Goal: Book appointment/travel/reservation

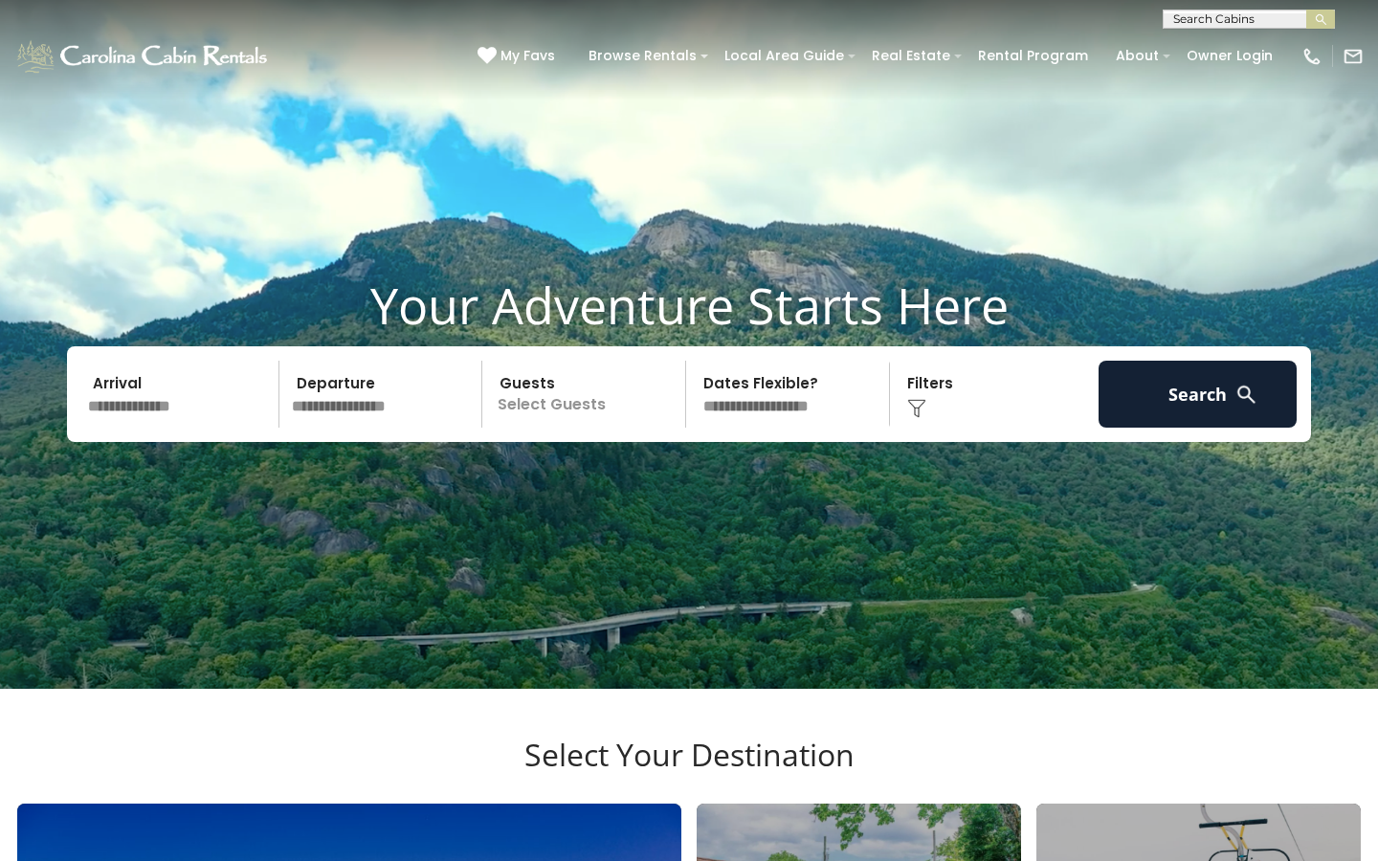
click at [585, 428] on p "Select Guests" at bounding box center [586, 394] width 197 height 67
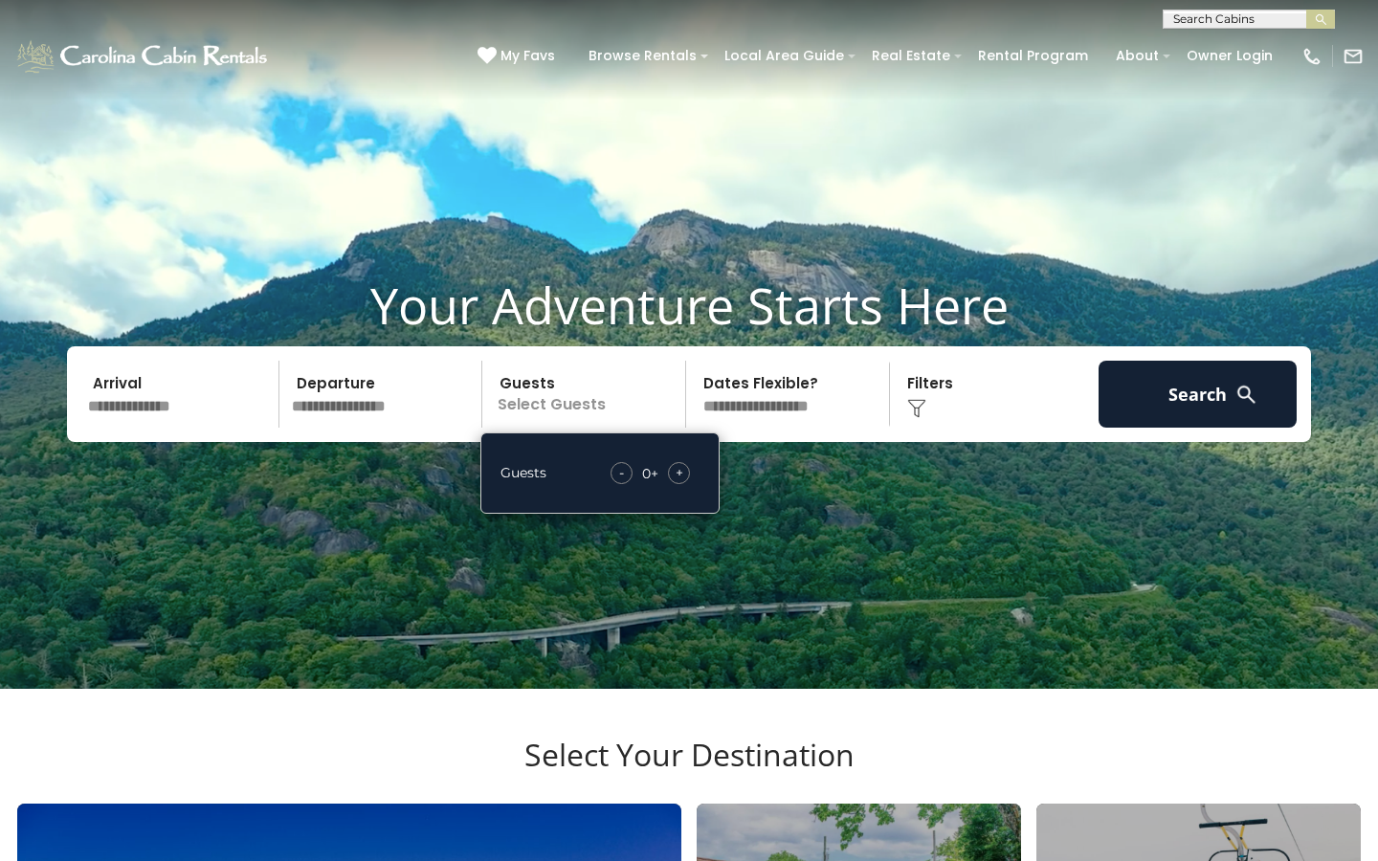
click at [684, 484] on div "+" at bounding box center [679, 473] width 22 height 22
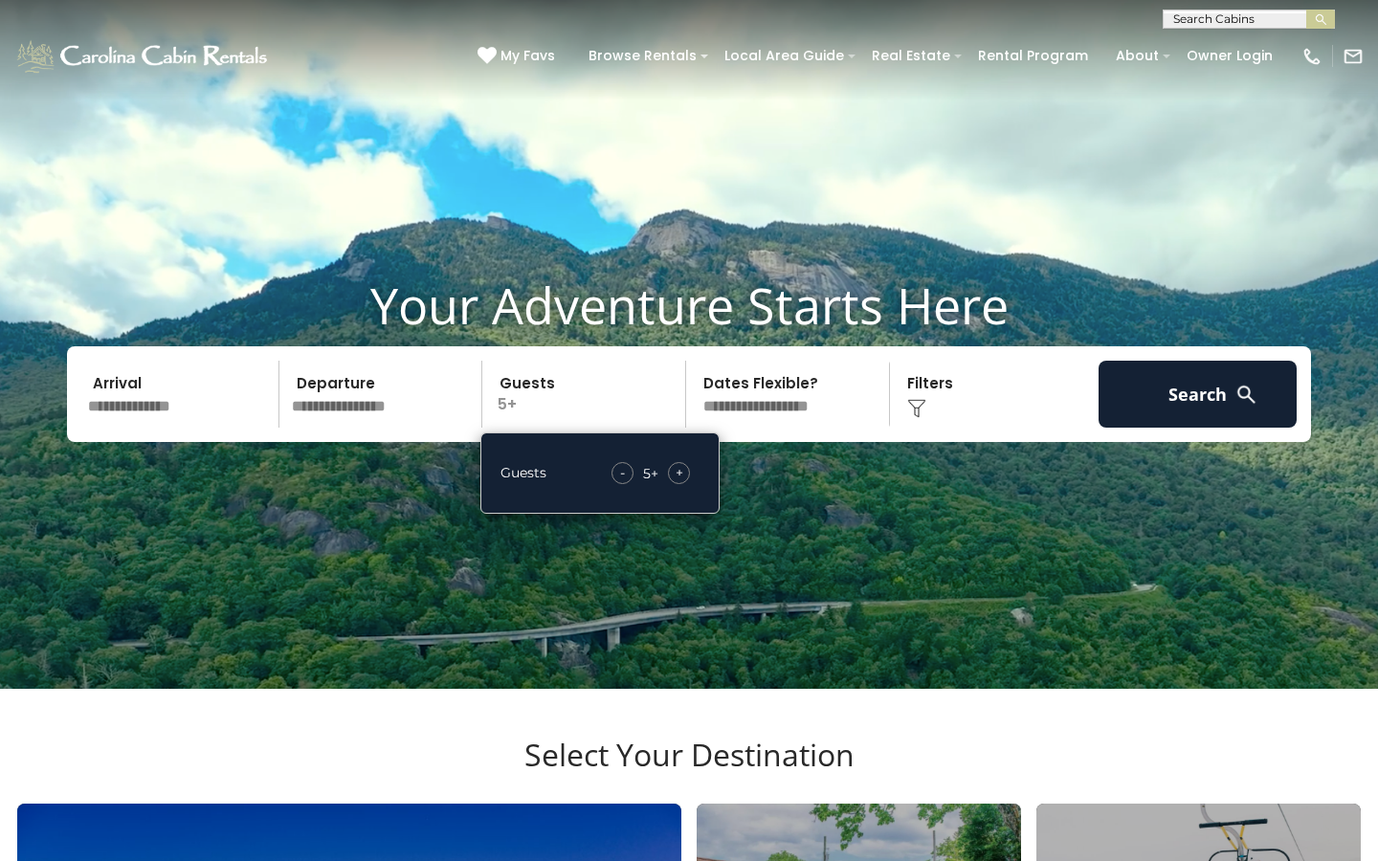
click at [684, 484] on div "+" at bounding box center [679, 473] width 22 height 22
click at [910, 418] on img at bounding box center [916, 408] width 19 height 19
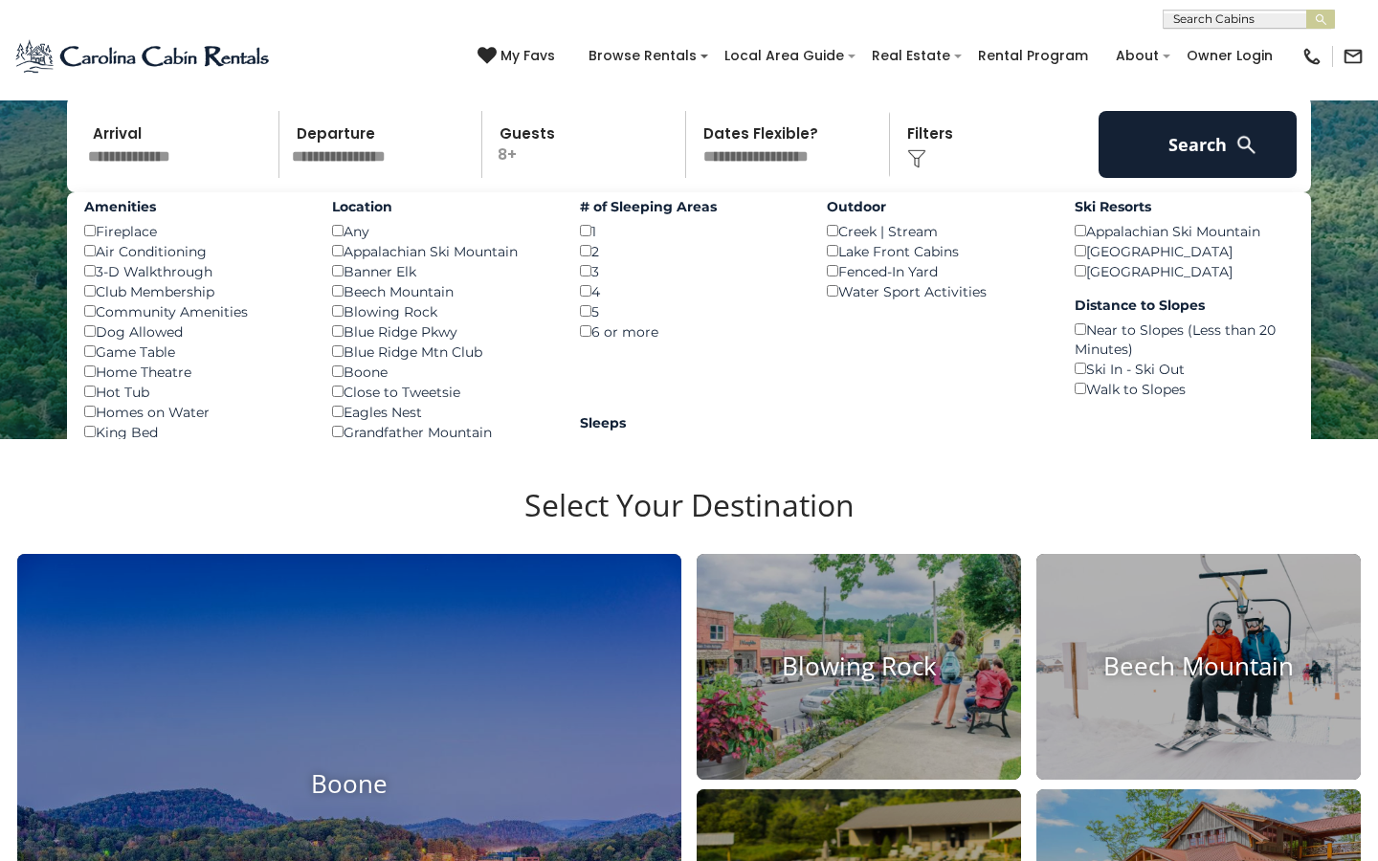
scroll to position [253, 0]
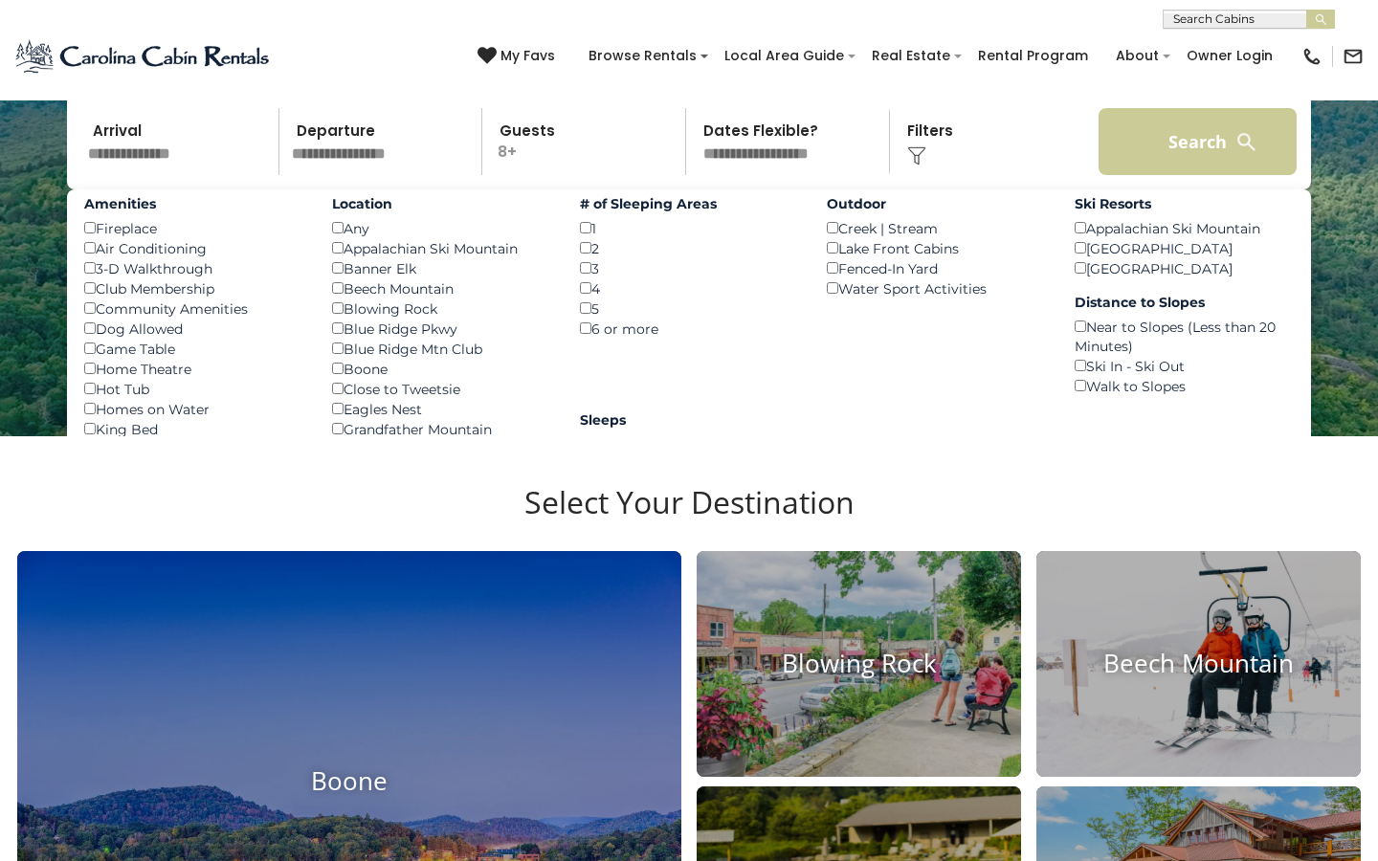
click at [1202, 170] on button "Search" at bounding box center [1198, 141] width 198 height 67
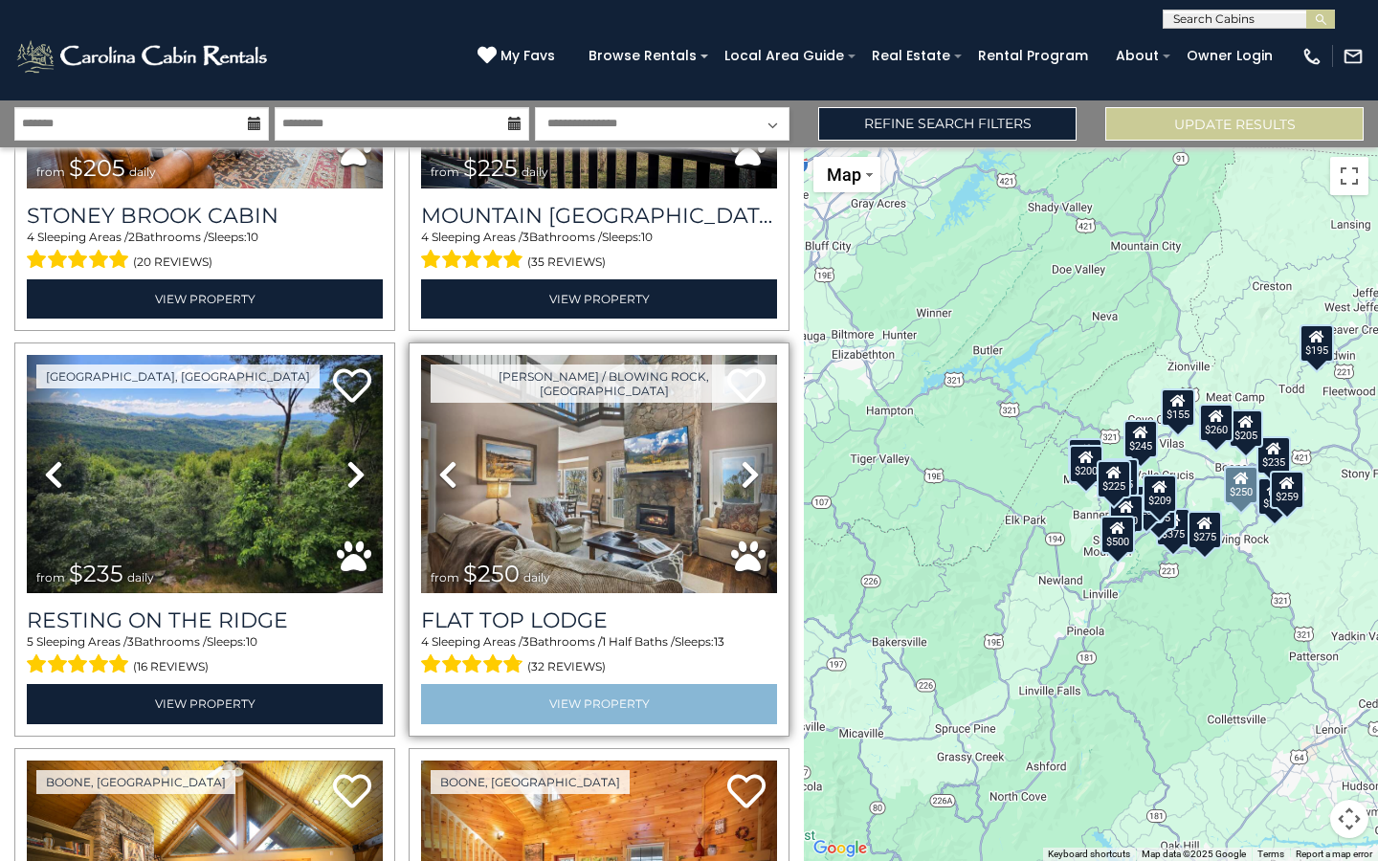
scroll to position [1506, 0]
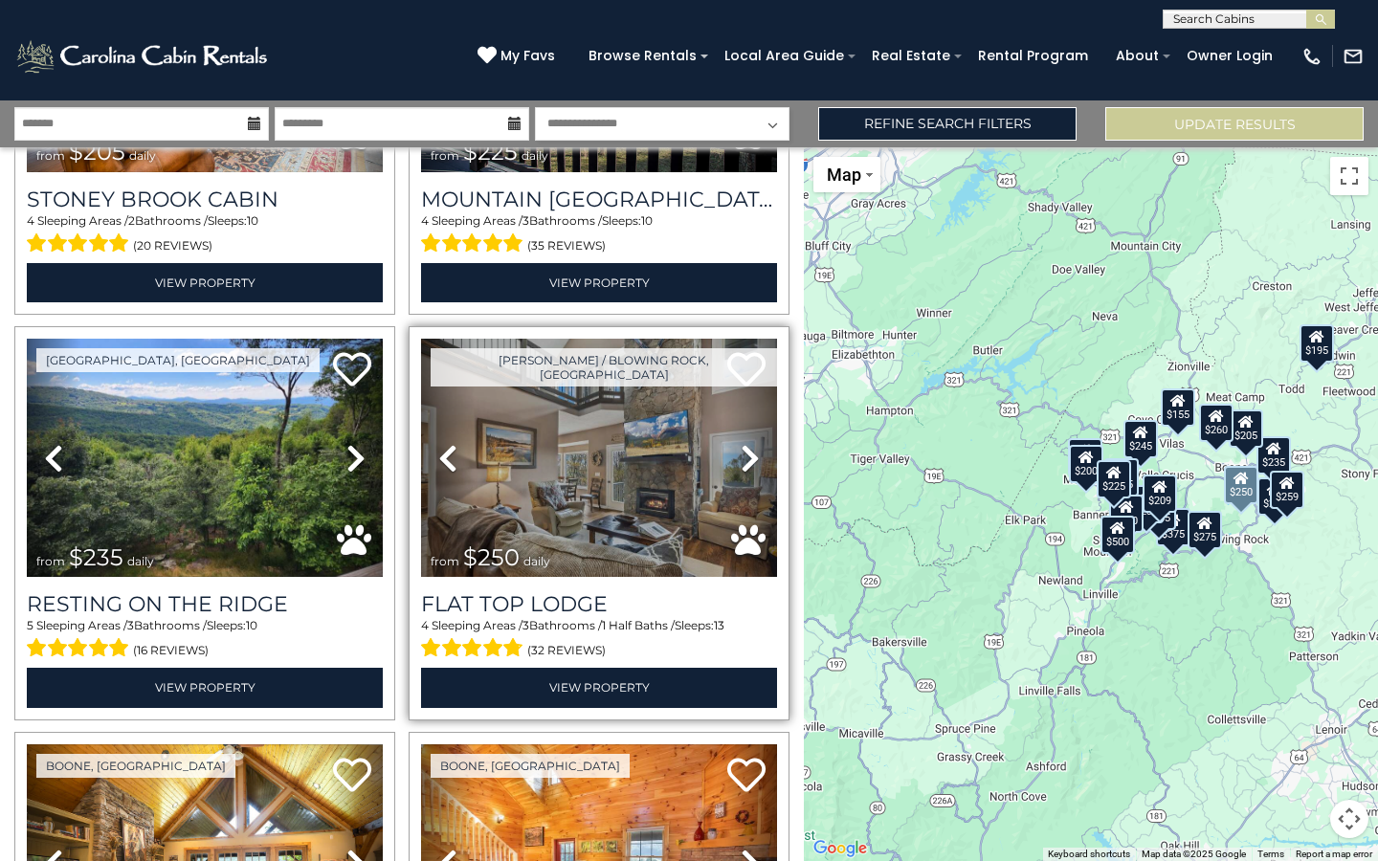
click at [638, 530] on img at bounding box center [599, 458] width 356 height 238
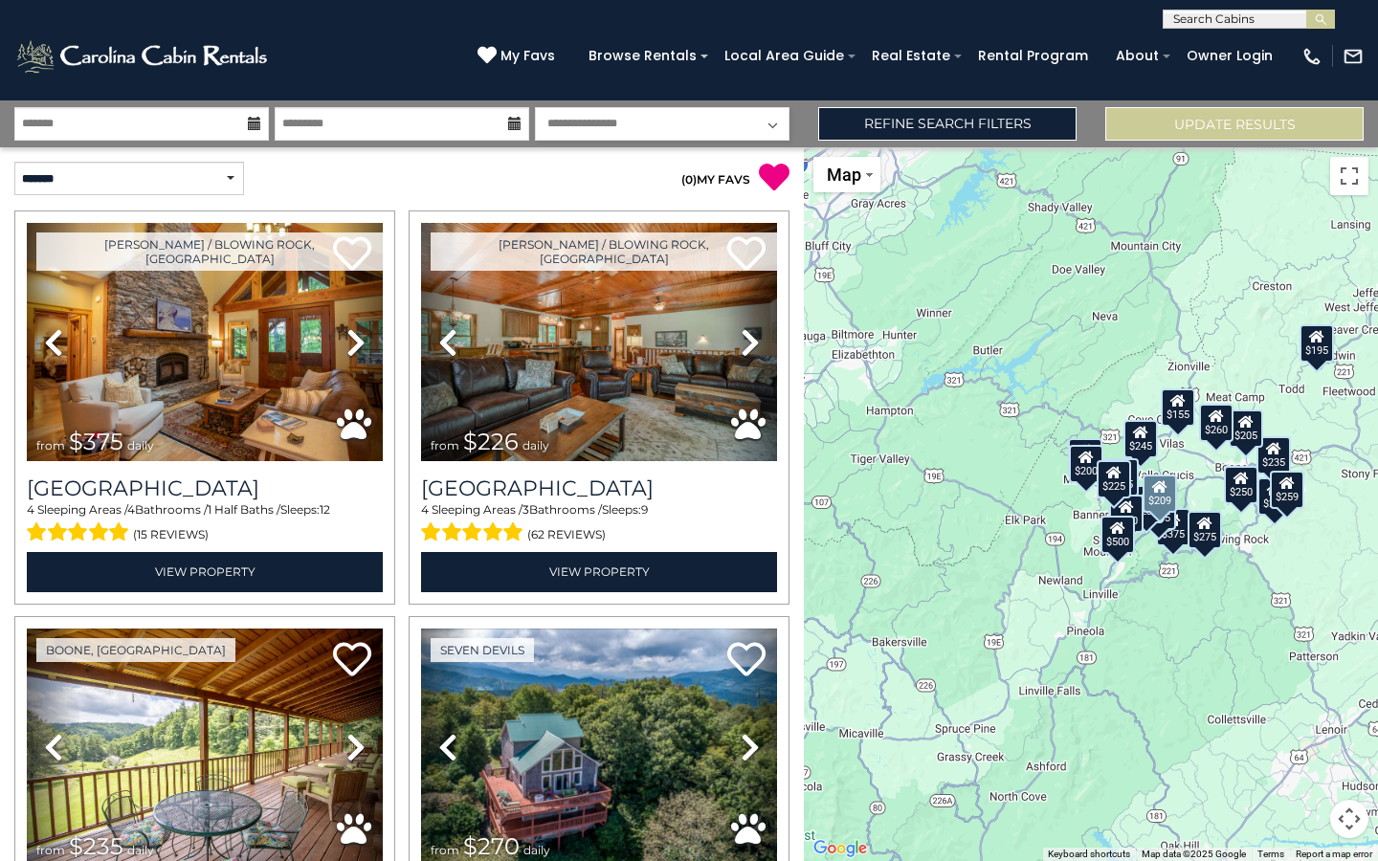
scroll to position [0, 0]
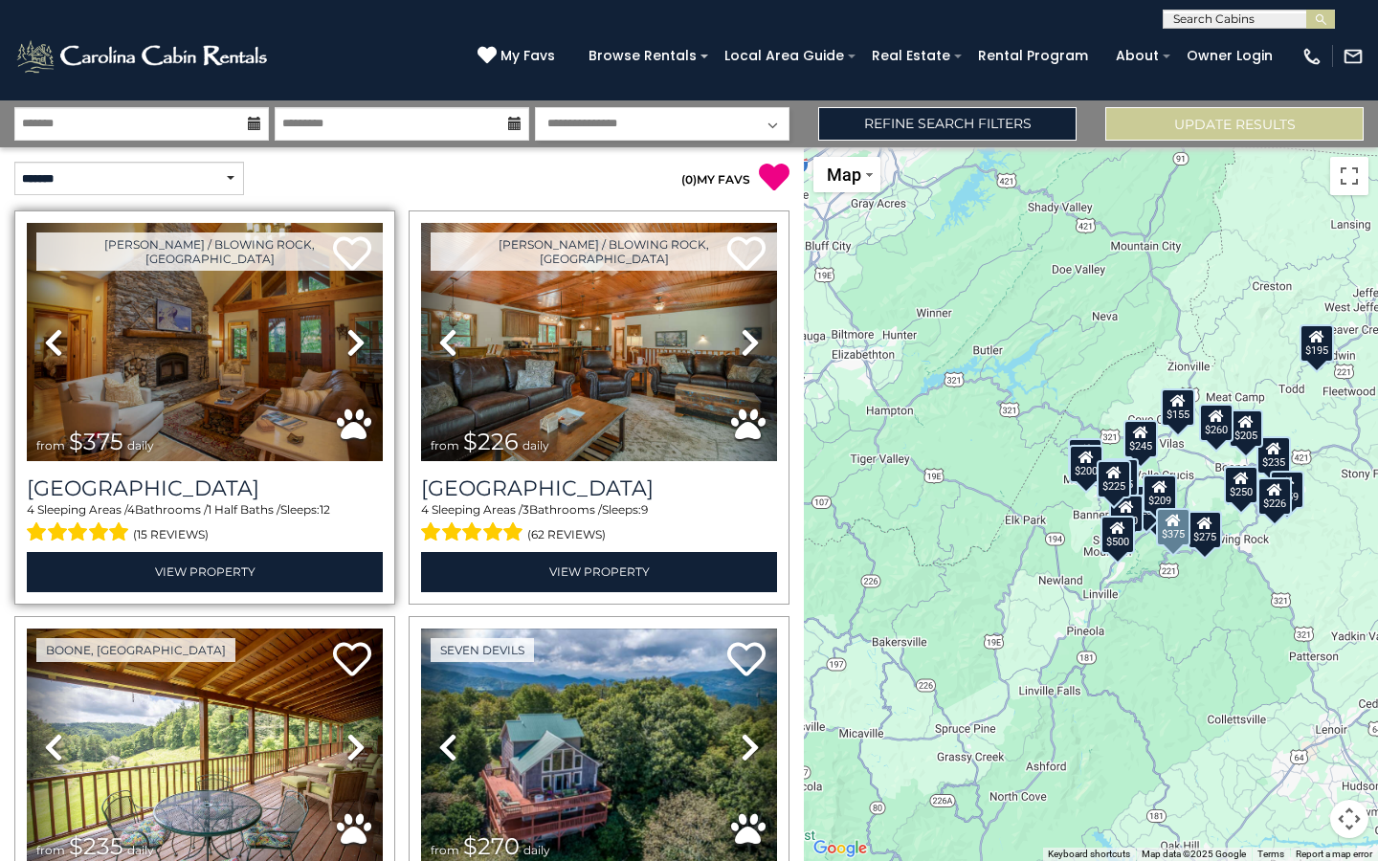
click at [149, 357] on img at bounding box center [205, 342] width 356 height 238
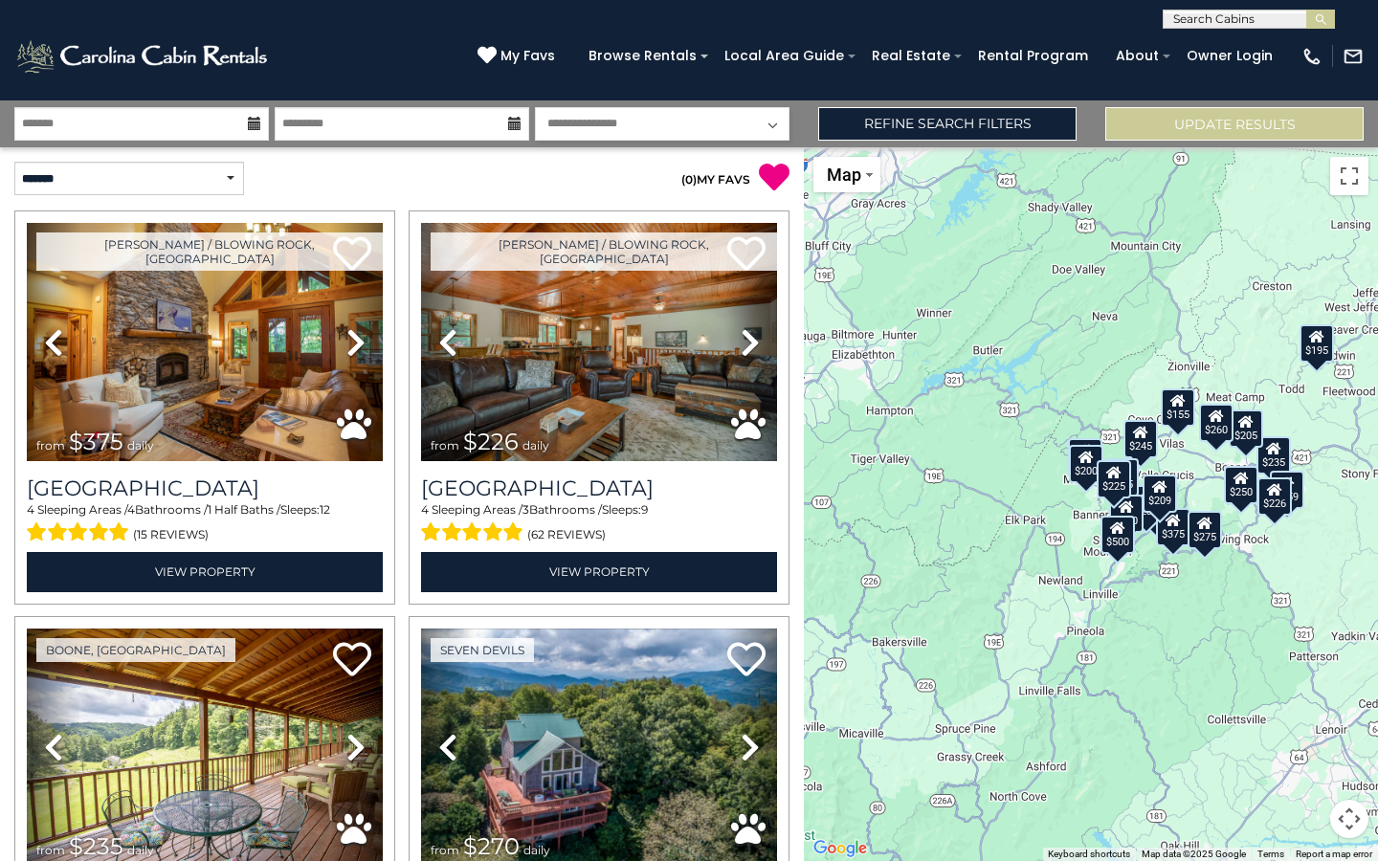
select select "*"
click at [975, 120] on link "Refine Search Filters" at bounding box center [947, 124] width 258 height 34
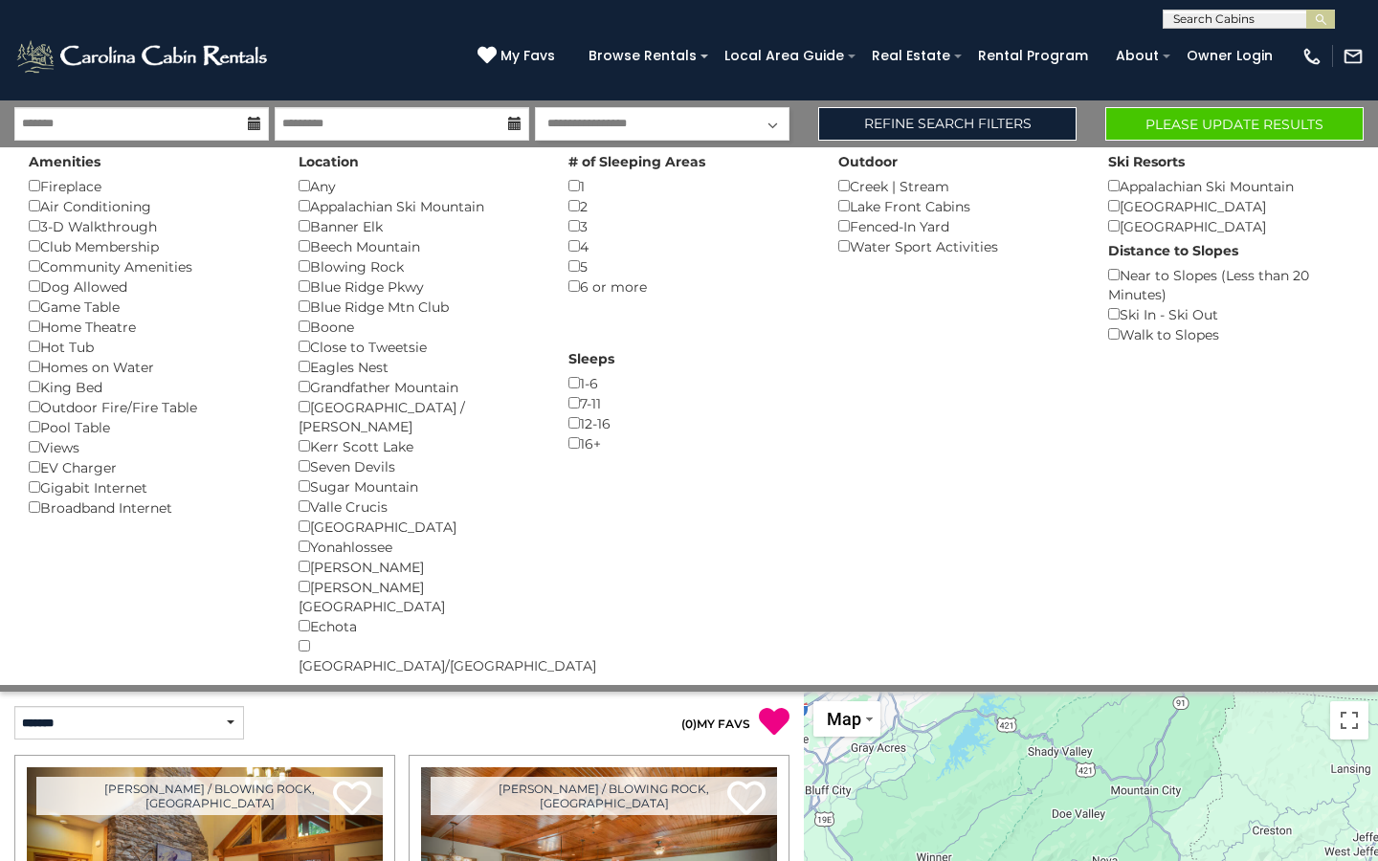
click at [1300, 119] on button "Please Update Results" at bounding box center [1235, 124] width 258 height 34
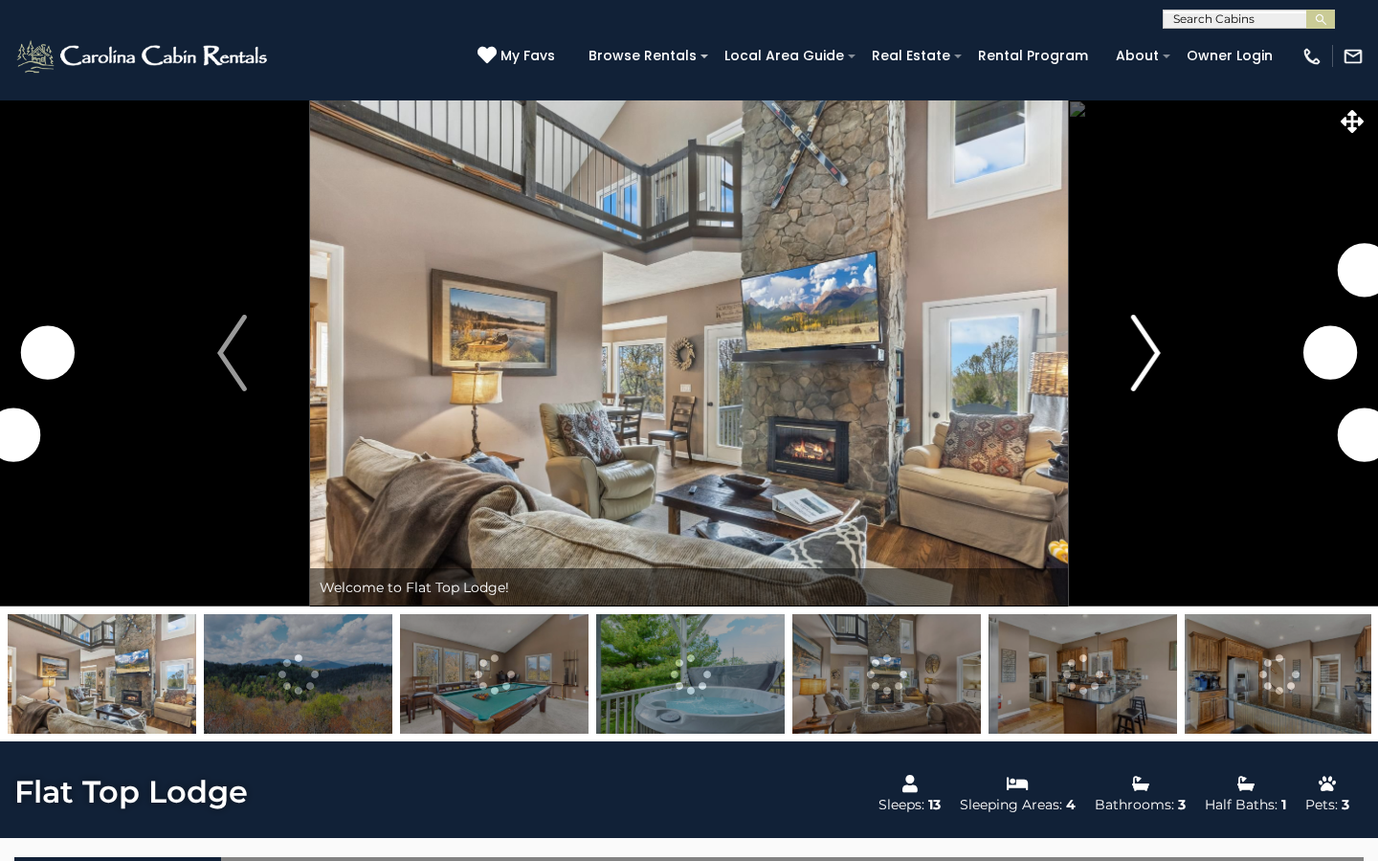
click at [1166, 366] on button "Next" at bounding box center [1146, 353] width 156 height 507
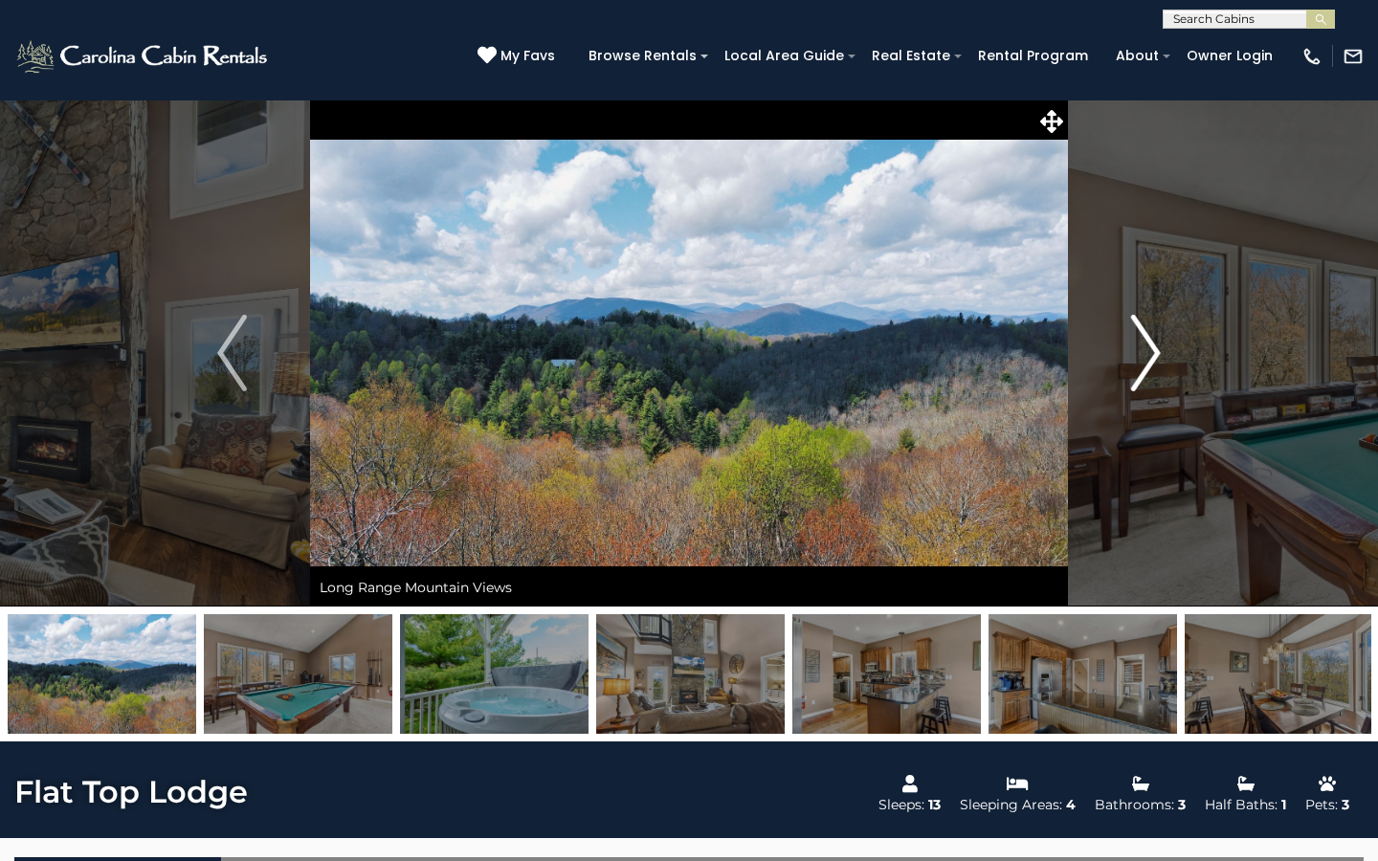
click at [1146, 360] on img "Next" at bounding box center [1145, 353] width 29 height 77
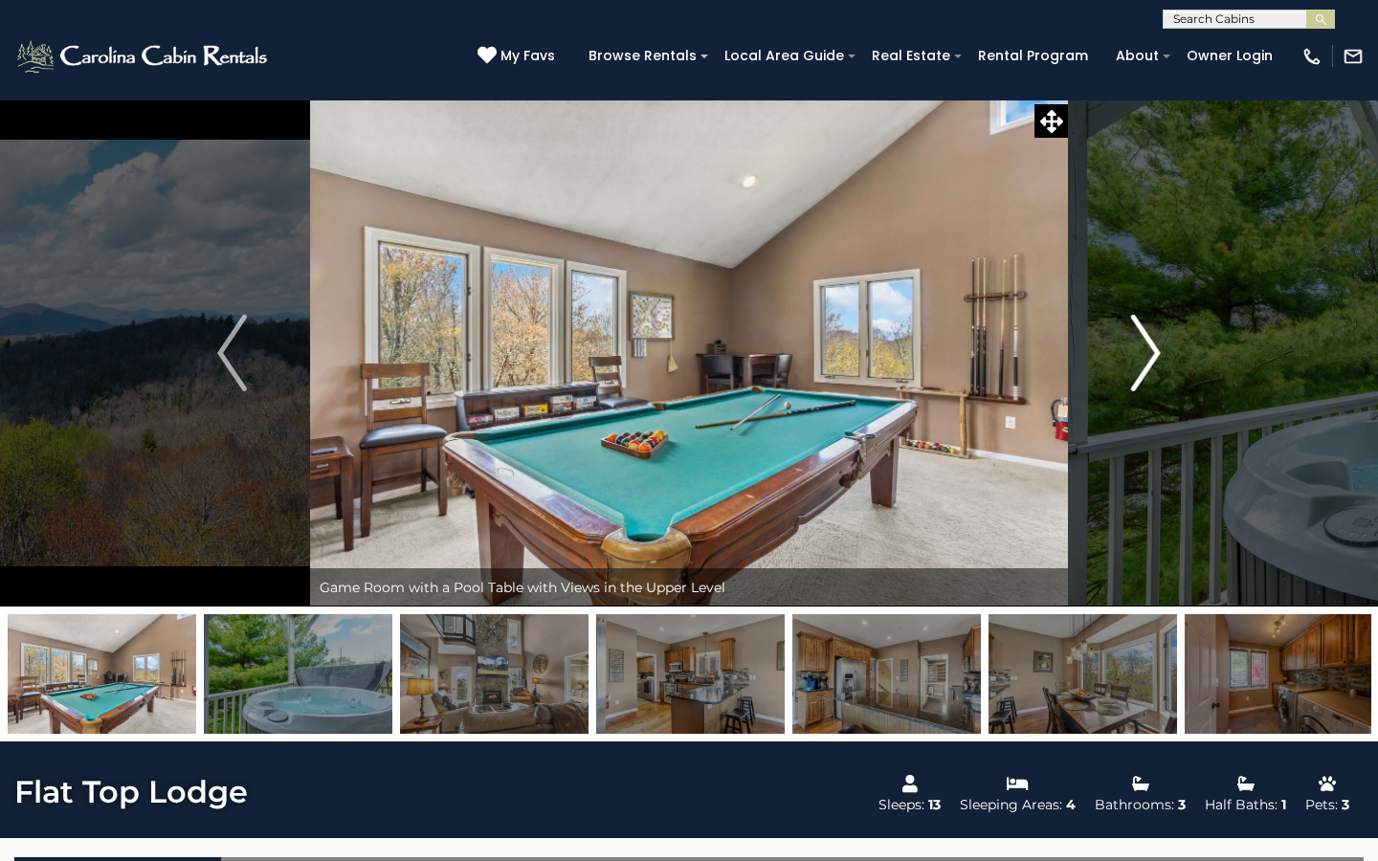
click at [1146, 360] on img "Next" at bounding box center [1145, 353] width 29 height 77
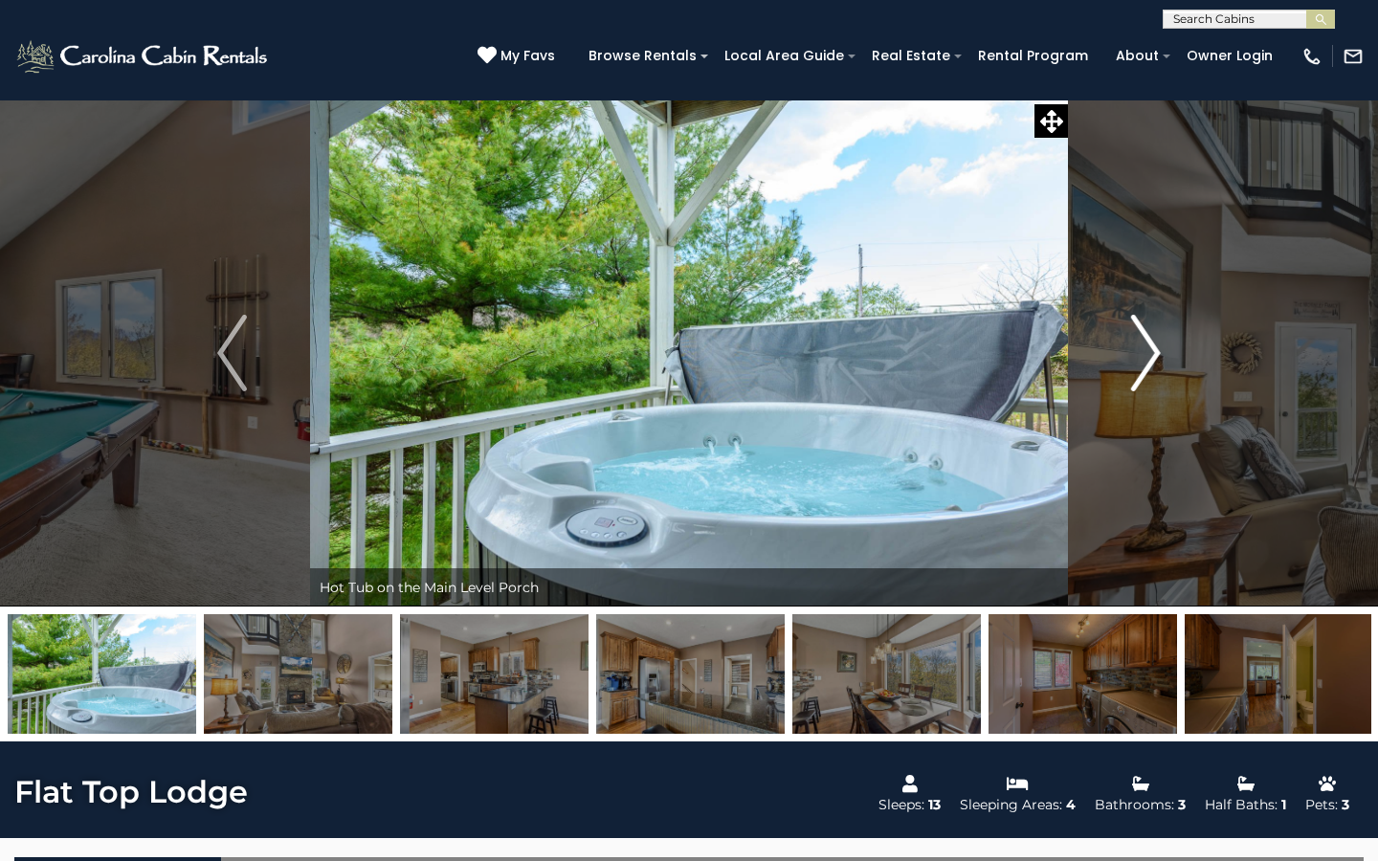
click at [1147, 362] on img "Next" at bounding box center [1145, 353] width 29 height 77
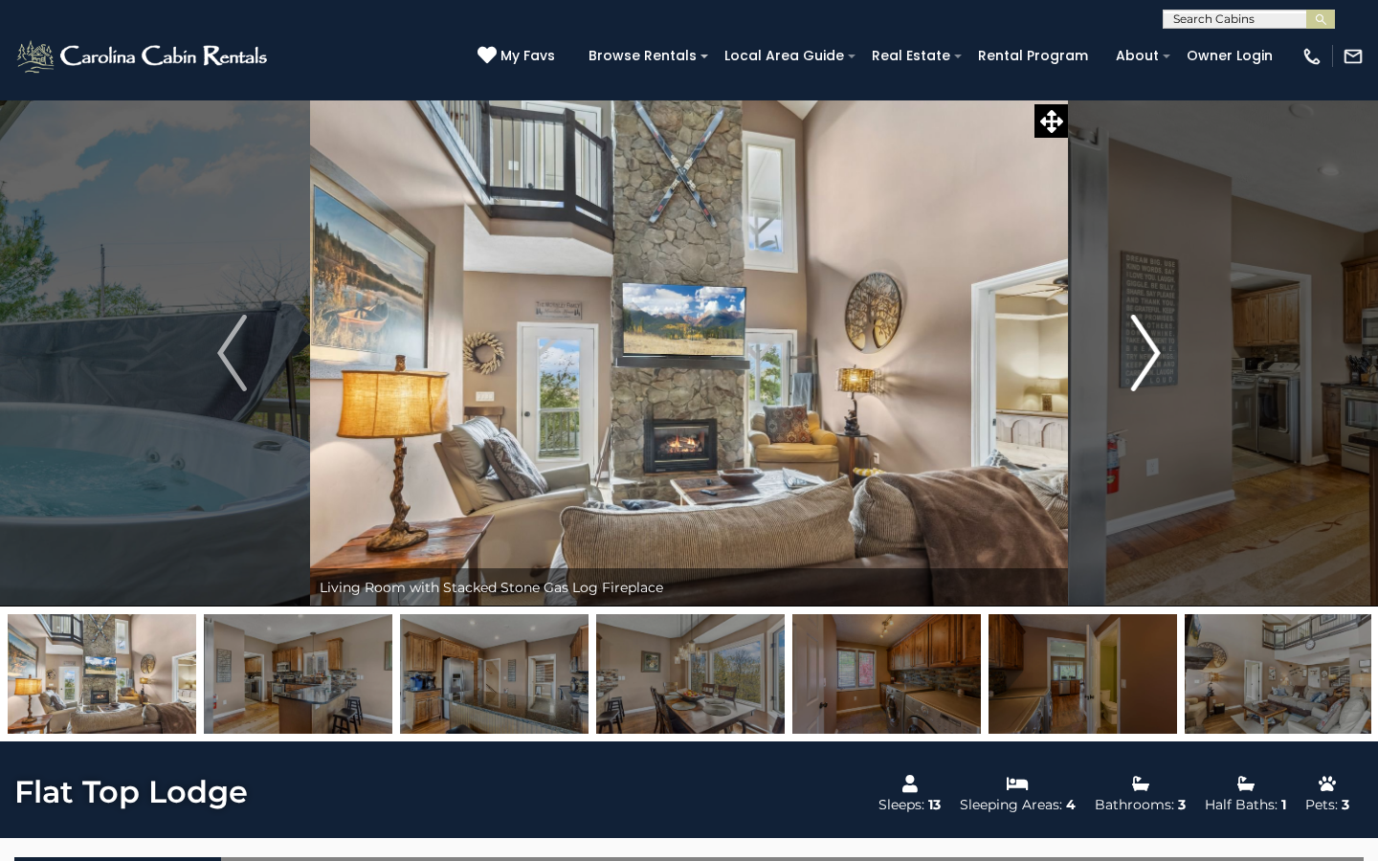
click at [1147, 362] on img "Next" at bounding box center [1145, 353] width 29 height 77
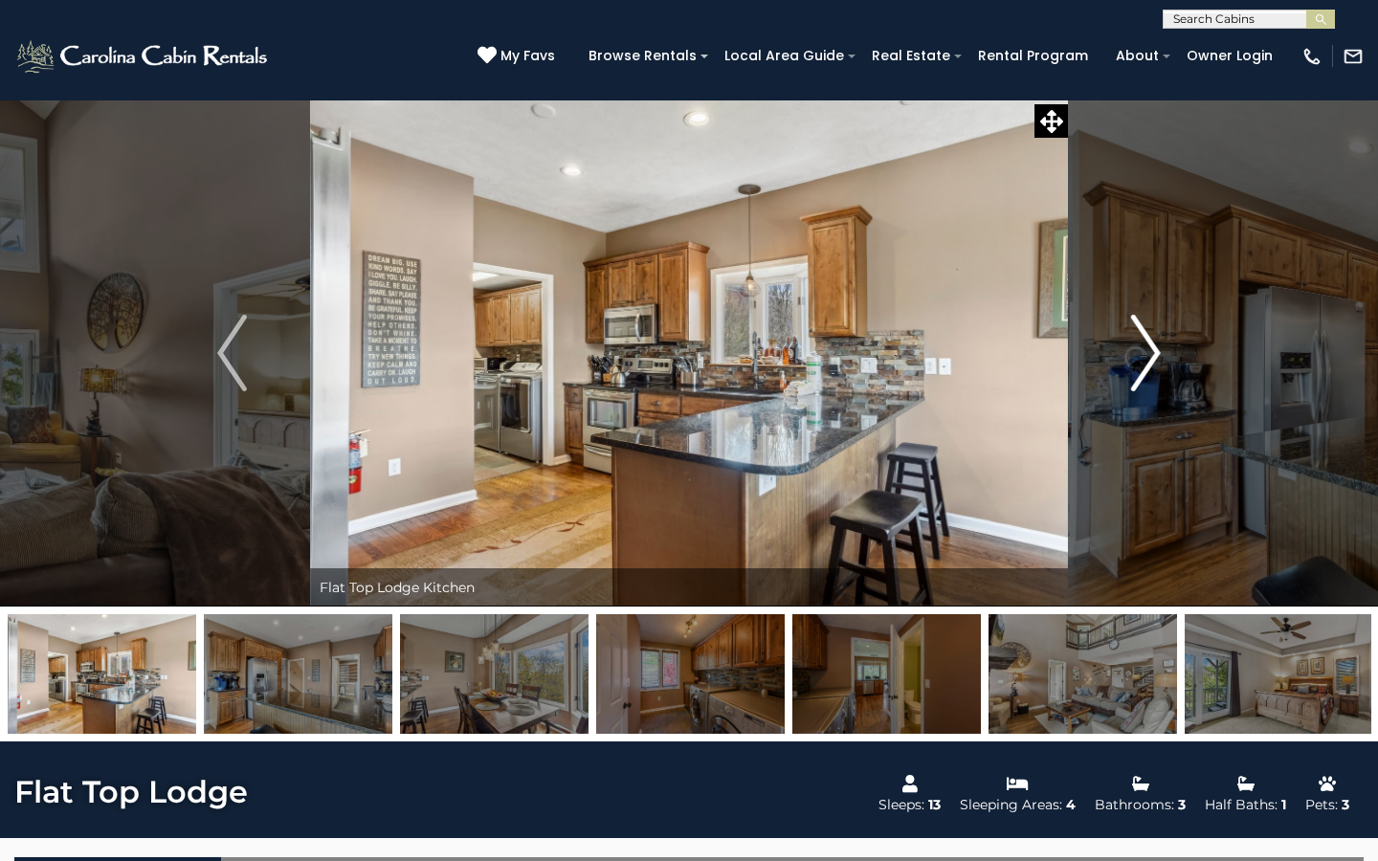
click at [1147, 362] on img "Next" at bounding box center [1145, 353] width 29 height 77
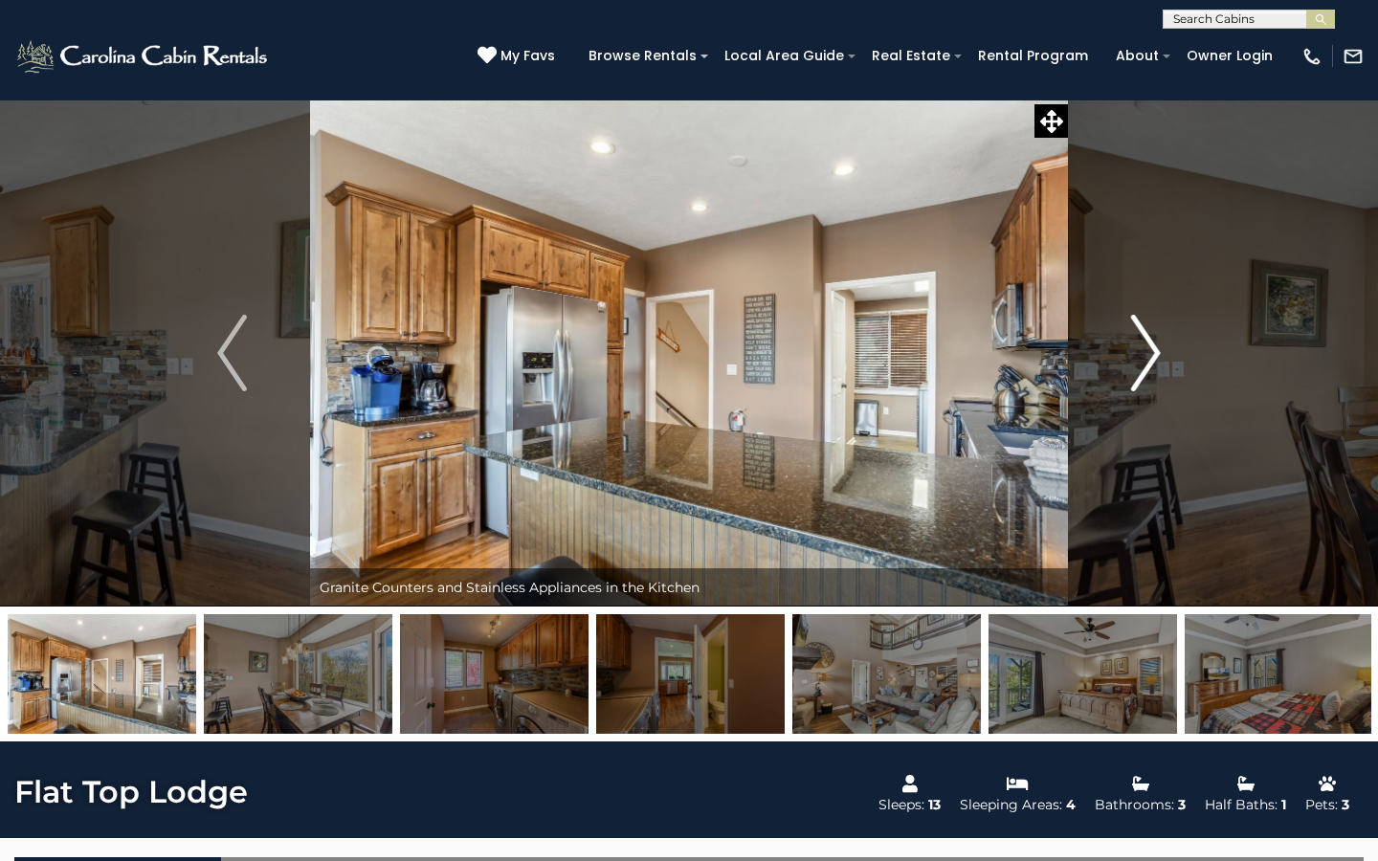
click at [1147, 363] on img "Next" at bounding box center [1145, 353] width 29 height 77
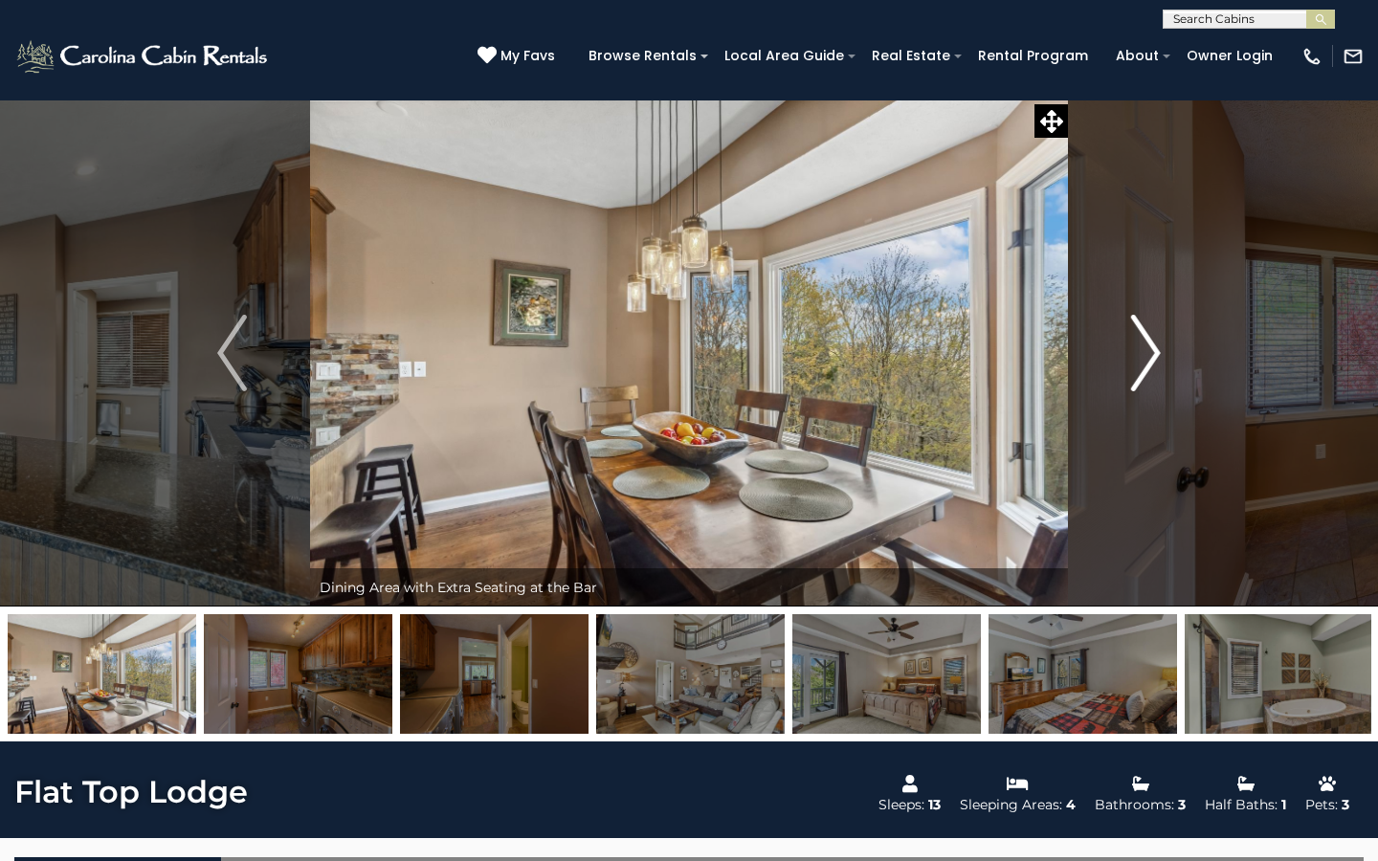
click at [1147, 363] on img "Next" at bounding box center [1145, 353] width 29 height 77
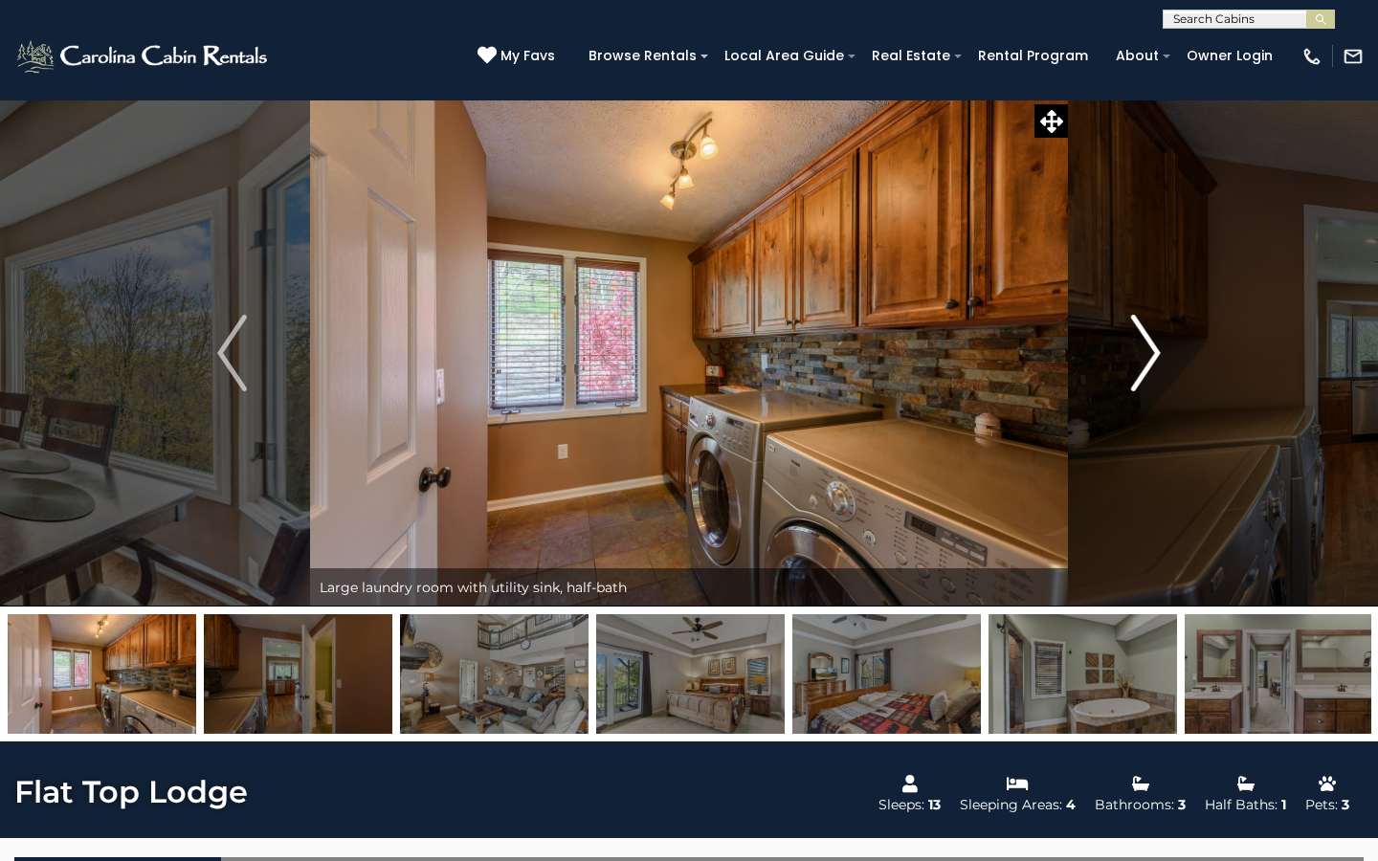
click at [1147, 363] on img "Next" at bounding box center [1145, 353] width 29 height 77
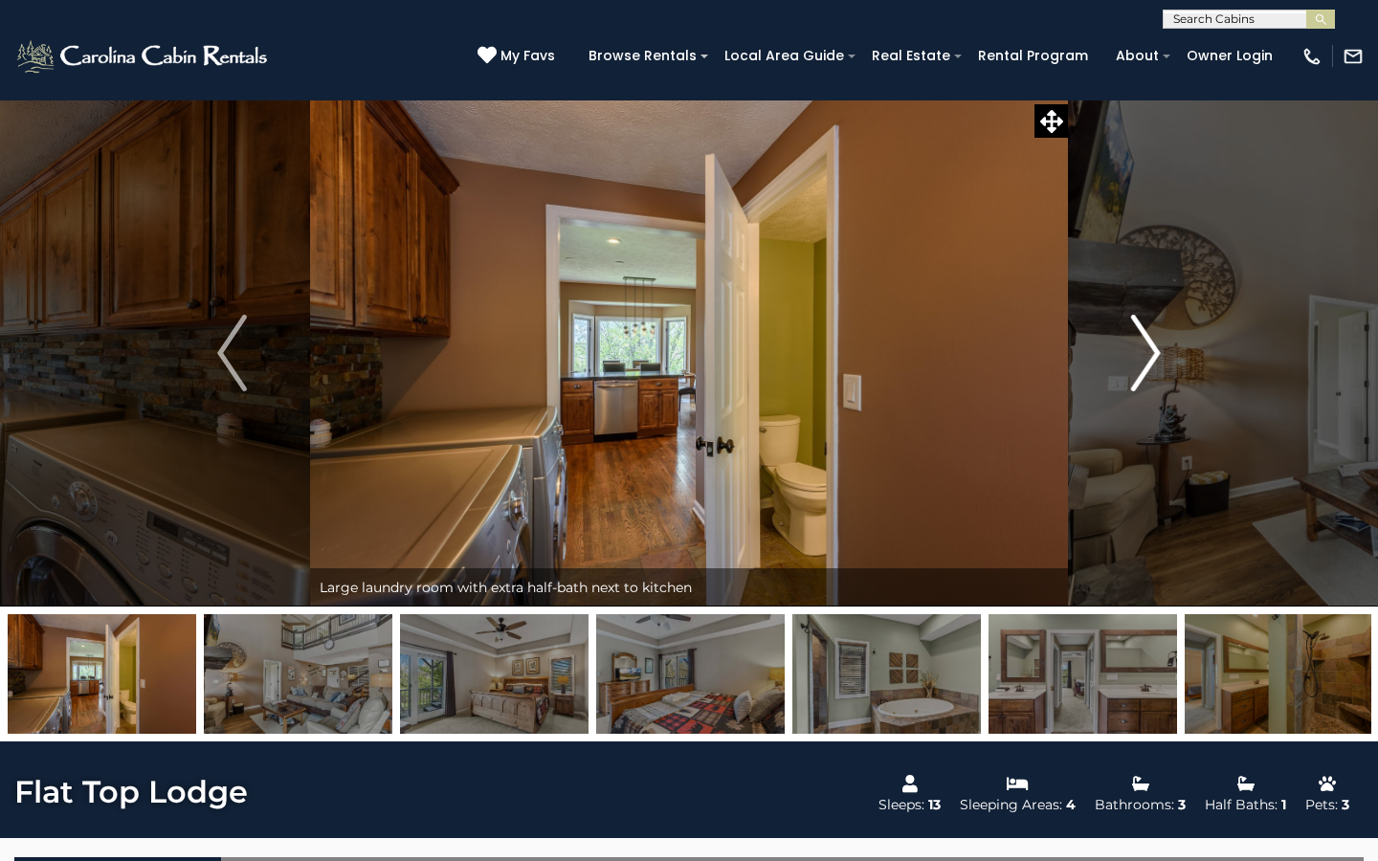
click at [1147, 363] on img "Next" at bounding box center [1145, 353] width 29 height 77
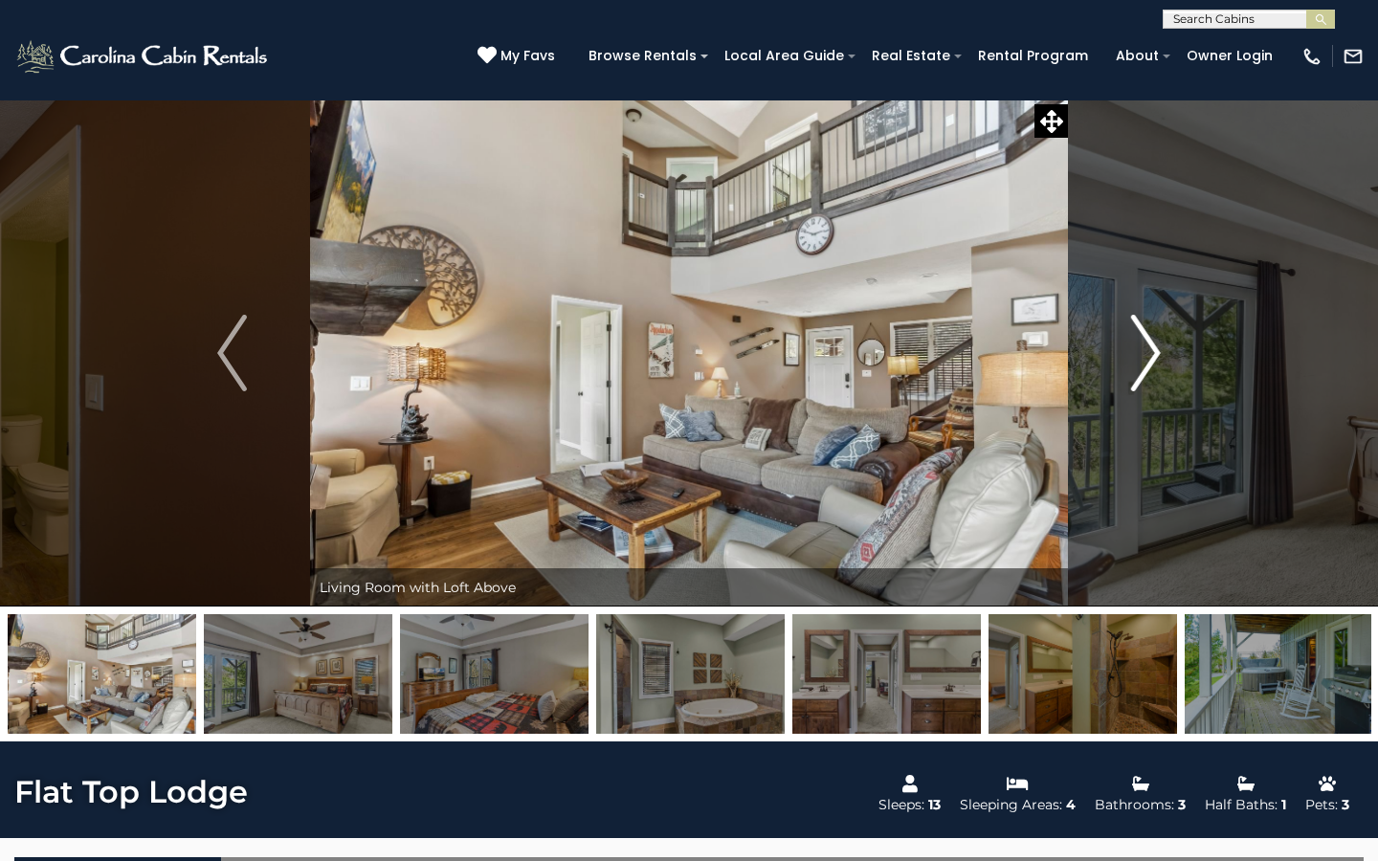
click at [1147, 363] on img "Next" at bounding box center [1145, 353] width 29 height 77
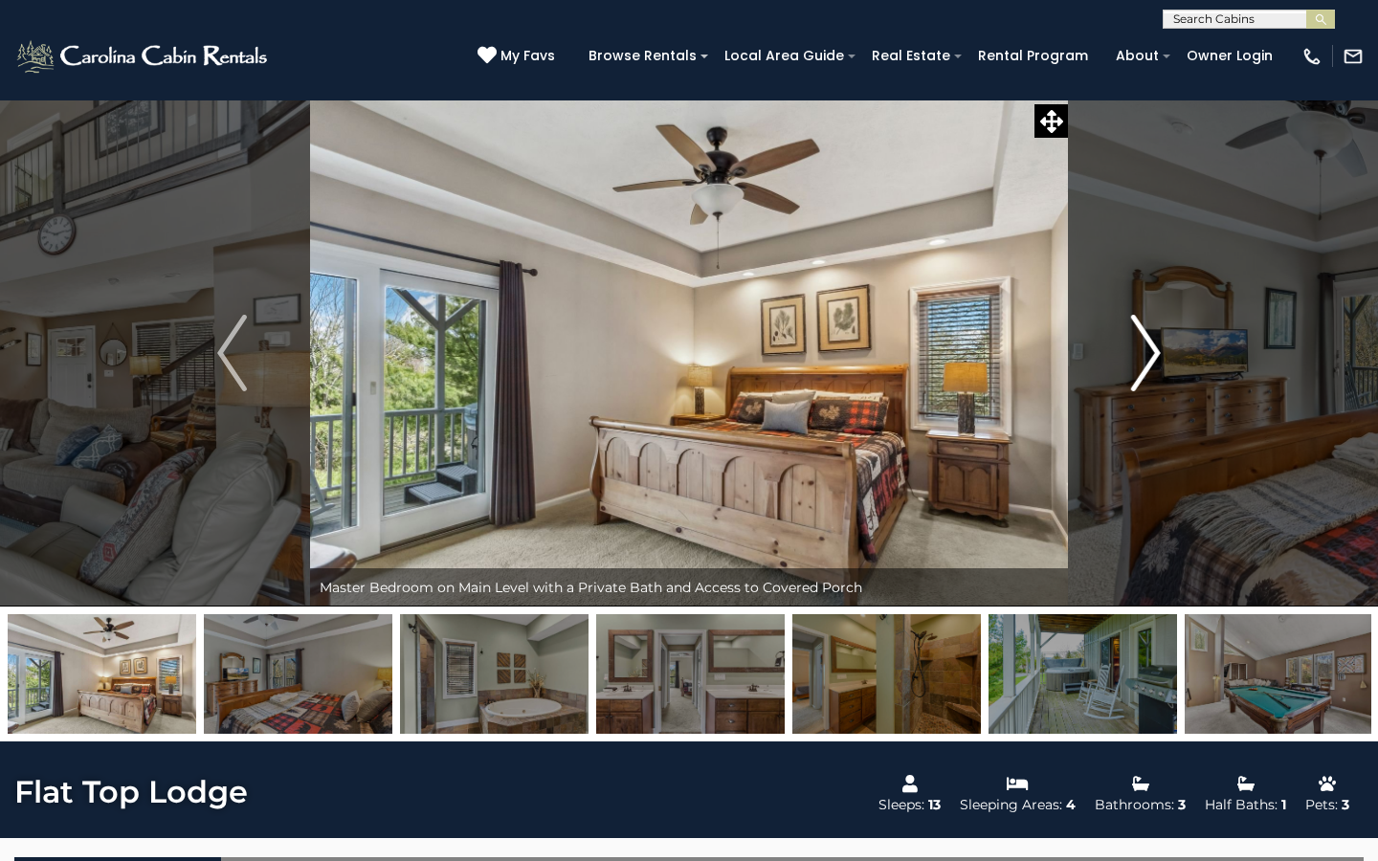
click at [1147, 363] on img "Next" at bounding box center [1145, 353] width 29 height 77
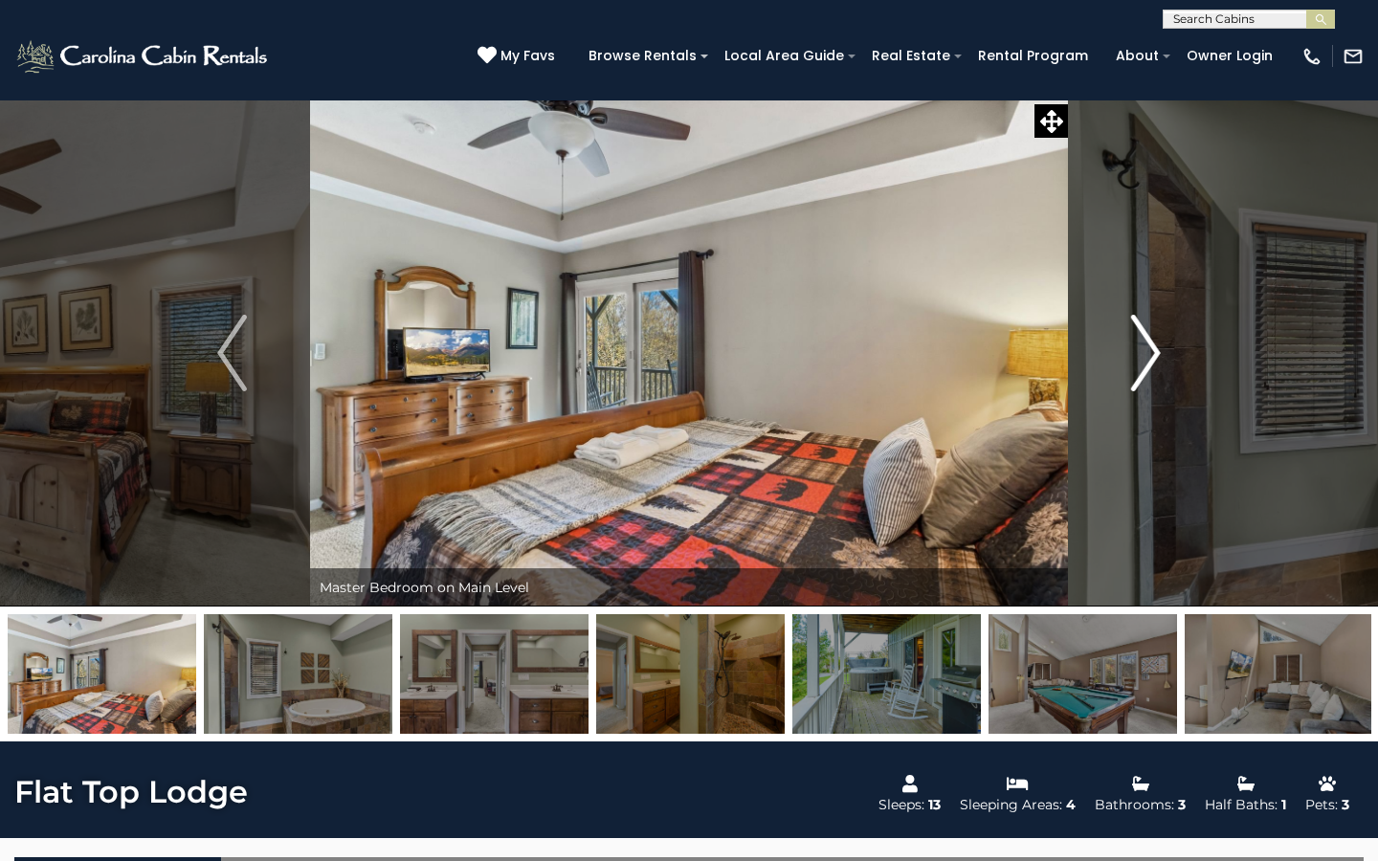
click at [1147, 363] on img "Next" at bounding box center [1145, 353] width 29 height 77
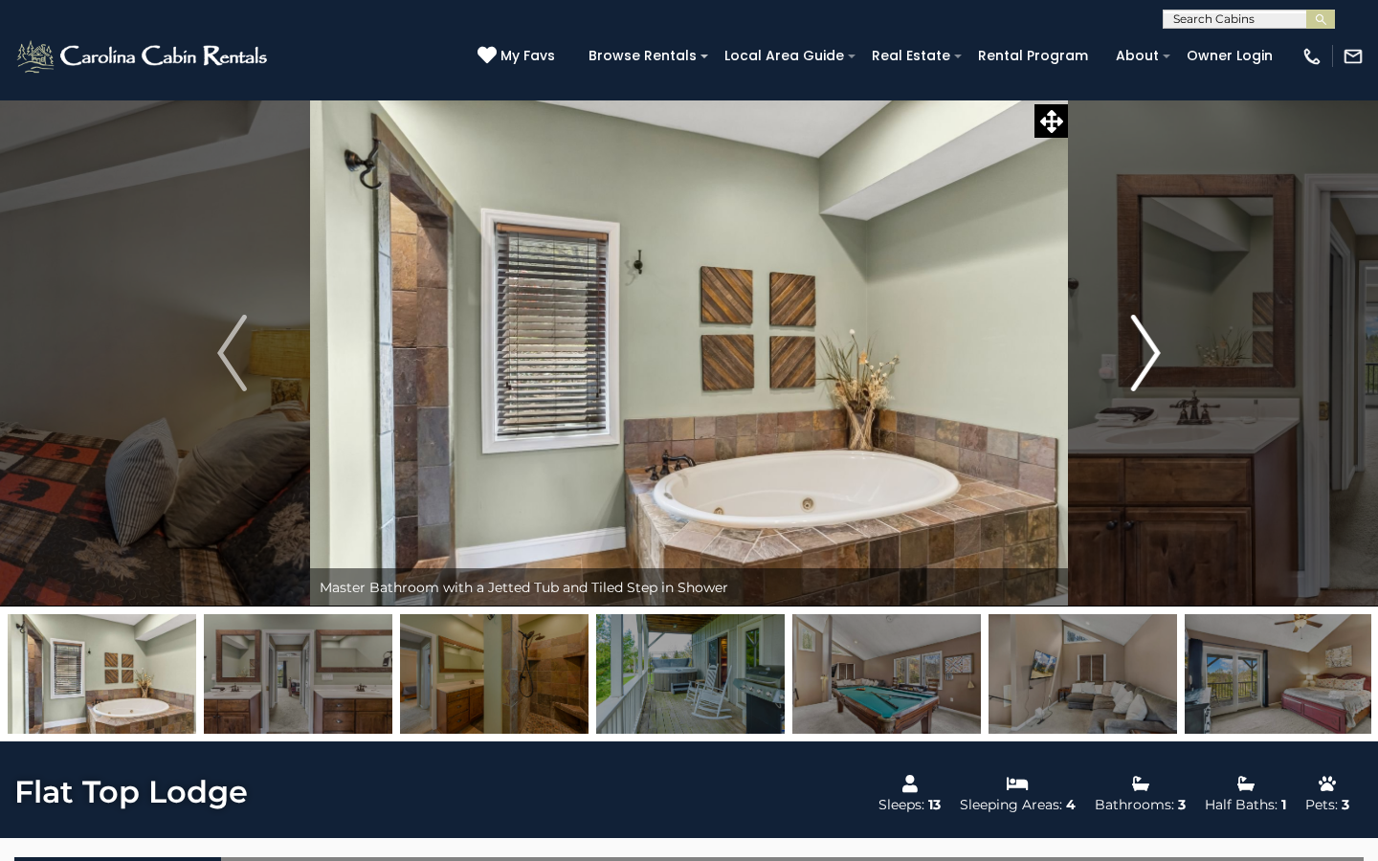
click at [1147, 363] on img "Next" at bounding box center [1145, 353] width 29 height 77
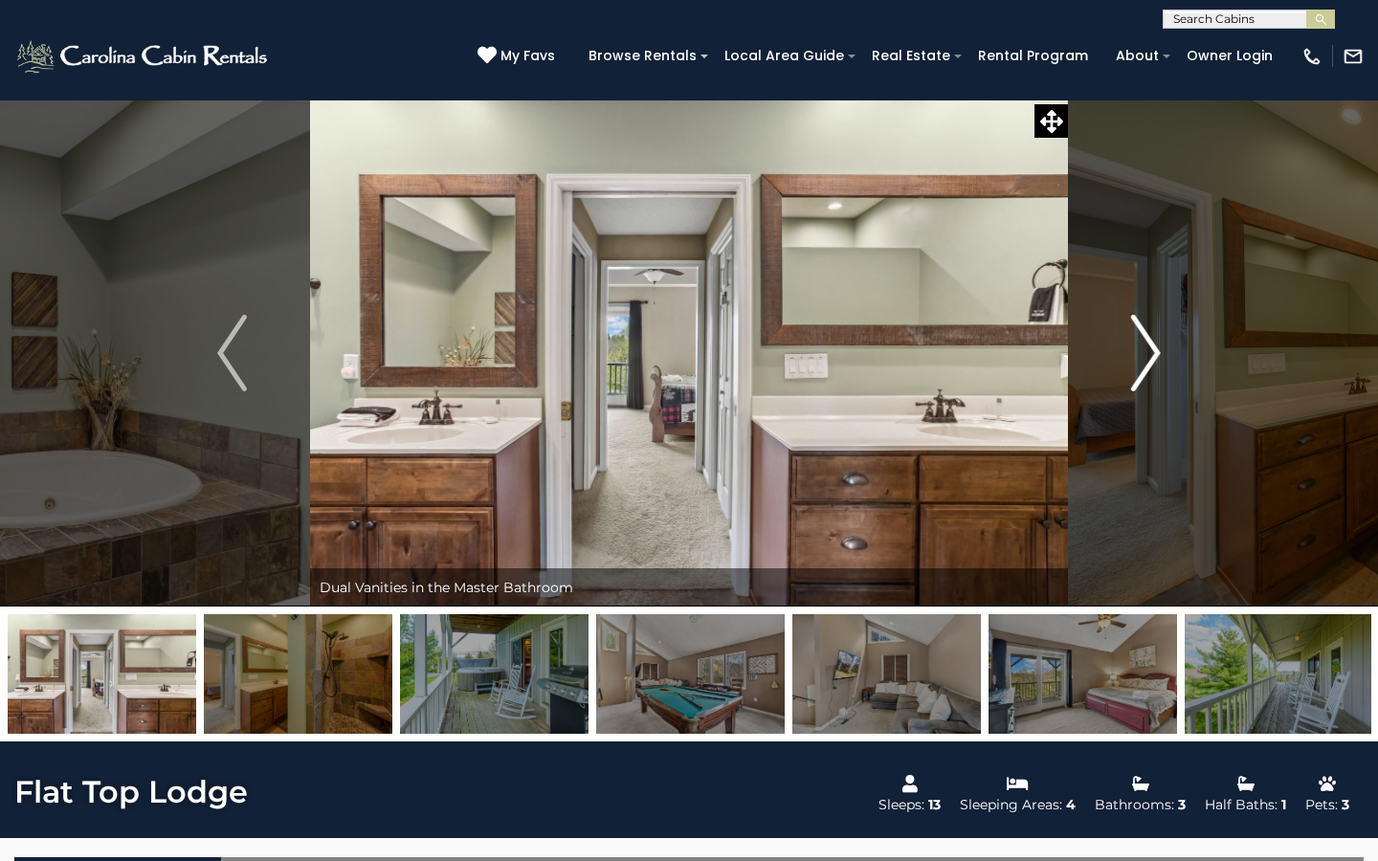
click at [1147, 363] on img "Next" at bounding box center [1145, 353] width 29 height 77
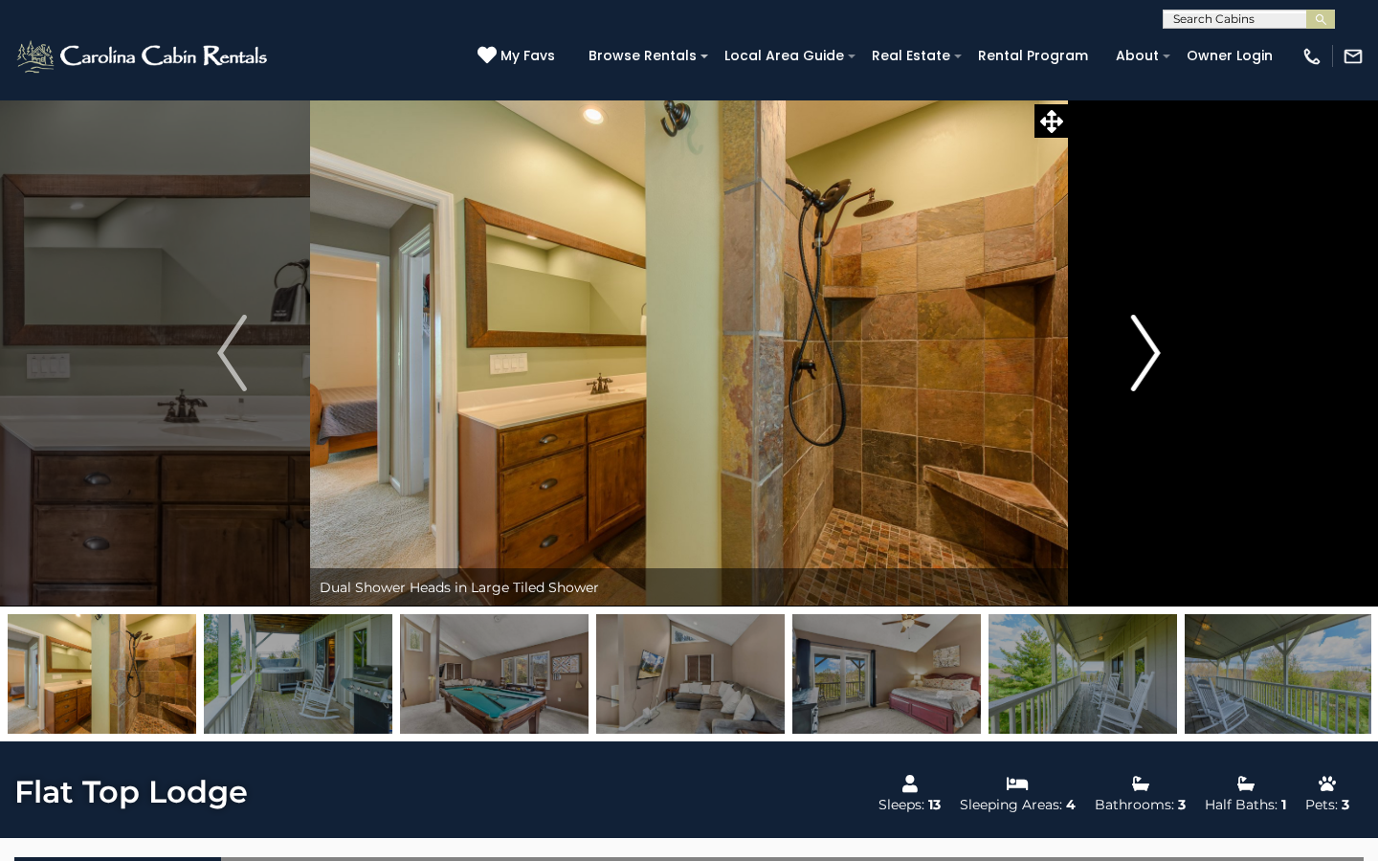
click at [1147, 363] on img "Next" at bounding box center [1145, 353] width 29 height 77
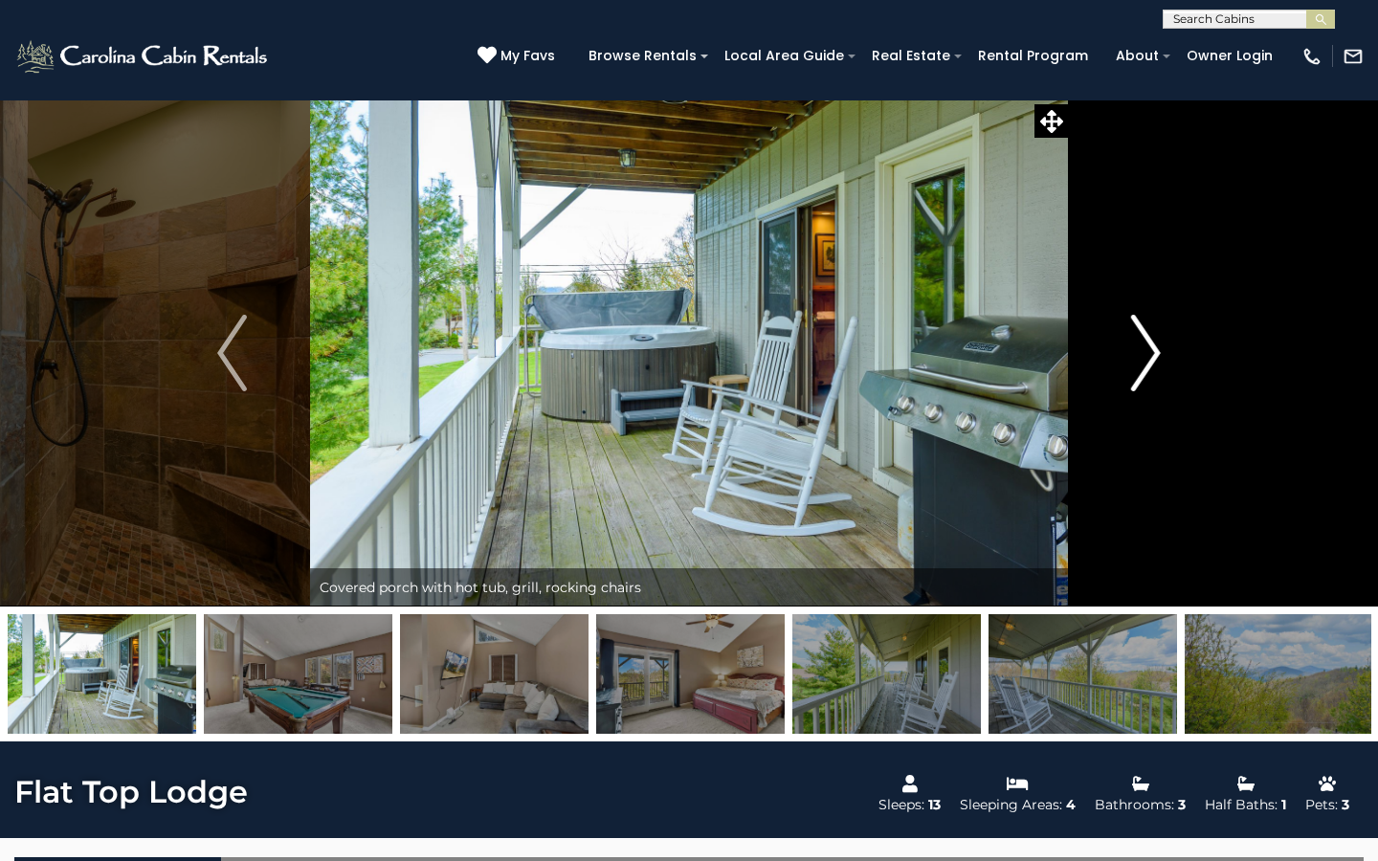
click at [1147, 363] on img "Next" at bounding box center [1145, 353] width 29 height 77
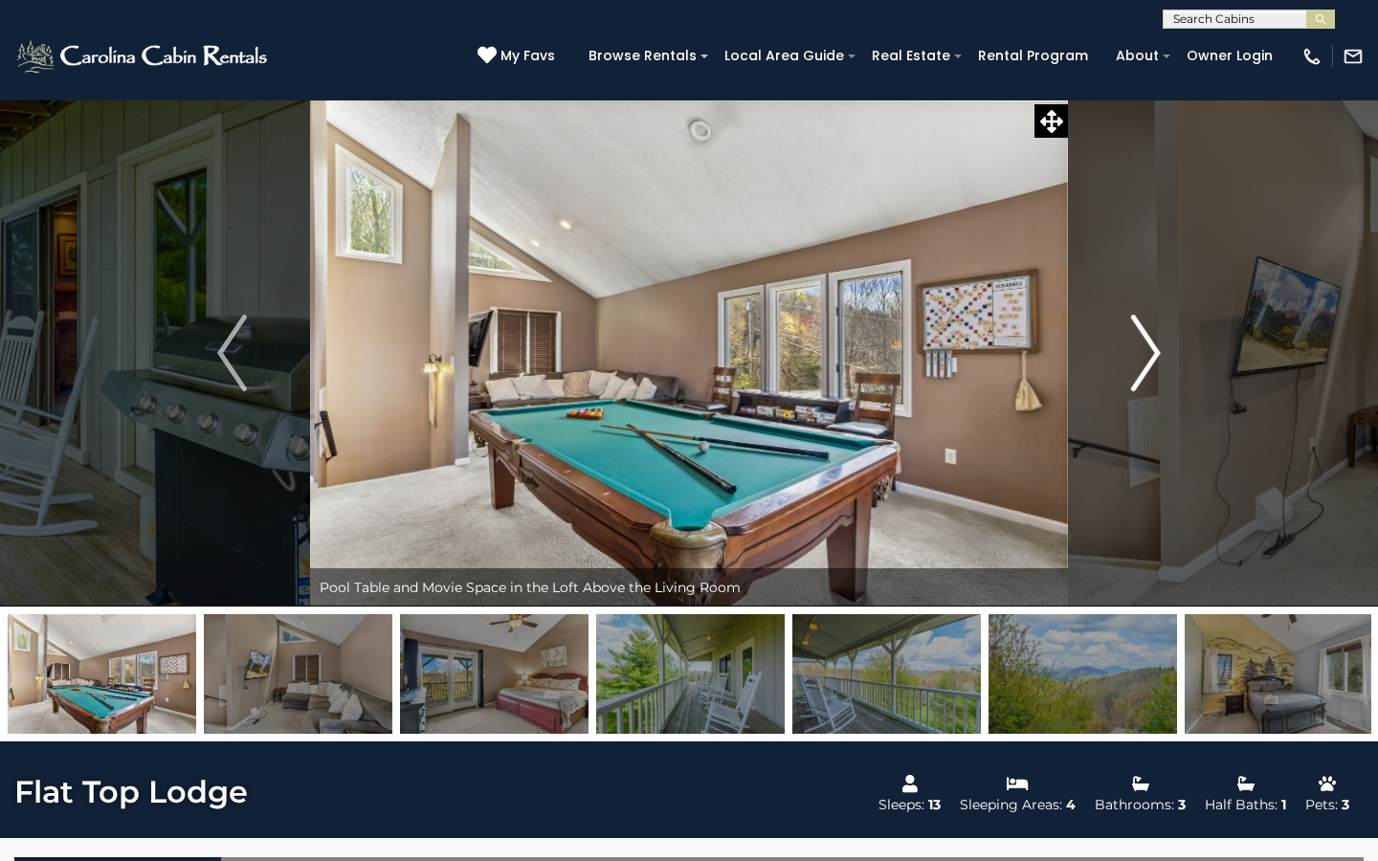
click at [1147, 363] on img "Next" at bounding box center [1145, 353] width 29 height 77
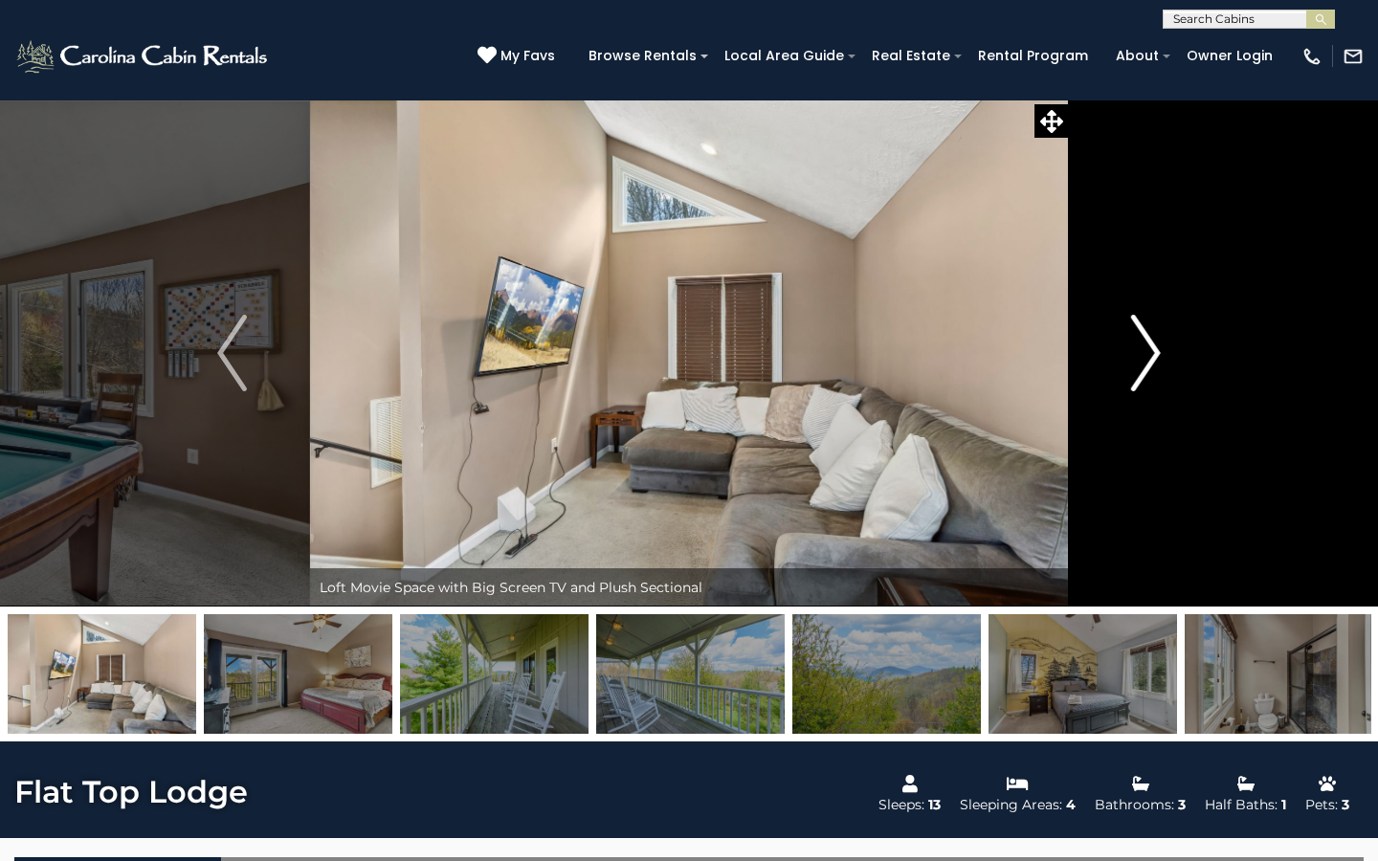
click at [1147, 363] on img "Next" at bounding box center [1145, 353] width 29 height 77
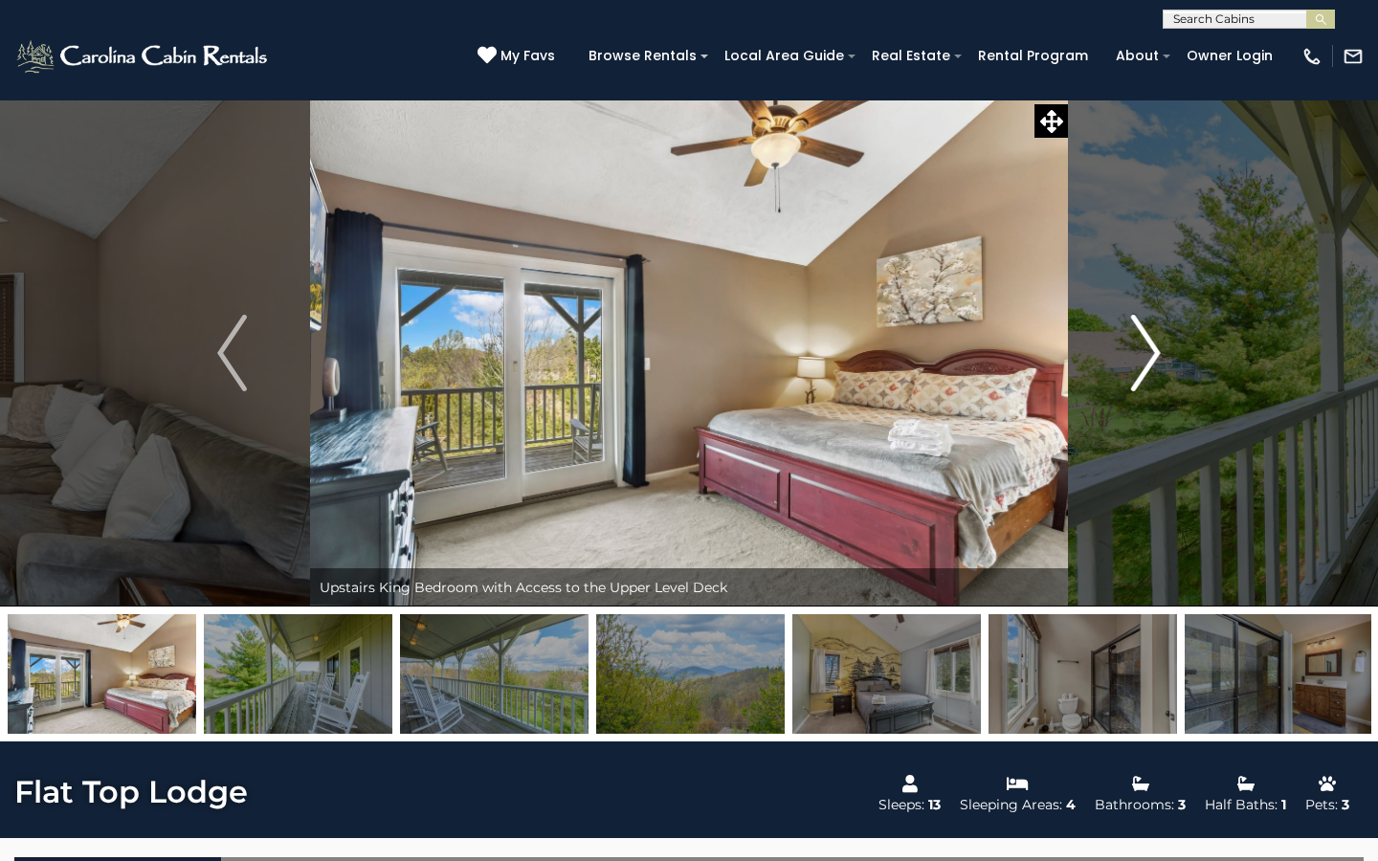
click at [1147, 363] on img "Next" at bounding box center [1145, 353] width 29 height 77
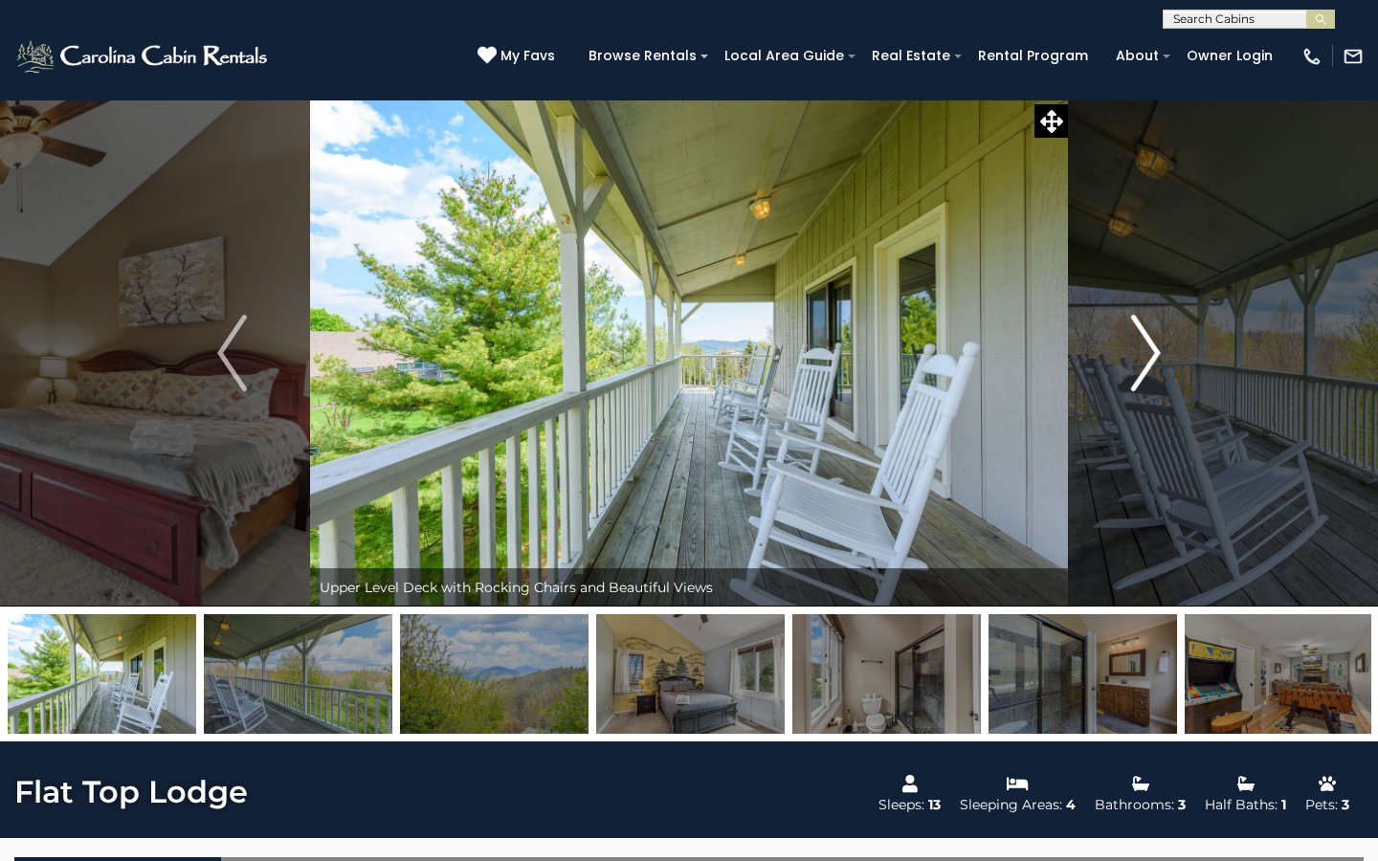
click at [1147, 363] on img "Next" at bounding box center [1145, 353] width 29 height 77
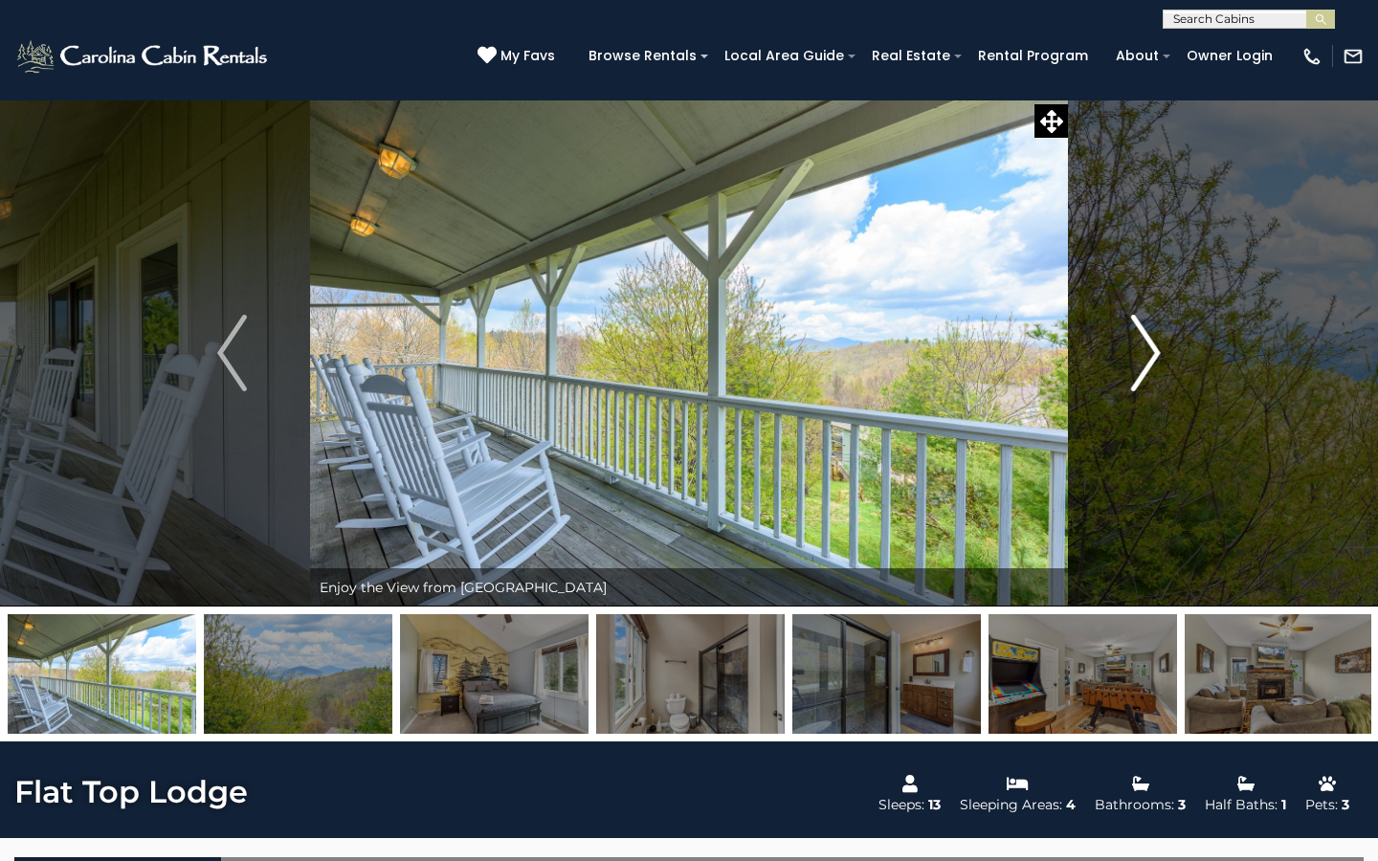
click at [1147, 363] on img "Next" at bounding box center [1145, 353] width 29 height 77
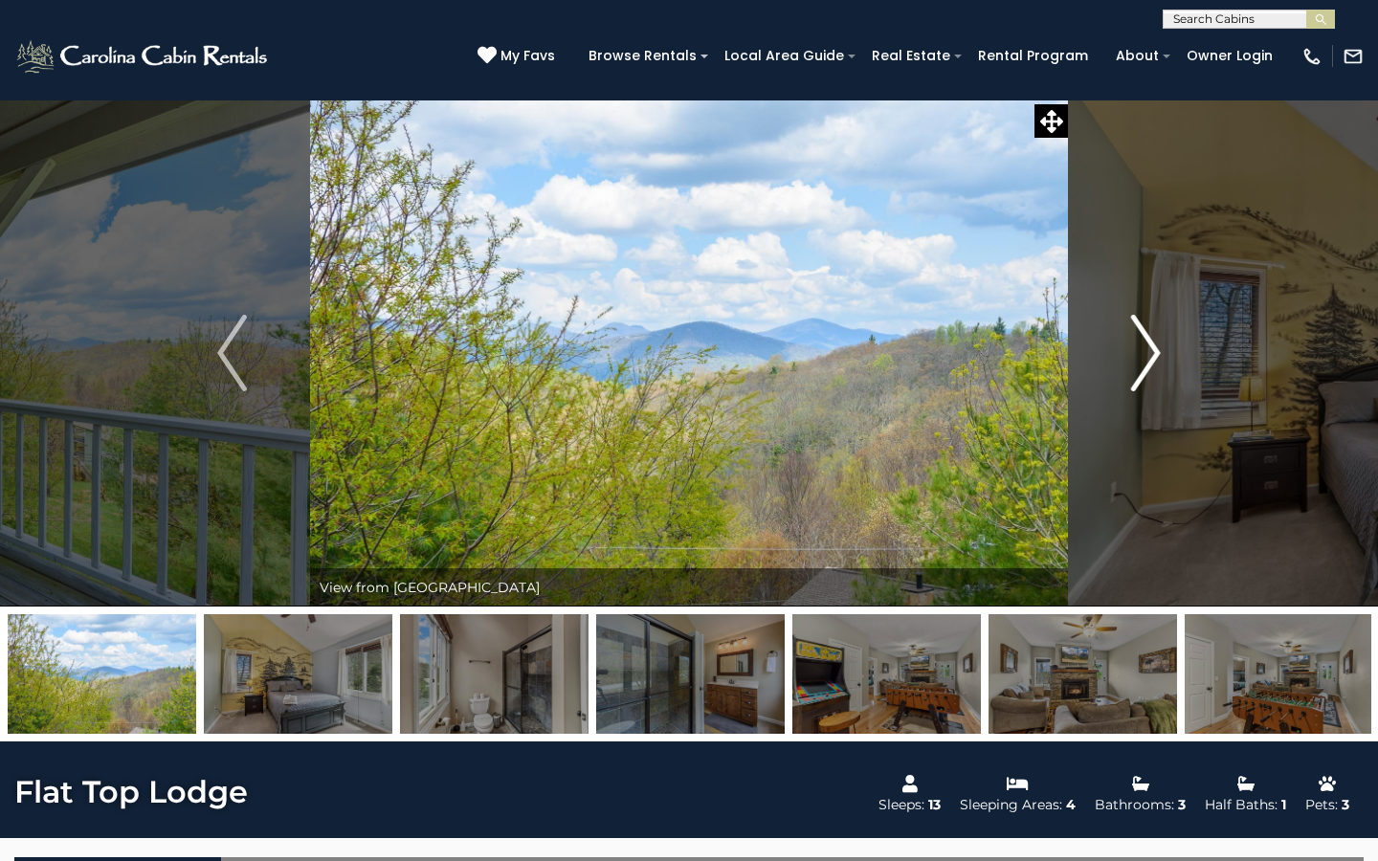
click at [1147, 363] on img "Next" at bounding box center [1145, 353] width 29 height 77
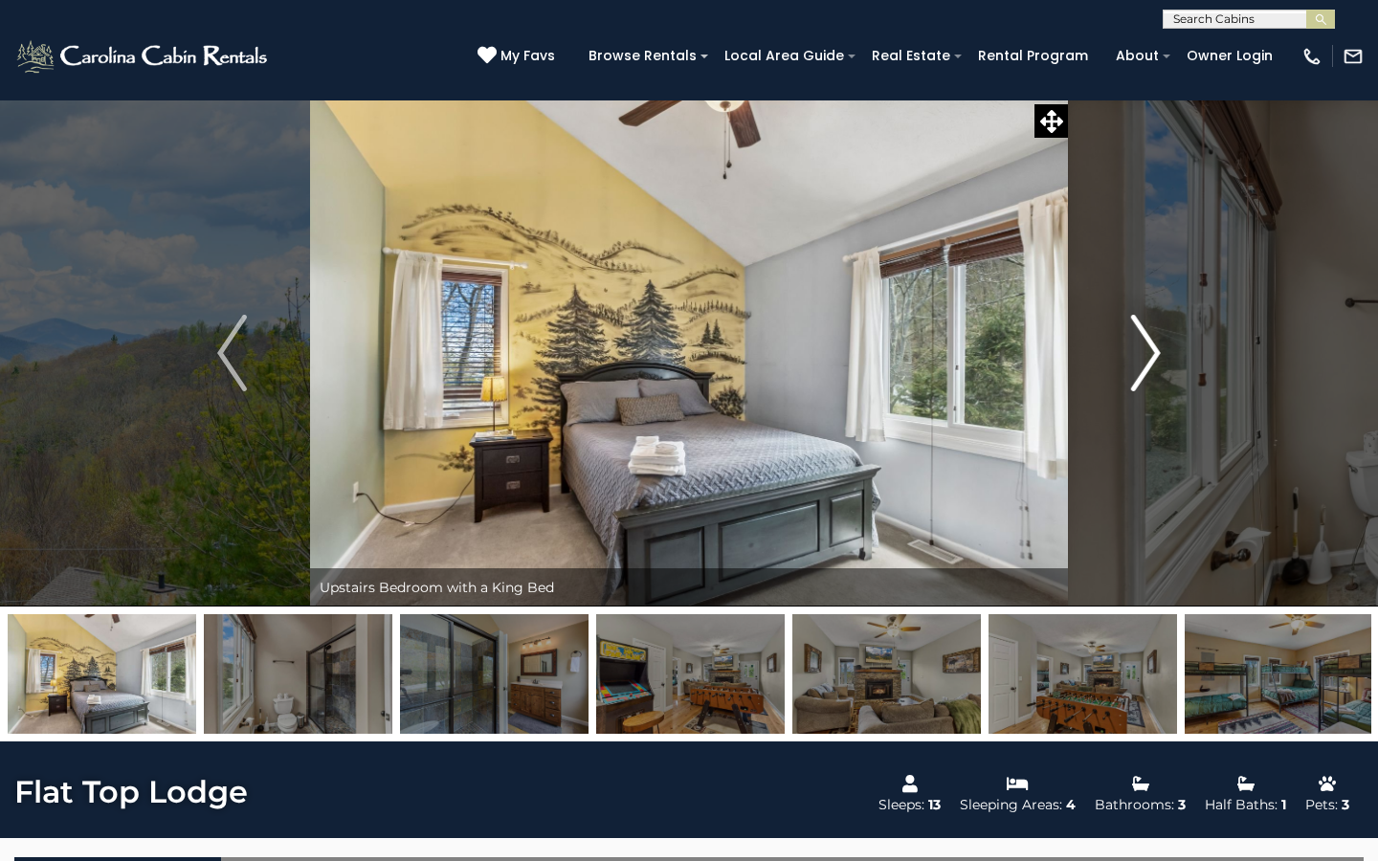
click at [1147, 363] on img "Next" at bounding box center [1145, 353] width 29 height 77
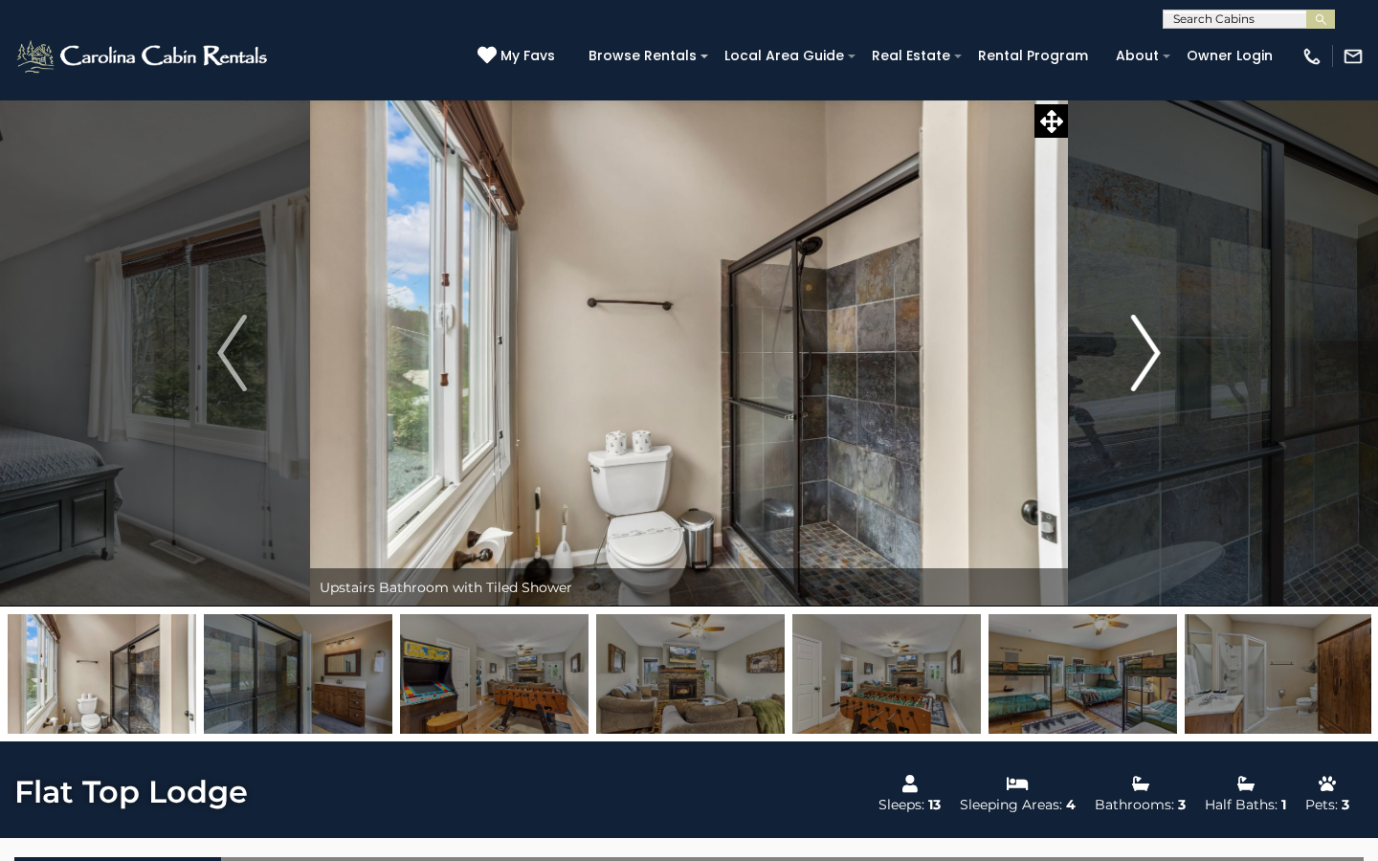
click at [1147, 363] on img "Next" at bounding box center [1145, 353] width 29 height 77
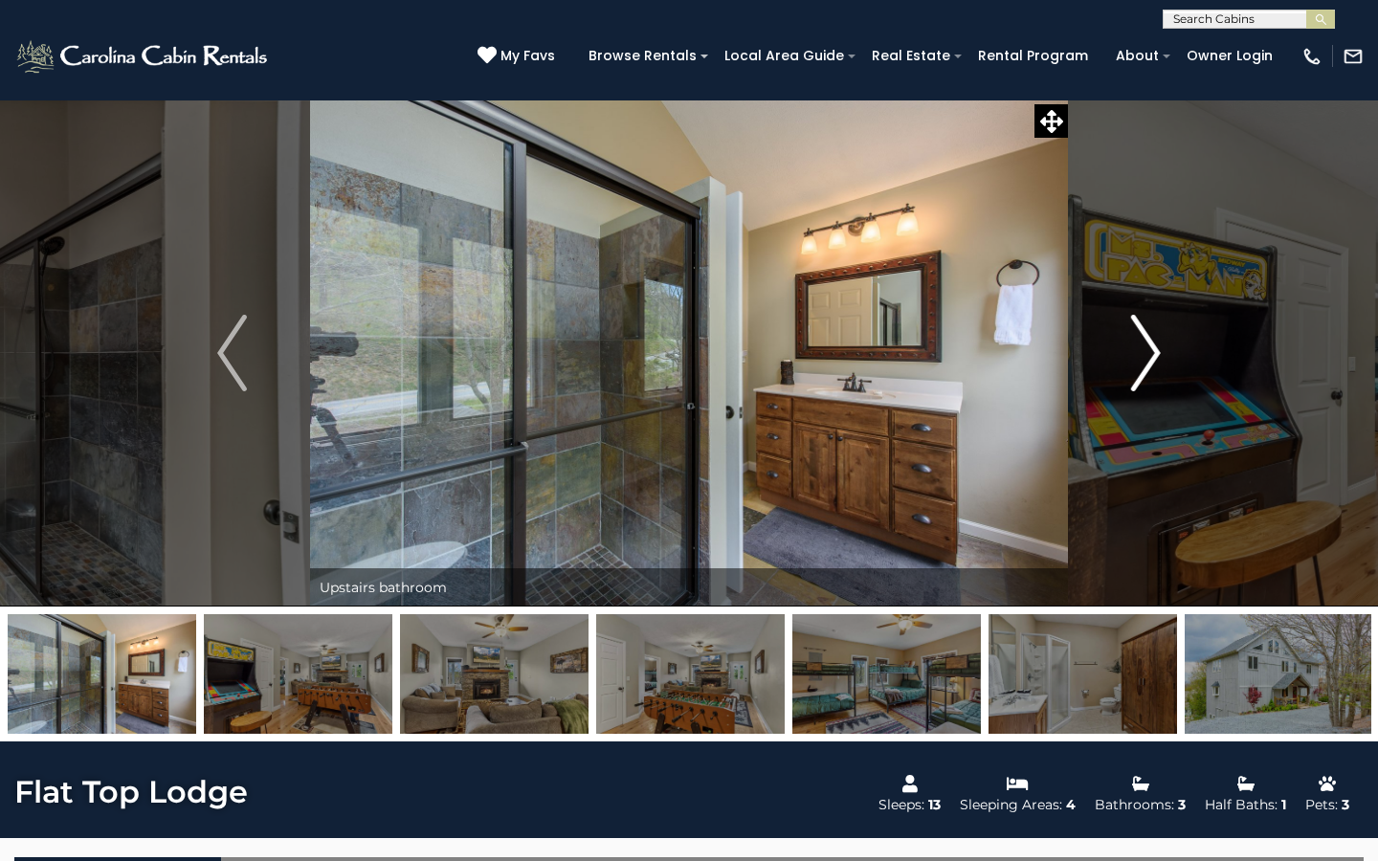
click at [1147, 363] on img "Next" at bounding box center [1145, 353] width 29 height 77
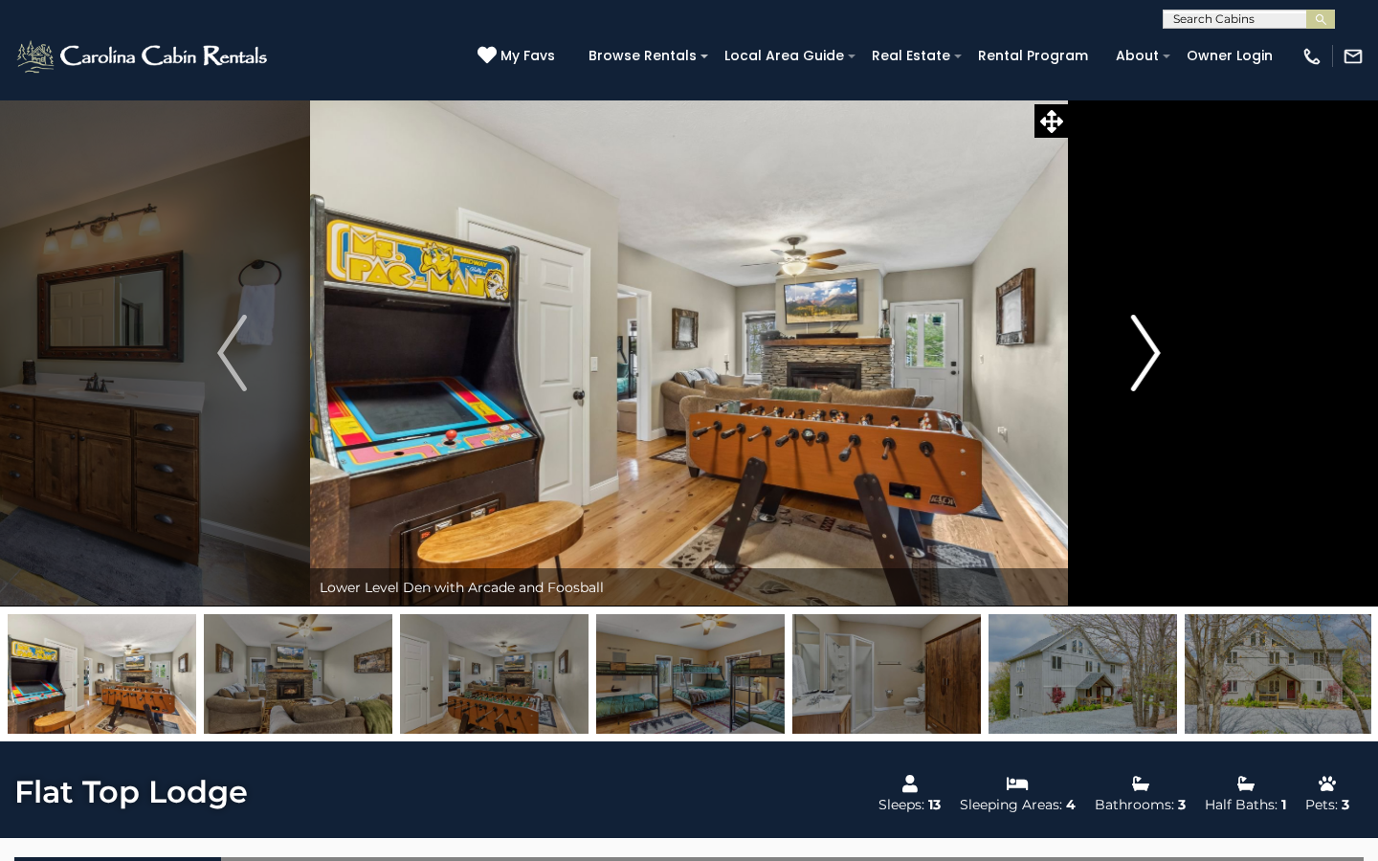
click at [1147, 363] on img "Next" at bounding box center [1145, 353] width 29 height 77
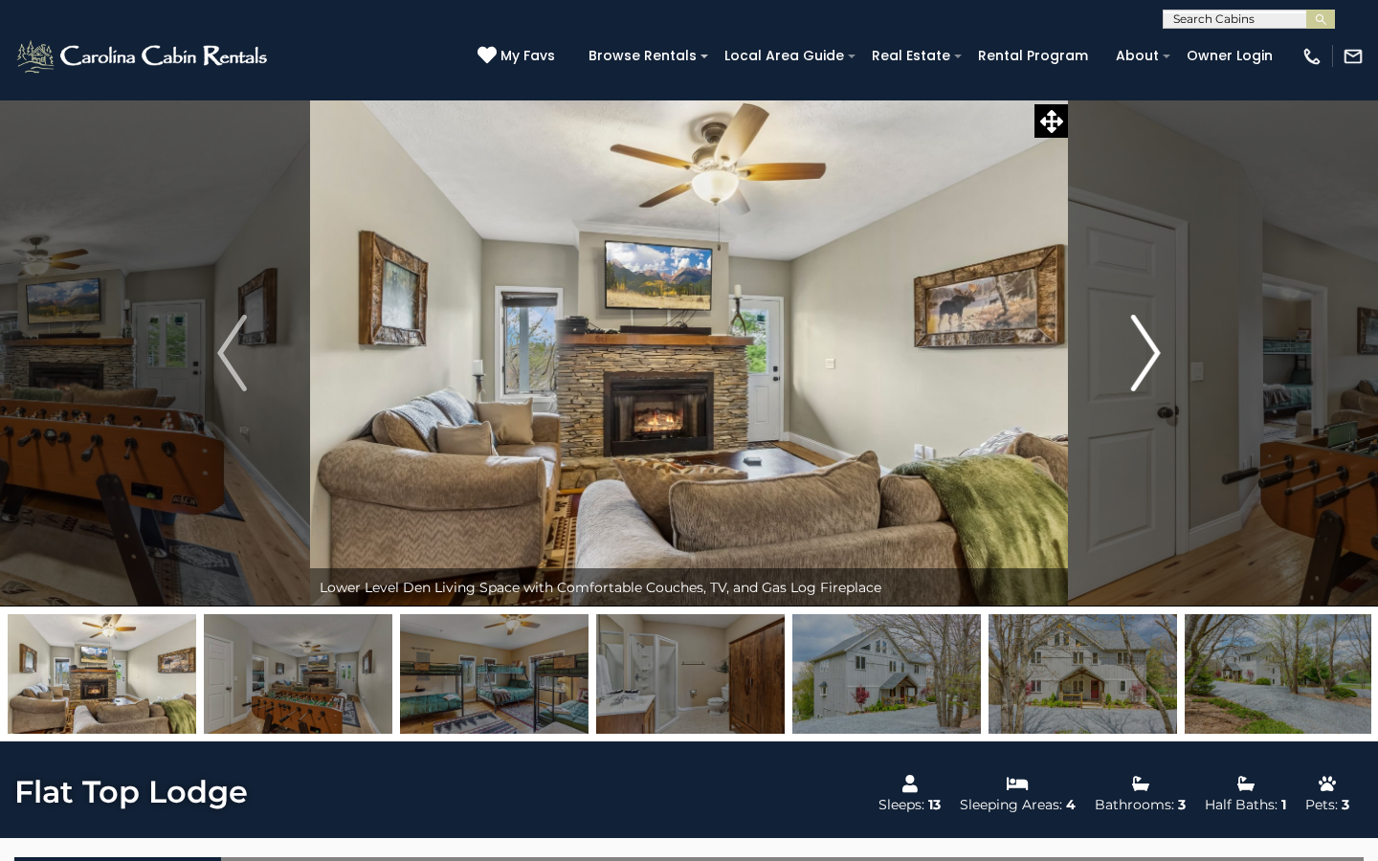
click at [1147, 363] on img "Next" at bounding box center [1145, 353] width 29 height 77
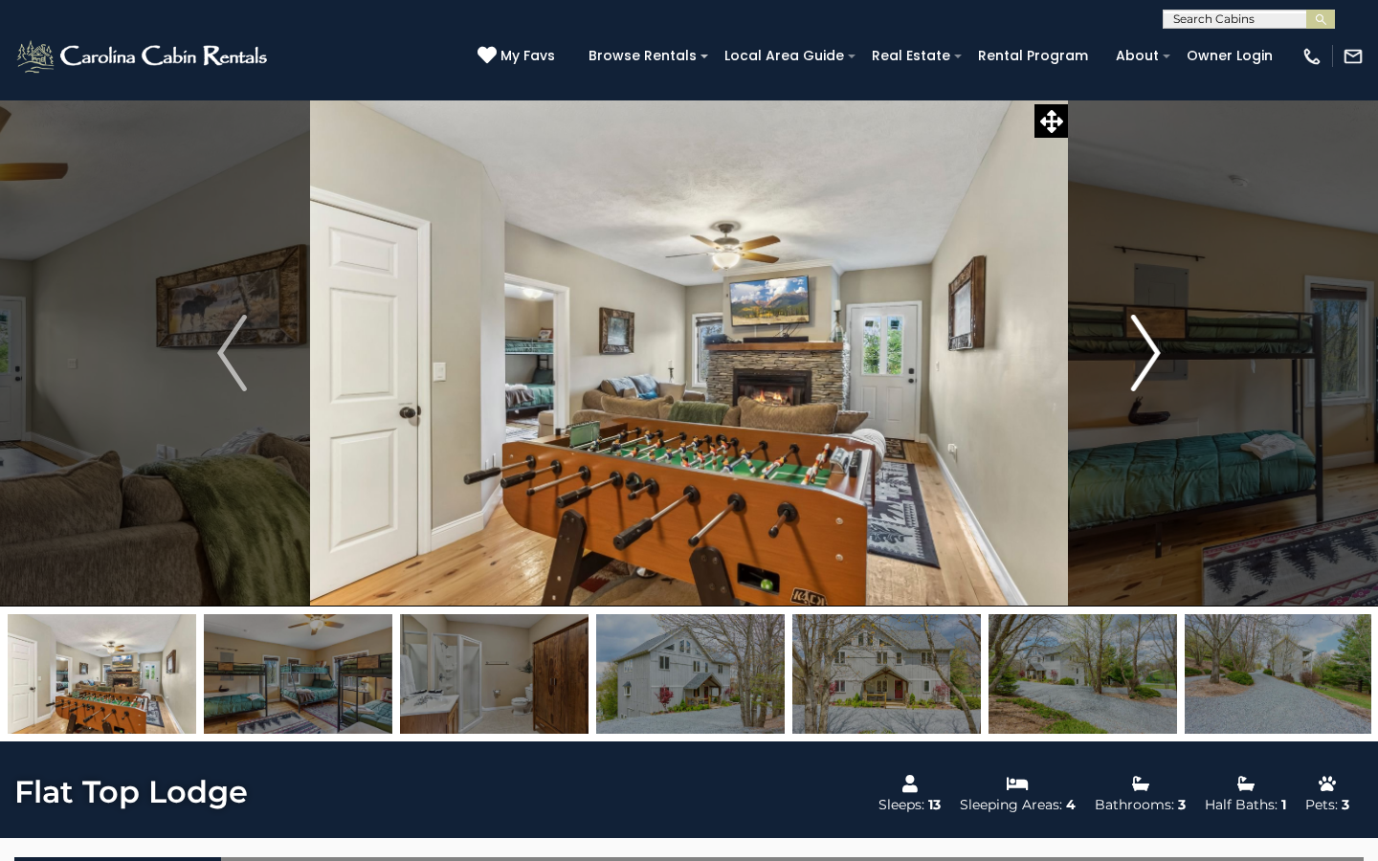
click at [1147, 363] on img "Next" at bounding box center [1145, 353] width 29 height 77
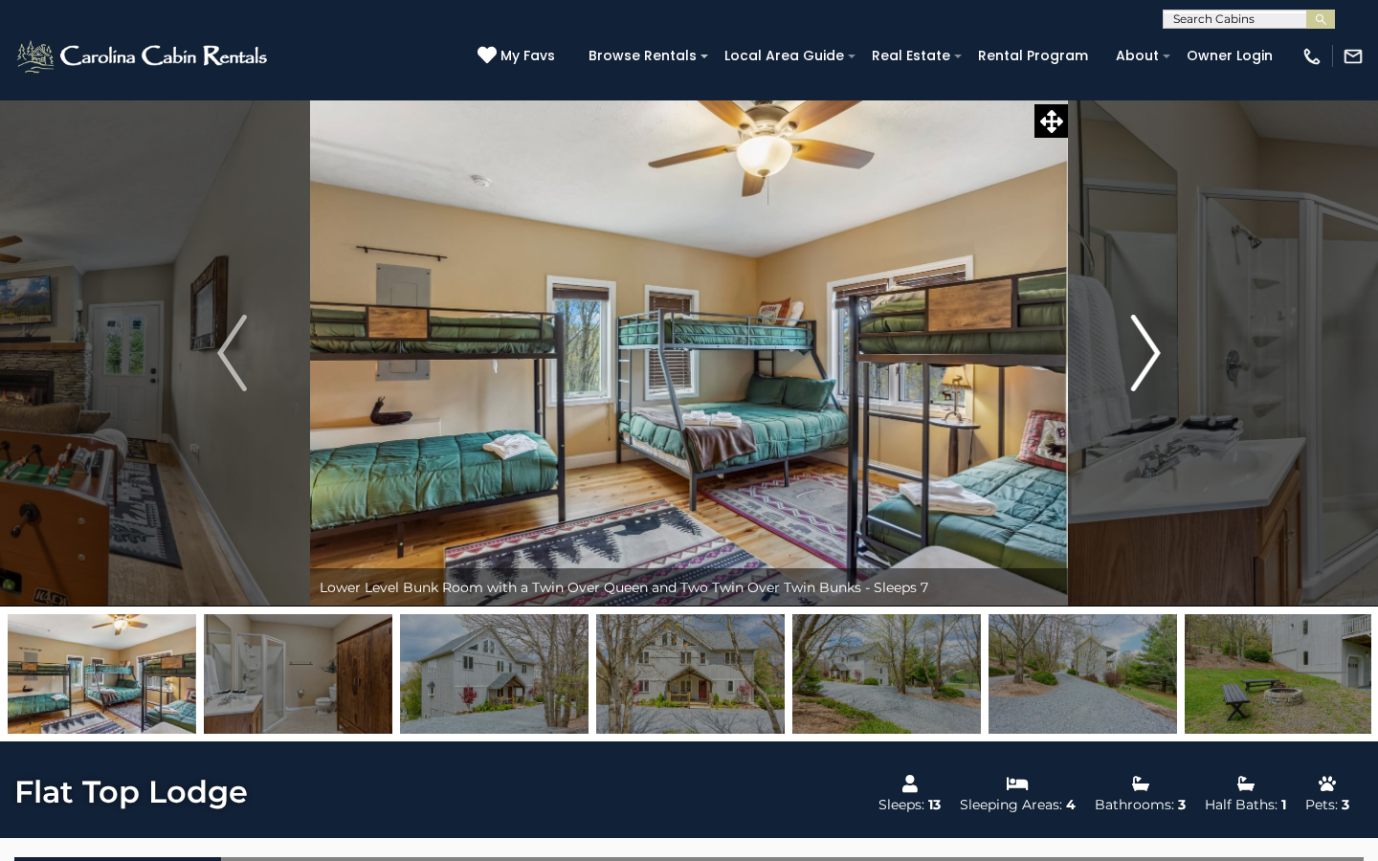
click at [1147, 363] on img "Next" at bounding box center [1145, 353] width 29 height 77
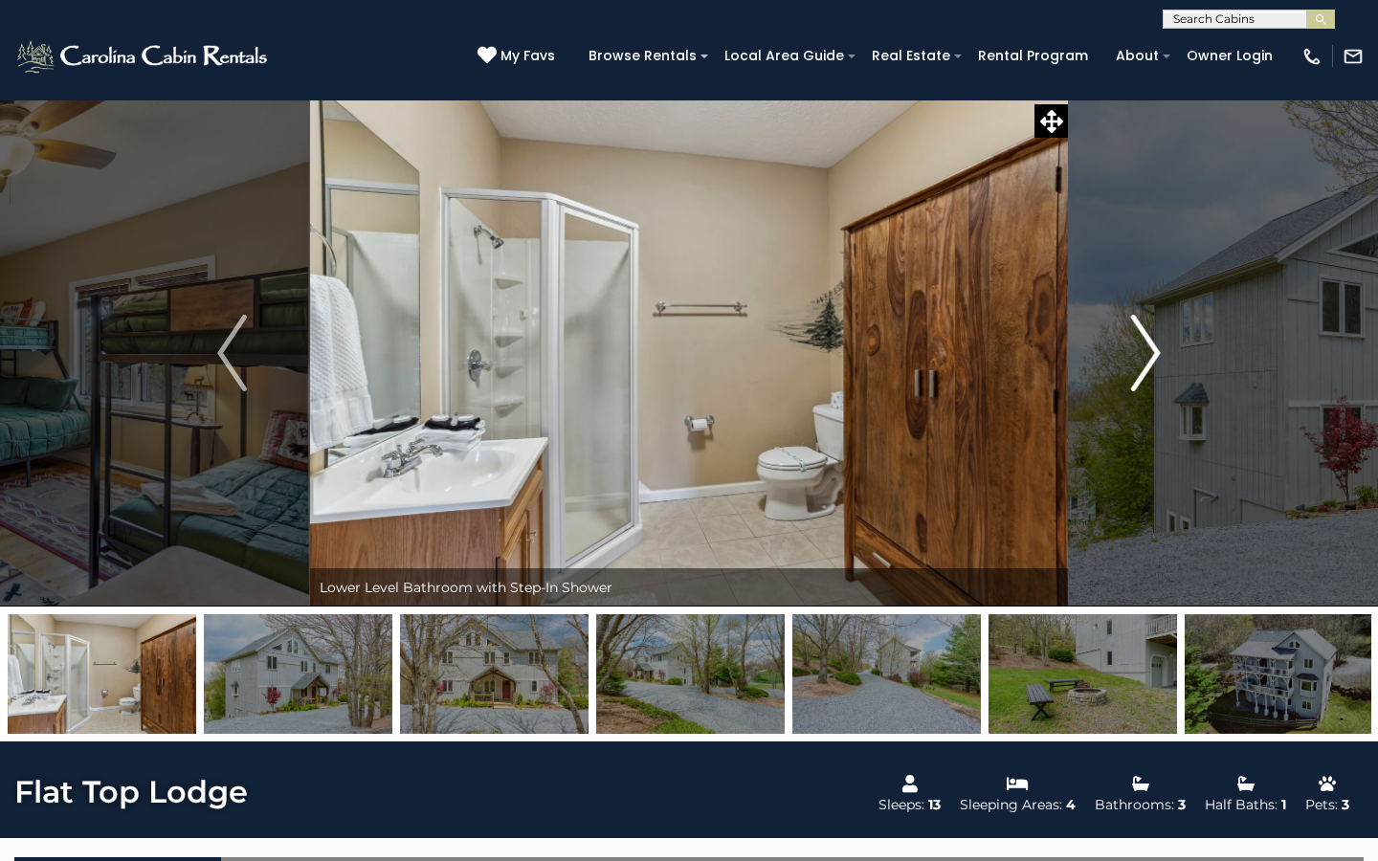
click at [1147, 363] on img "Next" at bounding box center [1145, 353] width 29 height 77
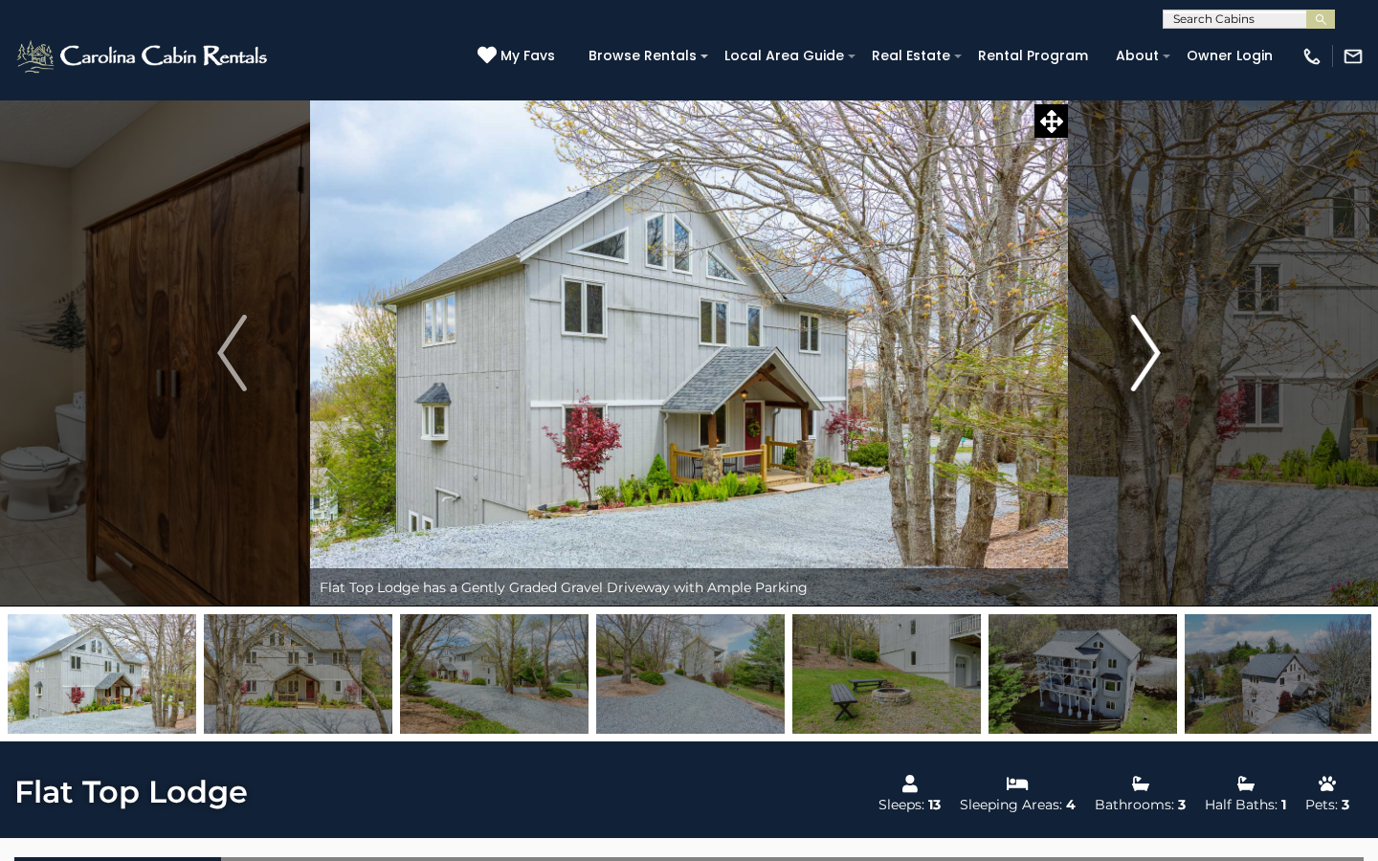
click at [1147, 363] on img "Next" at bounding box center [1145, 353] width 29 height 77
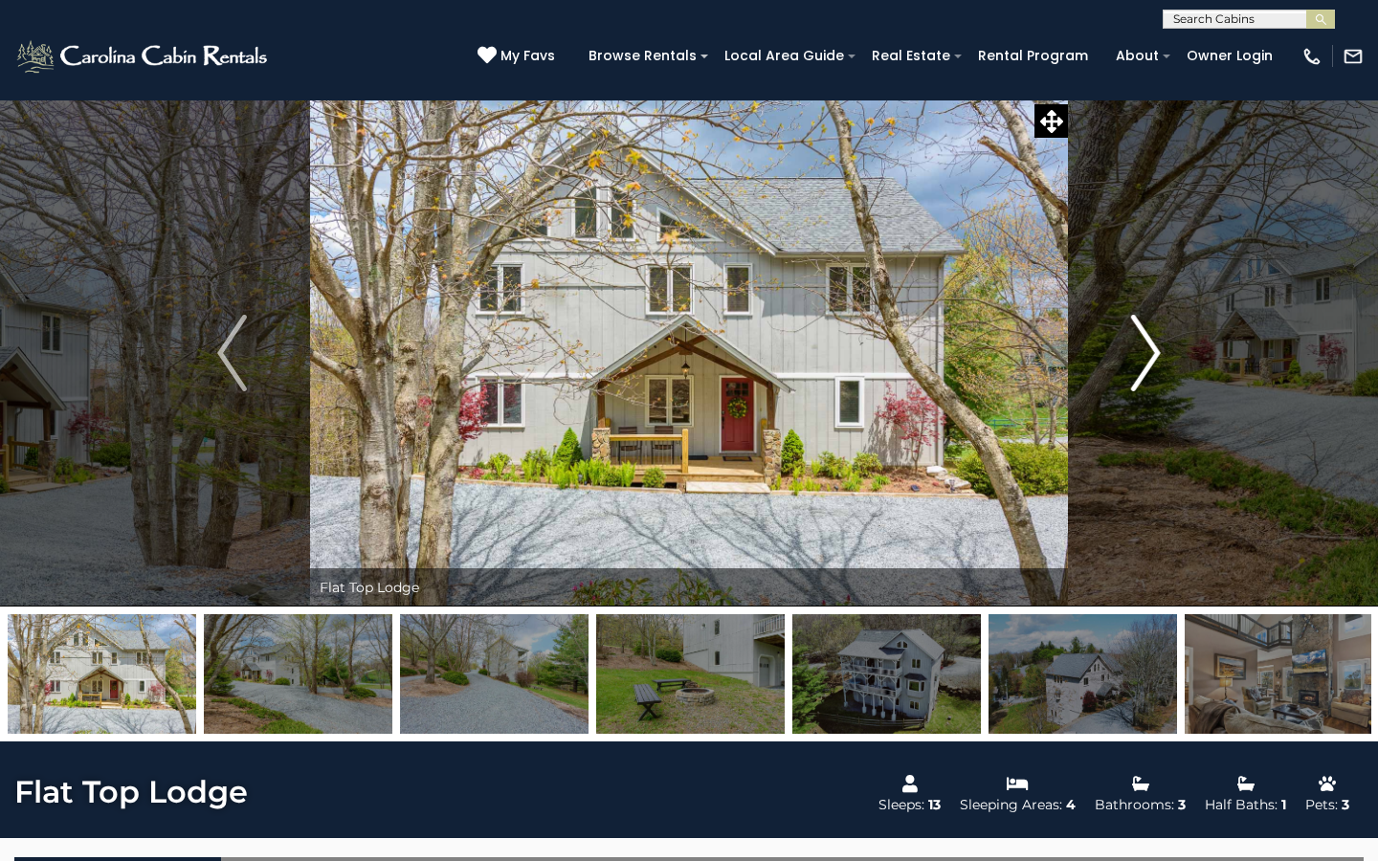
click at [1147, 363] on img "Next" at bounding box center [1145, 353] width 29 height 77
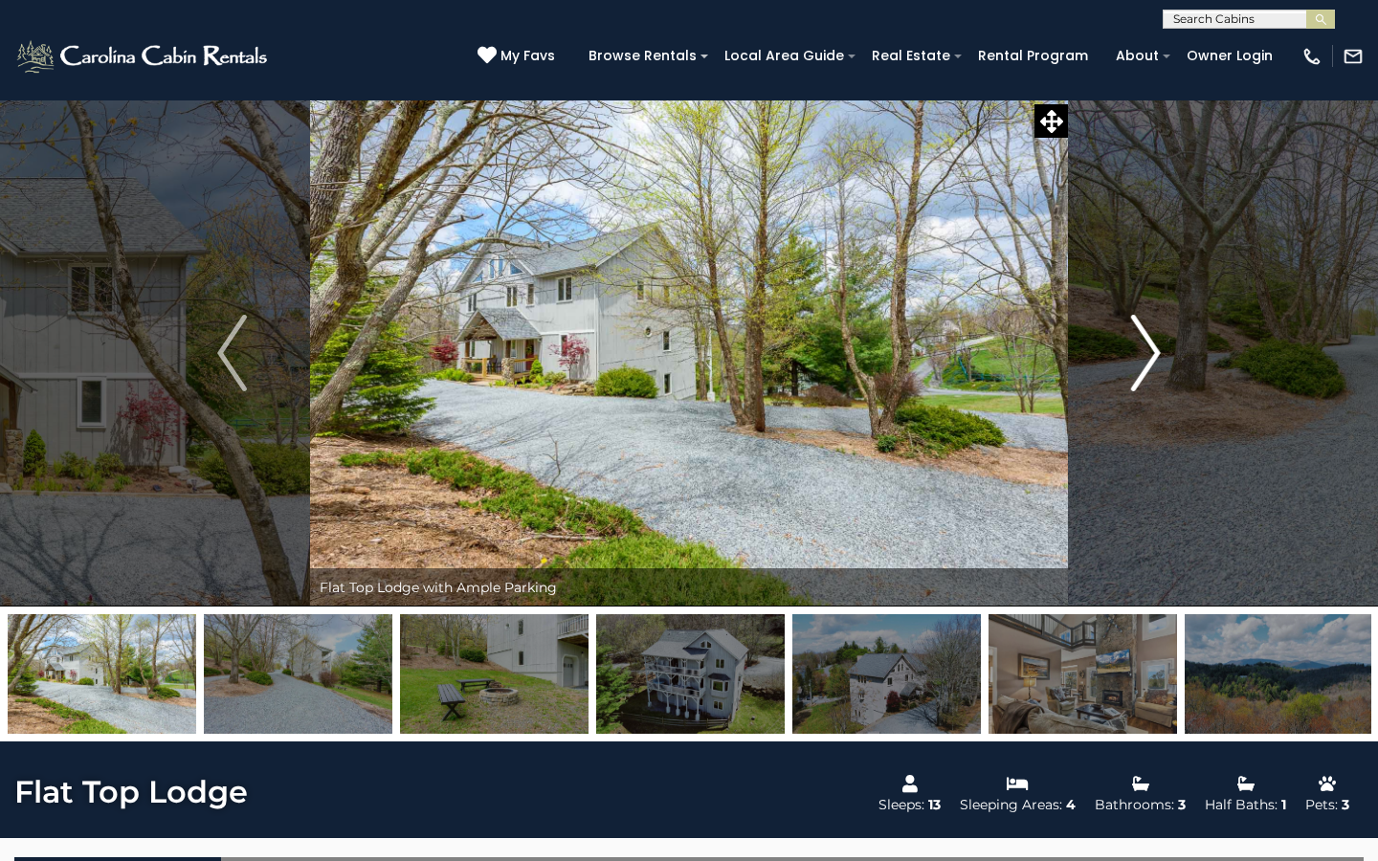
click at [1148, 363] on img "Next" at bounding box center [1145, 353] width 29 height 77
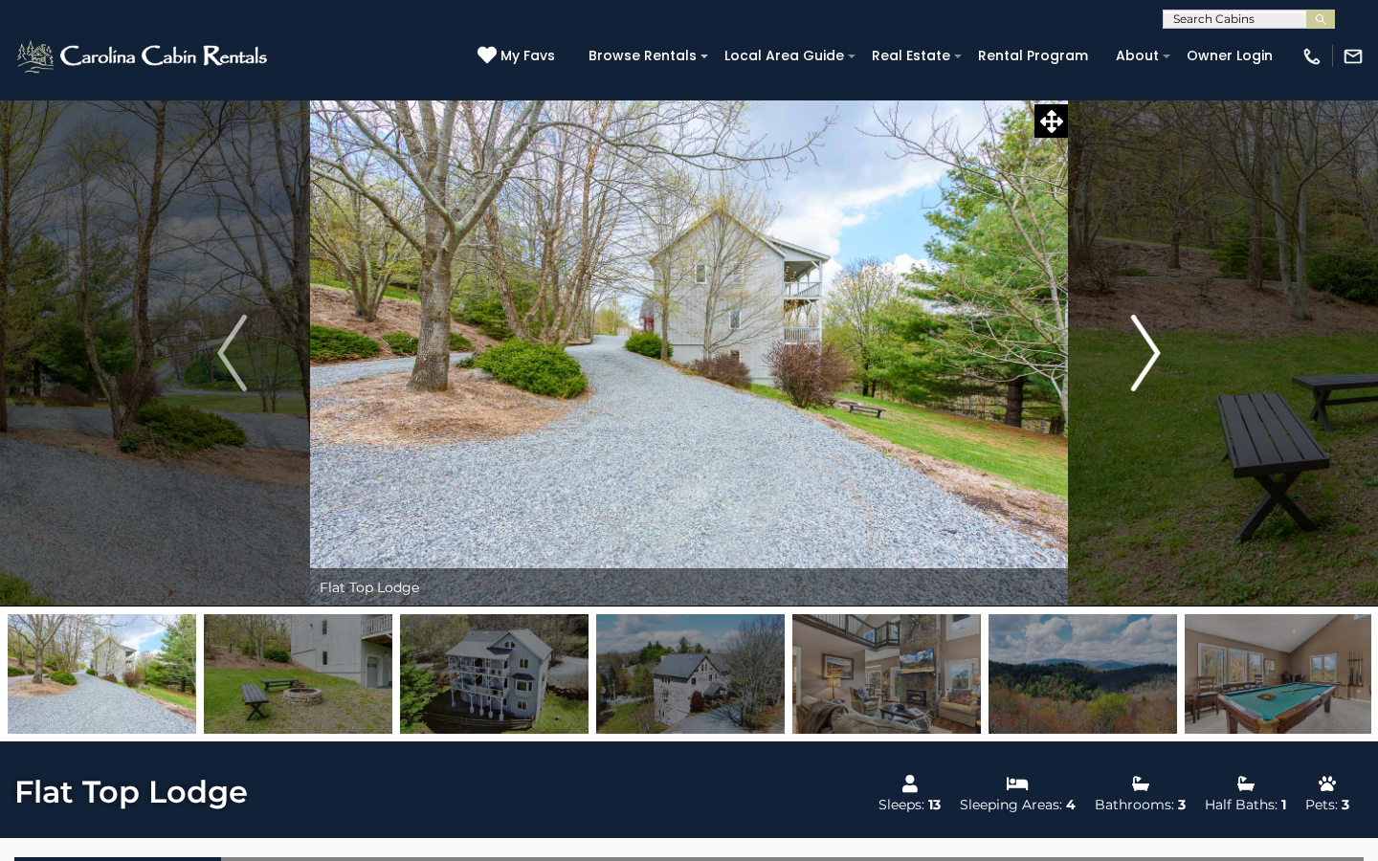
click at [1148, 363] on img "Next" at bounding box center [1145, 353] width 29 height 77
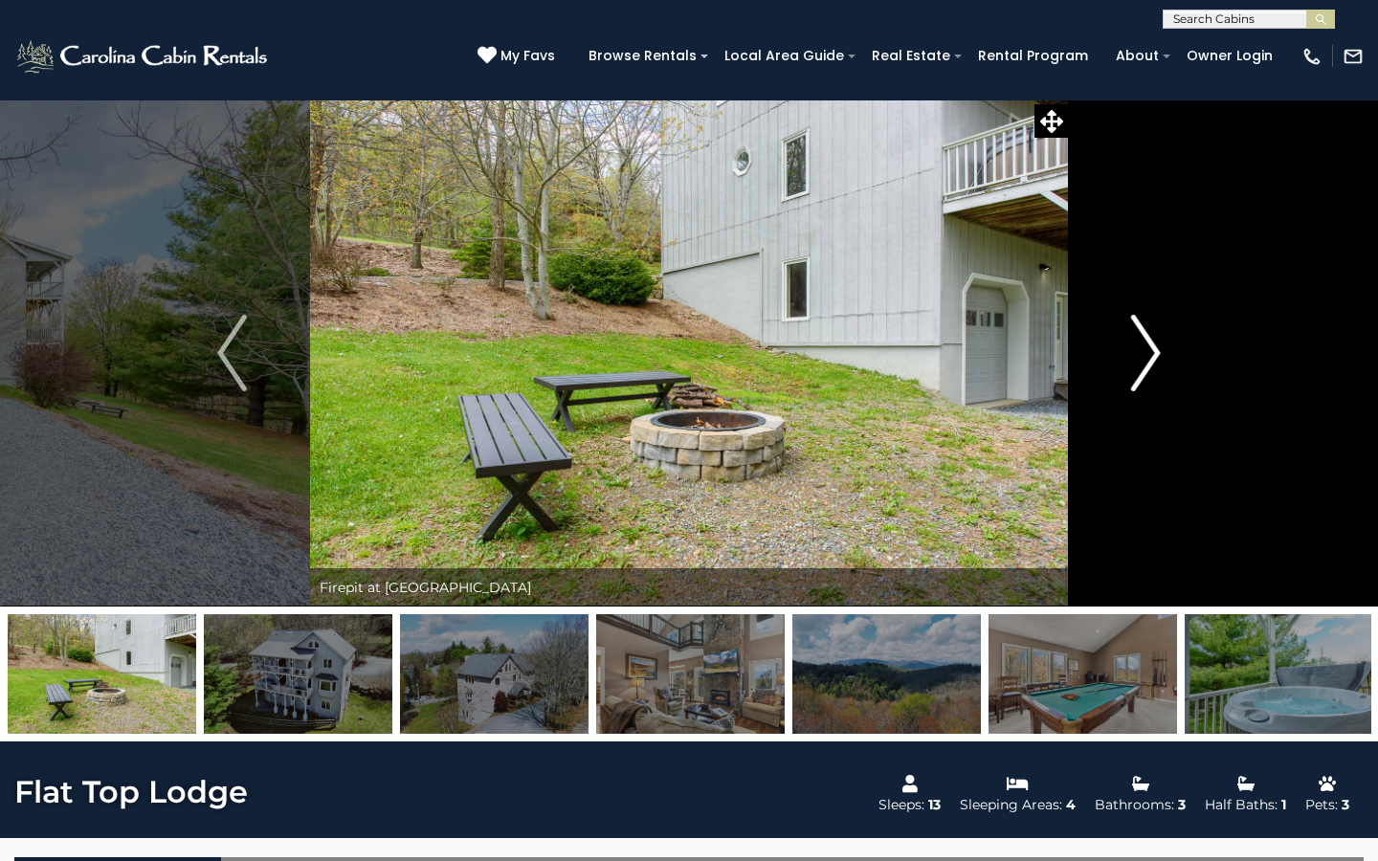
click at [1148, 363] on img "Next" at bounding box center [1145, 353] width 29 height 77
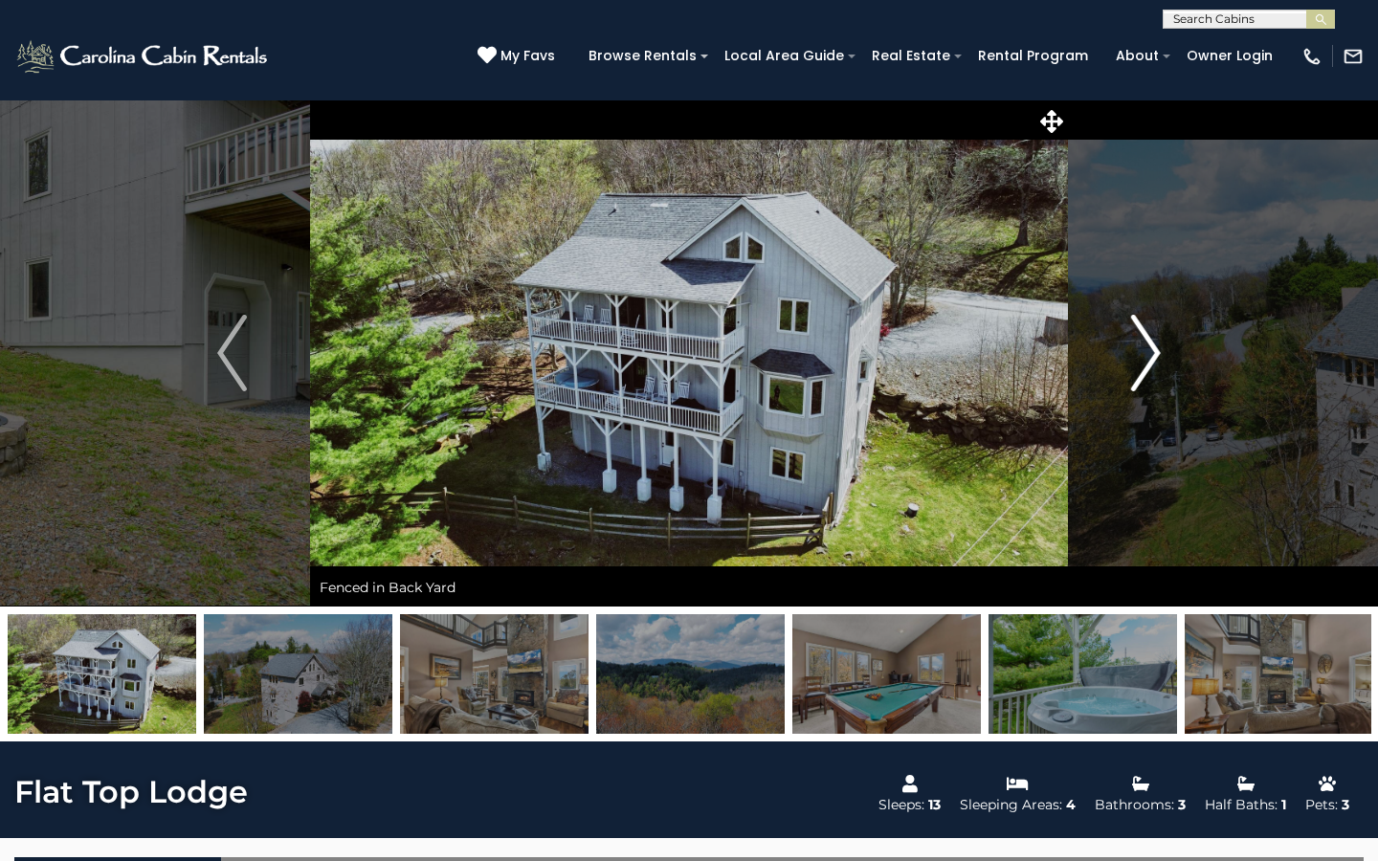
click at [1148, 363] on img "Next" at bounding box center [1145, 353] width 29 height 77
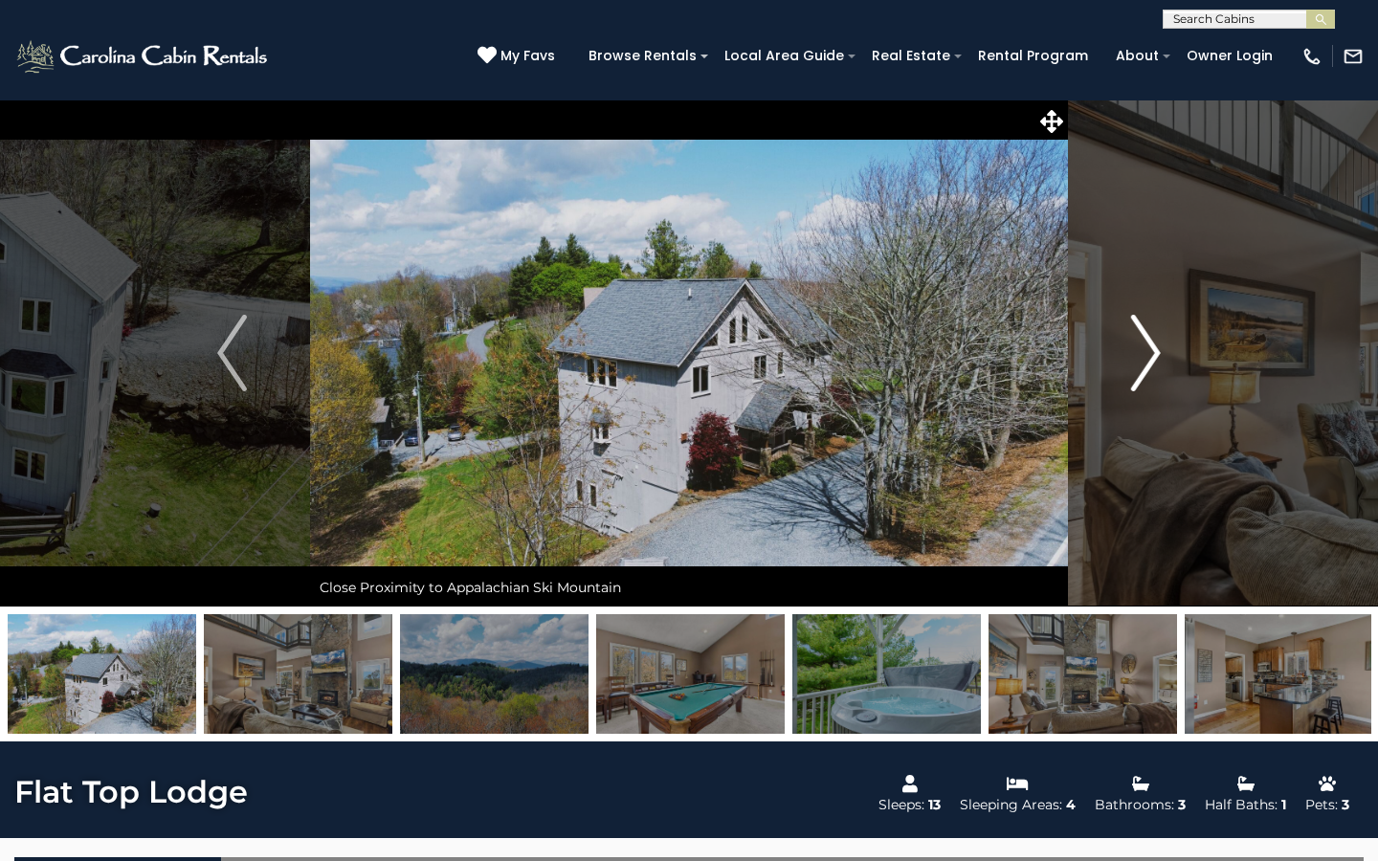
click at [1148, 364] on img "Next" at bounding box center [1145, 353] width 29 height 77
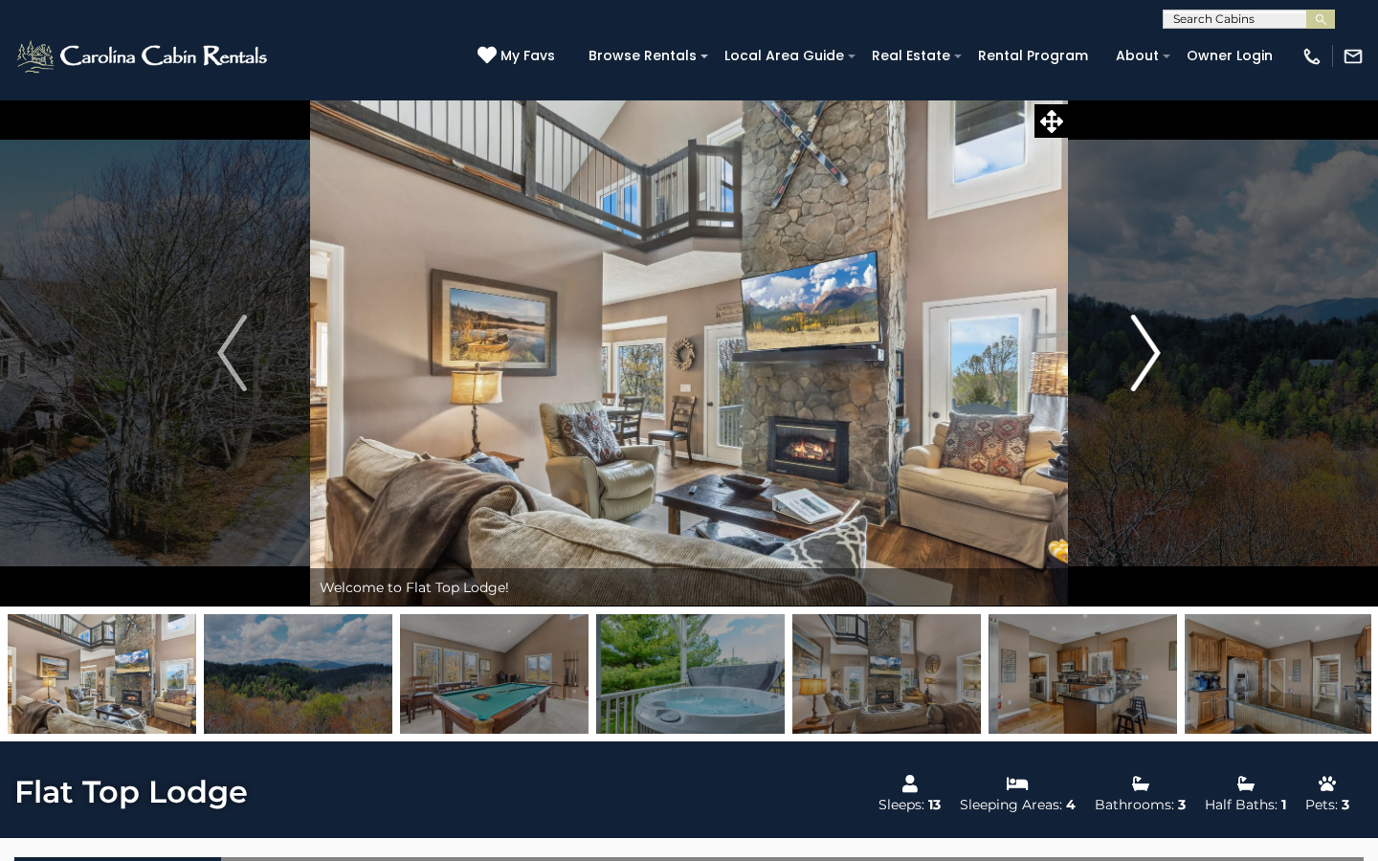
click at [1149, 364] on img "Next" at bounding box center [1145, 353] width 29 height 77
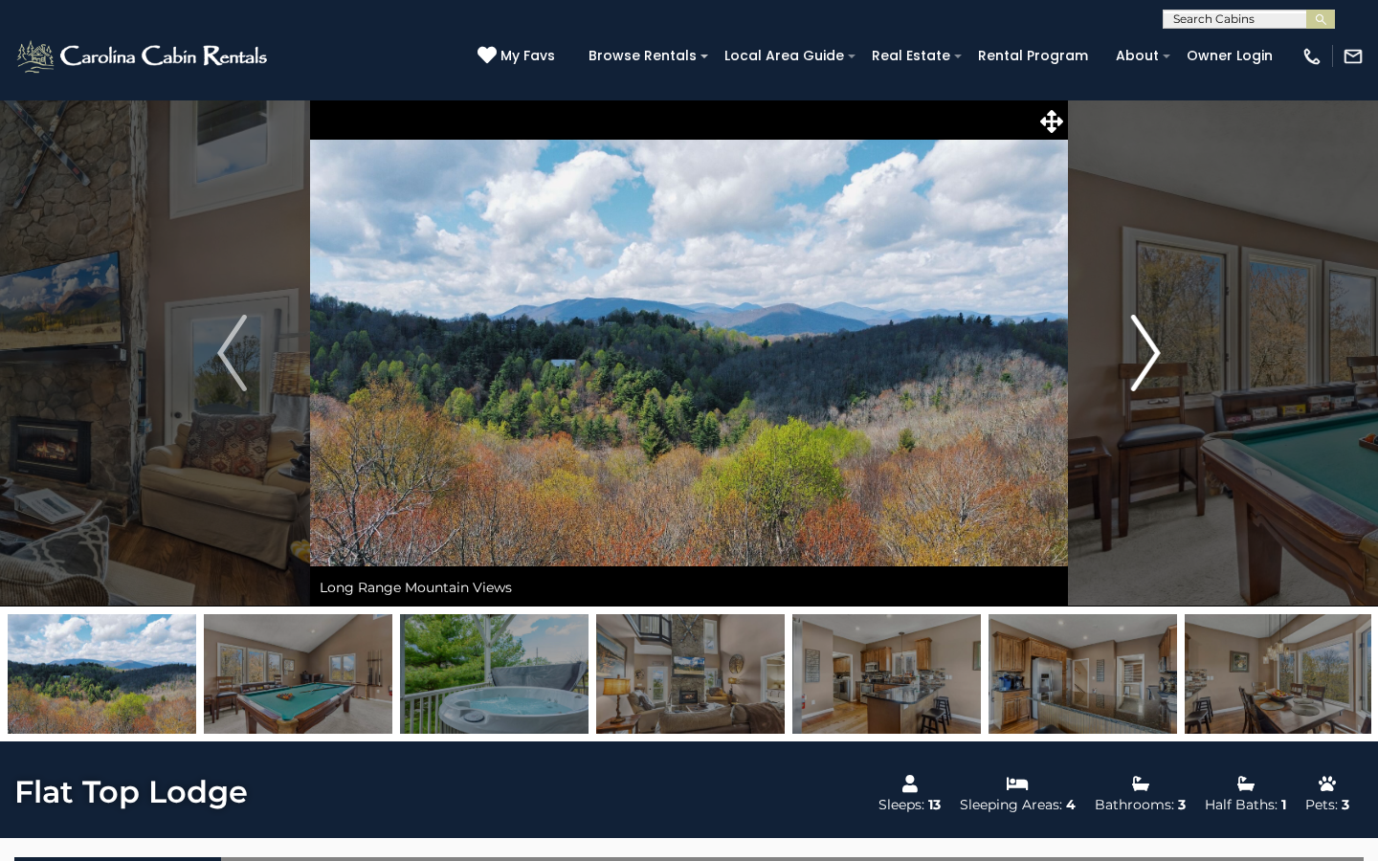
click at [1149, 364] on img "Next" at bounding box center [1145, 353] width 29 height 77
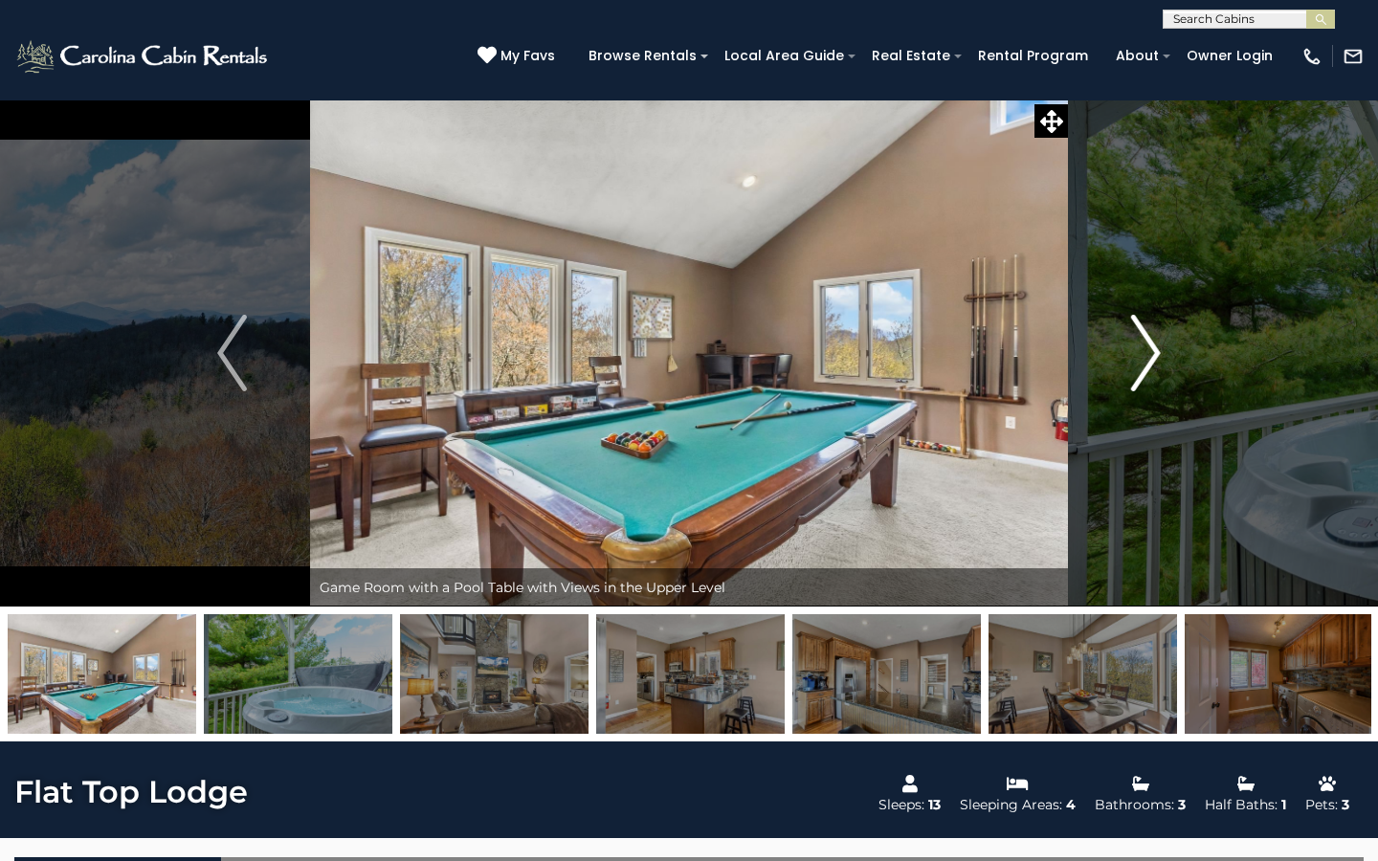
click at [1149, 365] on img "Next" at bounding box center [1145, 353] width 29 height 77
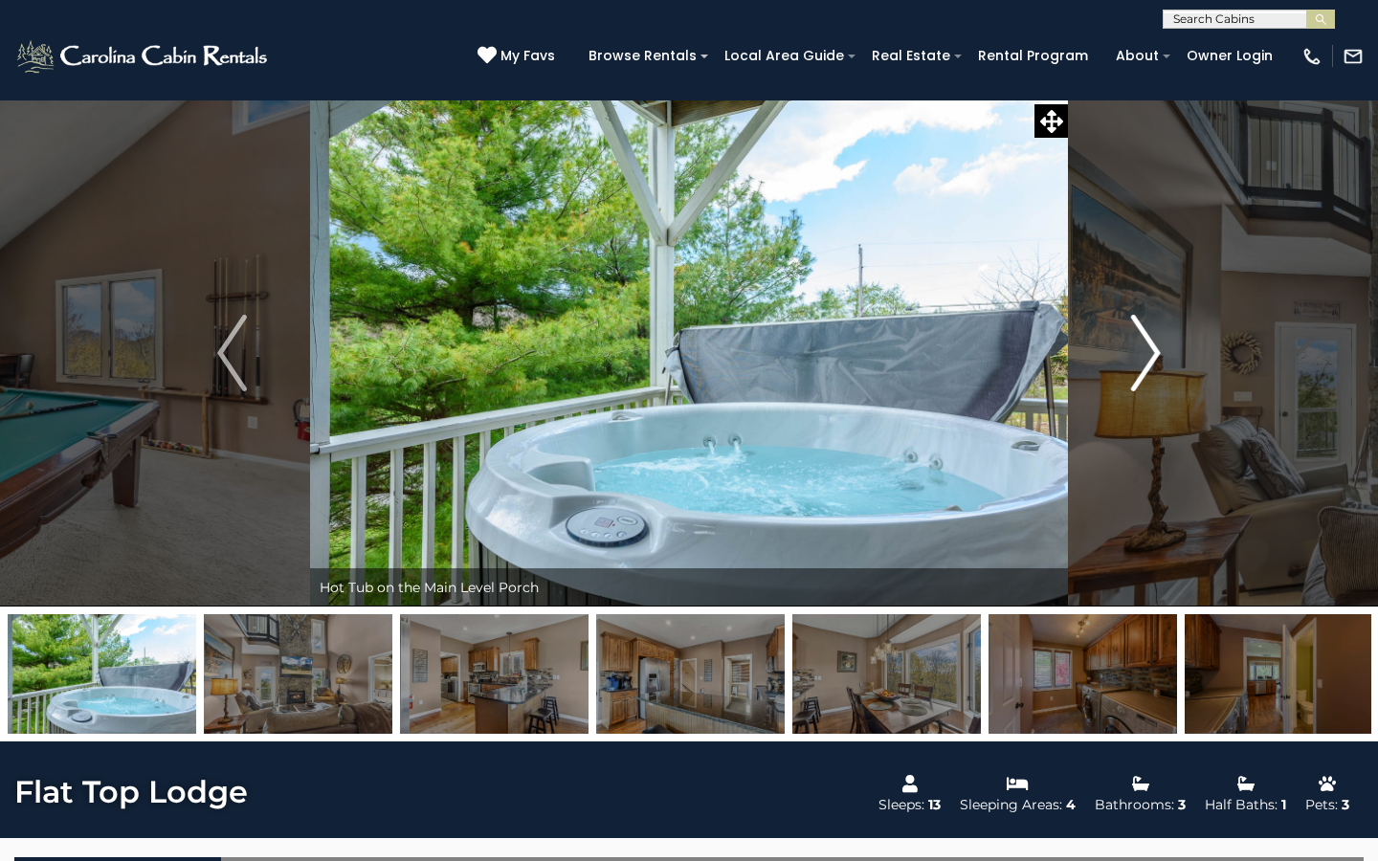
click at [1149, 365] on img "Next" at bounding box center [1145, 353] width 29 height 77
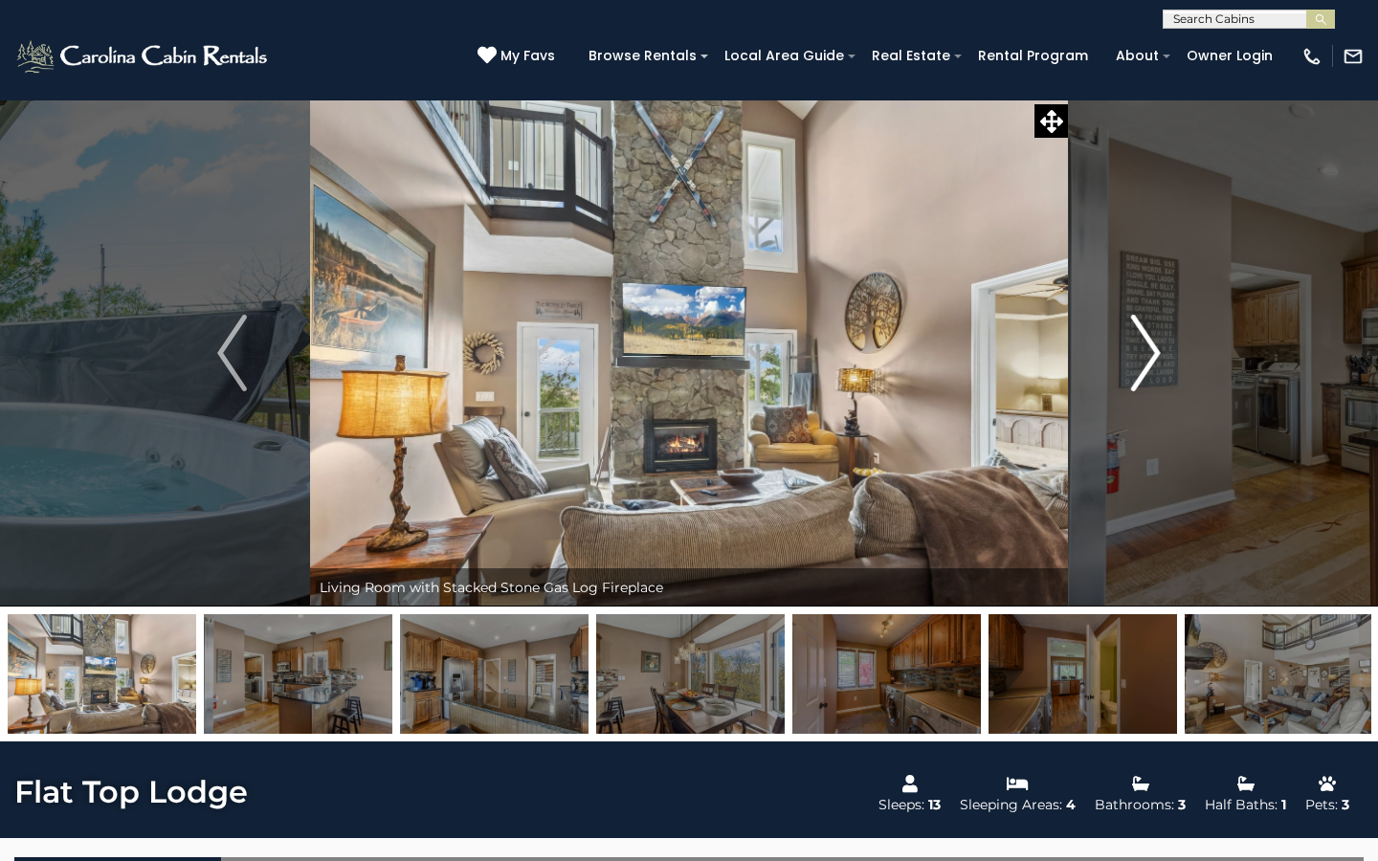
click at [1142, 365] on img "Next" at bounding box center [1145, 353] width 29 height 77
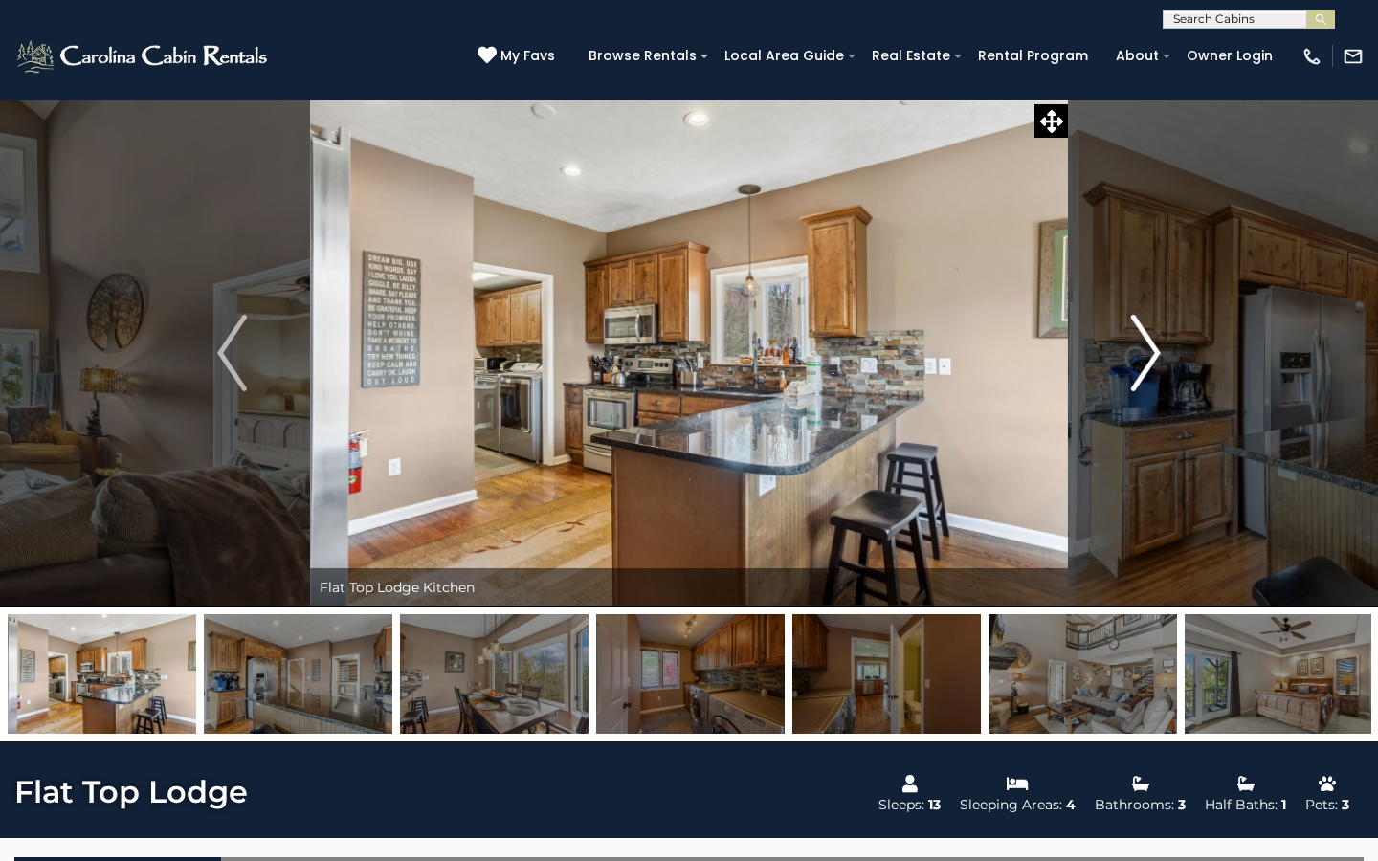
click at [1142, 365] on img "Next" at bounding box center [1145, 353] width 29 height 77
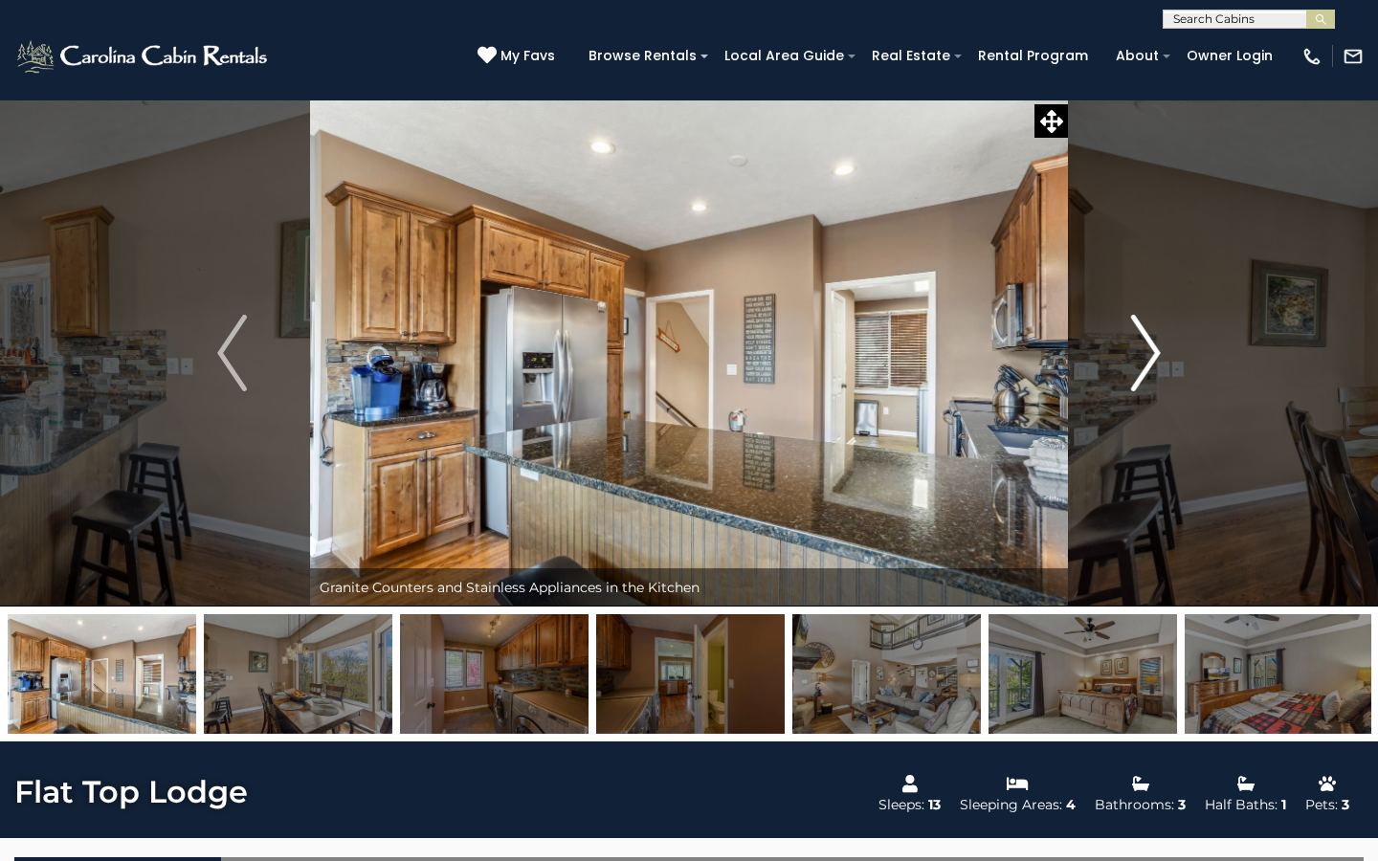
click at [1142, 365] on img "Next" at bounding box center [1145, 353] width 29 height 77
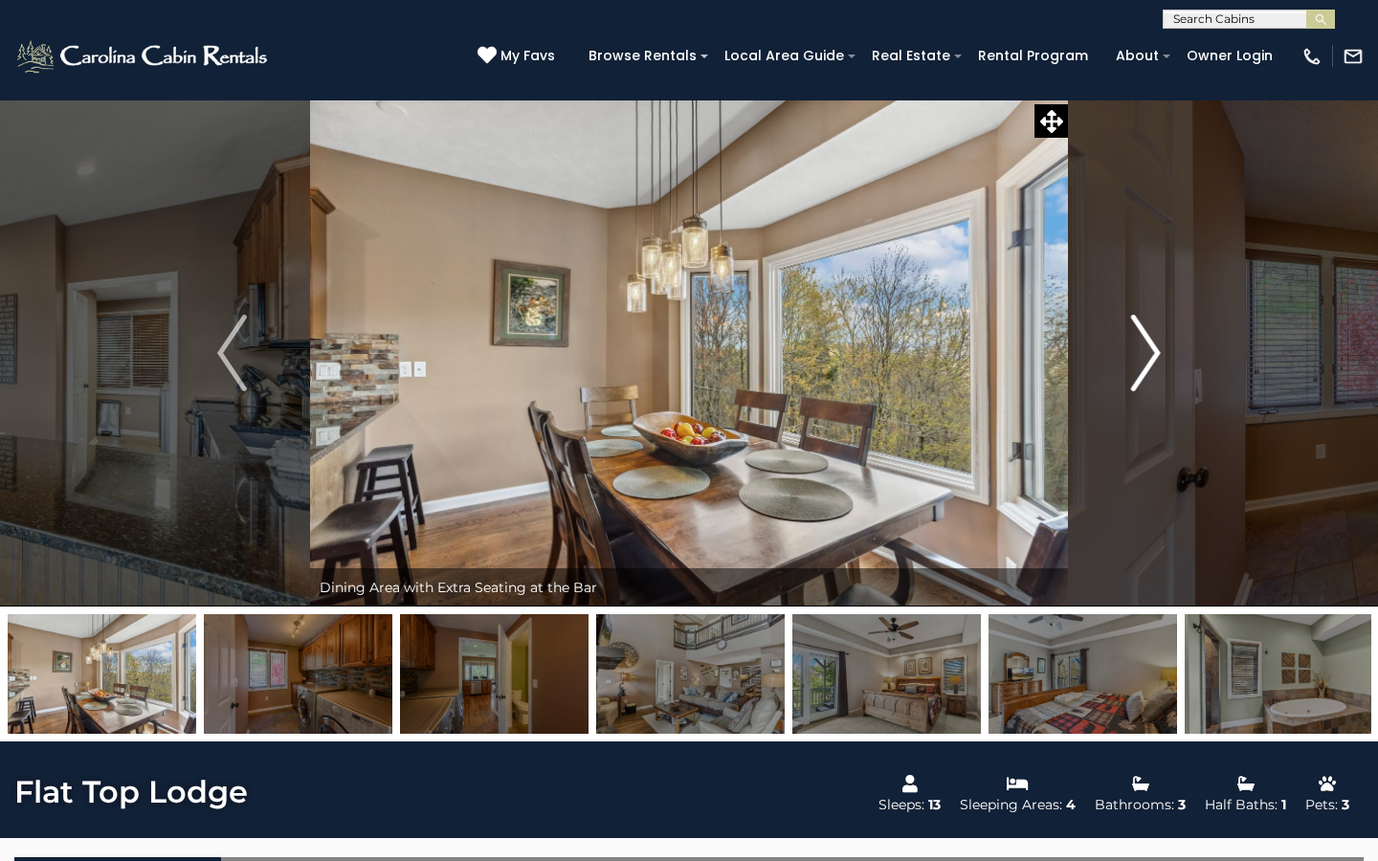
click at [1142, 366] on img "Next" at bounding box center [1145, 353] width 29 height 77
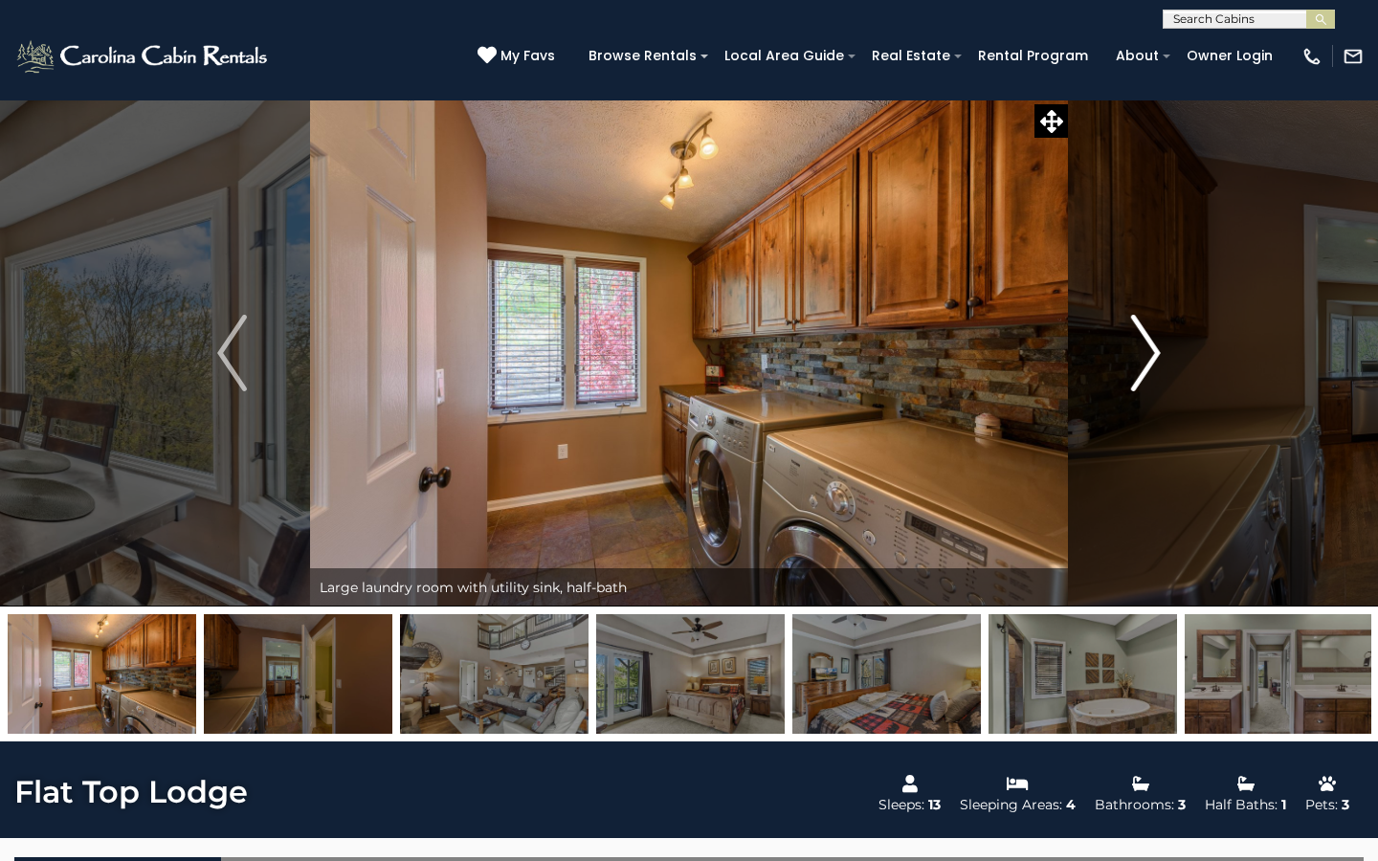
click at [1142, 366] on img "Next" at bounding box center [1145, 353] width 29 height 77
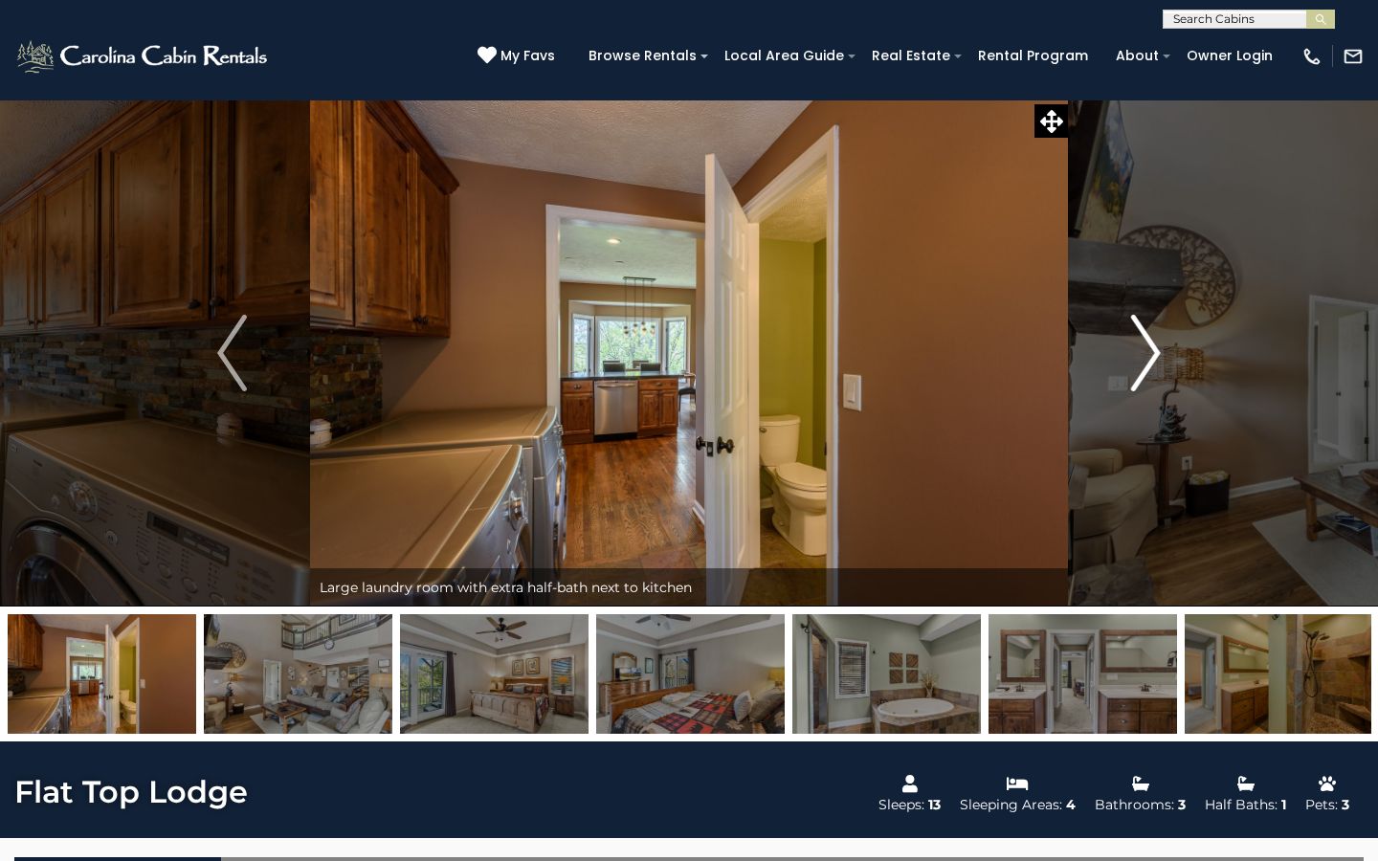
click at [1142, 366] on img "Next" at bounding box center [1145, 353] width 29 height 77
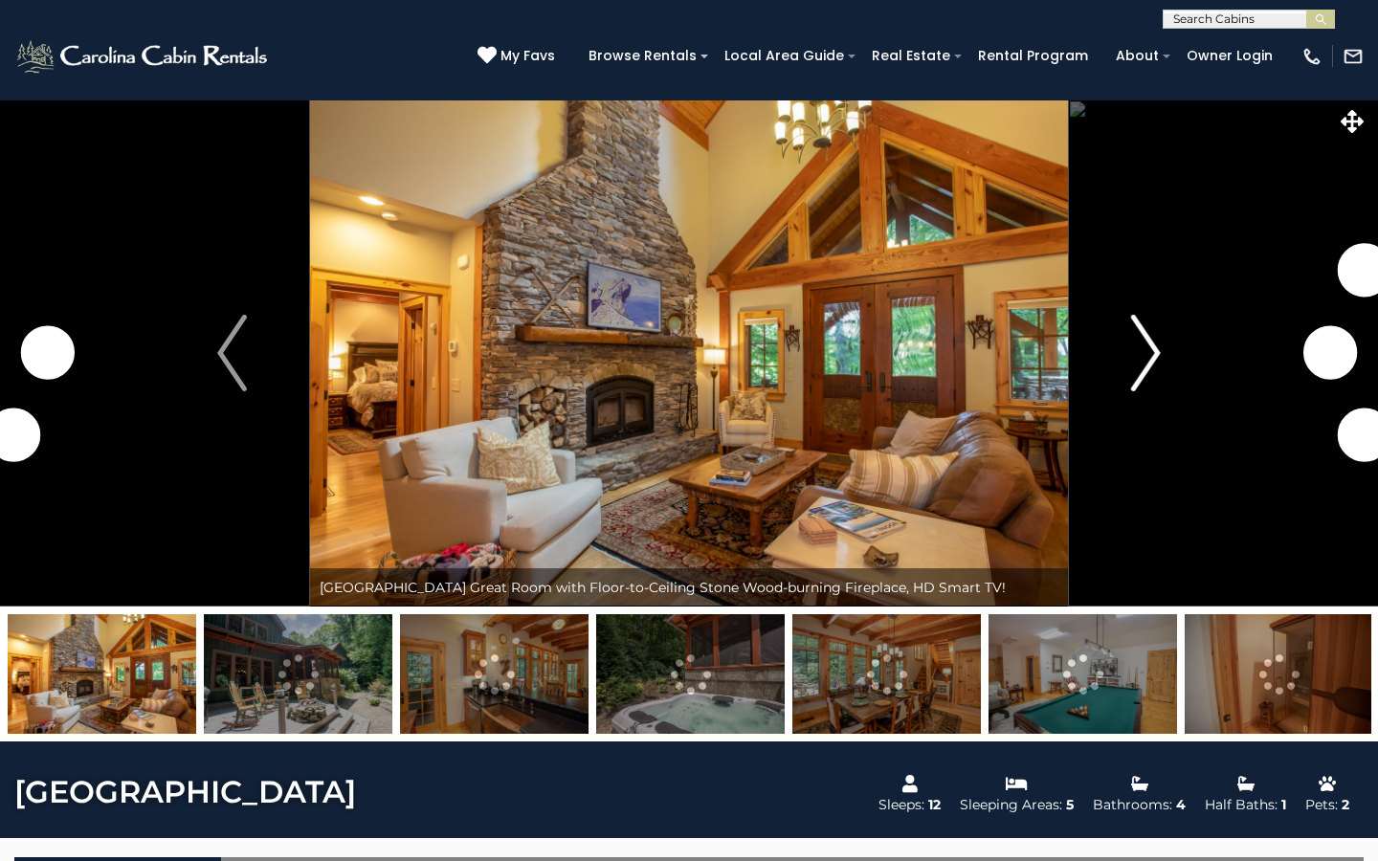
click at [1140, 365] on img "Next" at bounding box center [1145, 353] width 29 height 77
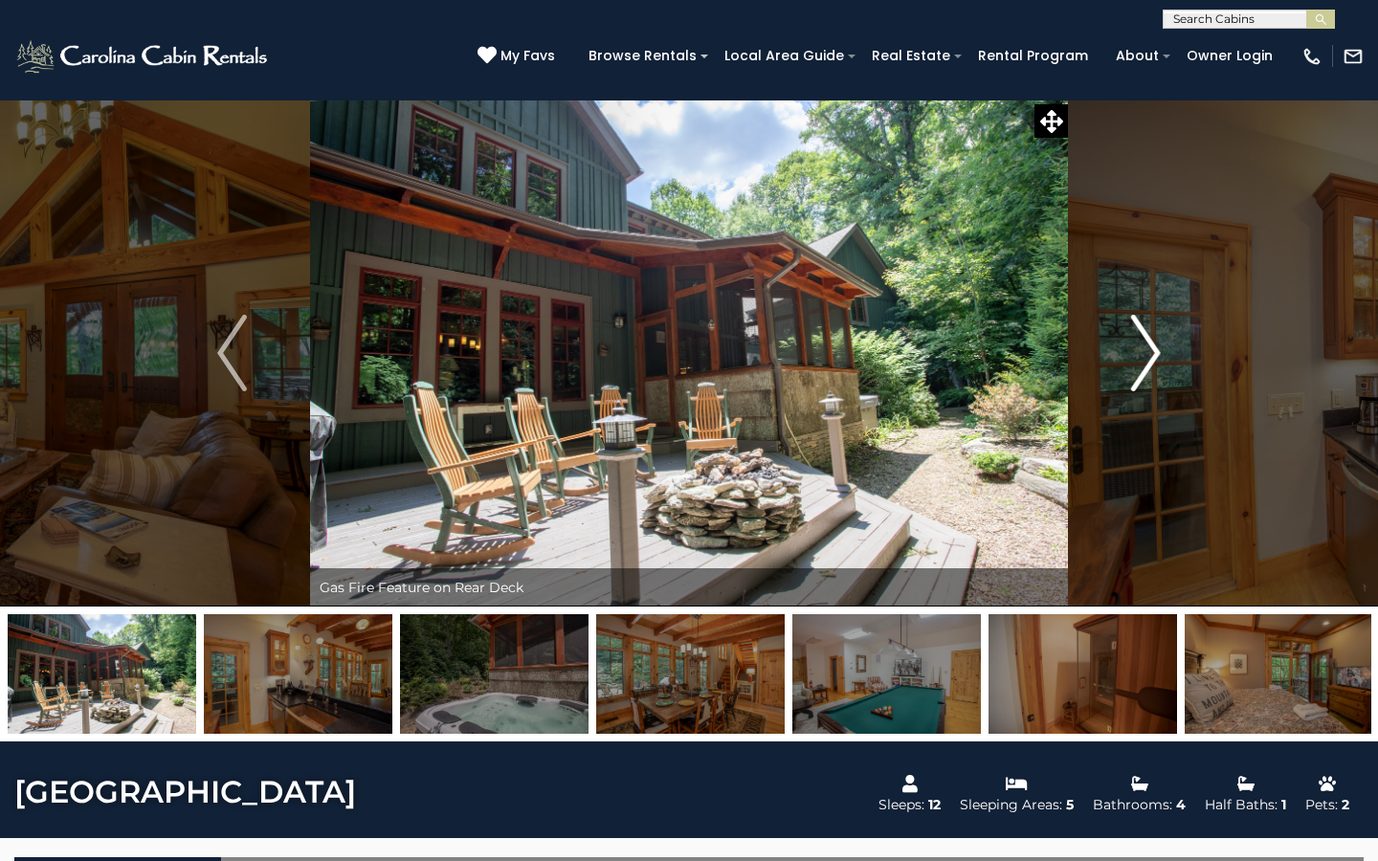
click at [1146, 373] on img "Next" at bounding box center [1145, 353] width 29 height 77
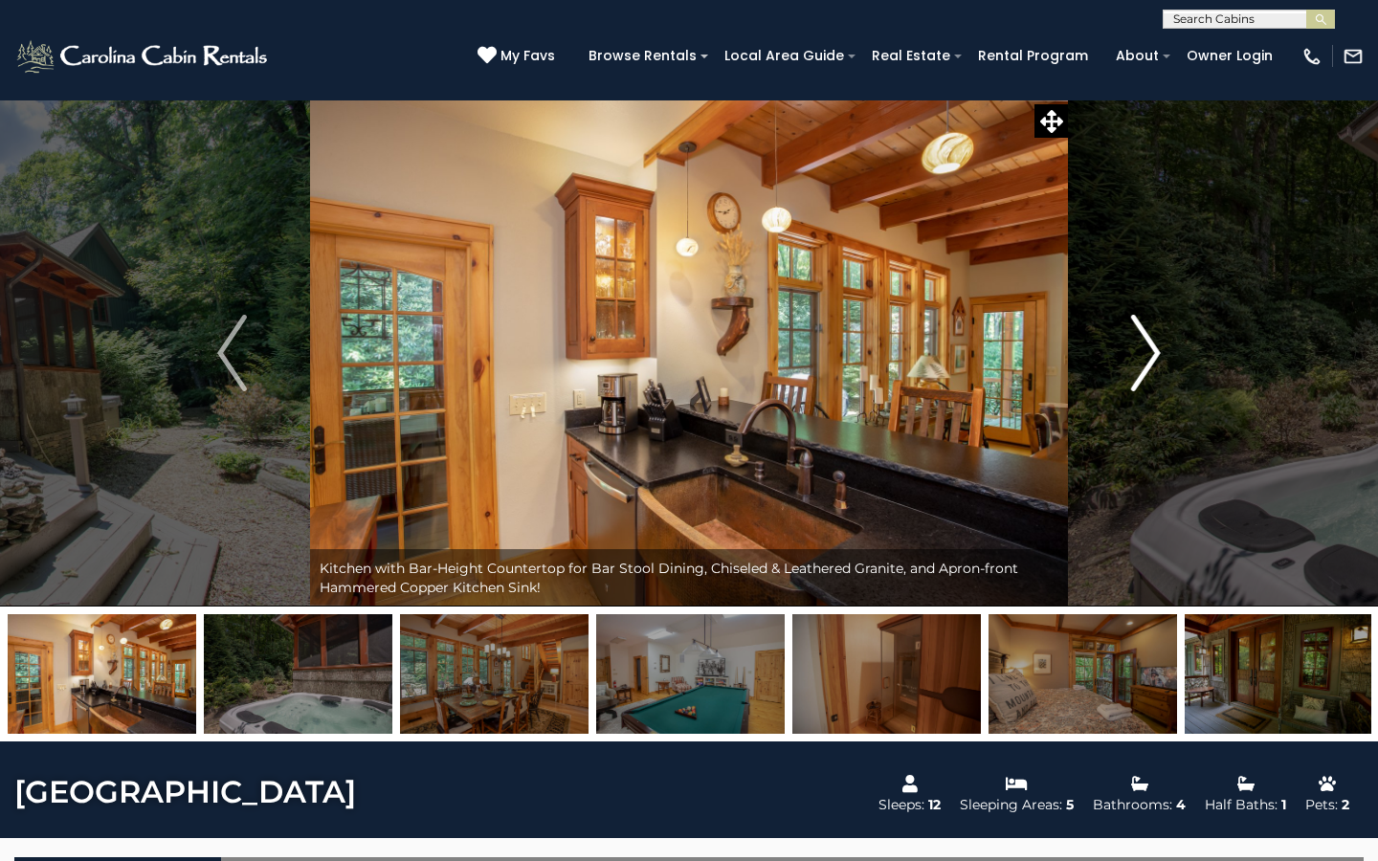
click at [1146, 372] on img "Next" at bounding box center [1145, 353] width 29 height 77
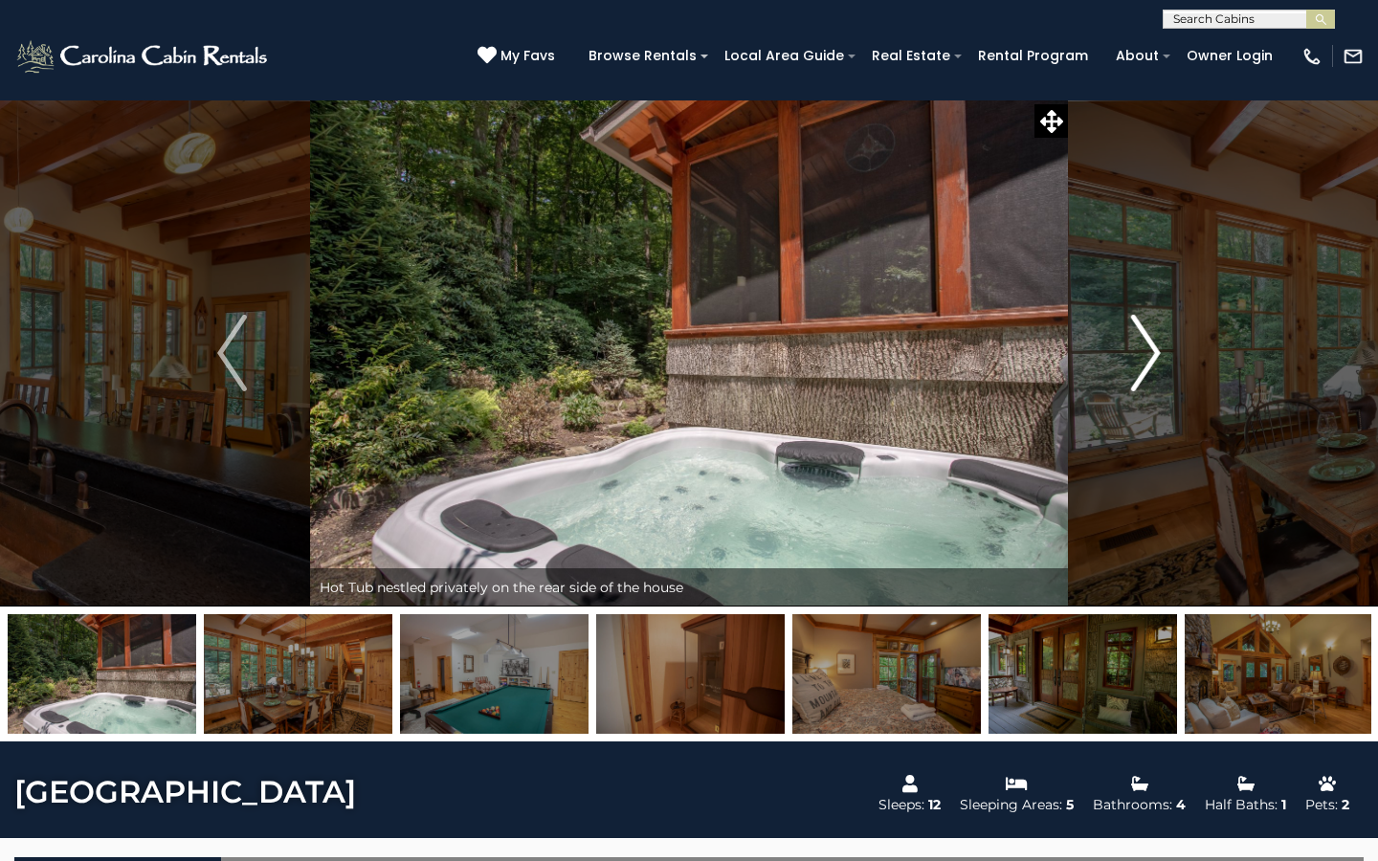
click at [1146, 372] on img "Next" at bounding box center [1145, 353] width 29 height 77
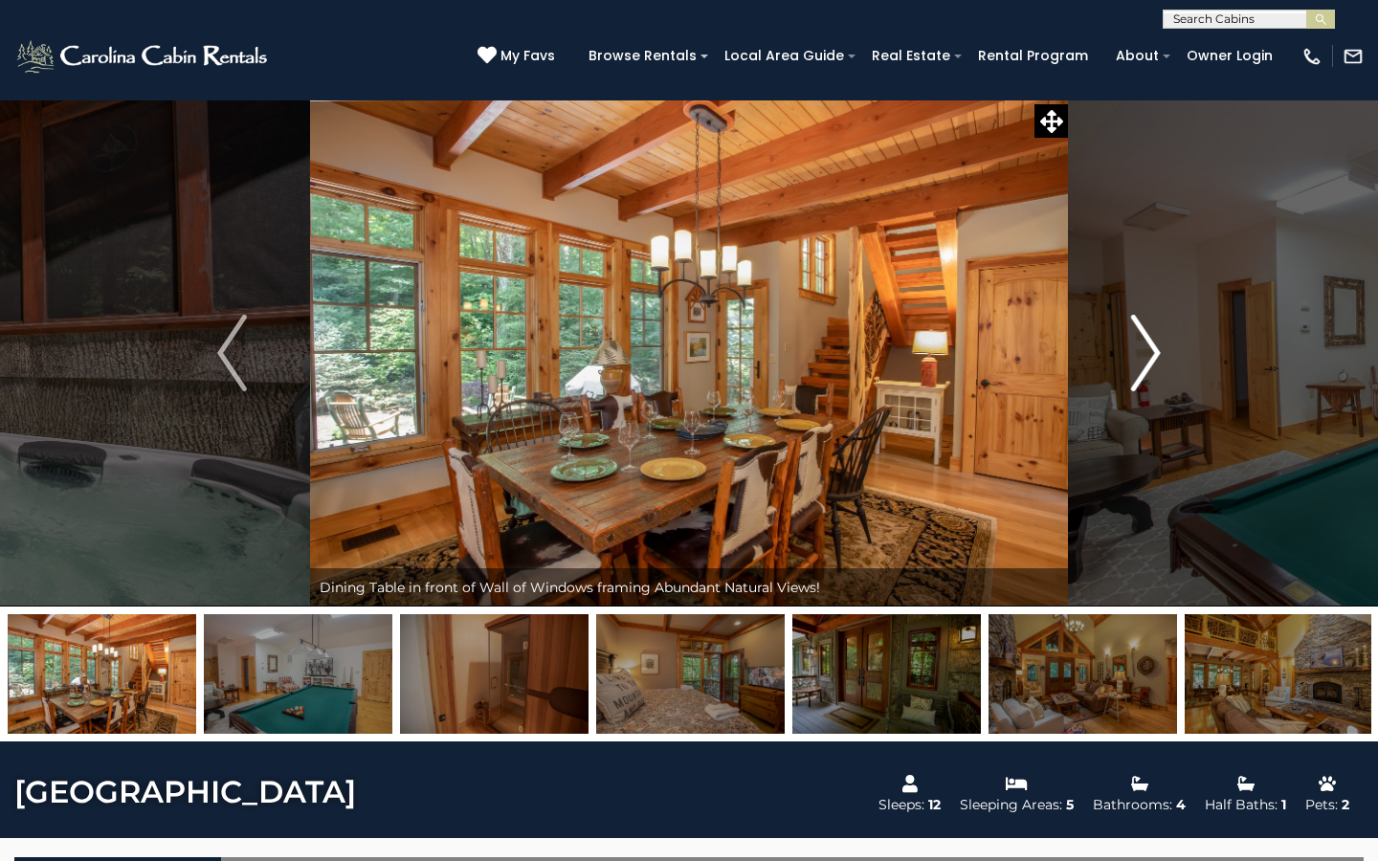
click at [1146, 372] on img "Next" at bounding box center [1145, 353] width 29 height 77
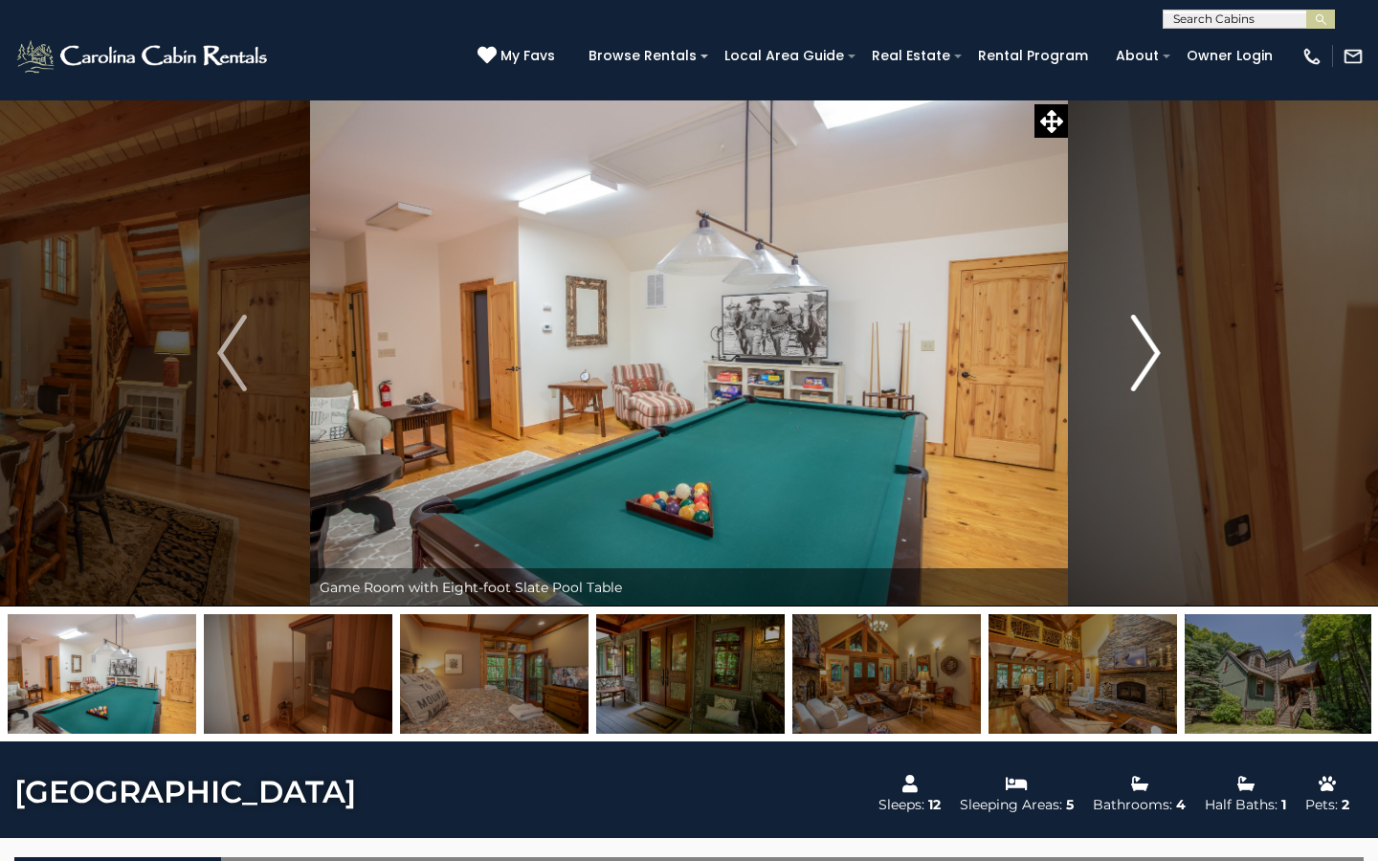
click at [1146, 372] on img "Next" at bounding box center [1145, 353] width 29 height 77
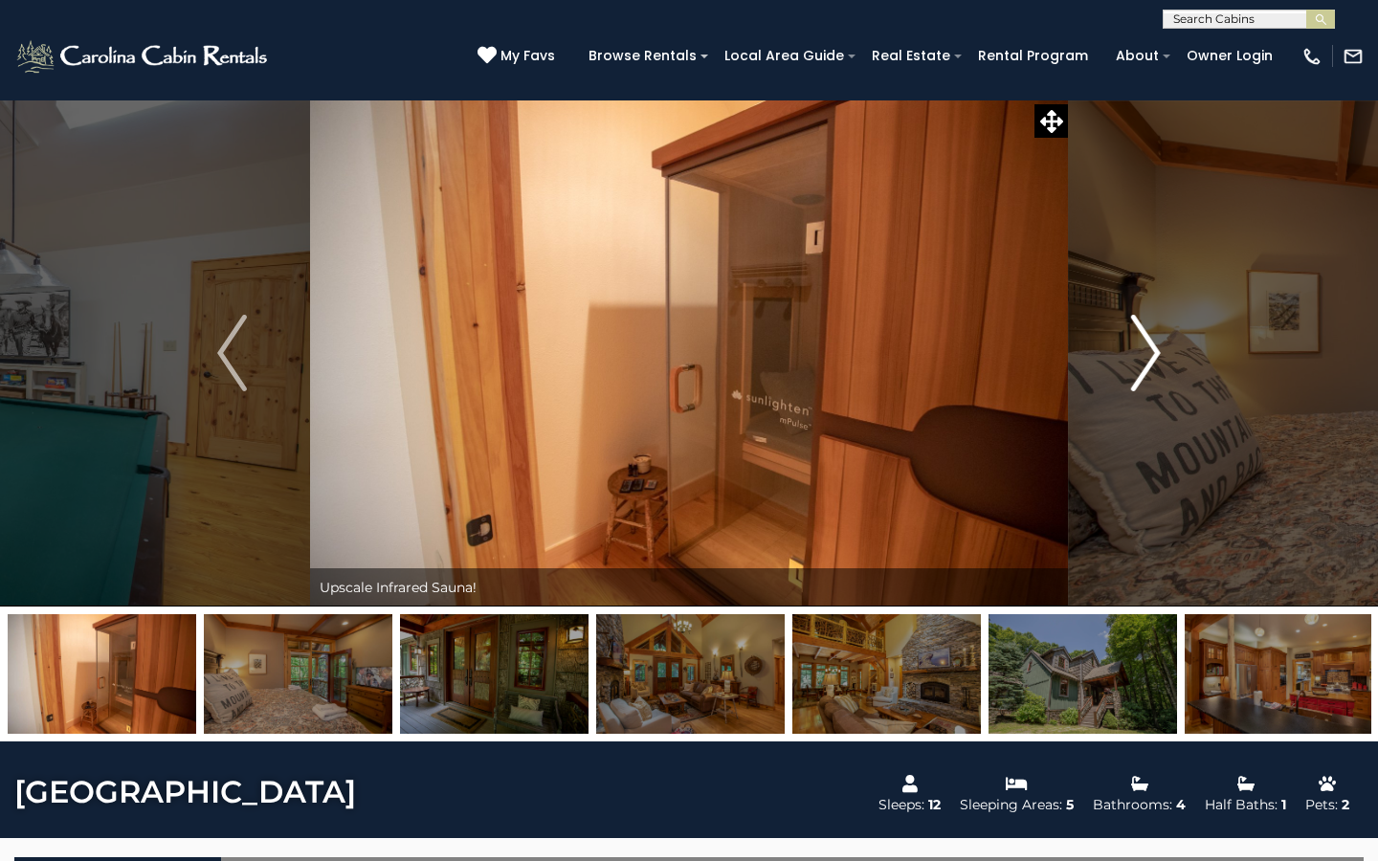
click at [1146, 372] on img "Next" at bounding box center [1145, 353] width 29 height 77
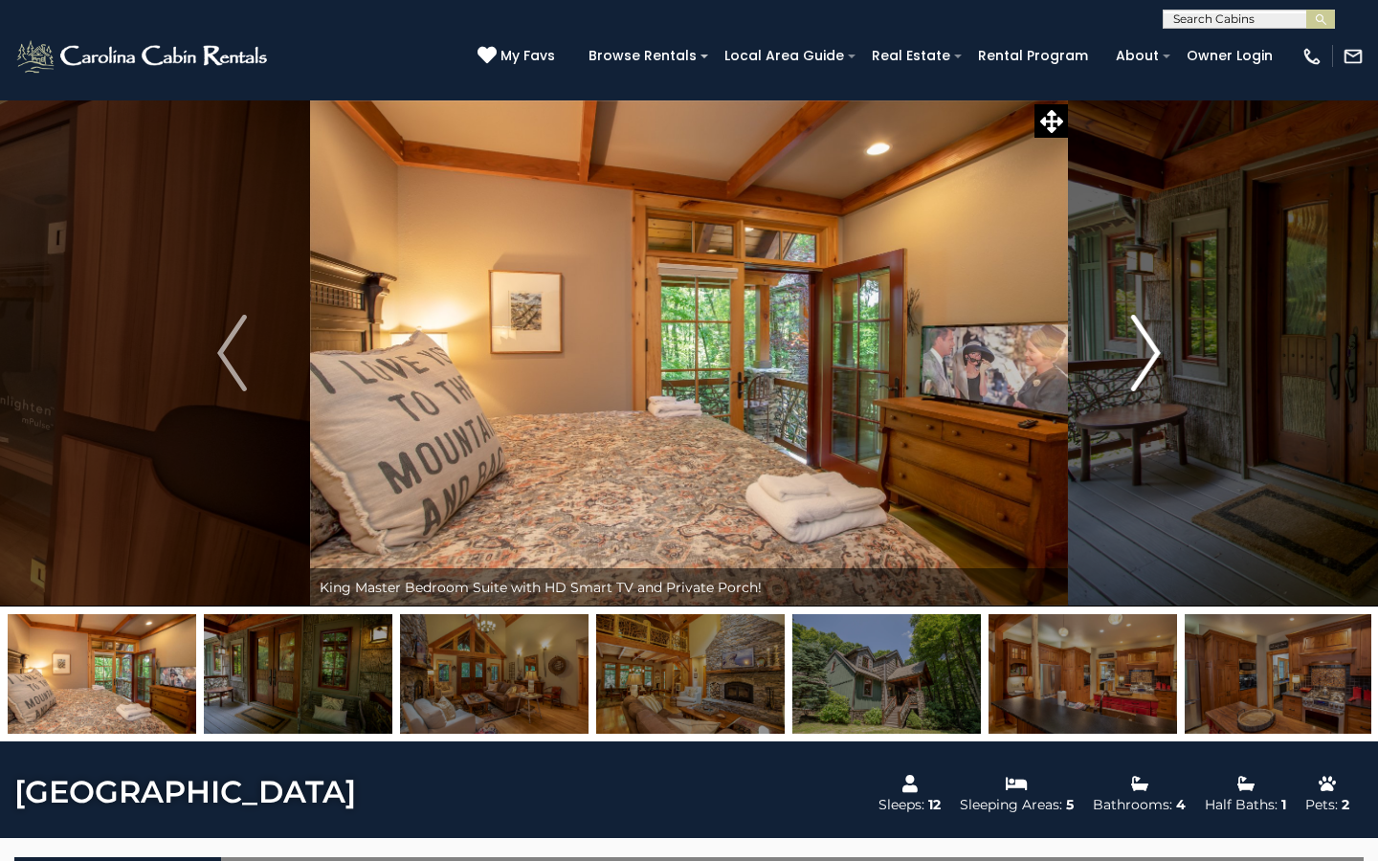
click at [1146, 372] on img "Next" at bounding box center [1145, 353] width 29 height 77
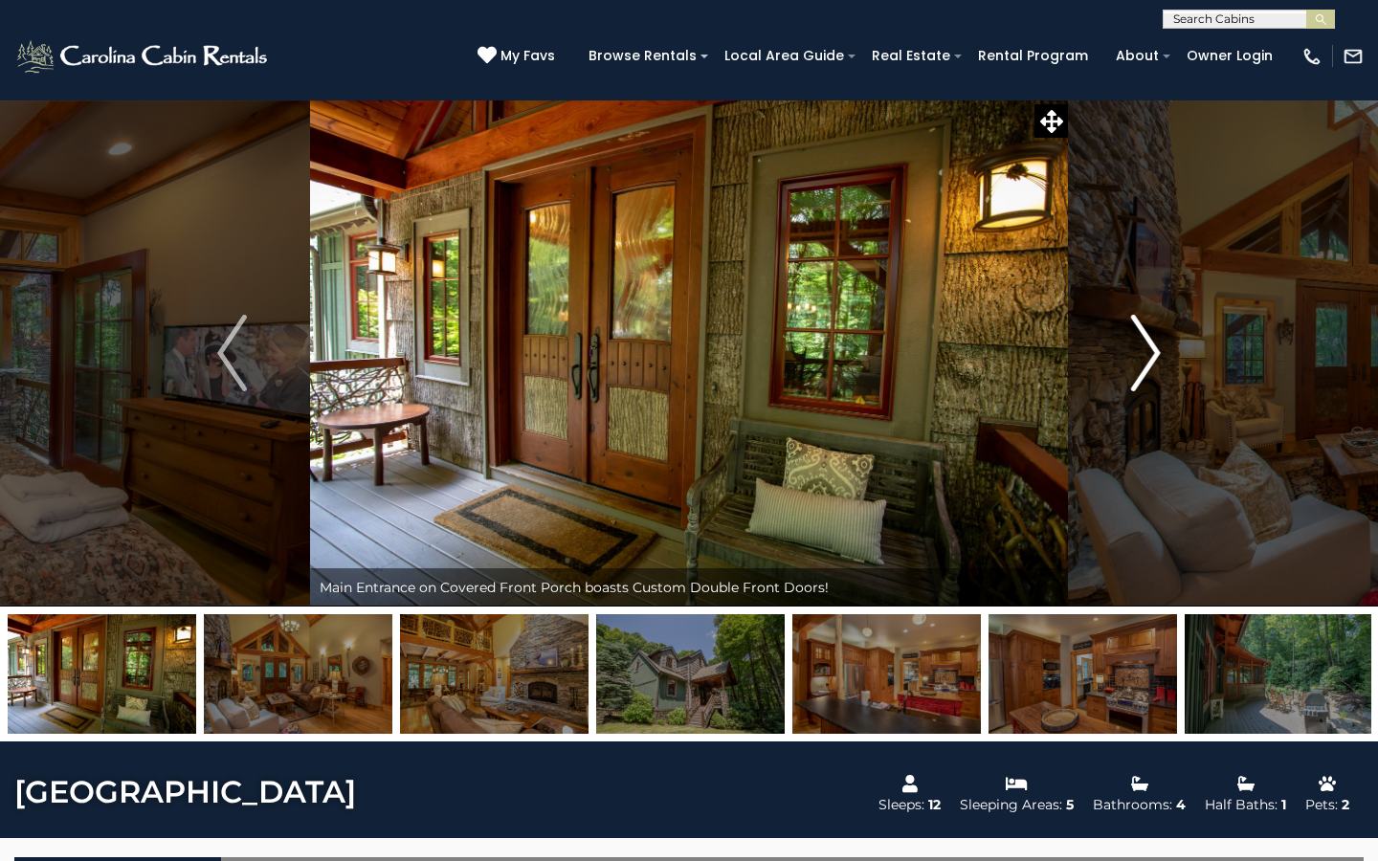
click at [1146, 372] on img "Next" at bounding box center [1145, 353] width 29 height 77
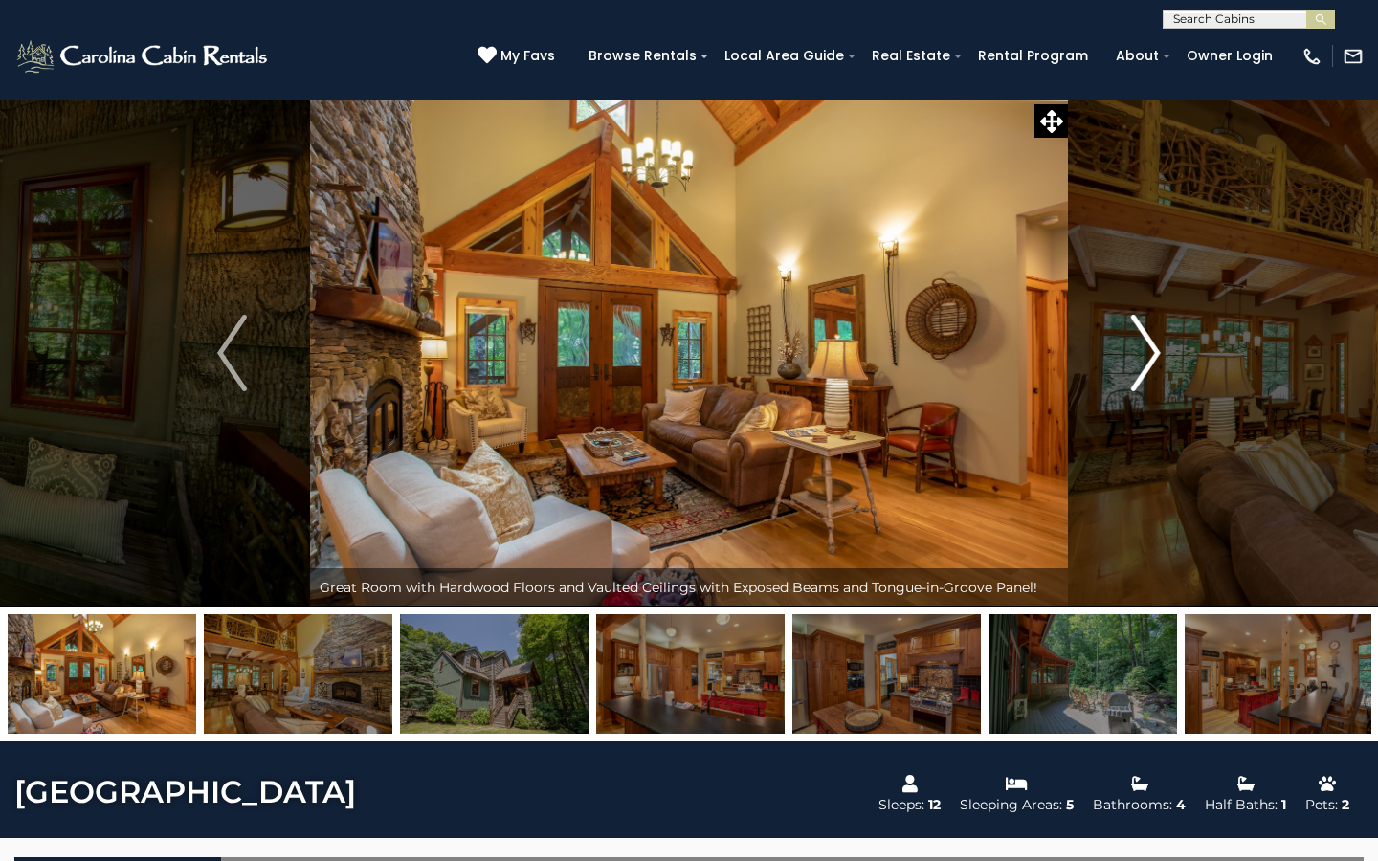
click at [1146, 372] on img "Next" at bounding box center [1145, 353] width 29 height 77
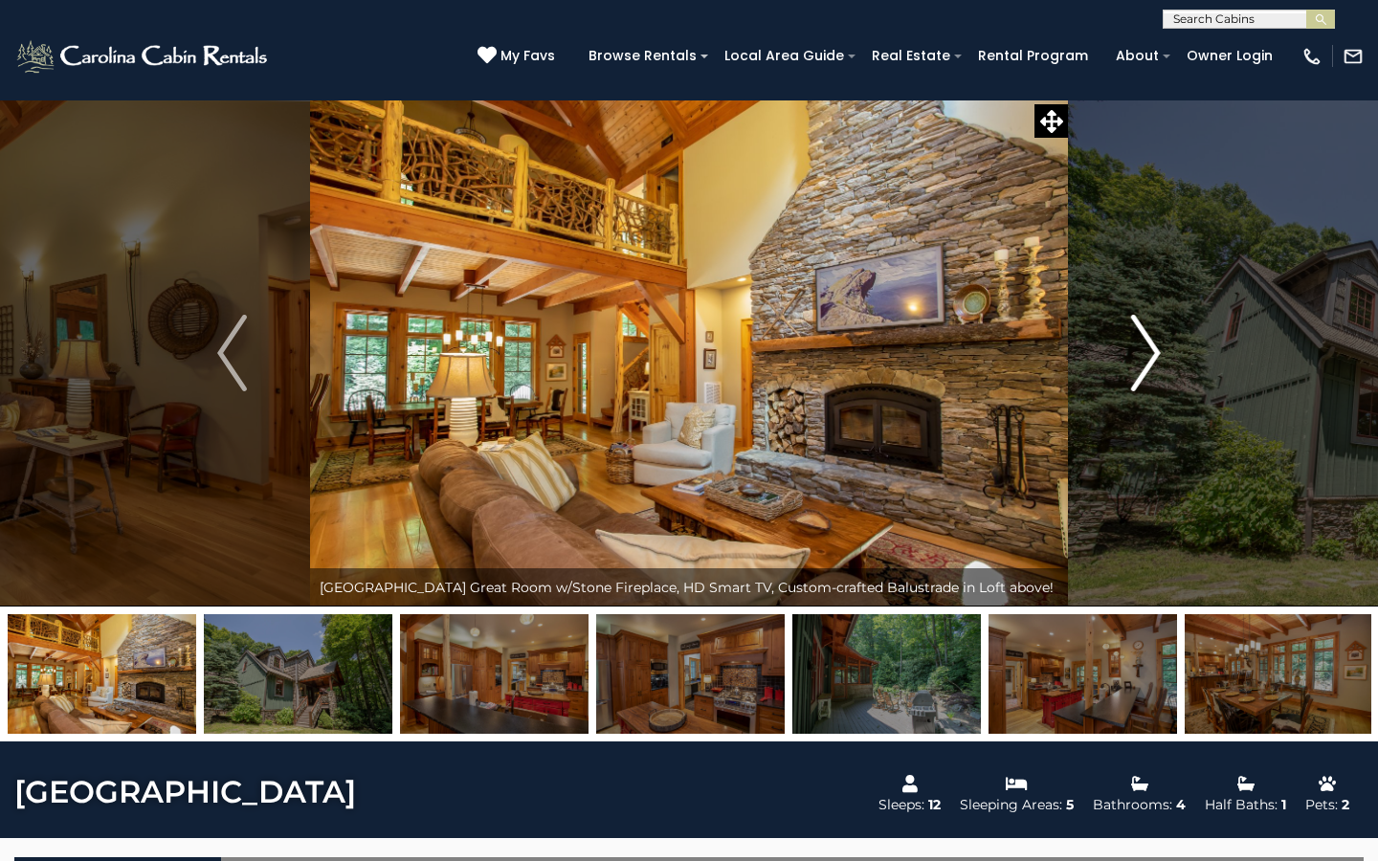
click at [1146, 372] on img "Next" at bounding box center [1145, 353] width 29 height 77
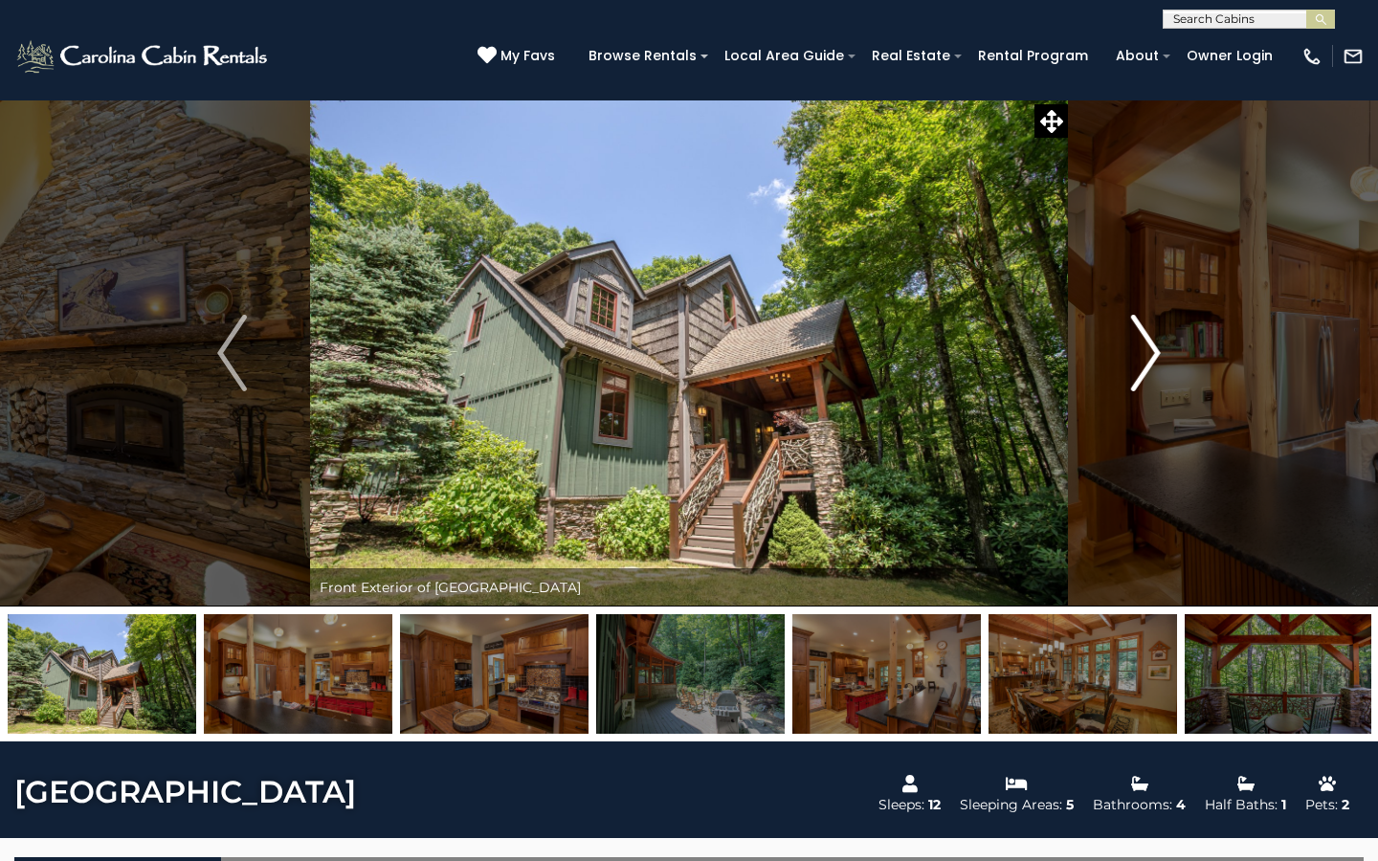
click at [1146, 372] on img "Next" at bounding box center [1145, 353] width 29 height 77
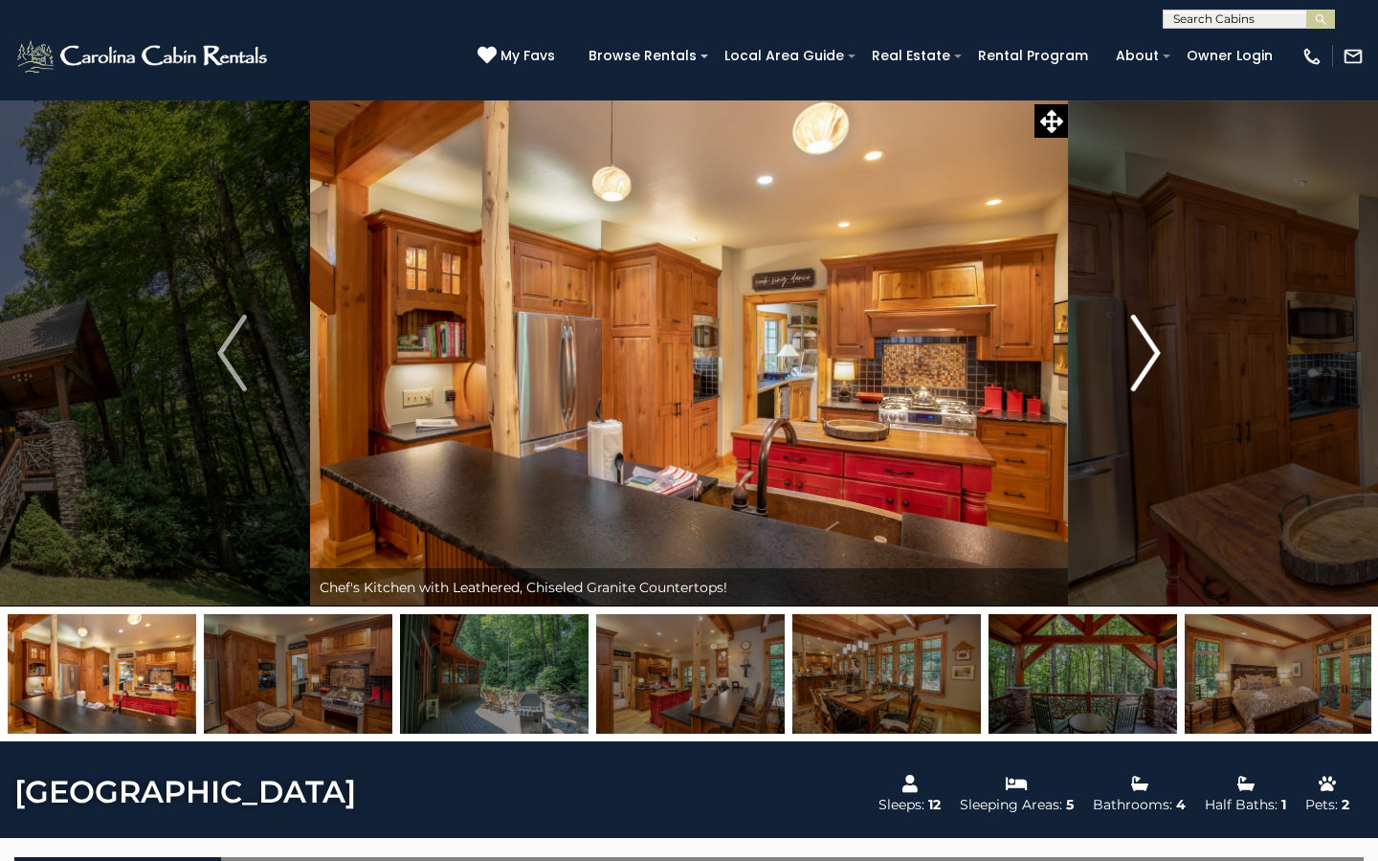
click at [1146, 372] on img "Next" at bounding box center [1145, 353] width 29 height 77
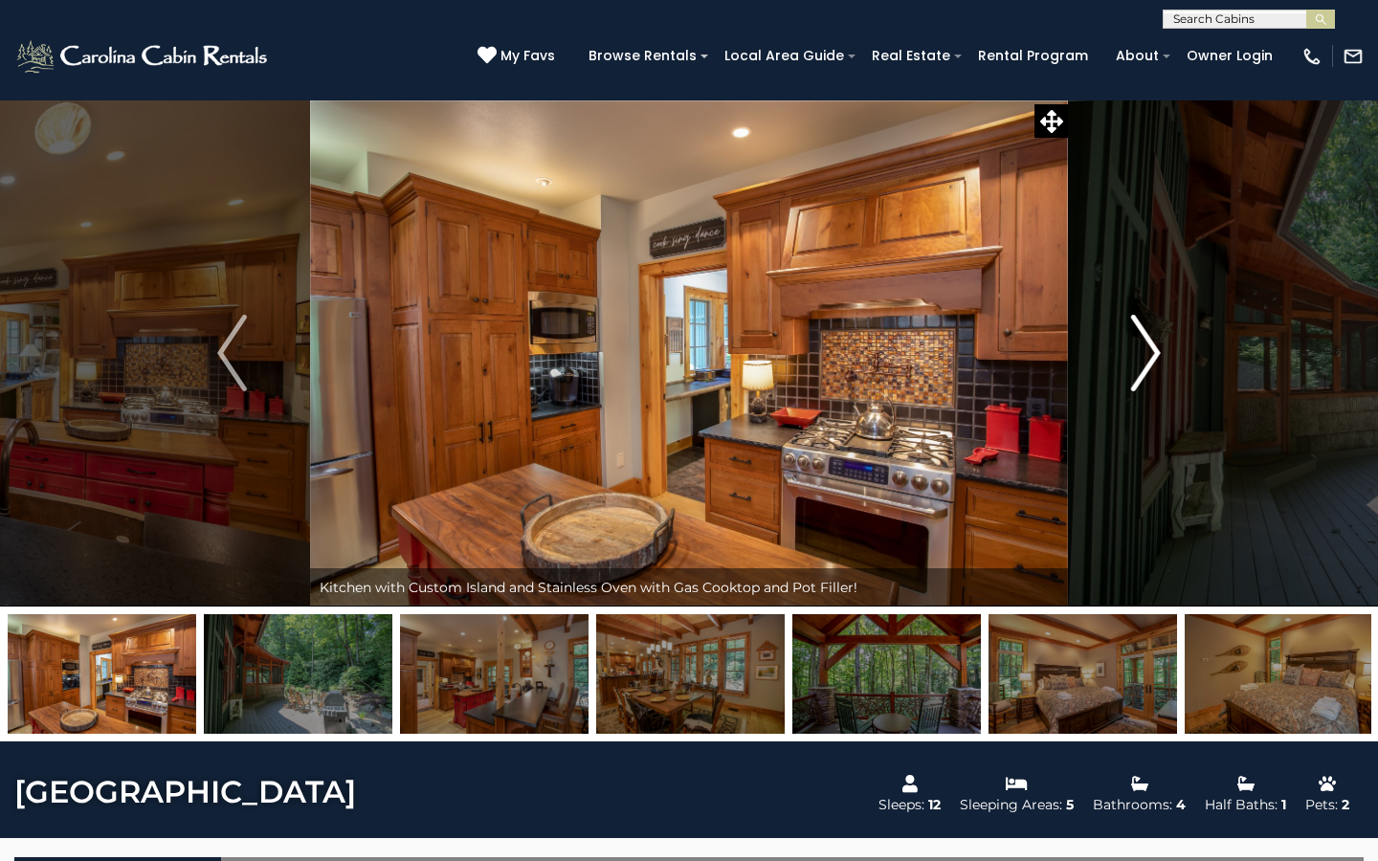
click at [1146, 372] on img "Next" at bounding box center [1145, 353] width 29 height 77
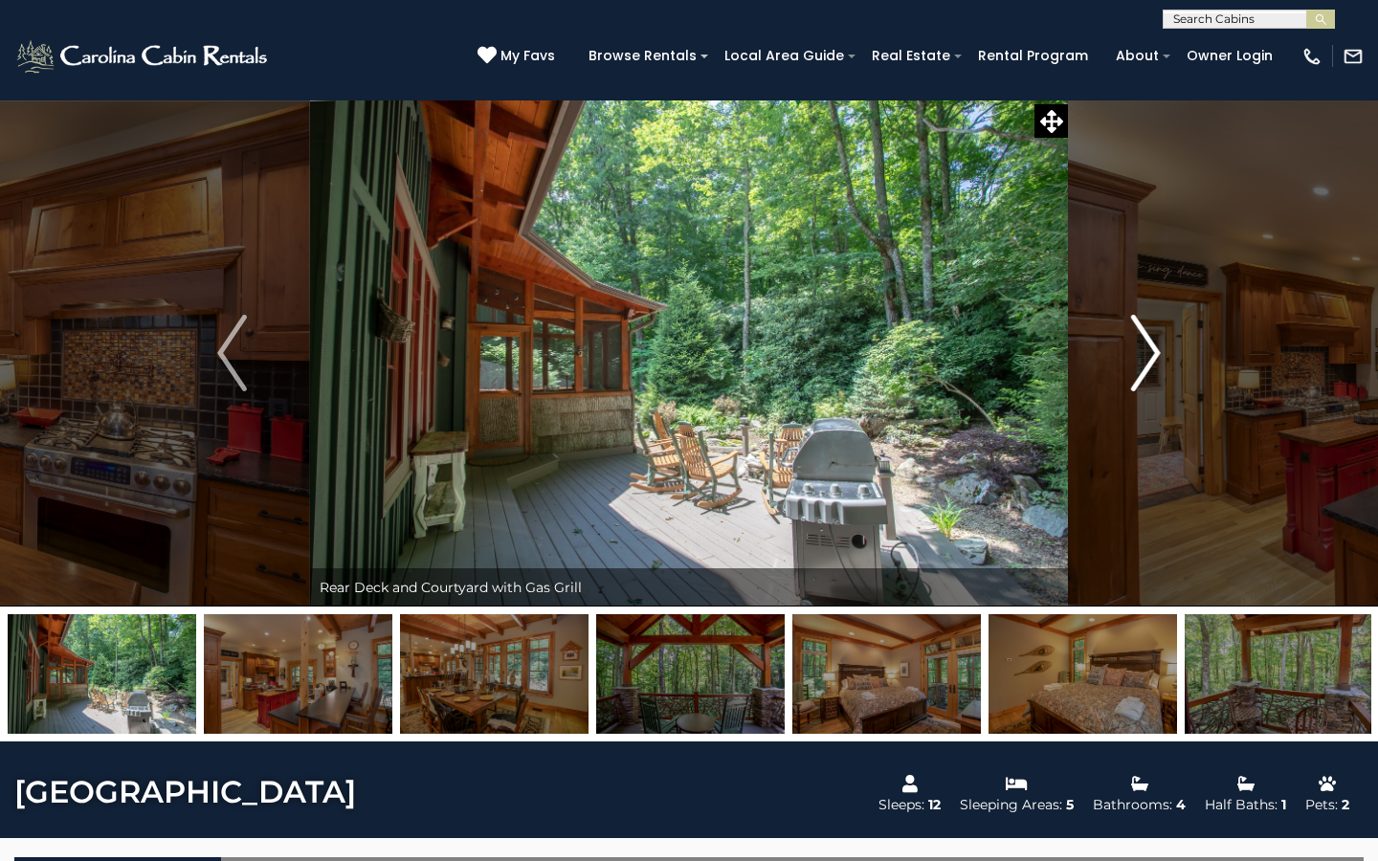
click at [1146, 372] on img "Next" at bounding box center [1145, 353] width 29 height 77
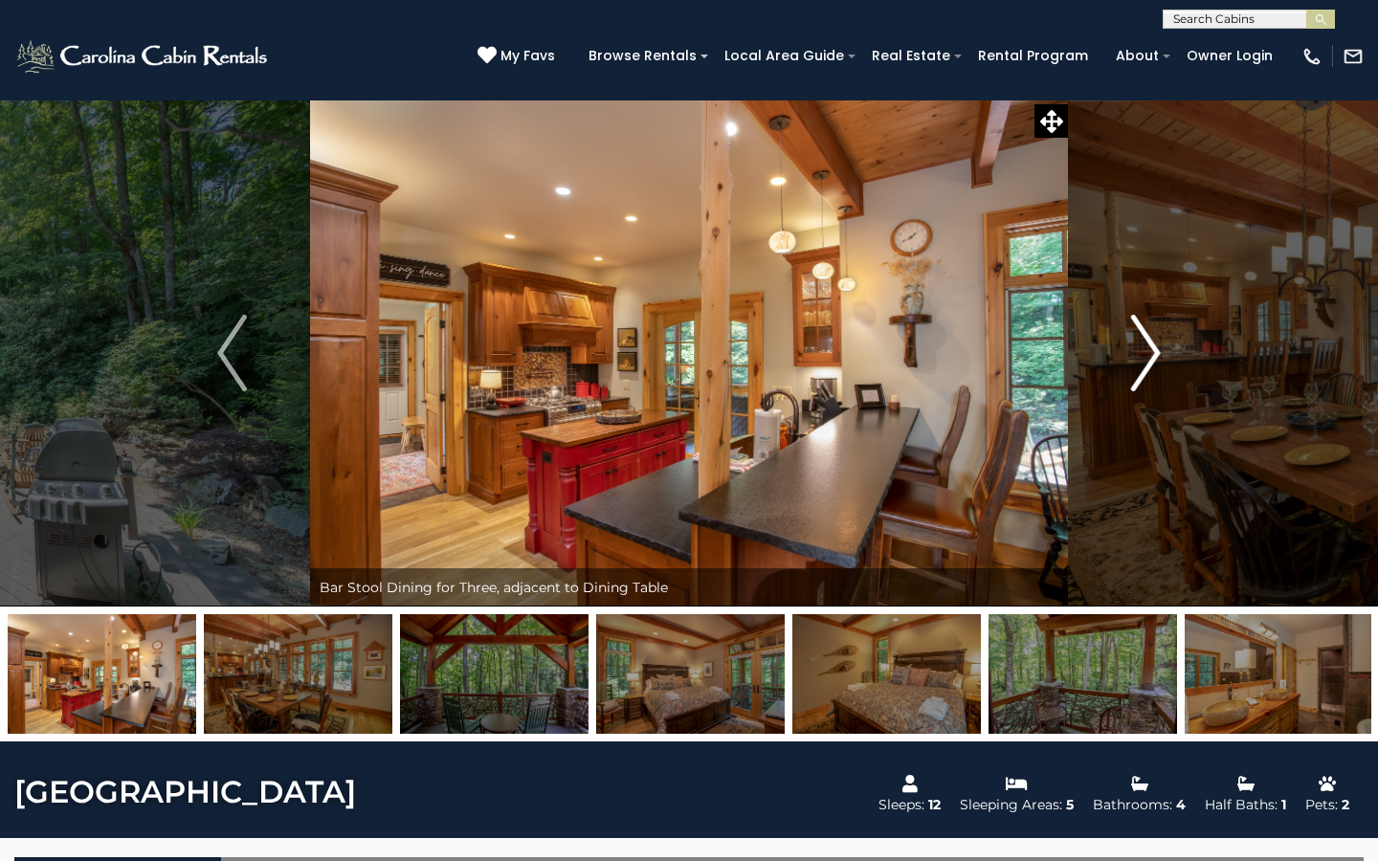
click at [1146, 372] on img "Next" at bounding box center [1145, 353] width 29 height 77
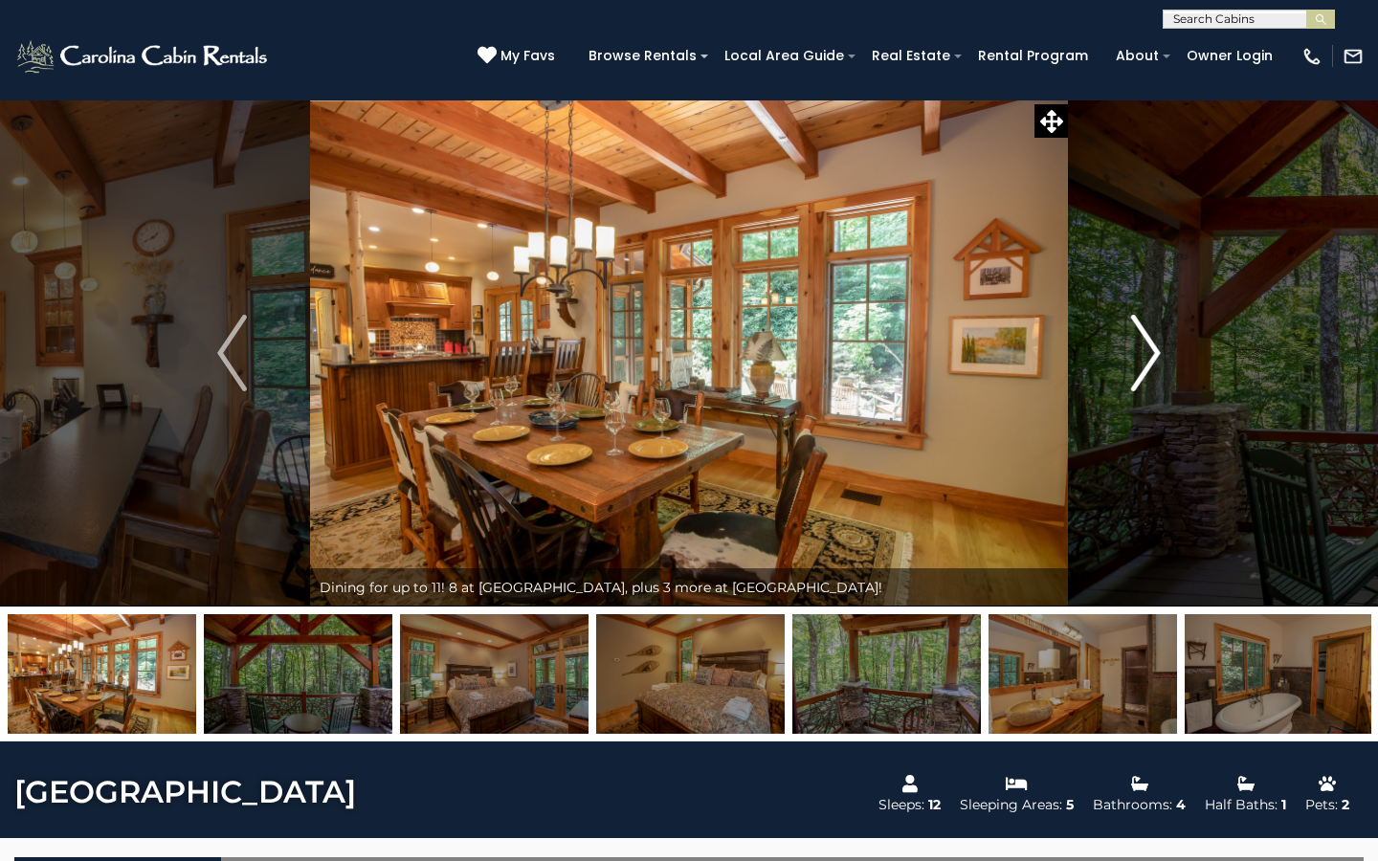
click at [1146, 372] on img "Next" at bounding box center [1145, 353] width 29 height 77
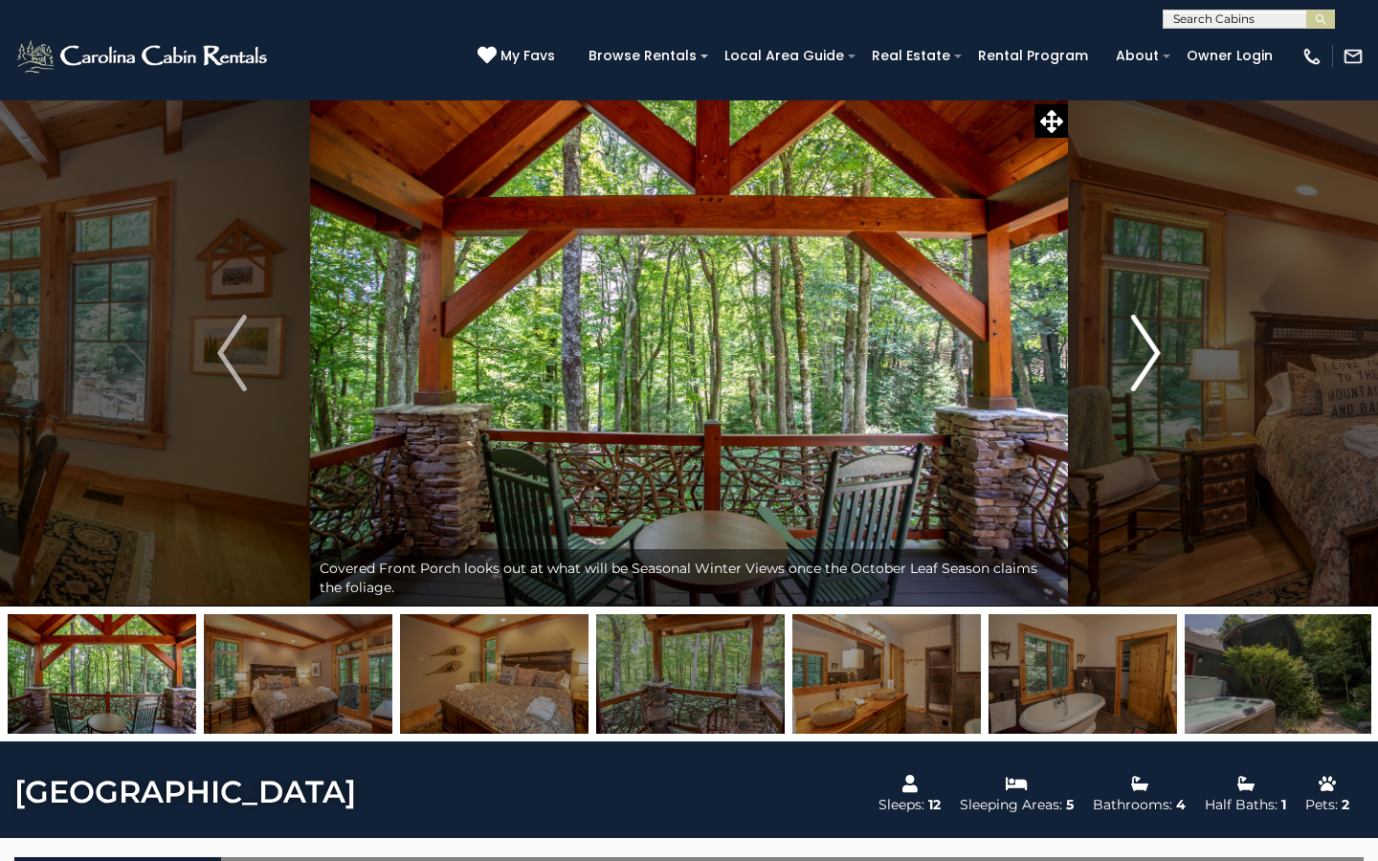
click at [1146, 372] on img "Next" at bounding box center [1145, 353] width 29 height 77
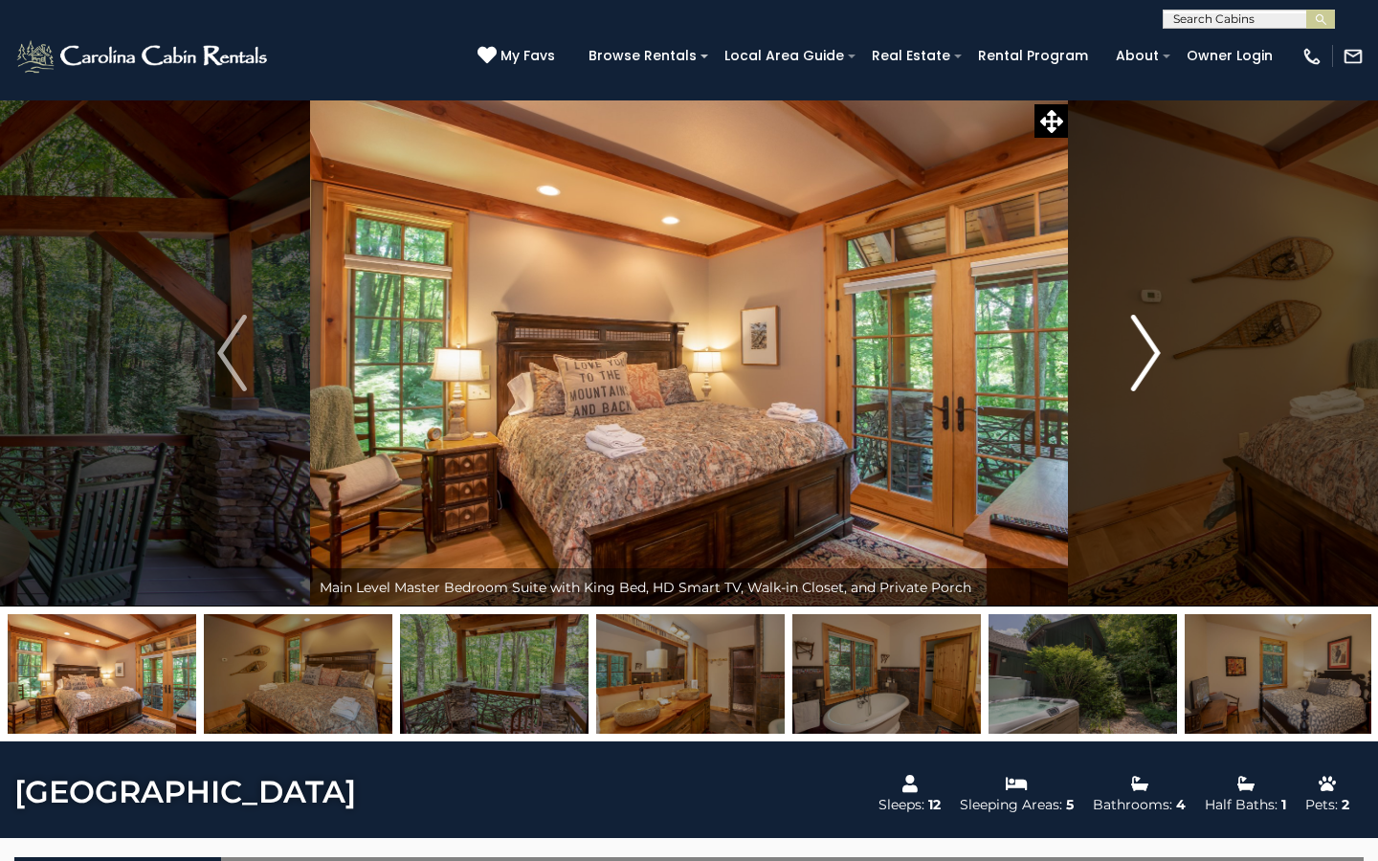
click at [1146, 372] on img "Next" at bounding box center [1145, 353] width 29 height 77
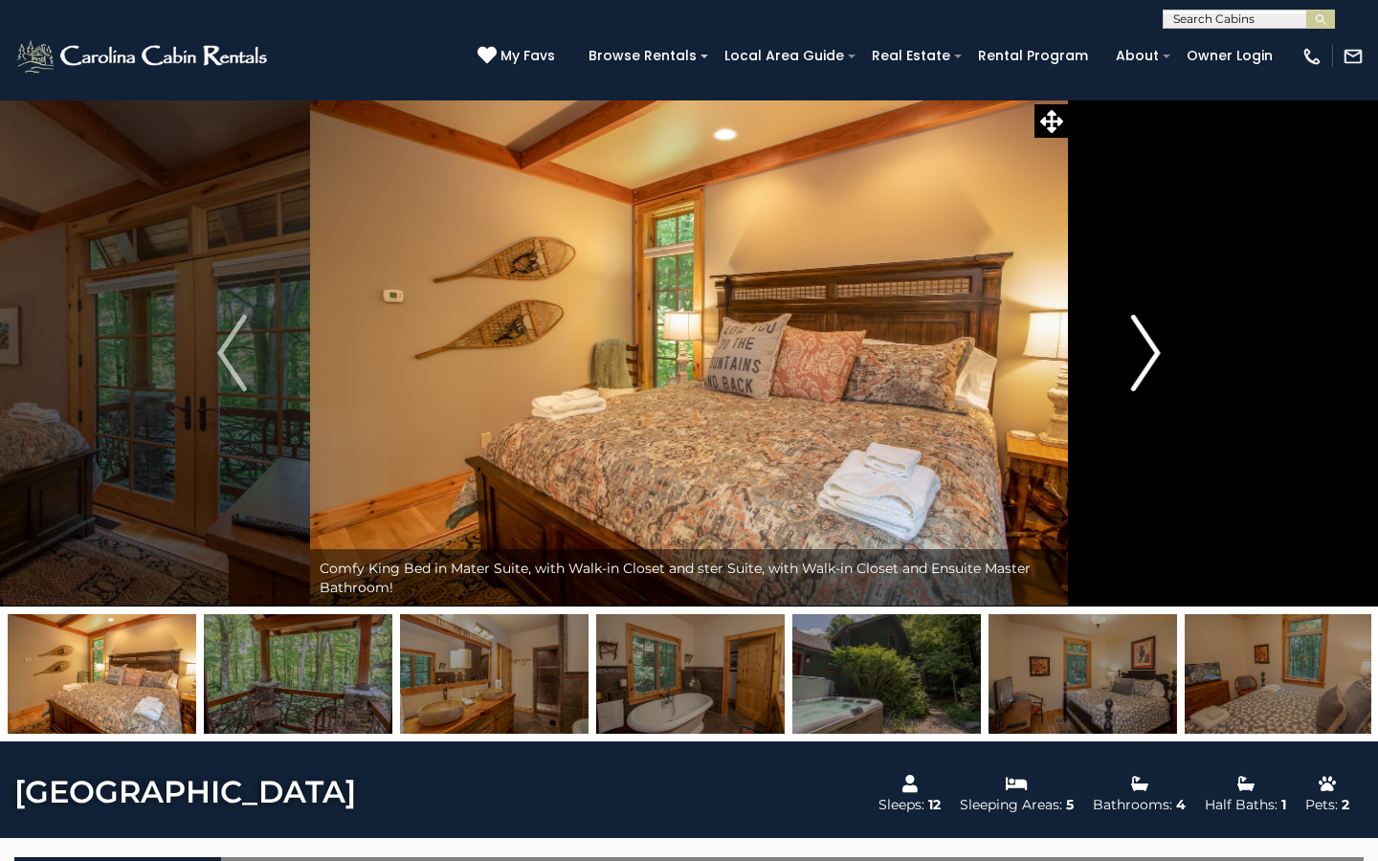
click at [1146, 372] on img "Next" at bounding box center [1145, 353] width 29 height 77
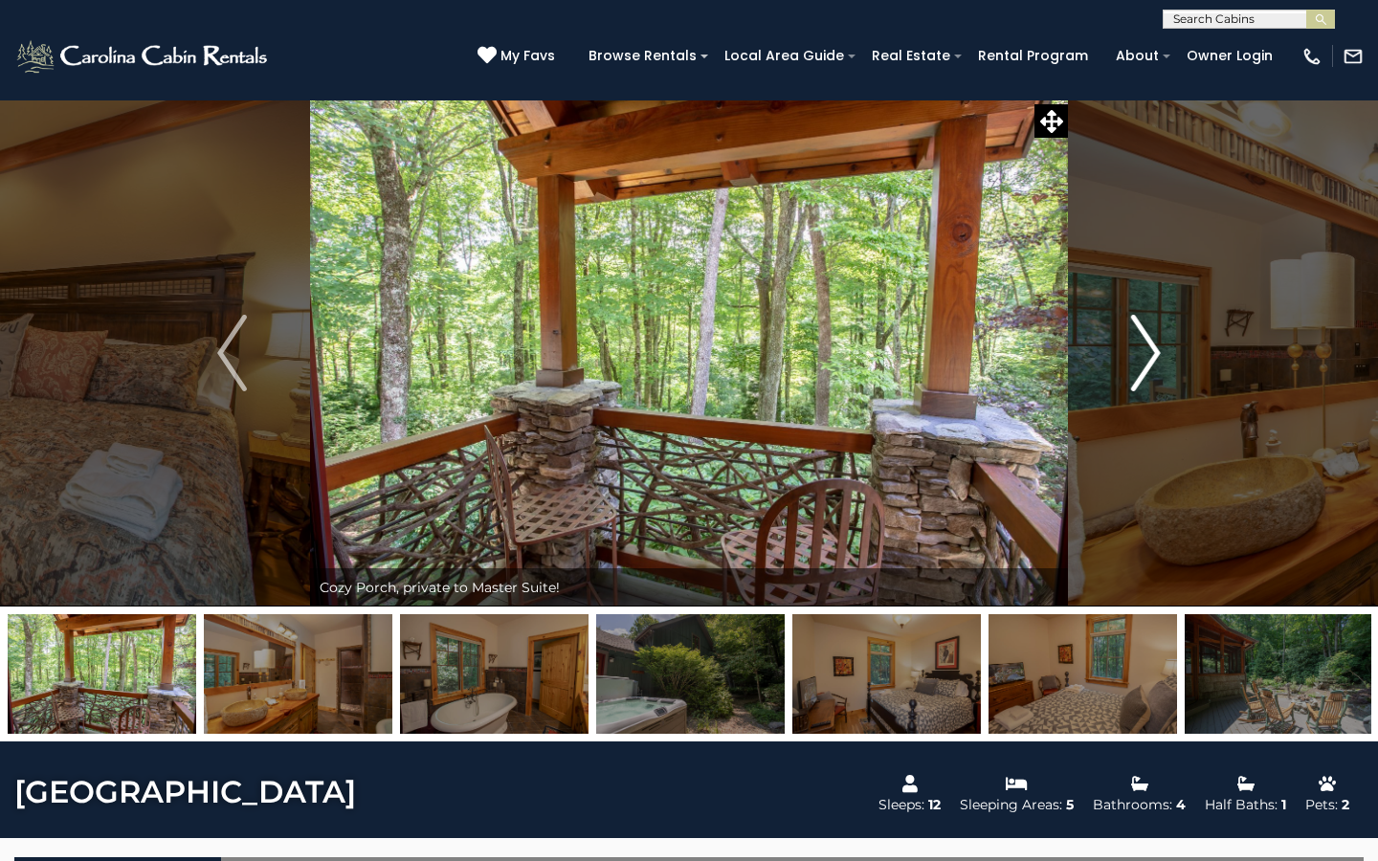
click at [1146, 372] on img "Next" at bounding box center [1145, 353] width 29 height 77
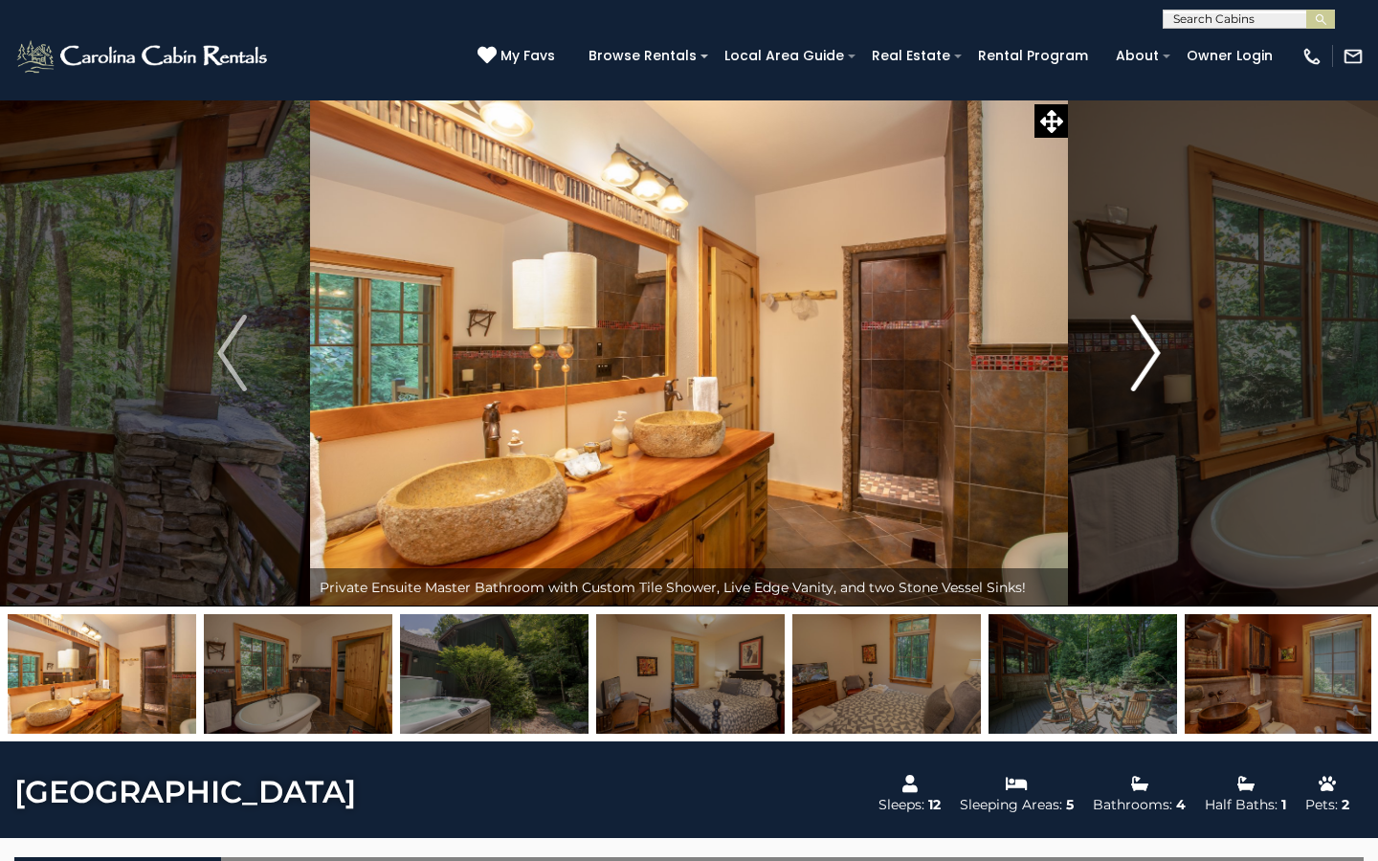
click at [1146, 372] on img "Next" at bounding box center [1145, 353] width 29 height 77
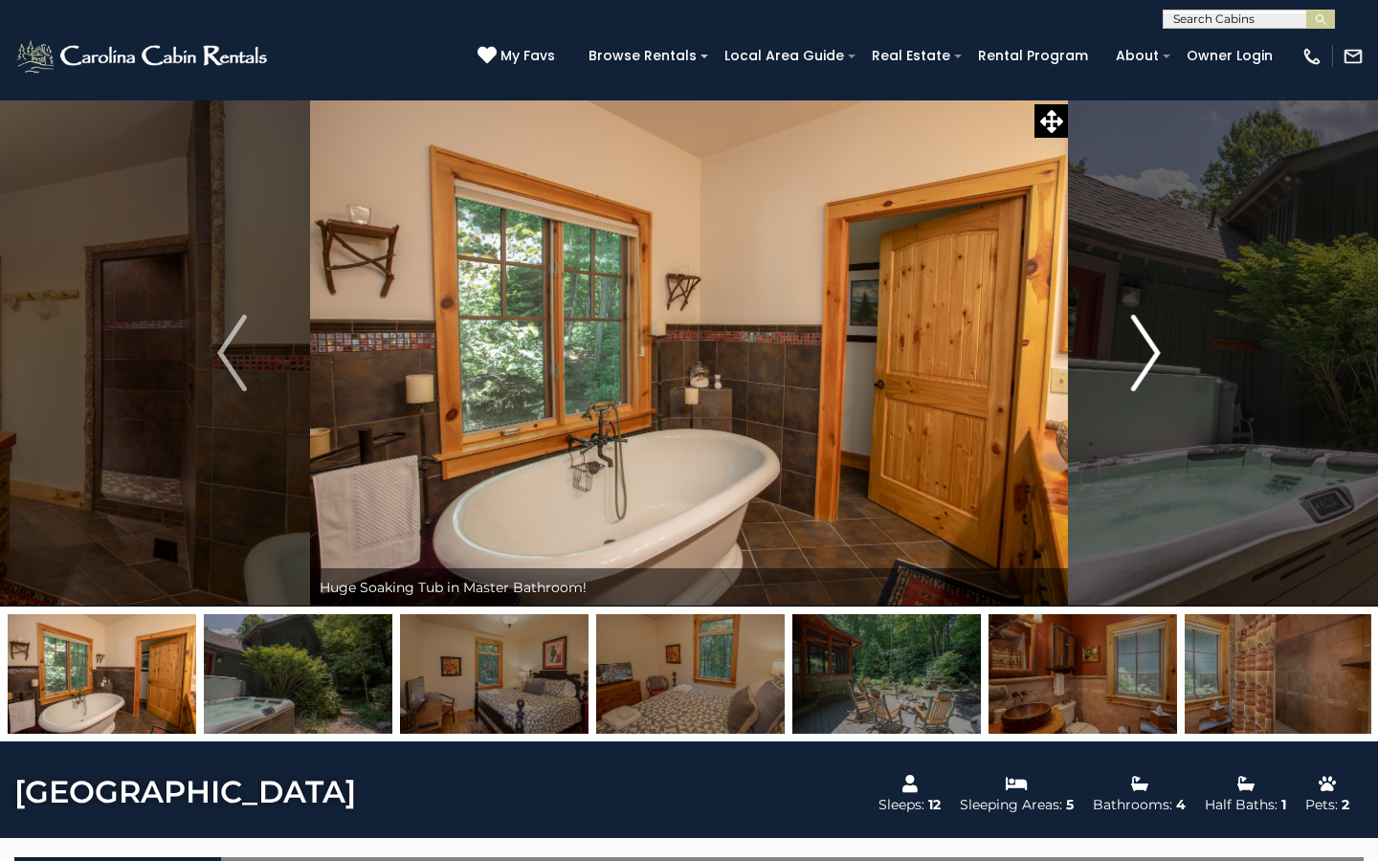
click at [1146, 371] on img "Next" at bounding box center [1145, 353] width 29 height 77
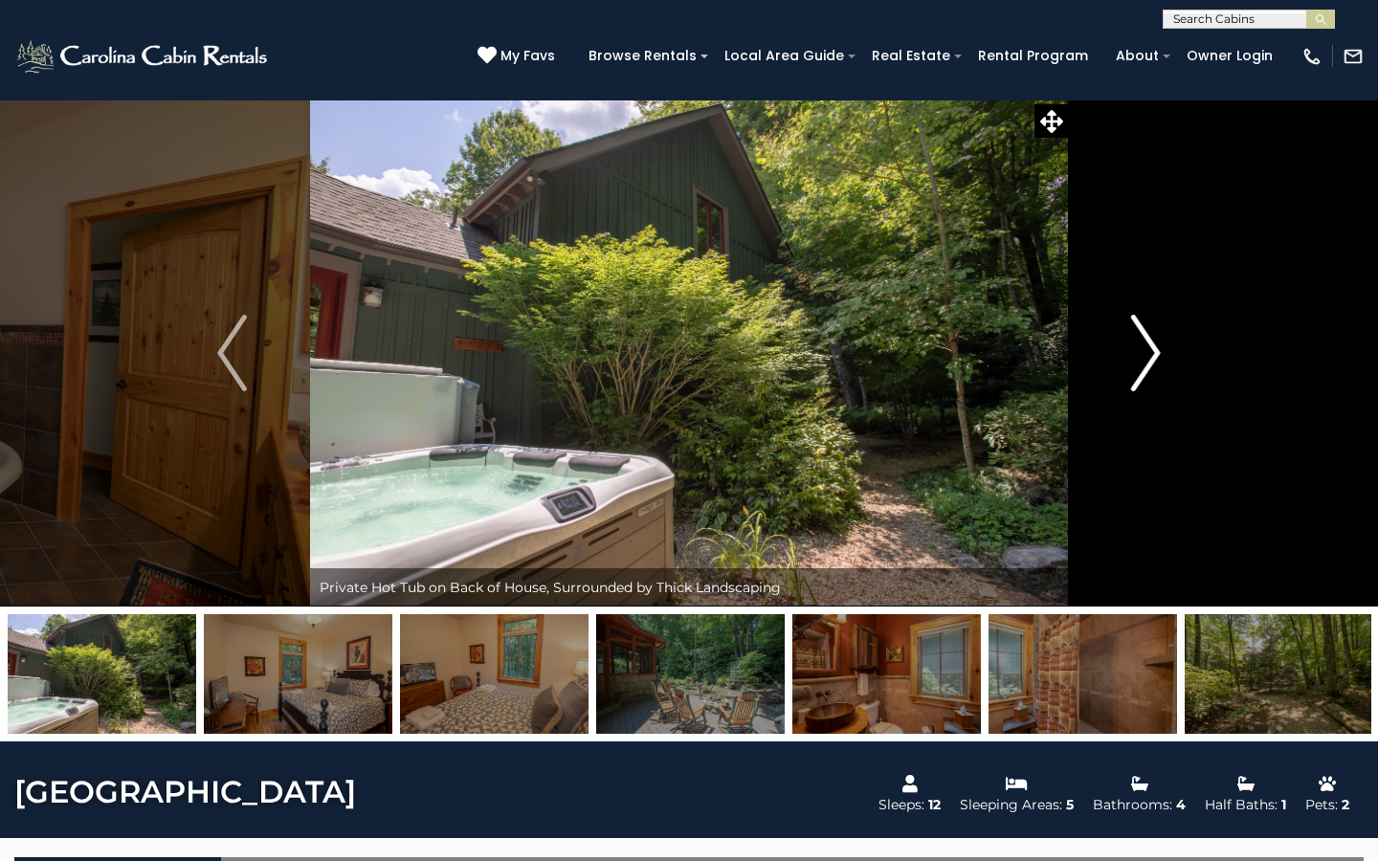
click at [1146, 371] on img "Next" at bounding box center [1145, 353] width 29 height 77
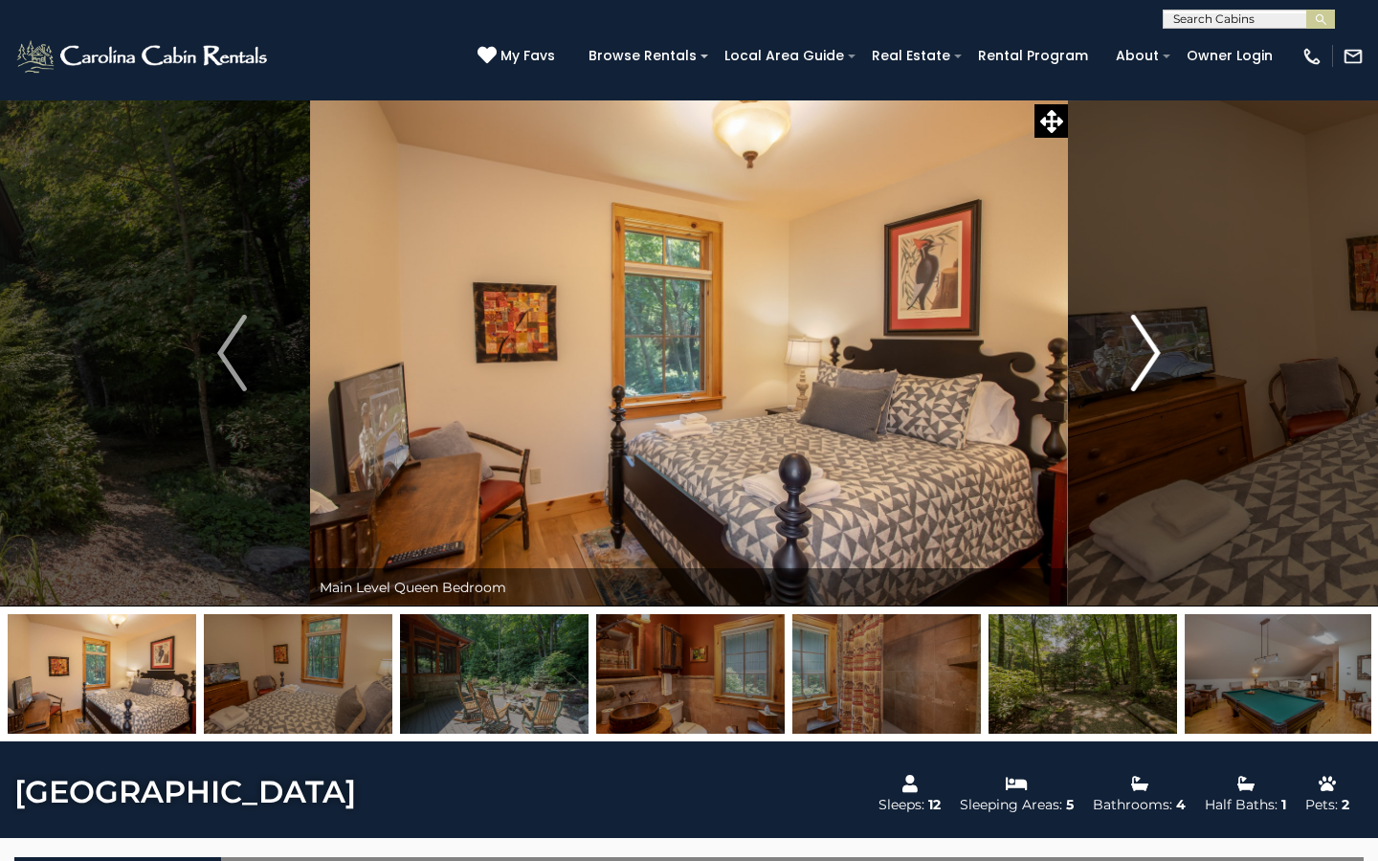
click at [1146, 371] on img "Next" at bounding box center [1145, 353] width 29 height 77
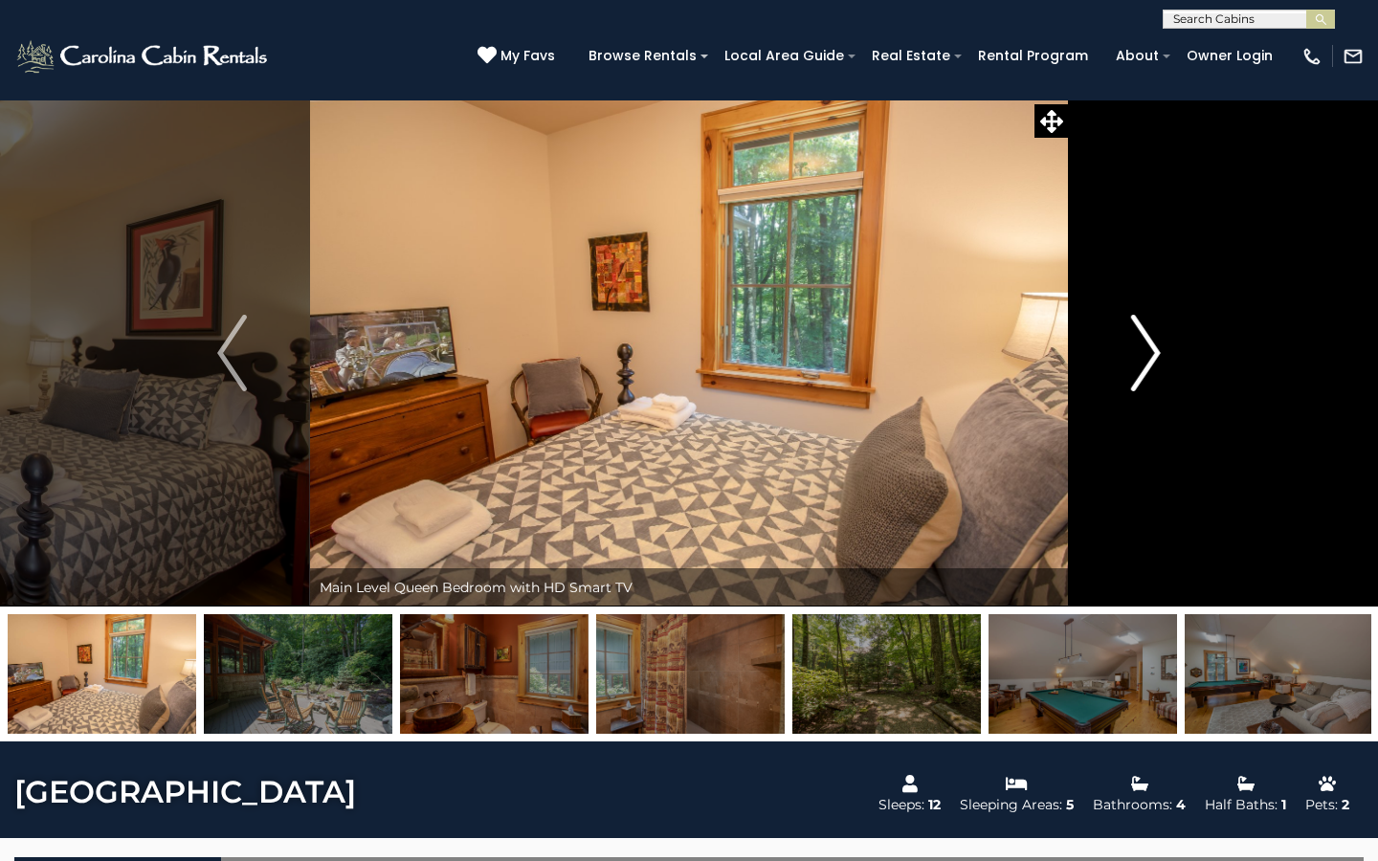
click at [1146, 371] on img "Next" at bounding box center [1145, 353] width 29 height 77
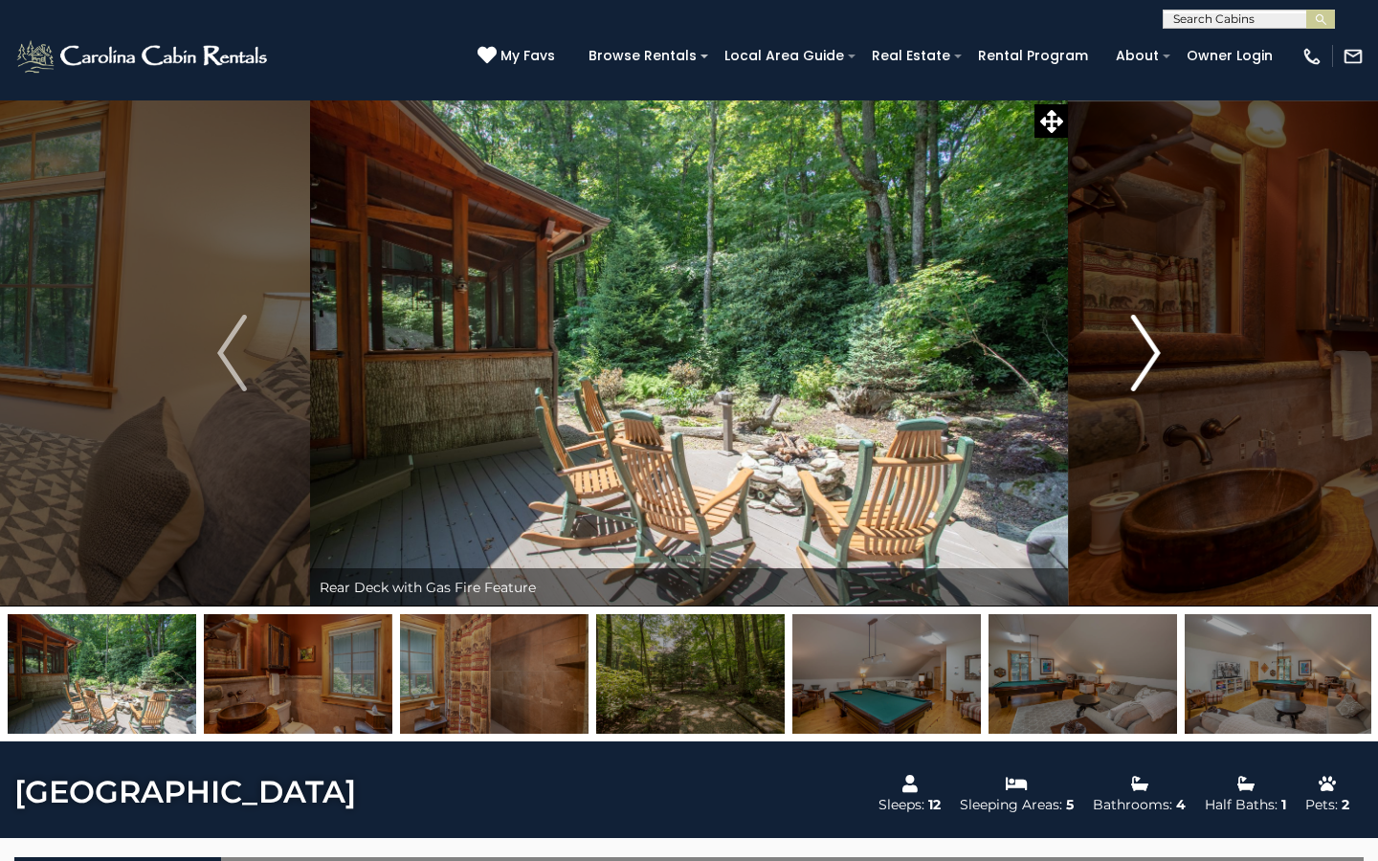
click at [1146, 371] on img "Next" at bounding box center [1145, 353] width 29 height 77
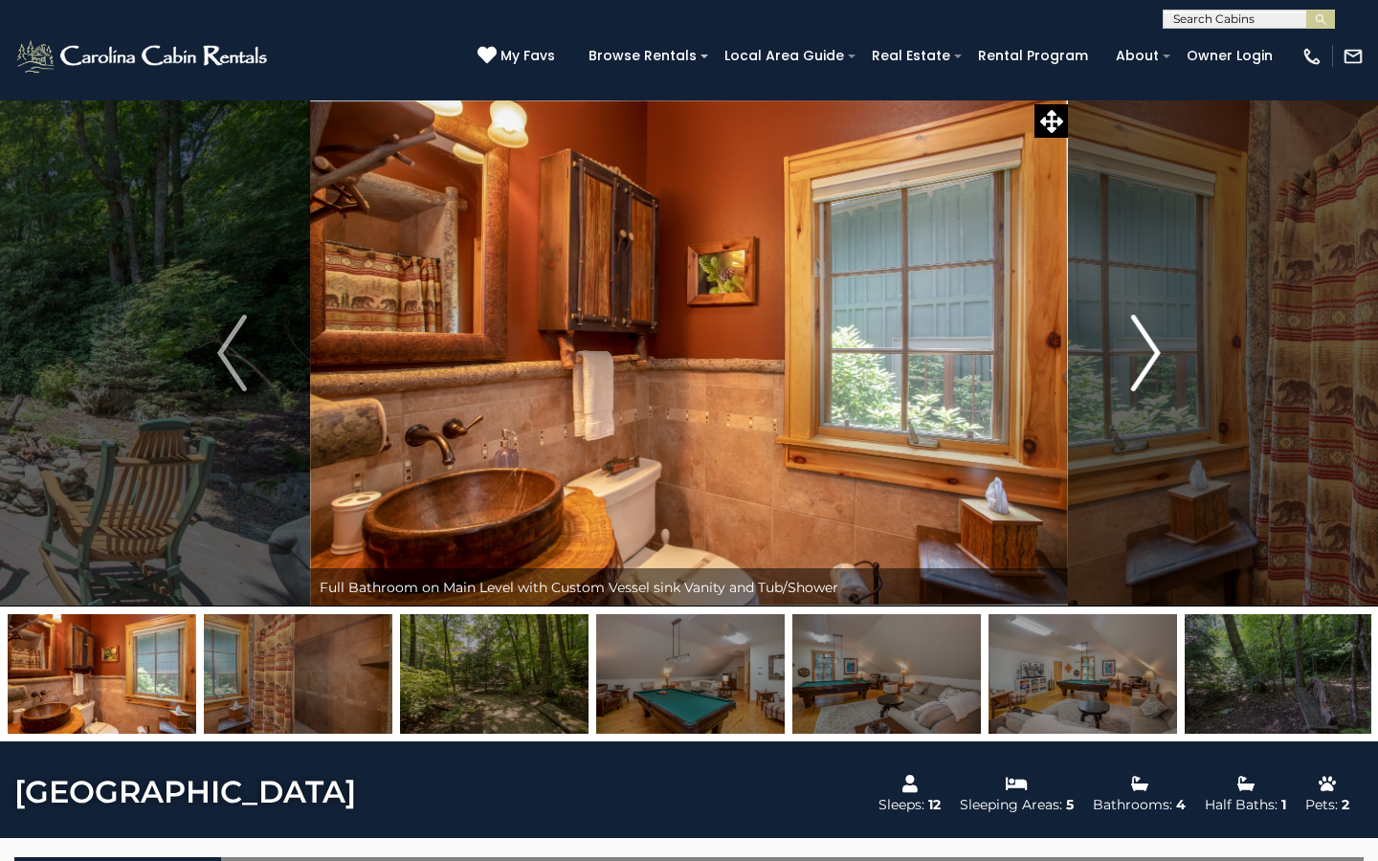
click at [1146, 371] on img "Next" at bounding box center [1145, 353] width 29 height 77
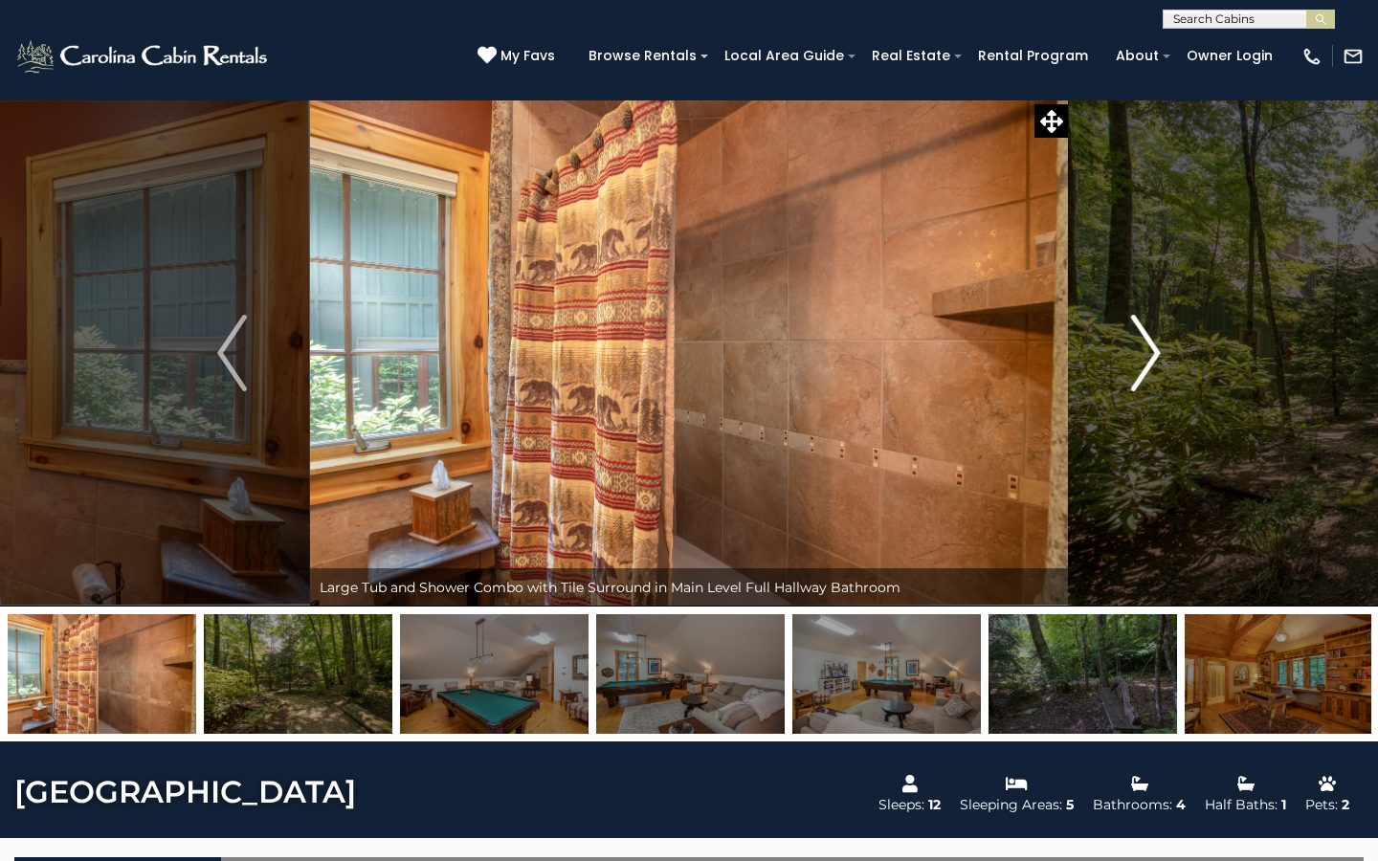
click at [1146, 371] on img "Next" at bounding box center [1145, 353] width 29 height 77
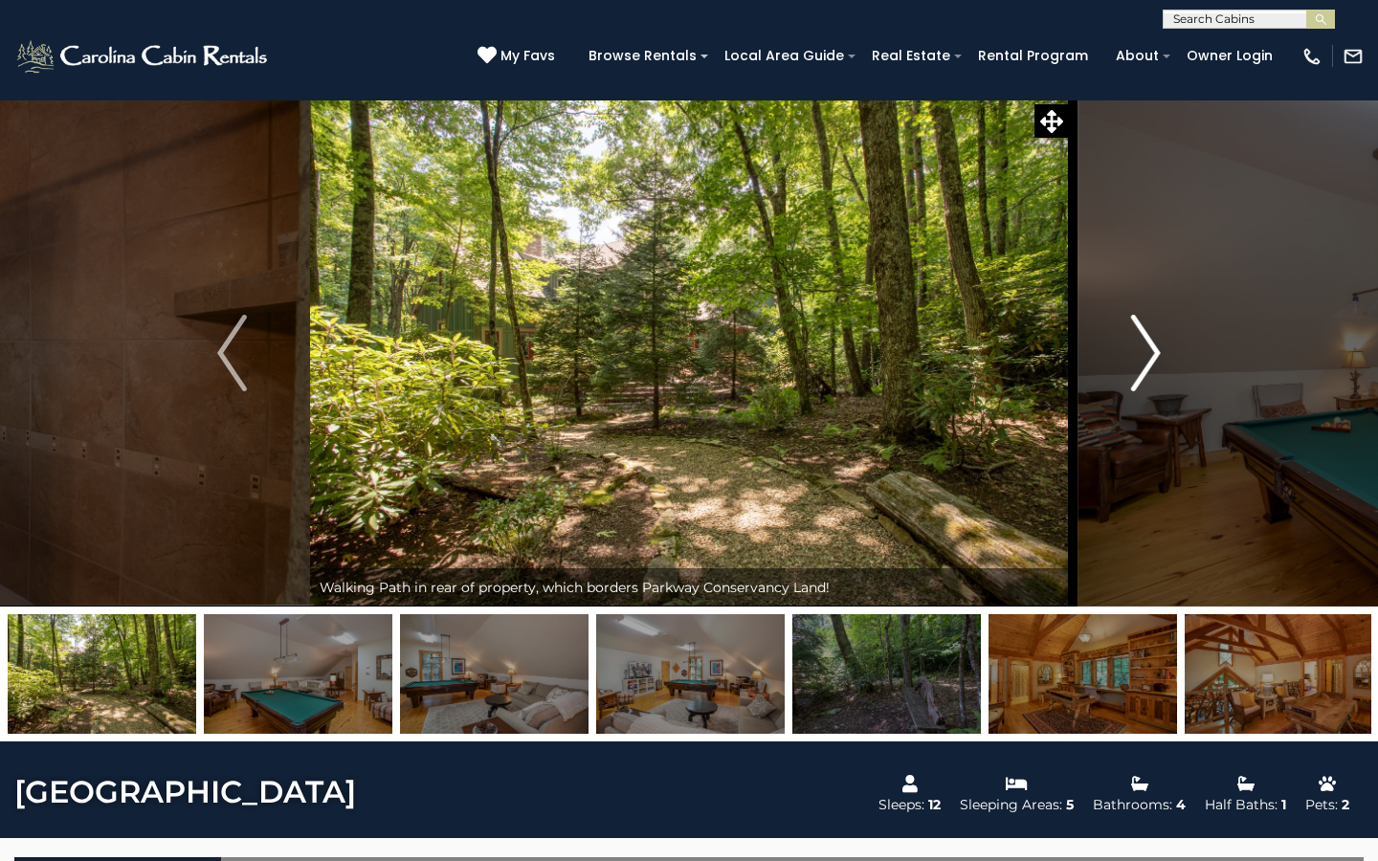
click at [1146, 371] on img "Next" at bounding box center [1145, 353] width 29 height 77
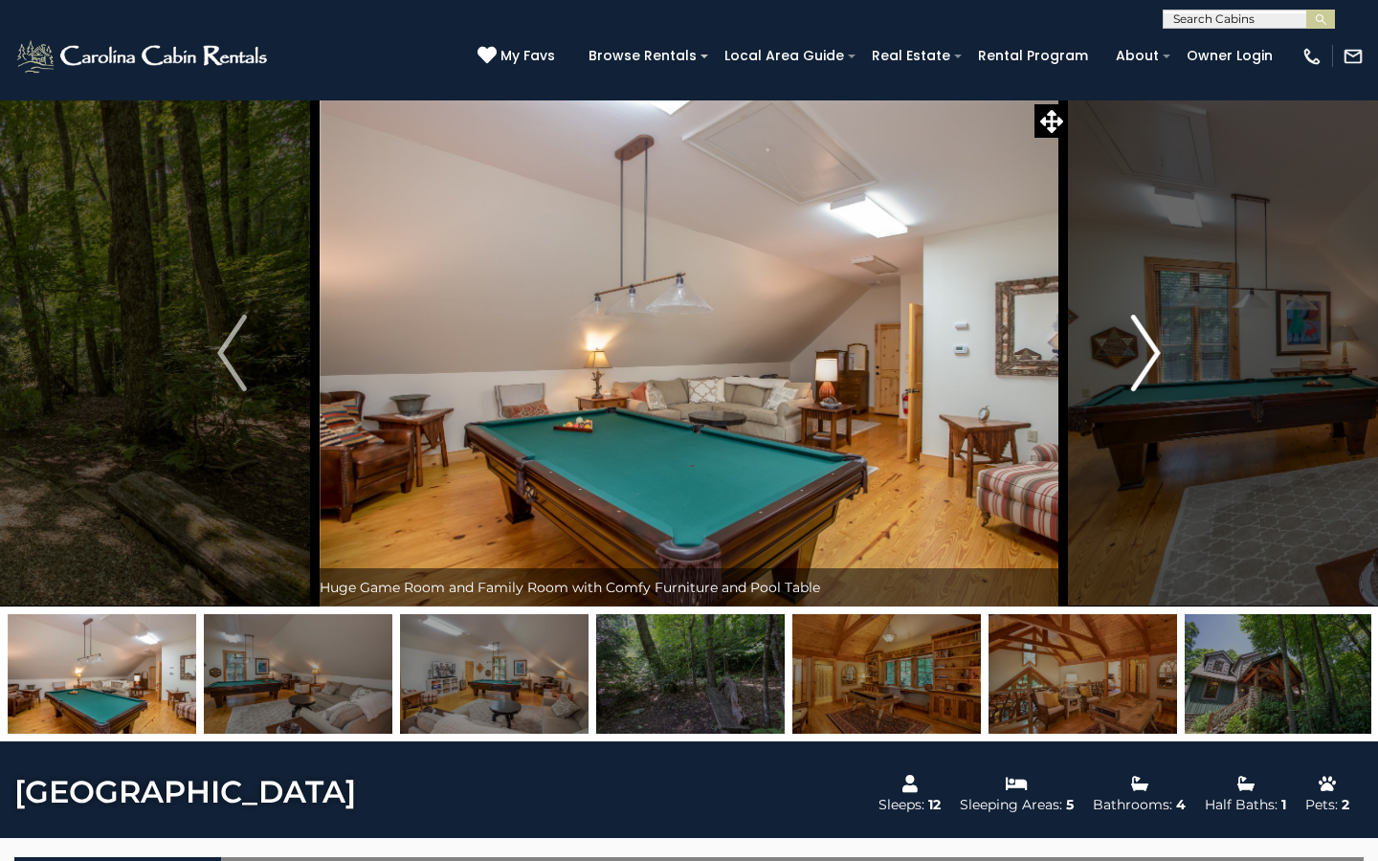
click at [1146, 371] on img "Next" at bounding box center [1145, 353] width 29 height 77
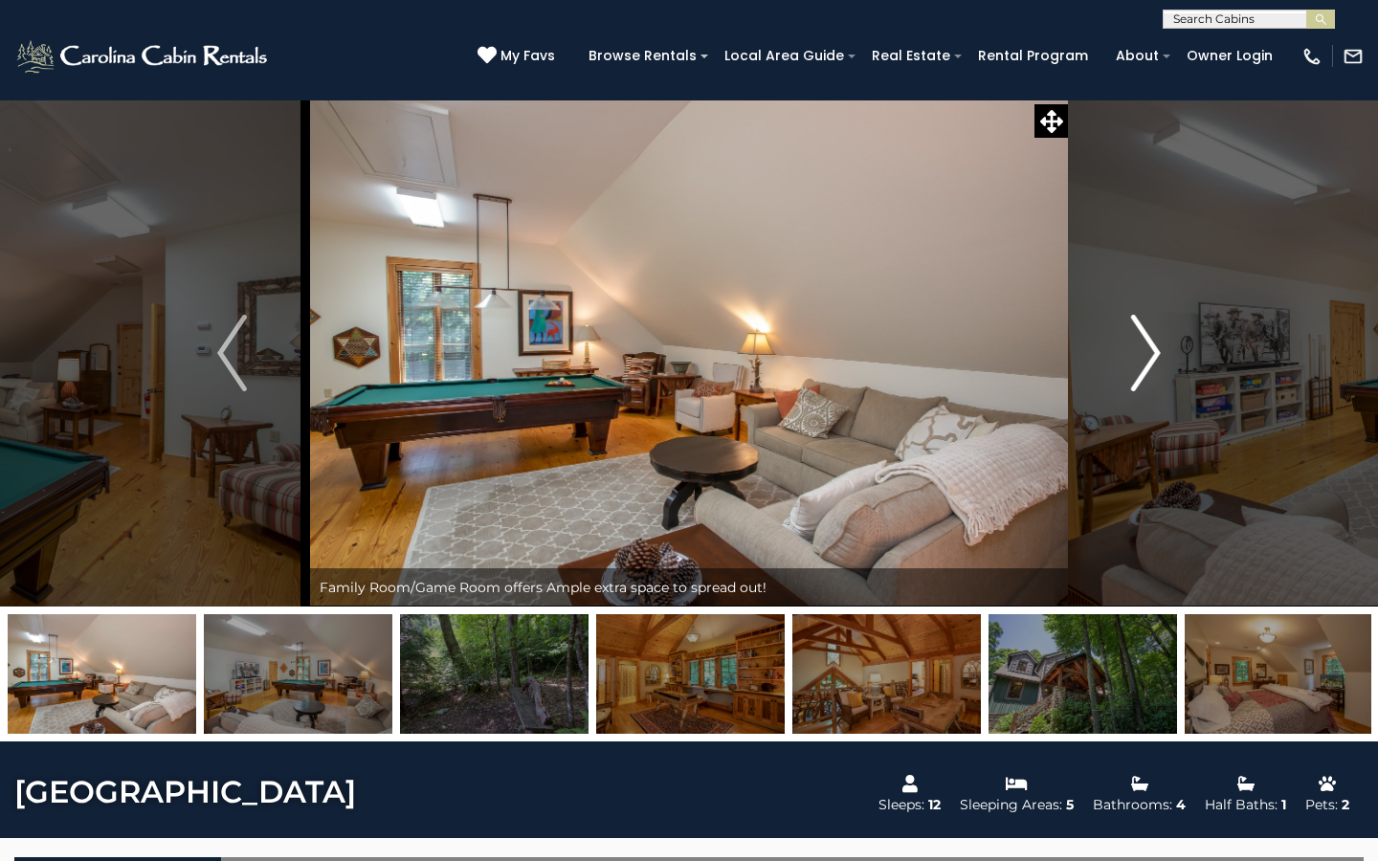
click at [1146, 371] on img "Next" at bounding box center [1145, 353] width 29 height 77
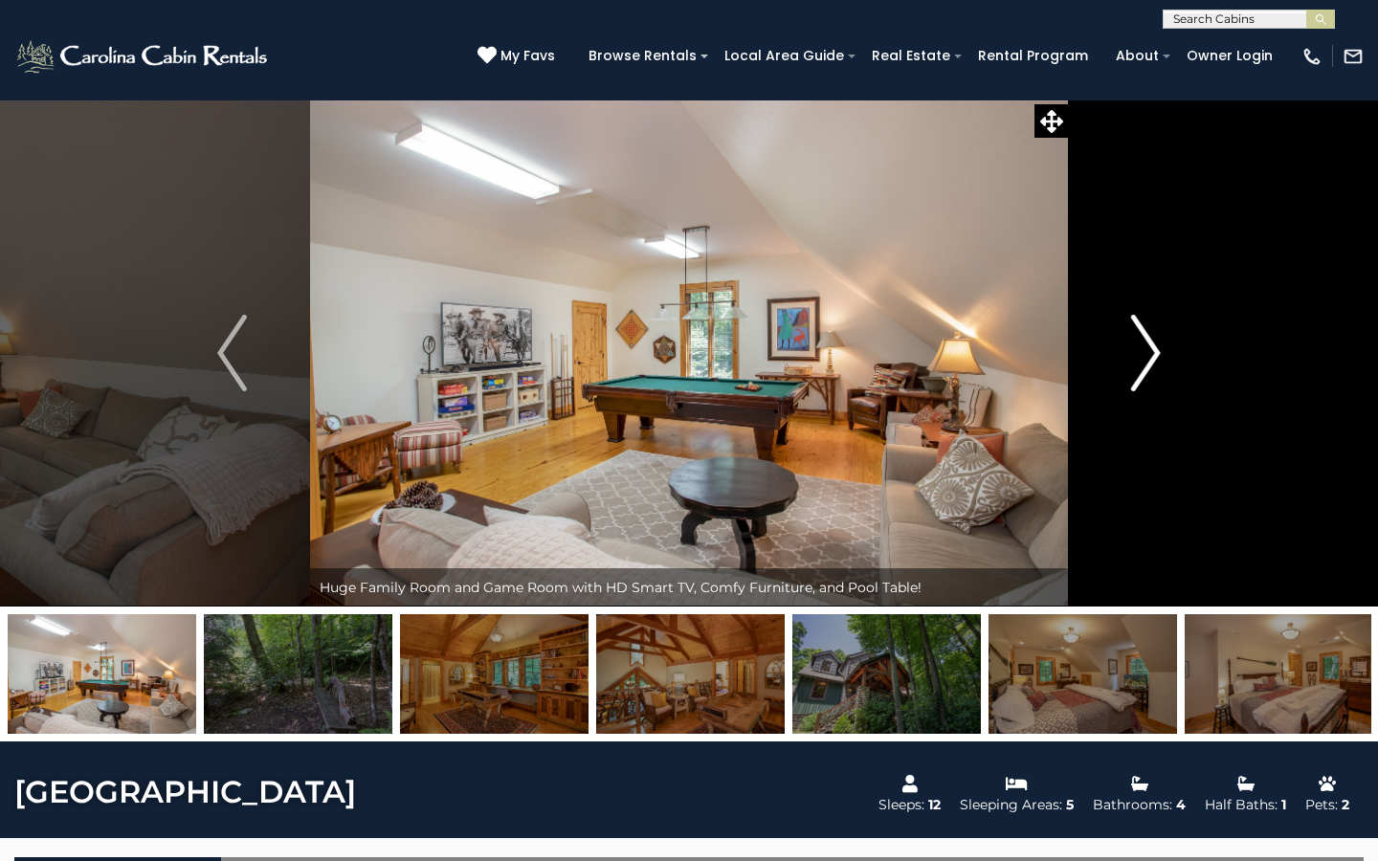
click at [1150, 360] on img "Next" at bounding box center [1145, 353] width 29 height 77
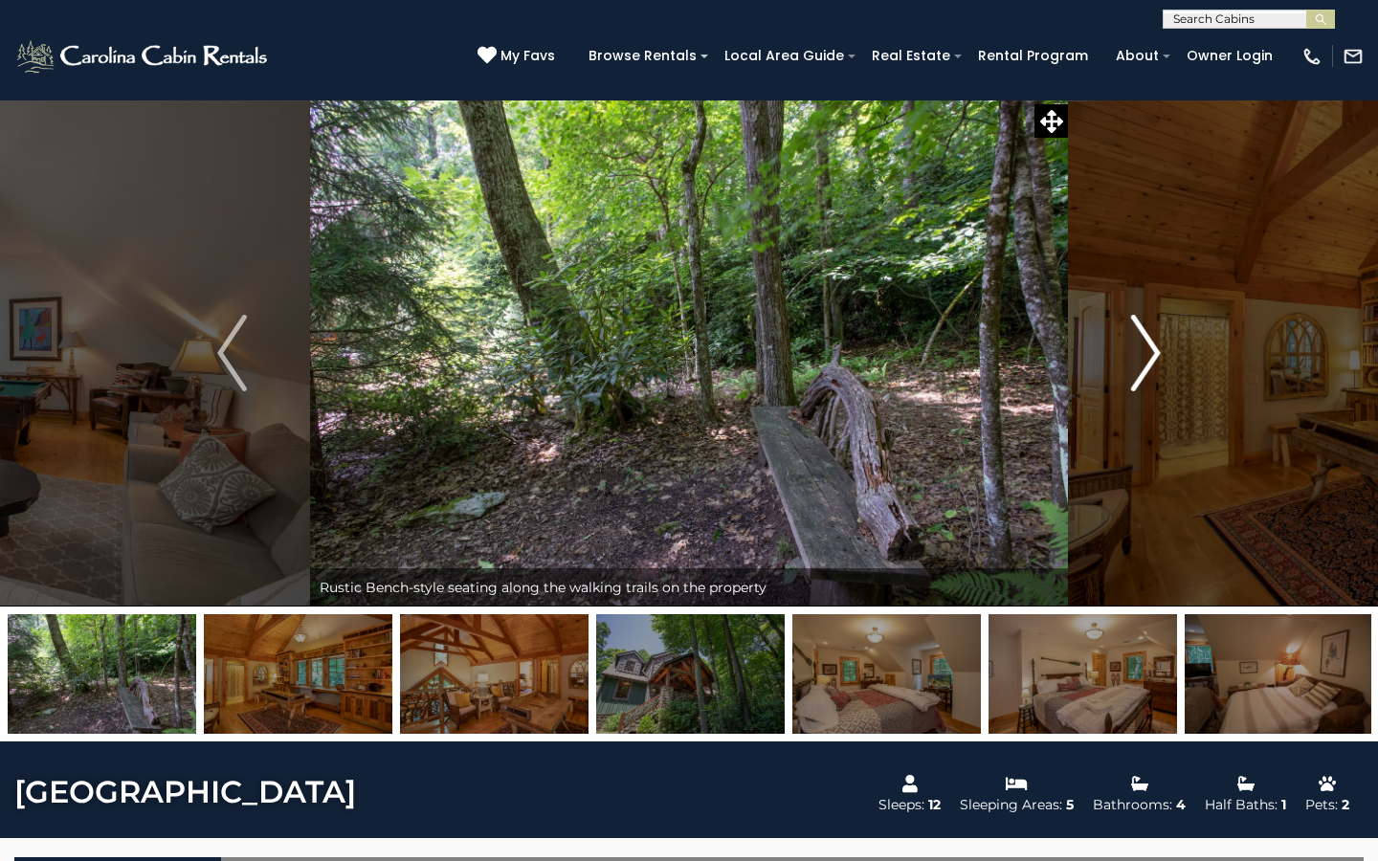
click at [1150, 360] on img "Next" at bounding box center [1145, 353] width 29 height 77
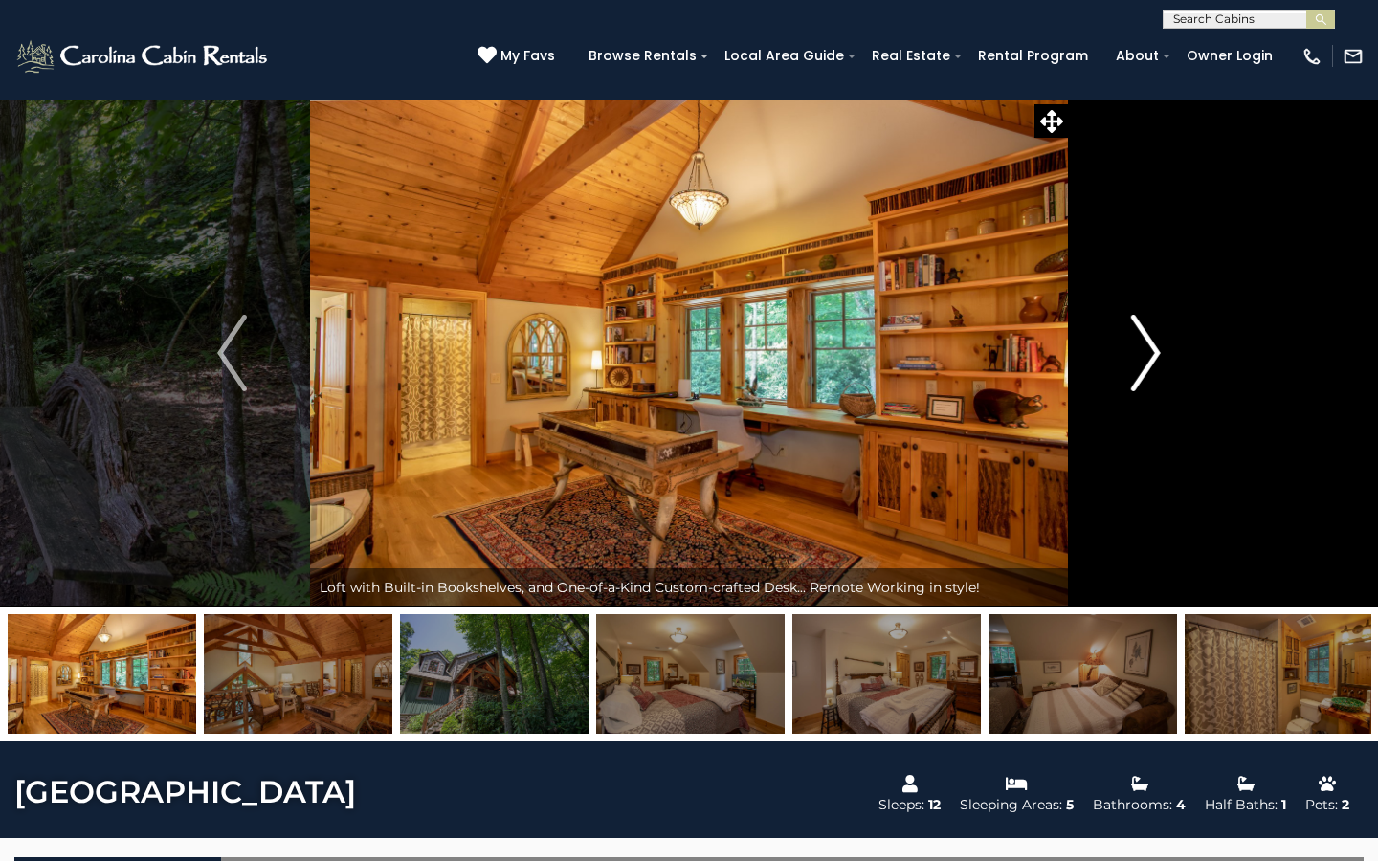
click at [1150, 360] on img "Next" at bounding box center [1145, 353] width 29 height 77
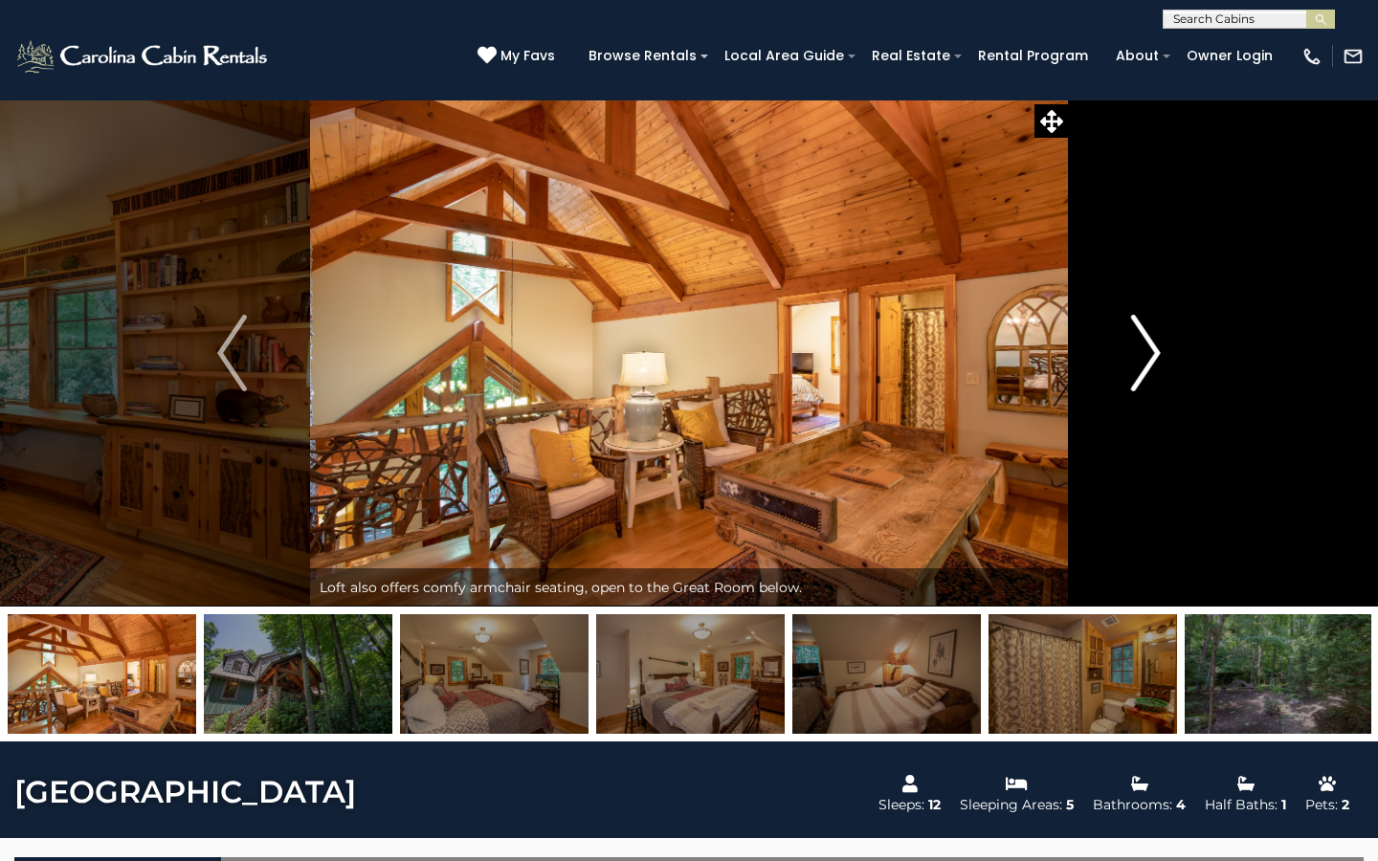
click at [1150, 360] on img "Next" at bounding box center [1145, 353] width 29 height 77
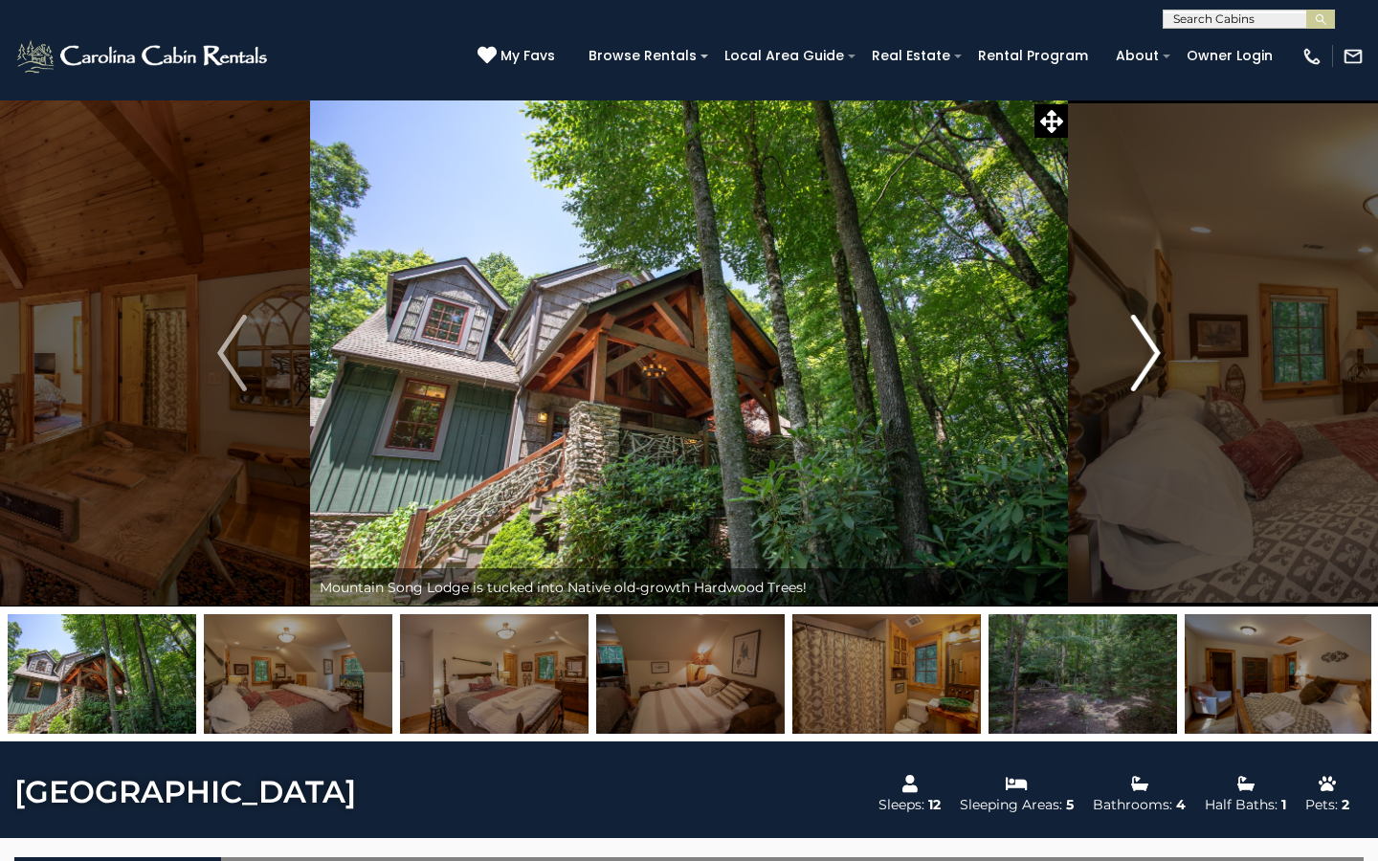
click at [1150, 360] on img "Next" at bounding box center [1145, 353] width 29 height 77
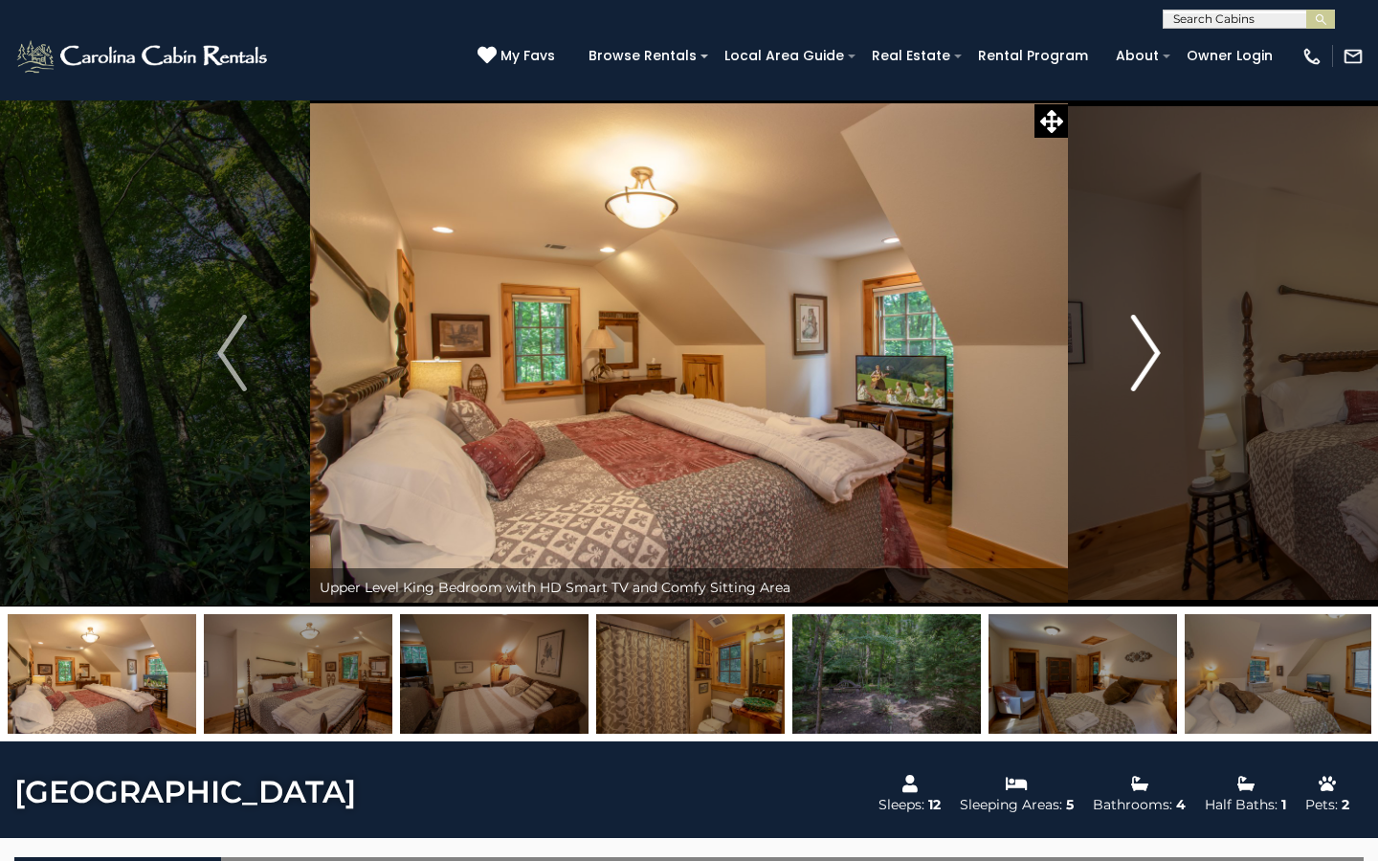
click at [1150, 360] on img "Next" at bounding box center [1145, 353] width 29 height 77
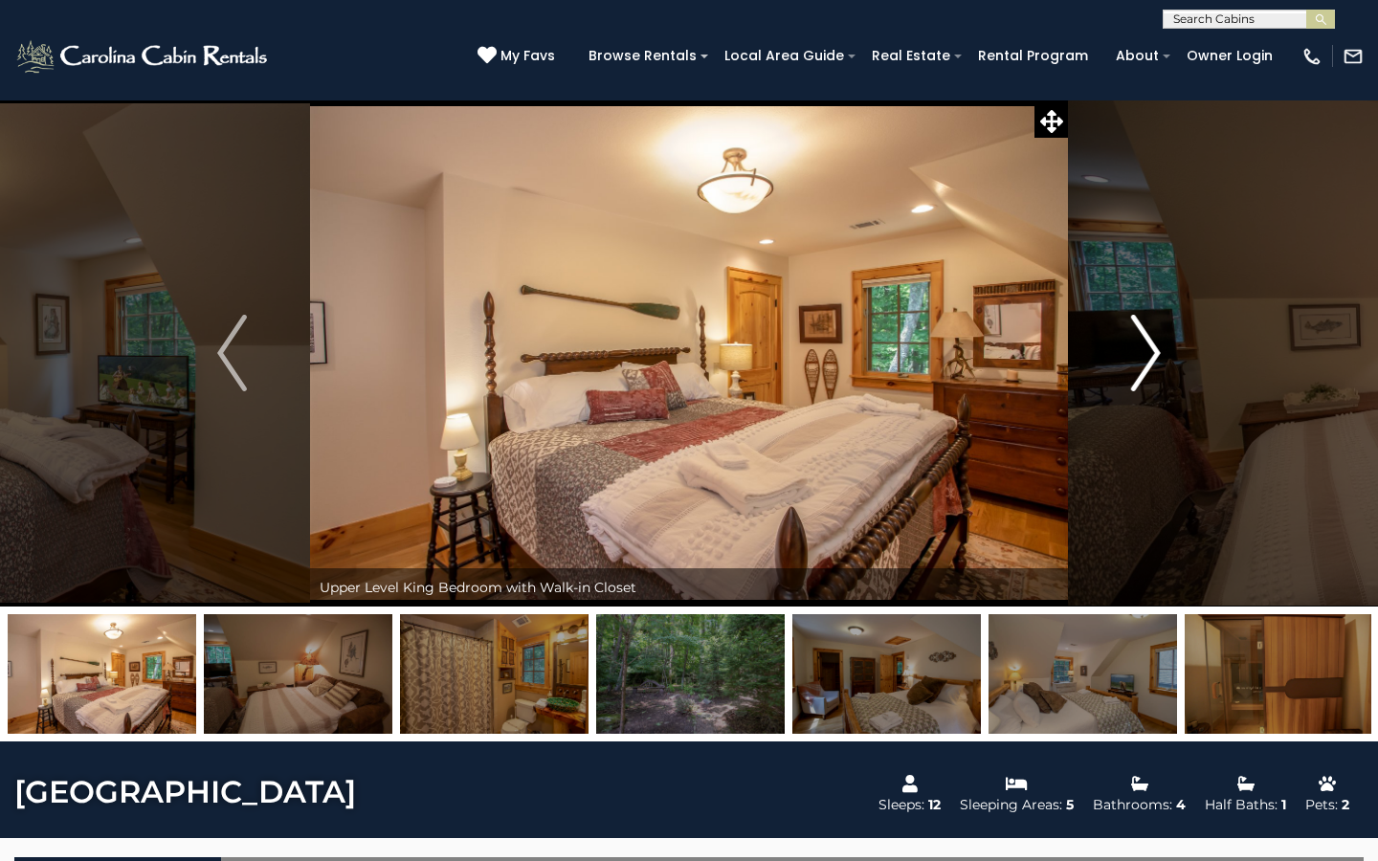
click at [1150, 360] on img "Next" at bounding box center [1145, 353] width 29 height 77
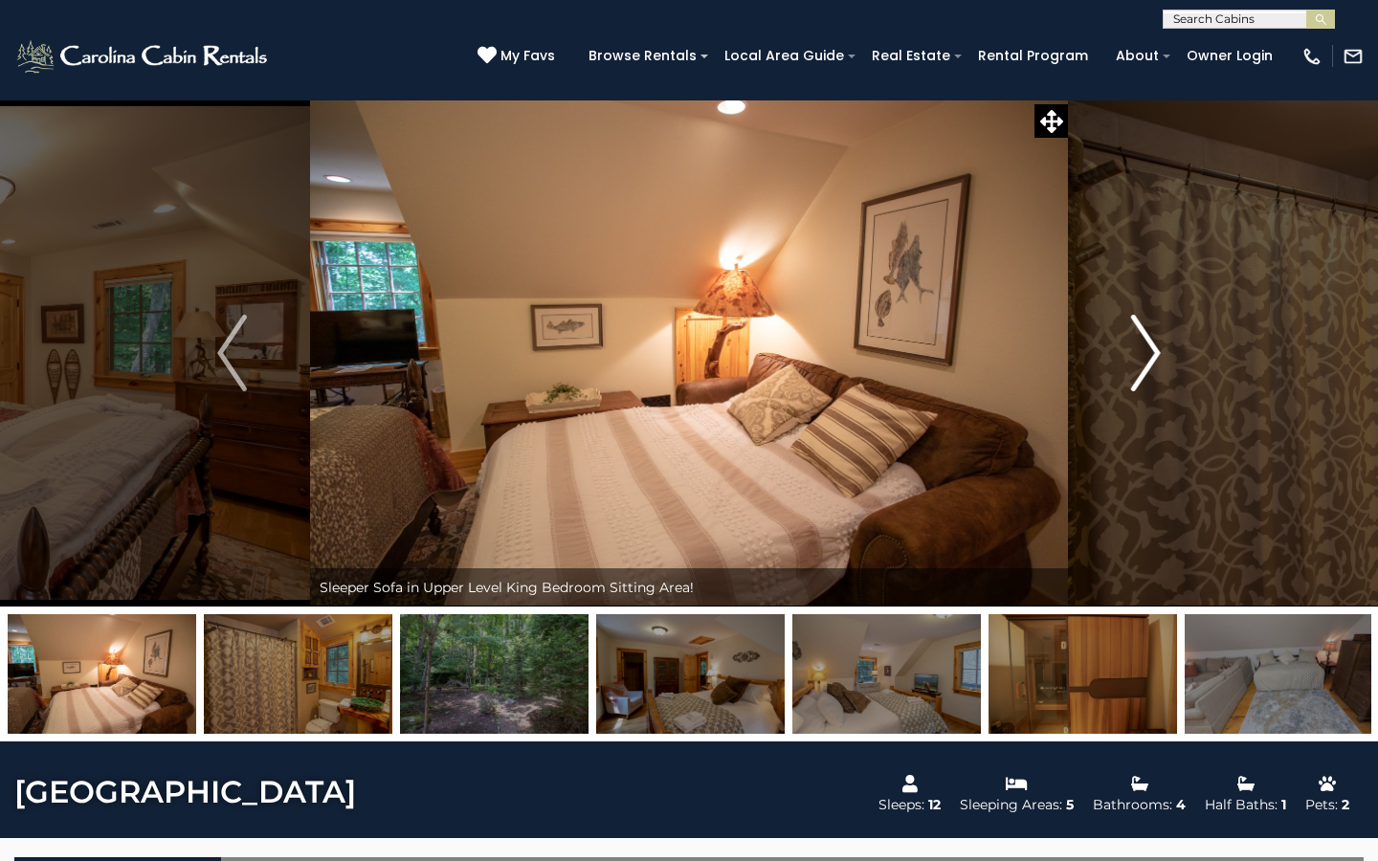
click at [1150, 360] on img "Next" at bounding box center [1145, 353] width 29 height 77
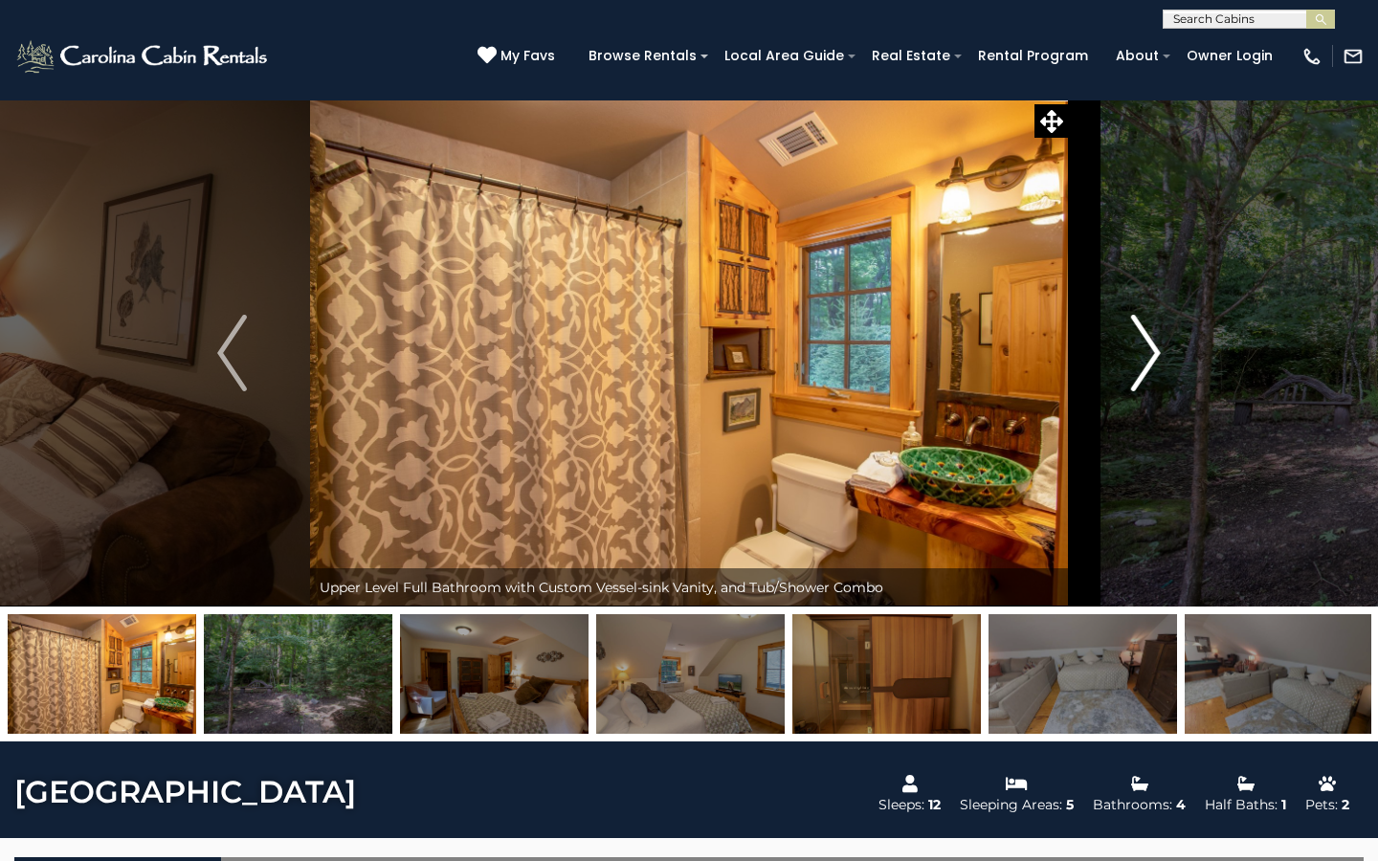
click at [1150, 360] on img "Next" at bounding box center [1145, 353] width 29 height 77
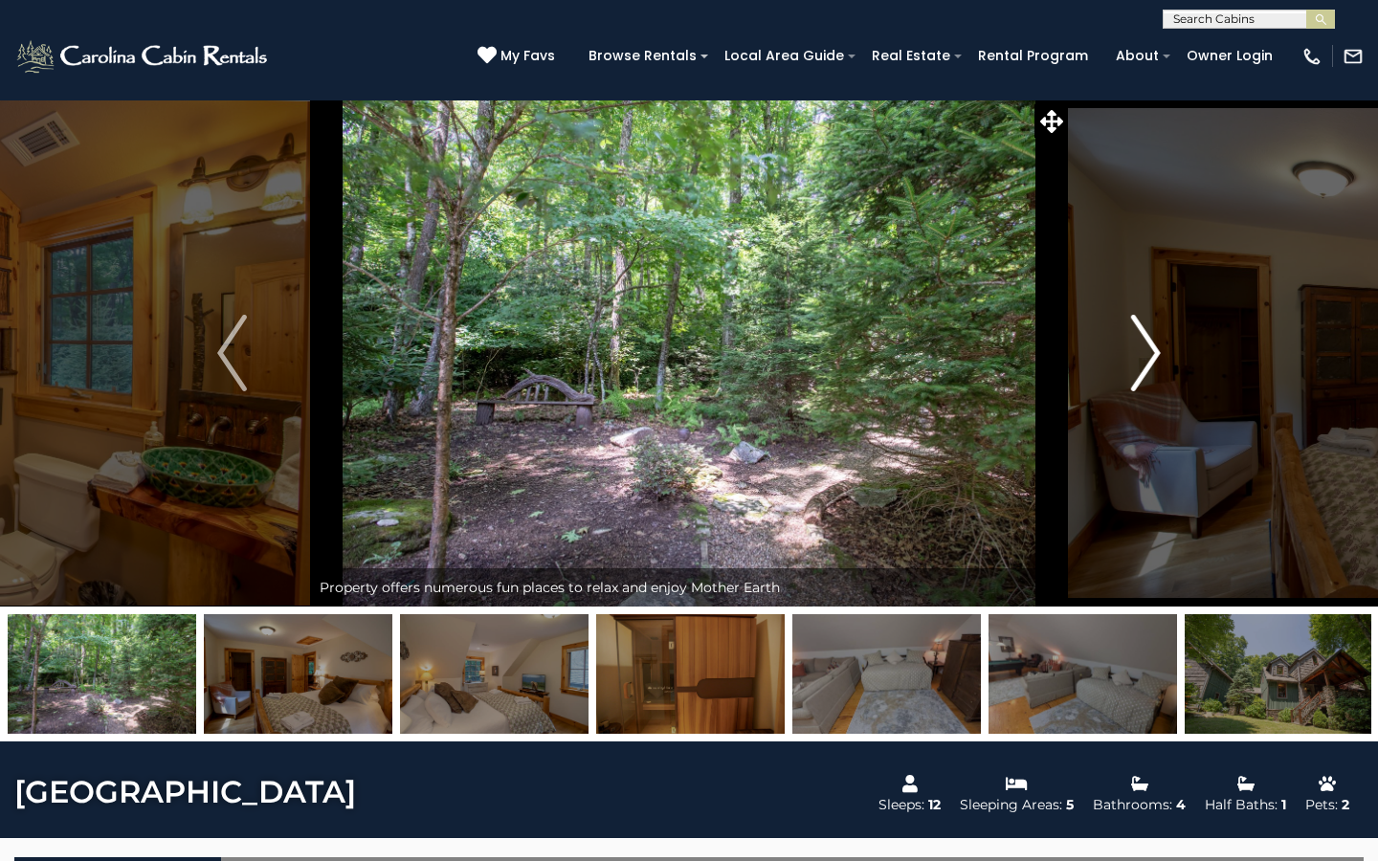
click at [1157, 362] on img "Next" at bounding box center [1145, 353] width 29 height 77
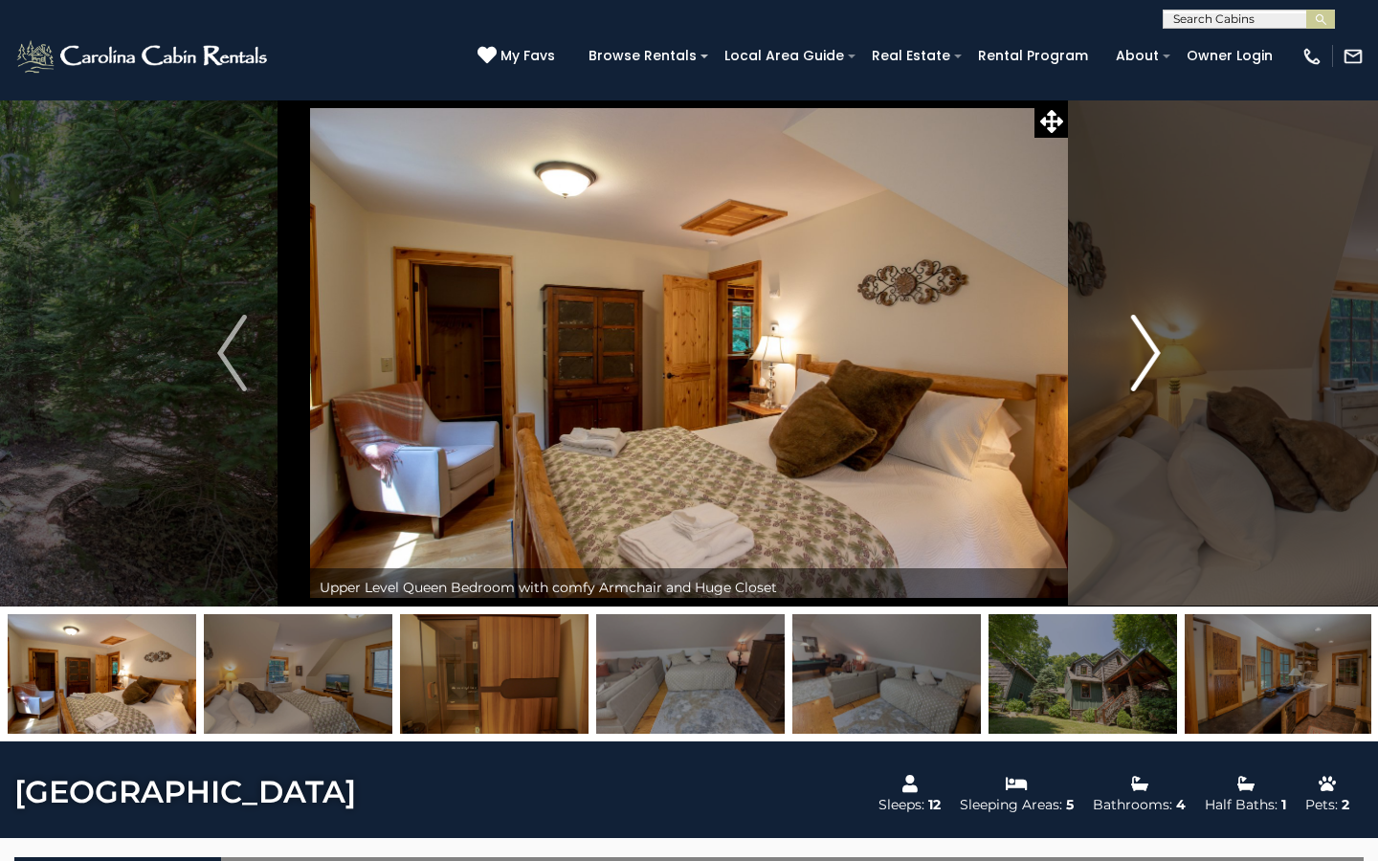
click at [1157, 364] on img "Next" at bounding box center [1145, 353] width 29 height 77
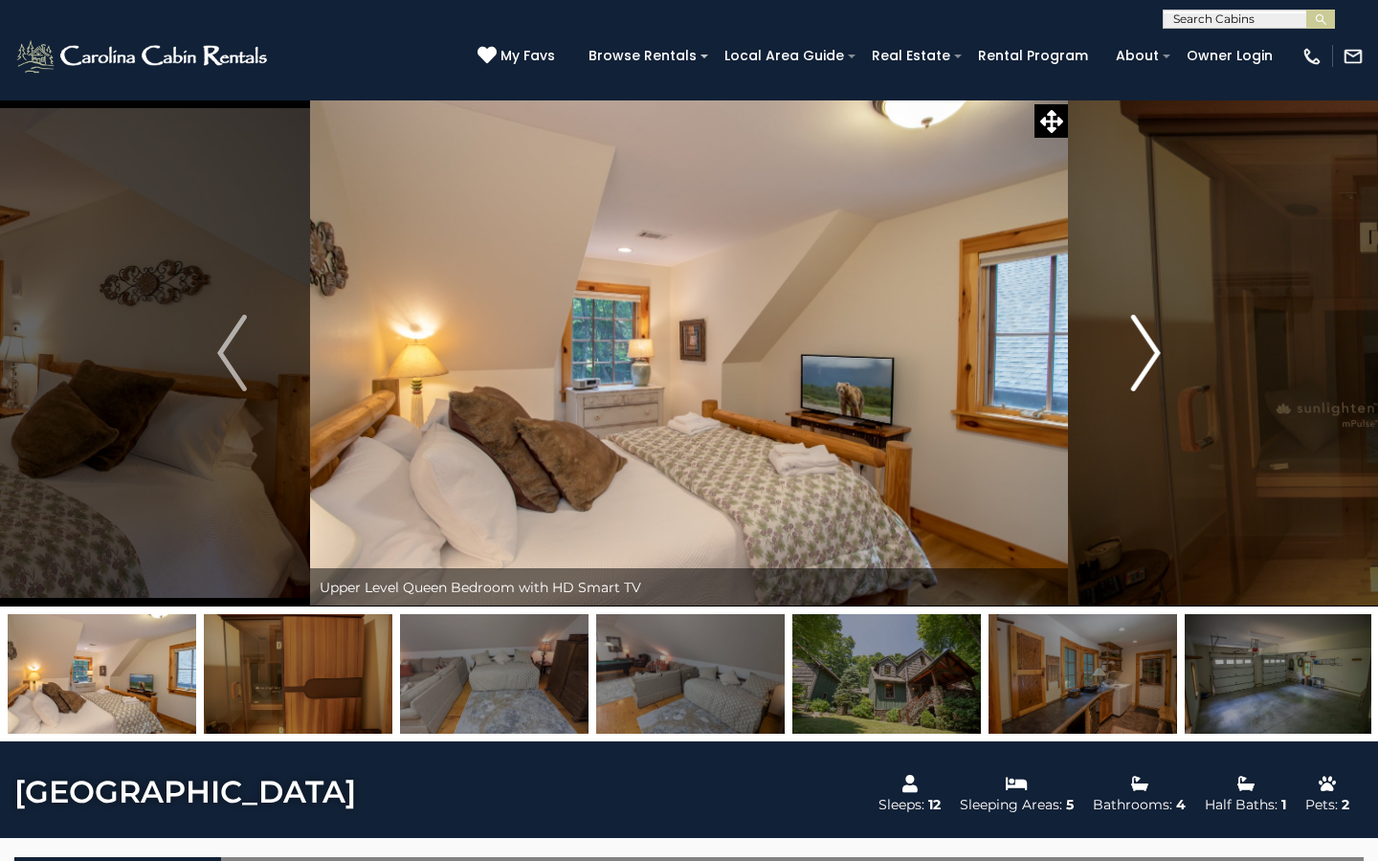
click at [1157, 364] on img "Next" at bounding box center [1145, 353] width 29 height 77
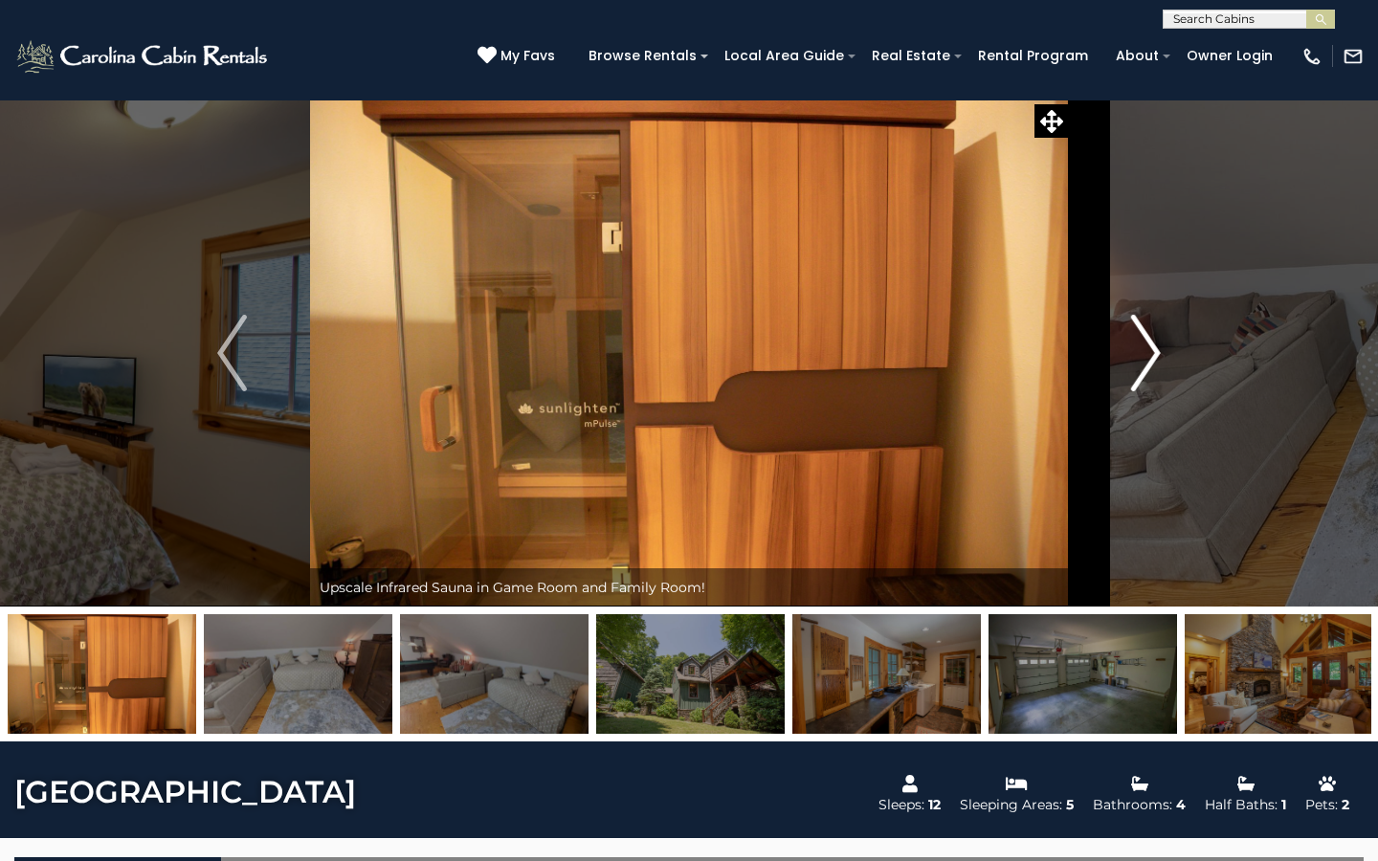
click at [1157, 364] on img "Next" at bounding box center [1145, 353] width 29 height 77
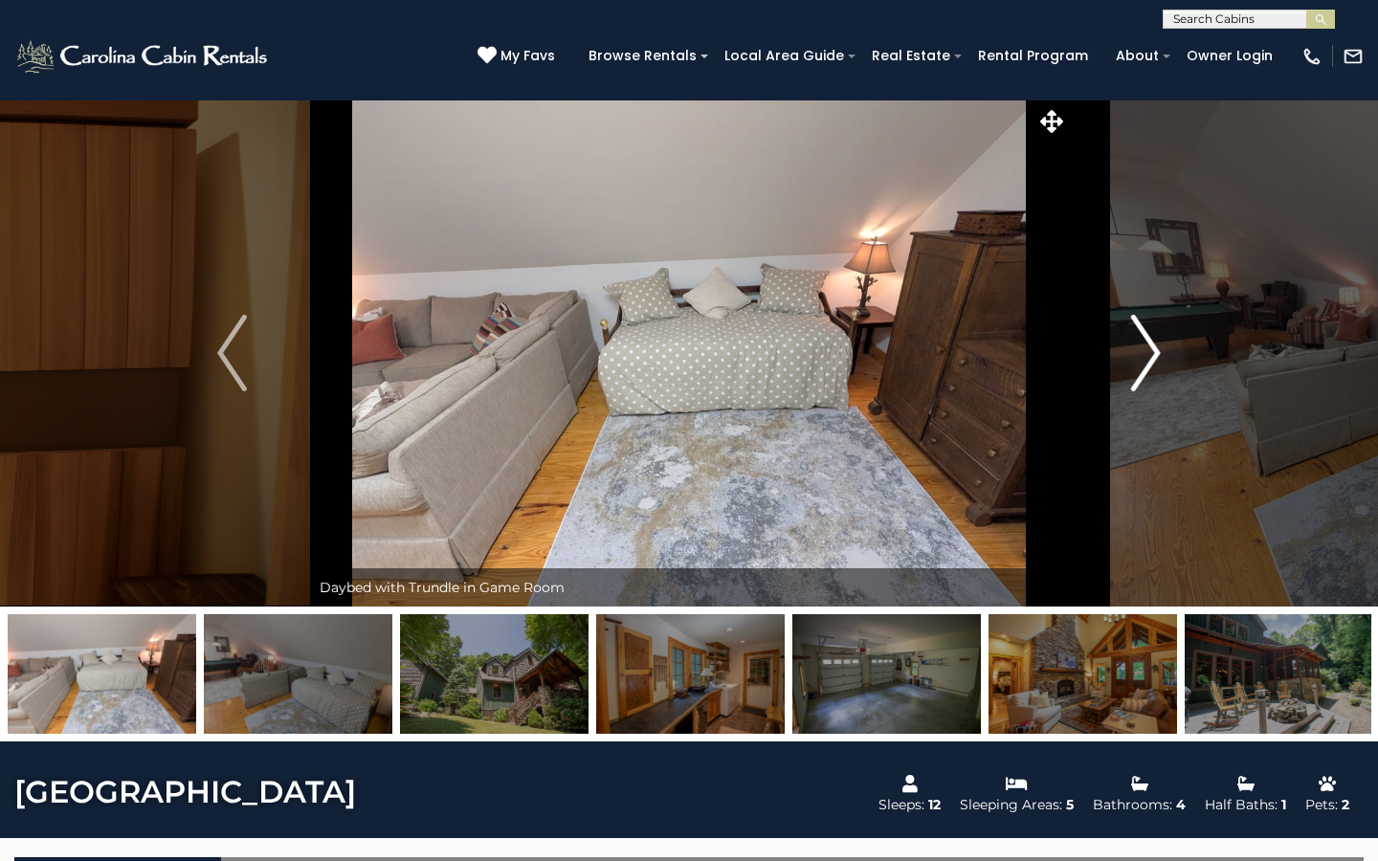
click at [1157, 364] on img "Next" at bounding box center [1145, 353] width 29 height 77
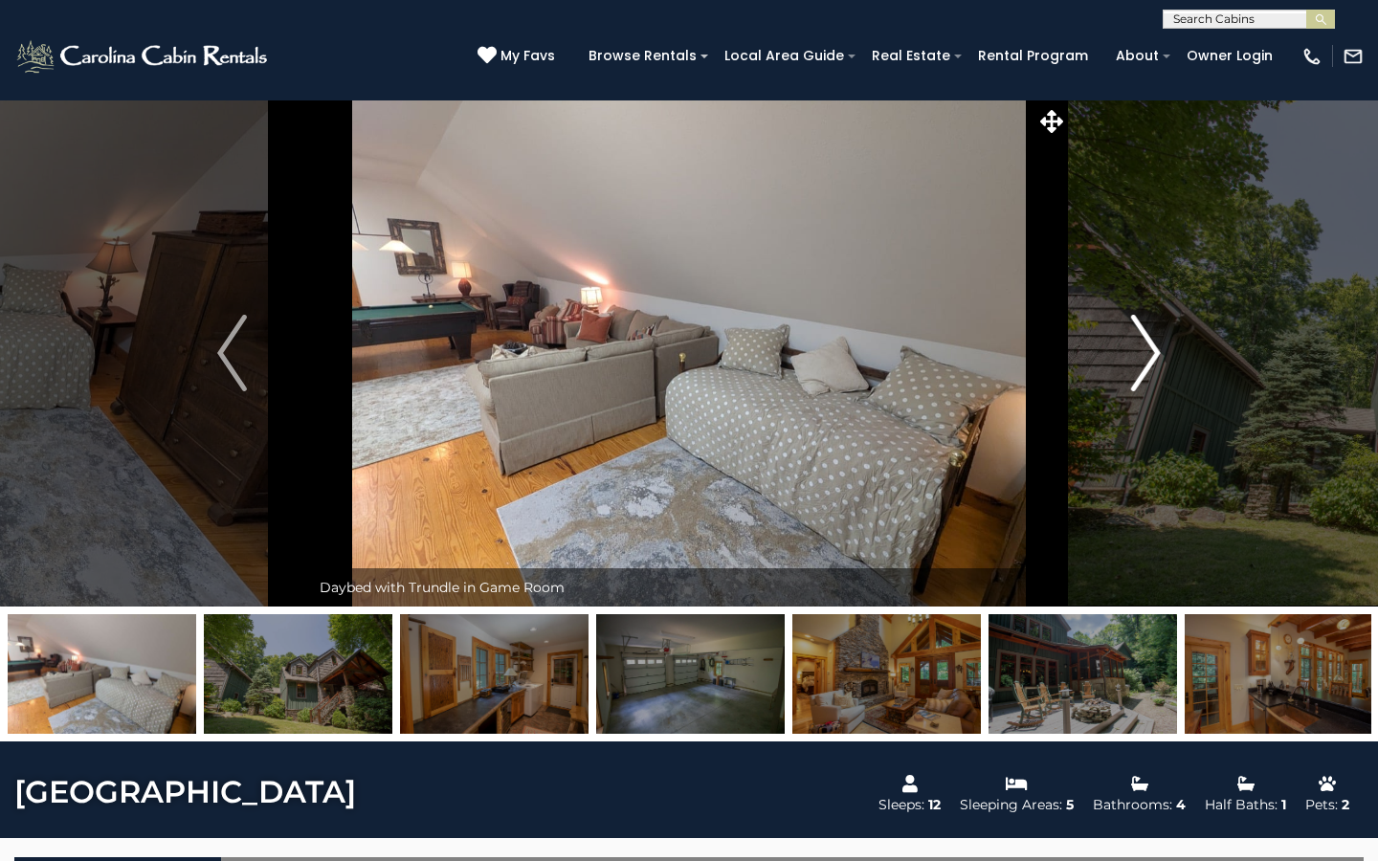
click at [1157, 364] on img "Next" at bounding box center [1145, 353] width 29 height 77
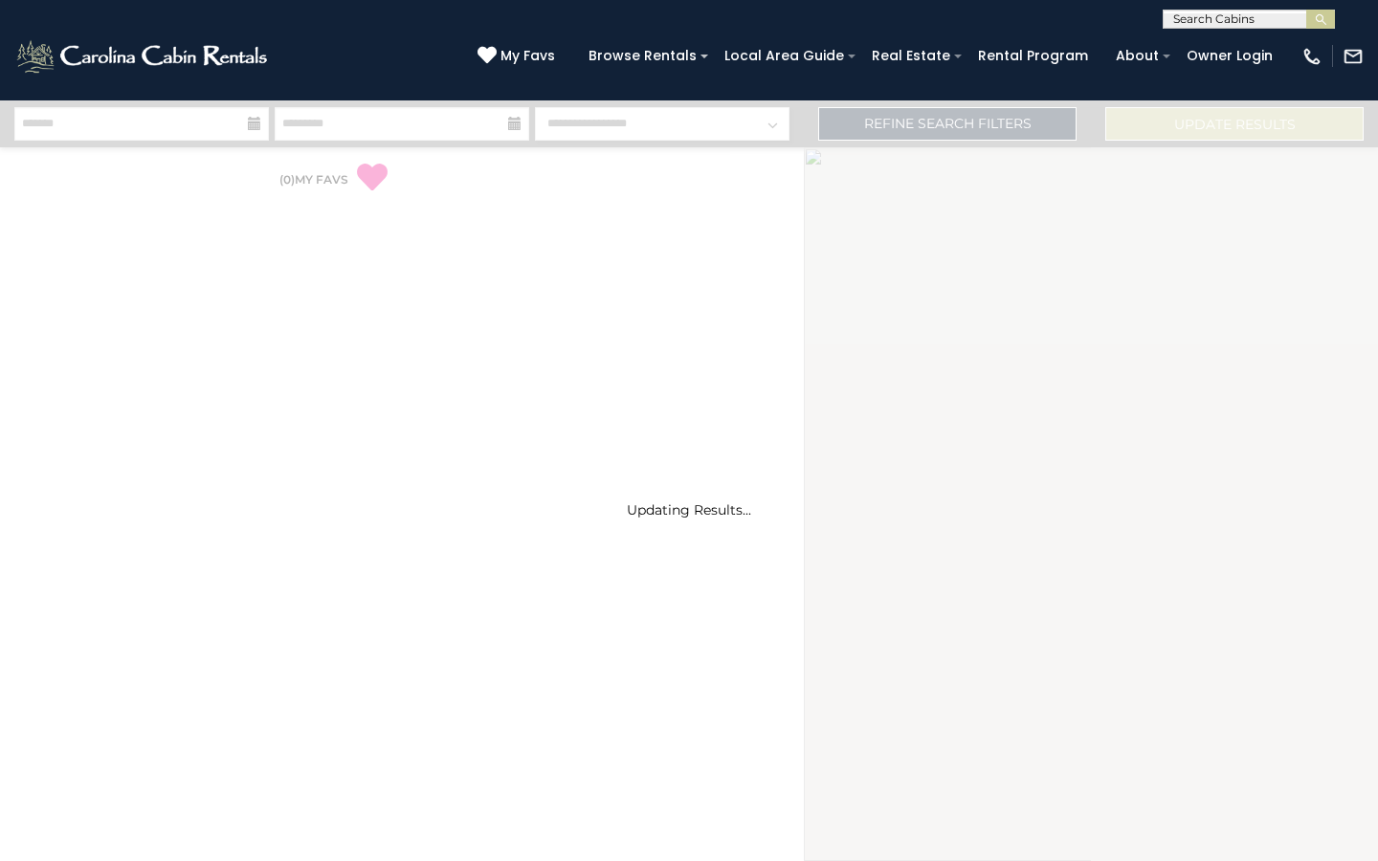
select select "*"
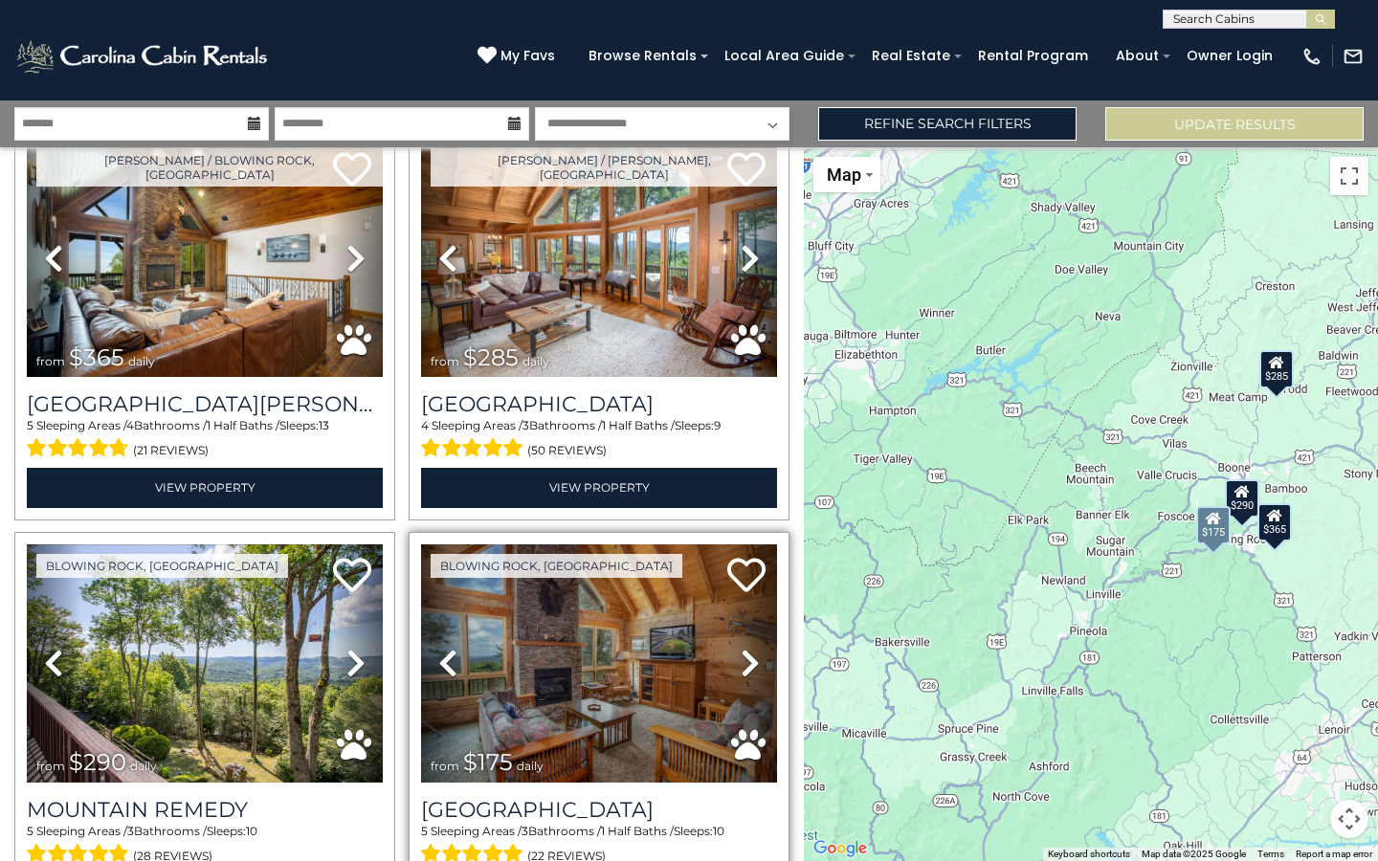
scroll to position [74, 0]
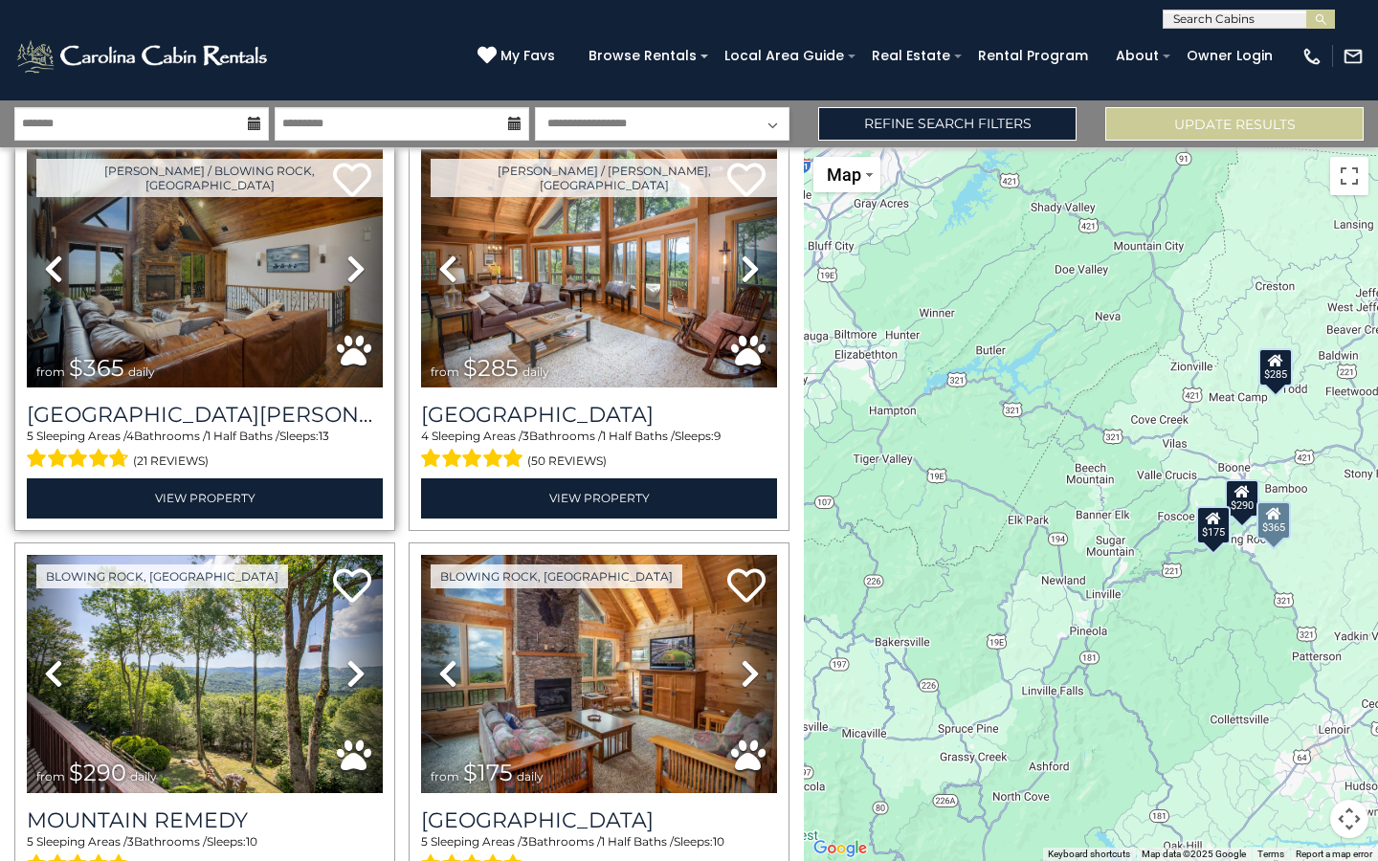
click at [266, 253] on img at bounding box center [205, 268] width 356 height 238
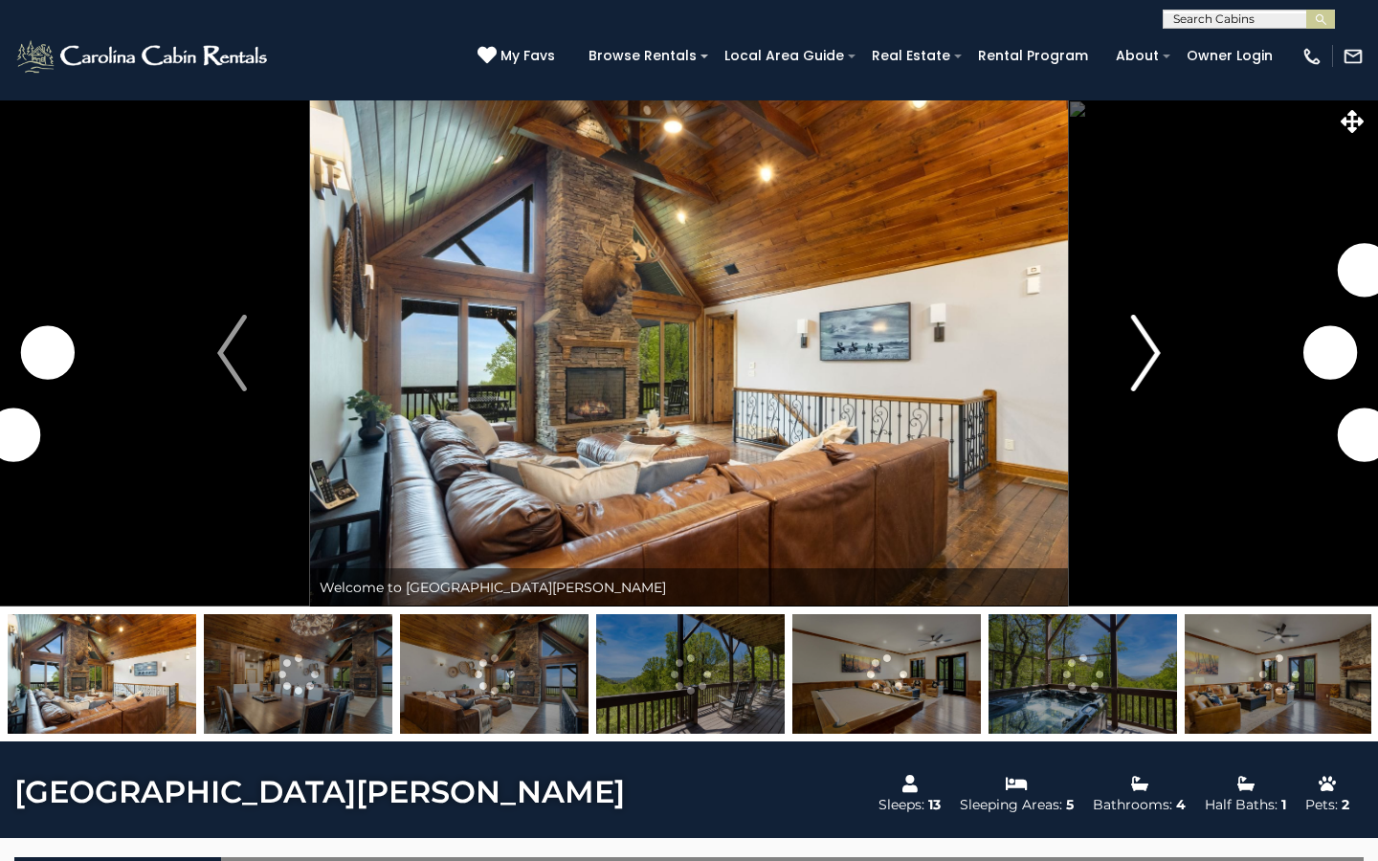
click at [1151, 364] on img "Next" at bounding box center [1145, 353] width 29 height 77
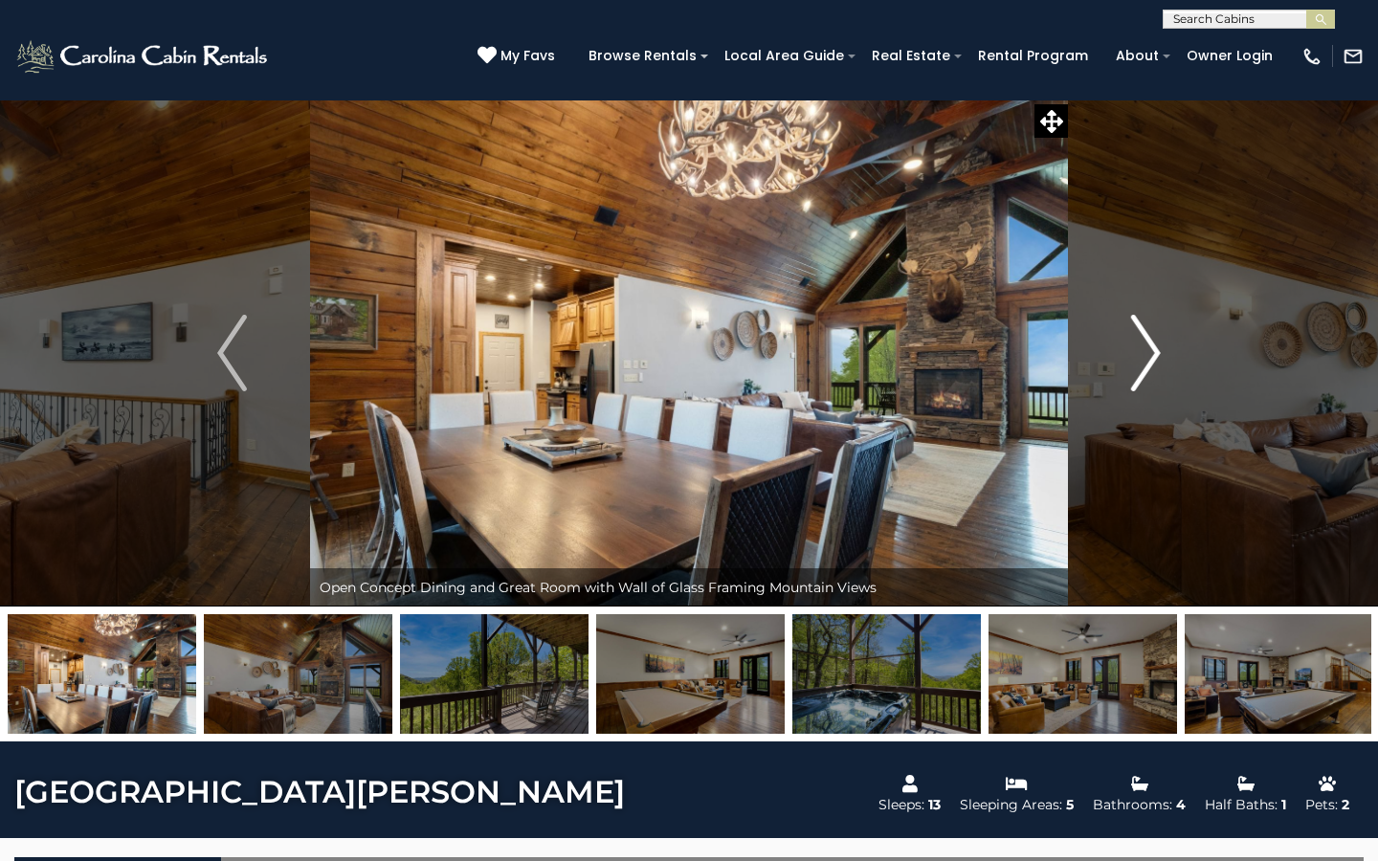
click at [1148, 364] on img "Next" at bounding box center [1145, 353] width 29 height 77
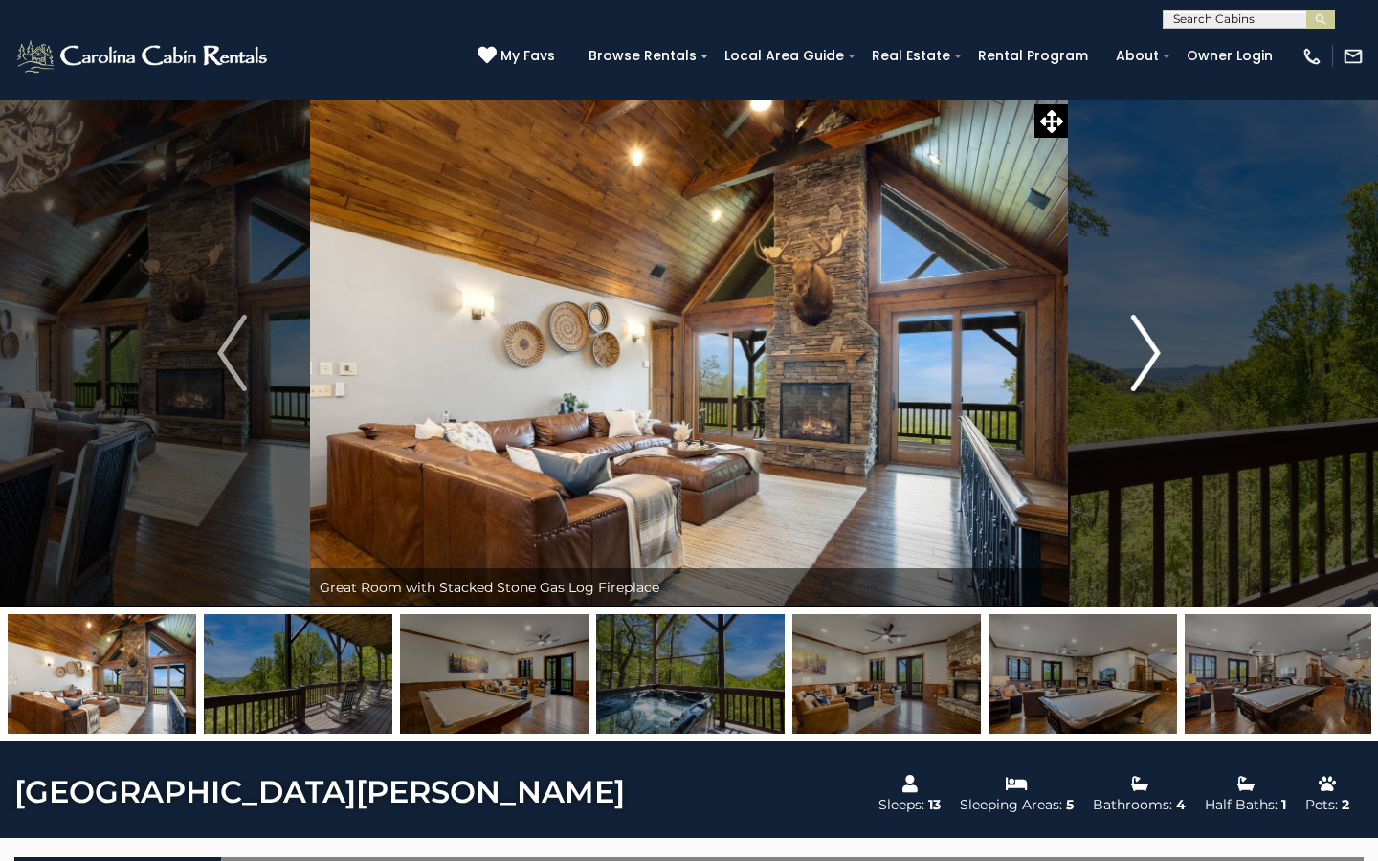
click at [1148, 364] on img "Next" at bounding box center [1145, 353] width 29 height 77
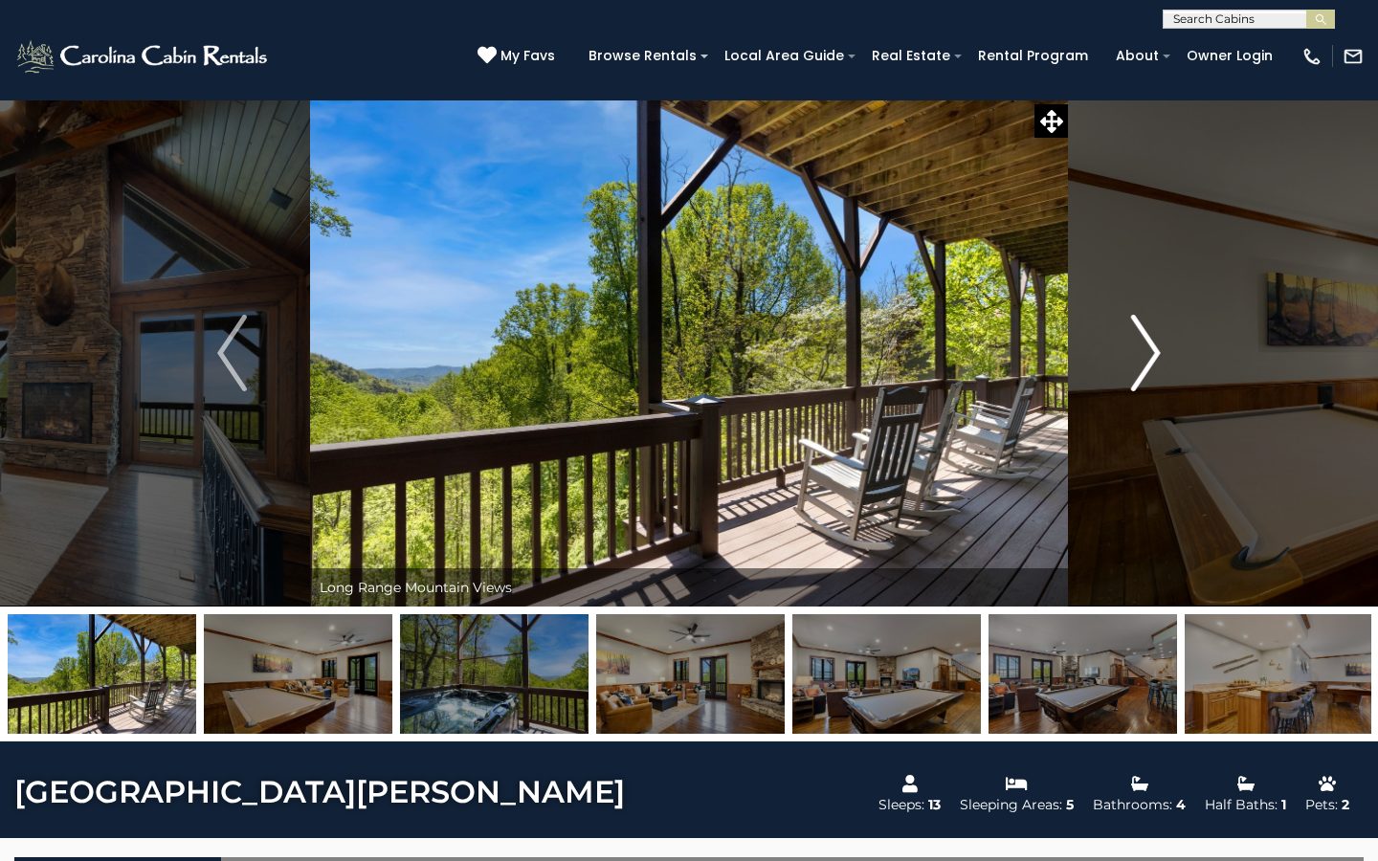
click at [1148, 364] on img "Next" at bounding box center [1145, 353] width 29 height 77
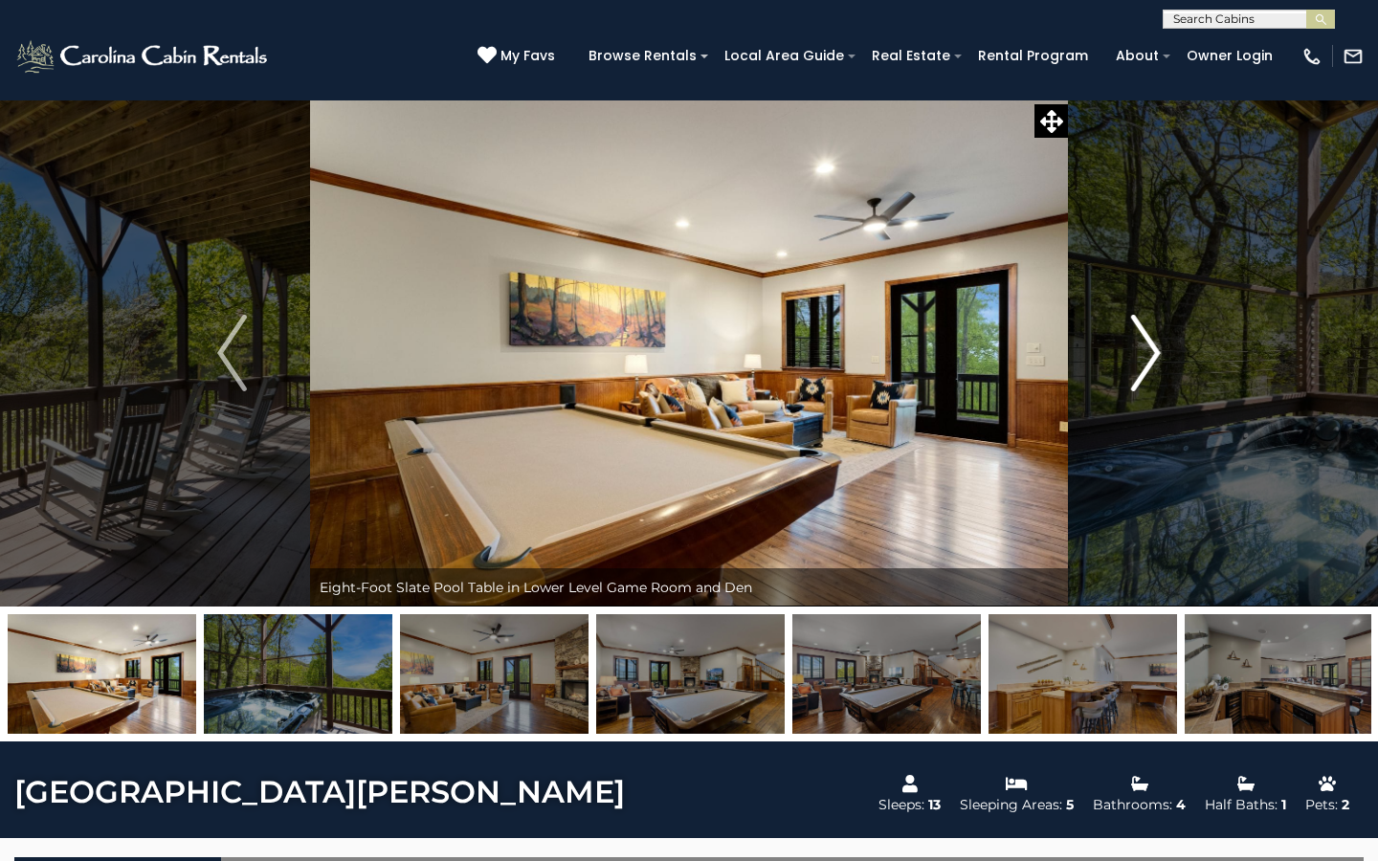
click at [1148, 364] on img "Next" at bounding box center [1145, 353] width 29 height 77
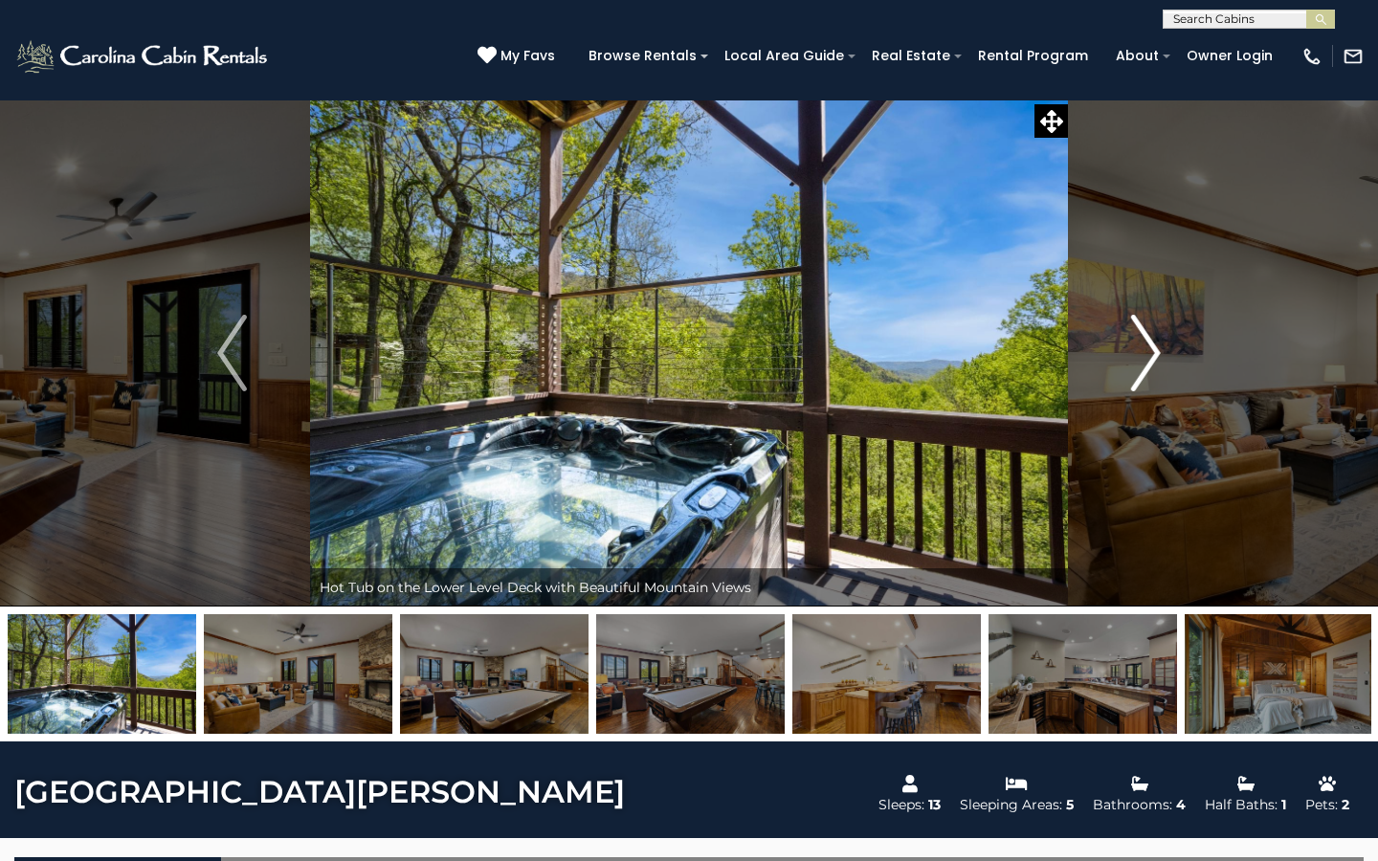
click at [1148, 364] on img "Next" at bounding box center [1145, 353] width 29 height 77
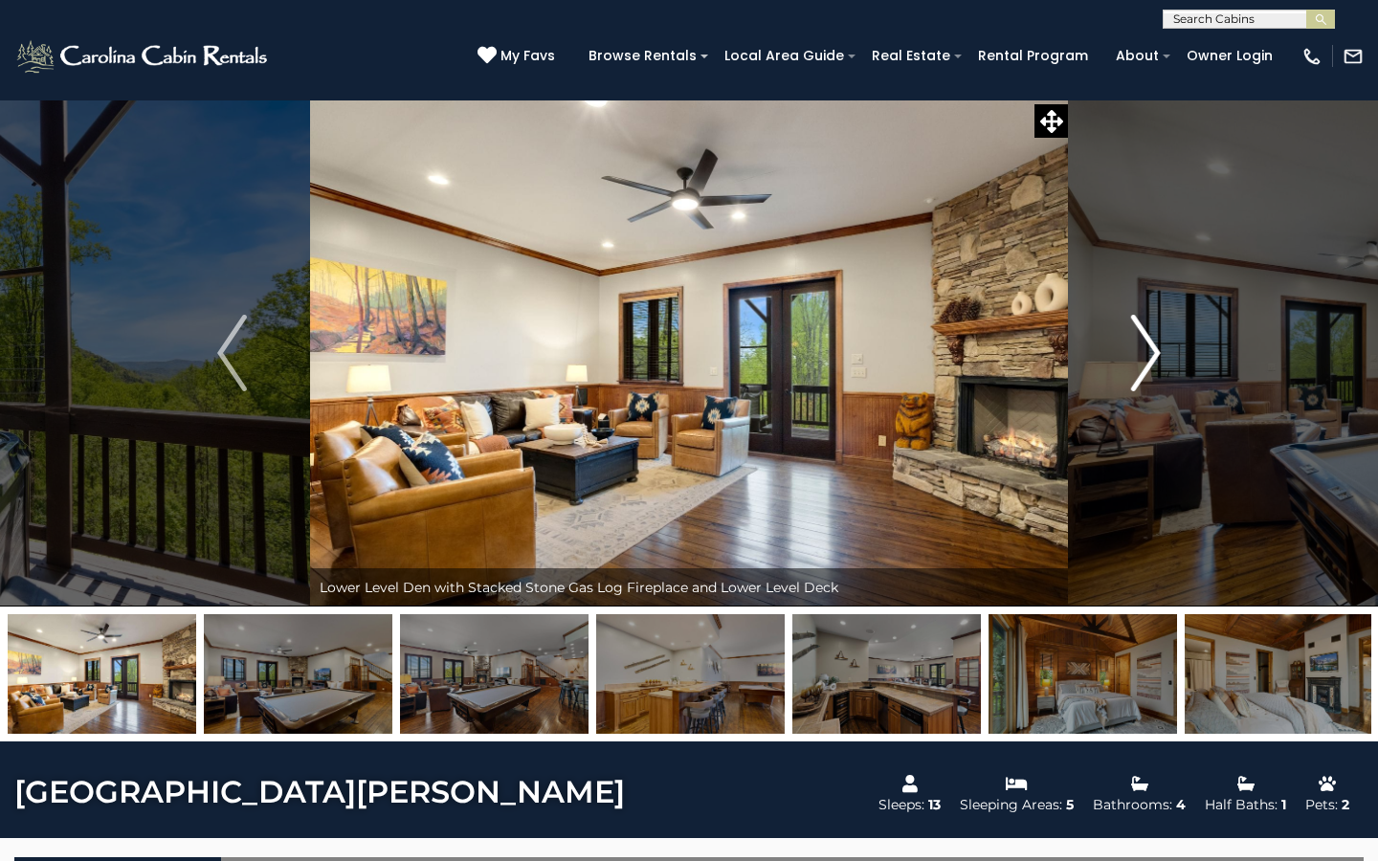
click at [1148, 364] on img "Next" at bounding box center [1145, 353] width 29 height 77
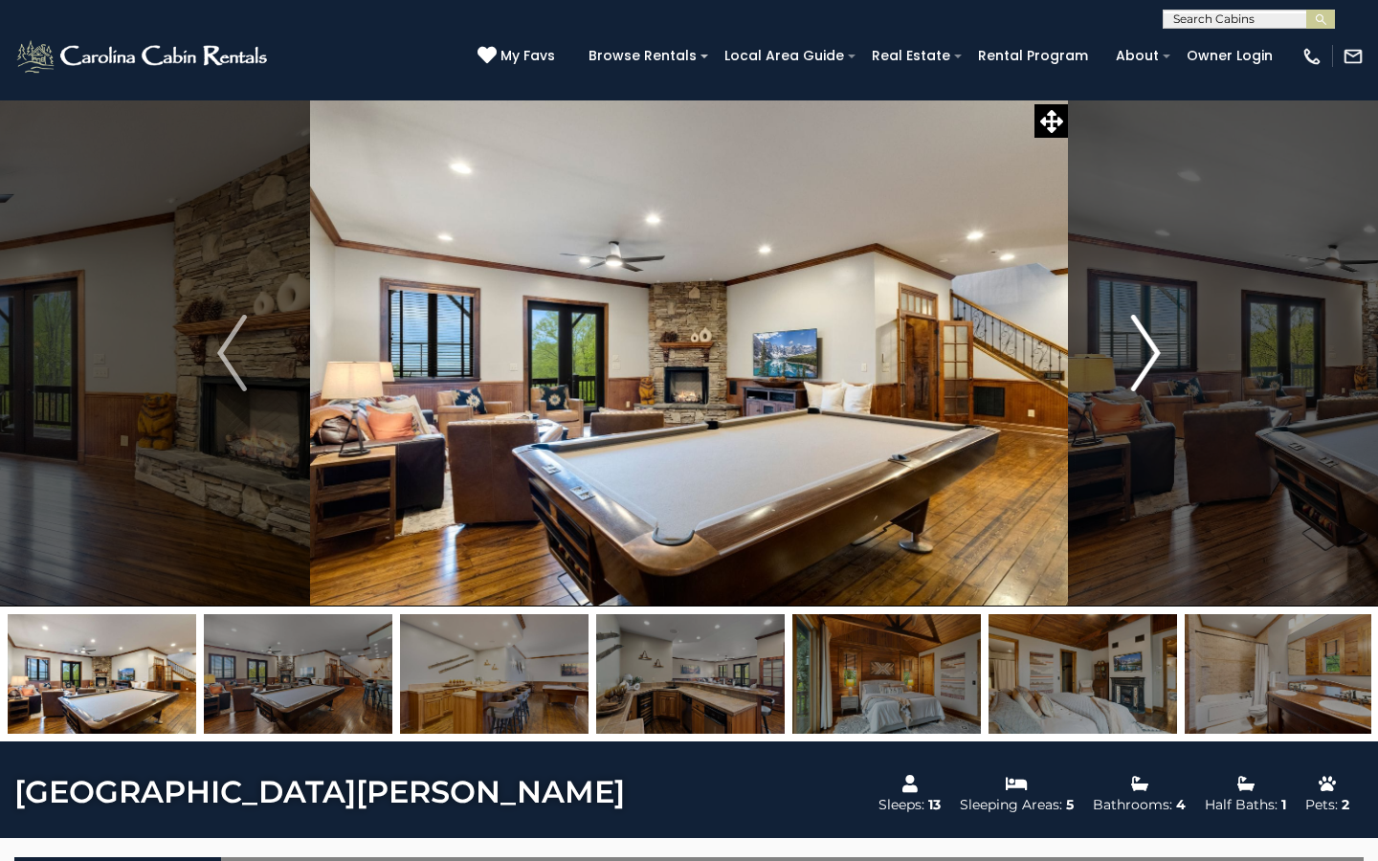
click at [1148, 364] on img "Next" at bounding box center [1145, 353] width 29 height 77
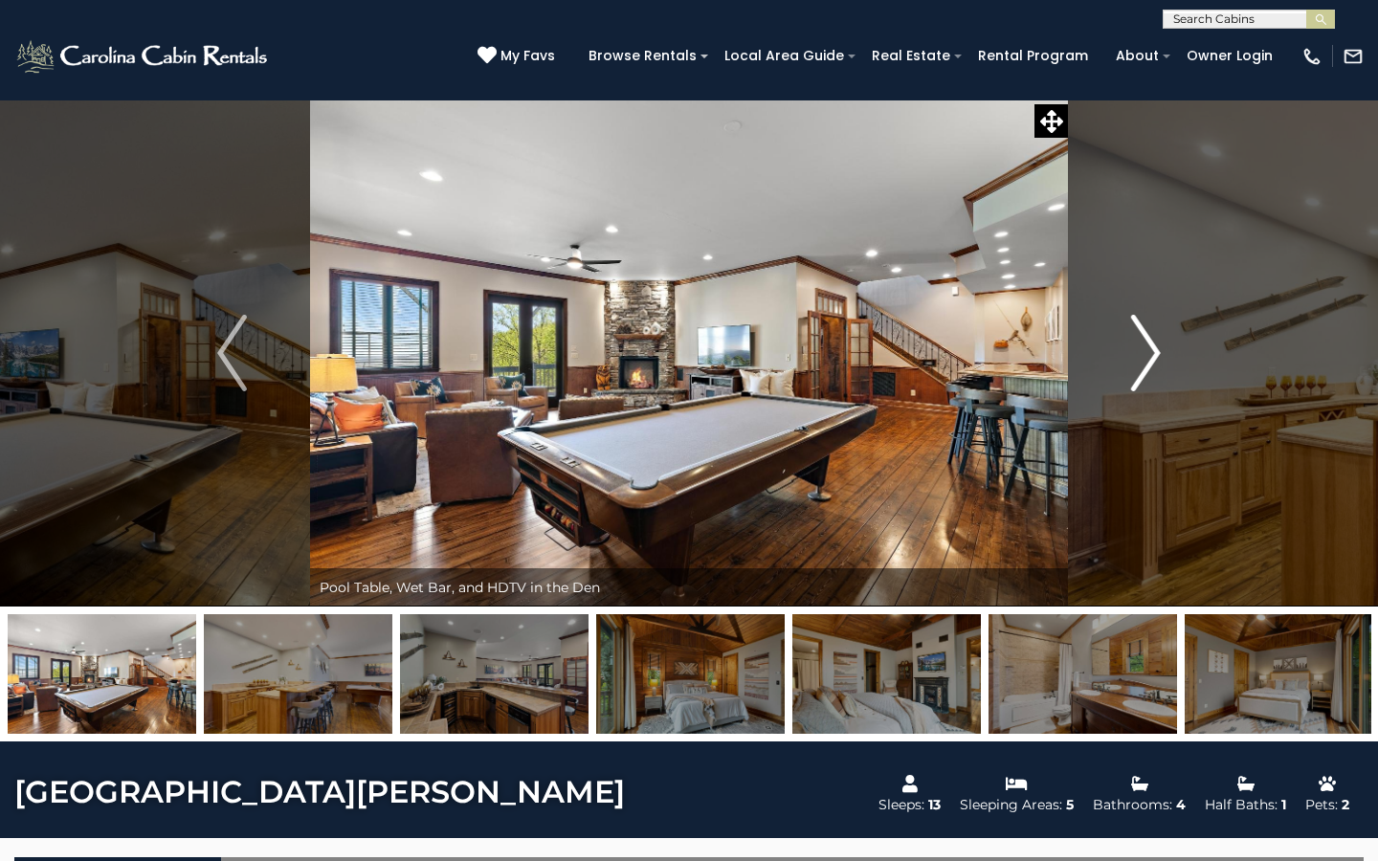
click at [1148, 364] on img "Next" at bounding box center [1145, 353] width 29 height 77
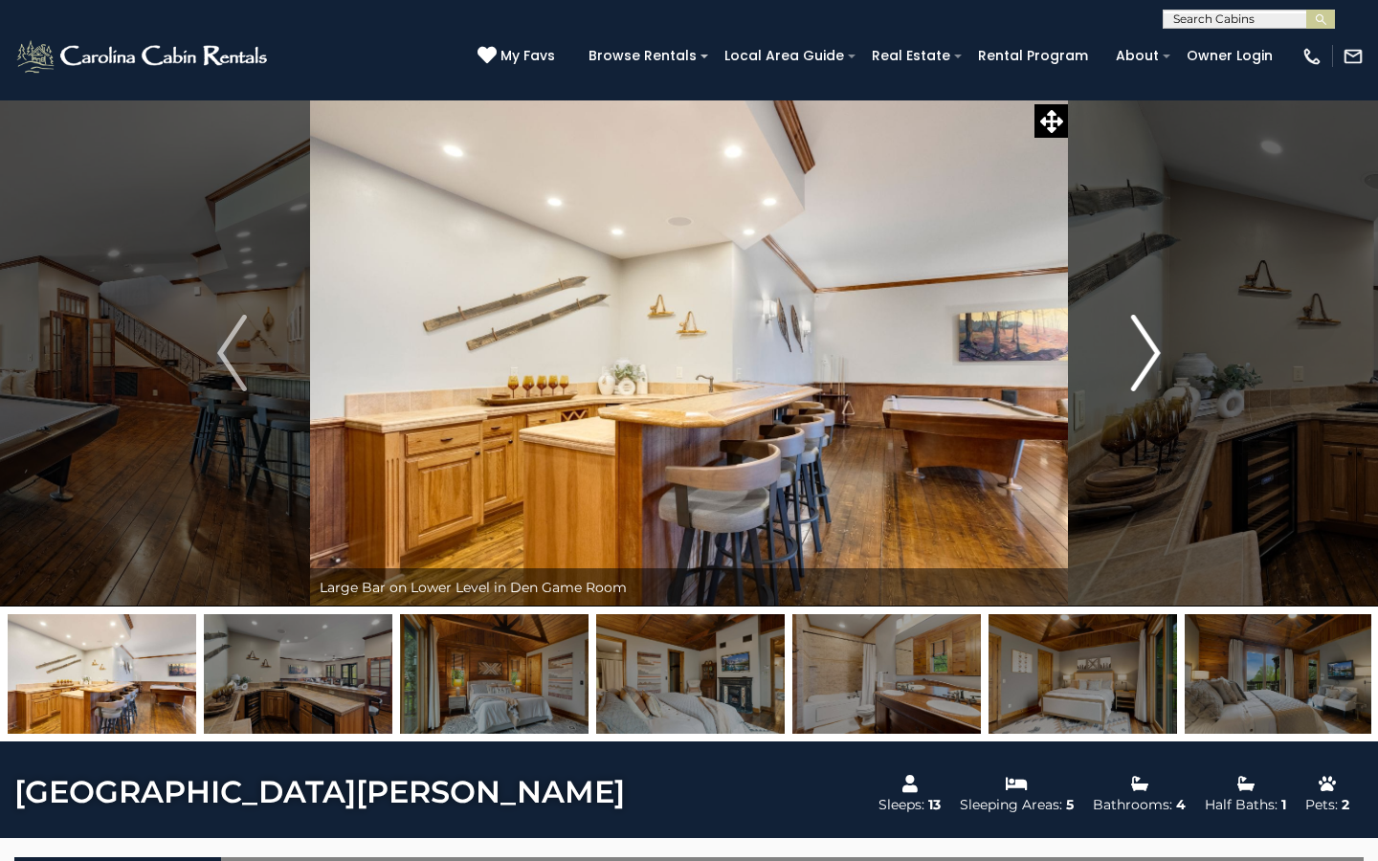
click at [1148, 364] on img "Next" at bounding box center [1145, 353] width 29 height 77
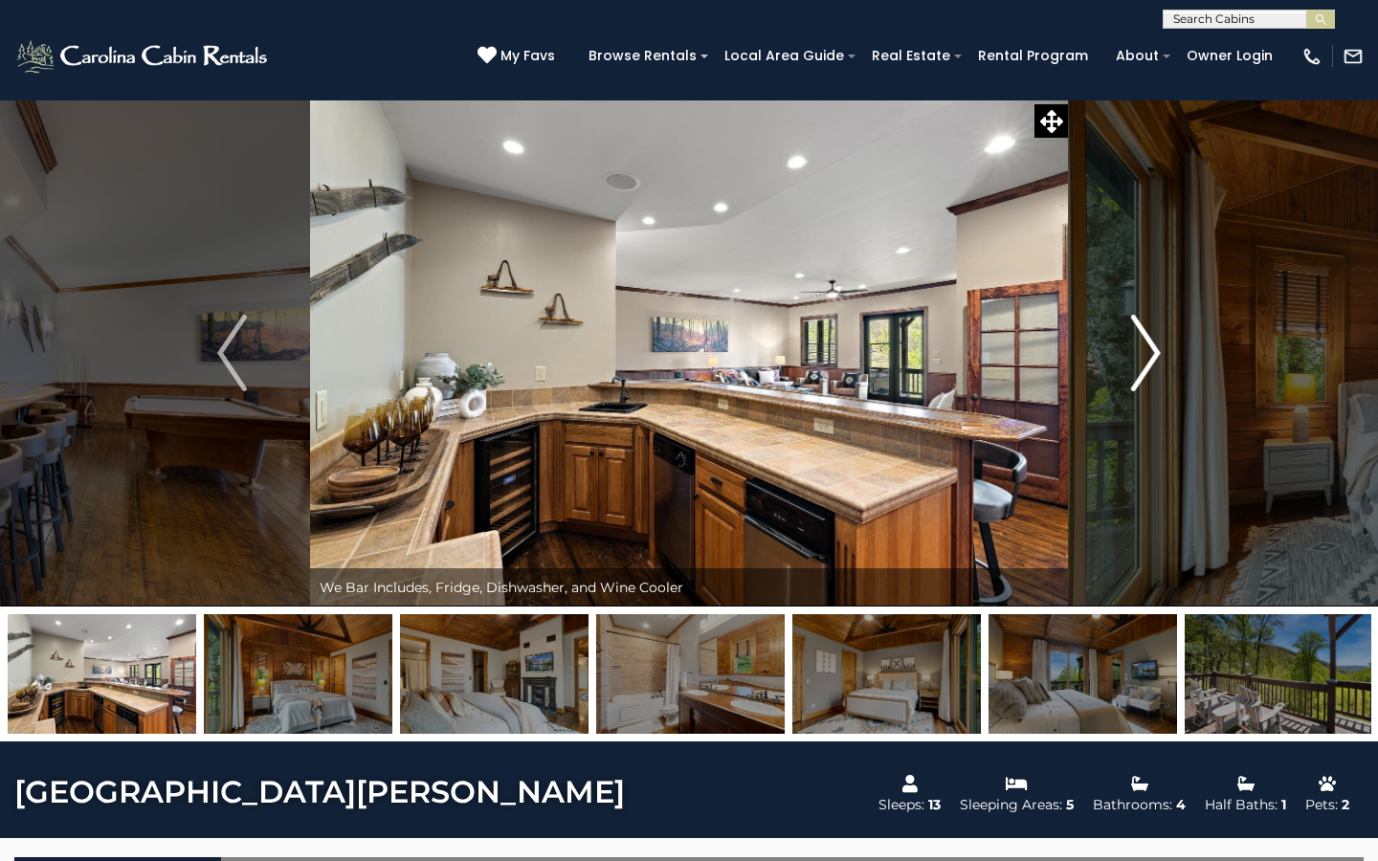
click at [1148, 364] on img "Next" at bounding box center [1145, 353] width 29 height 77
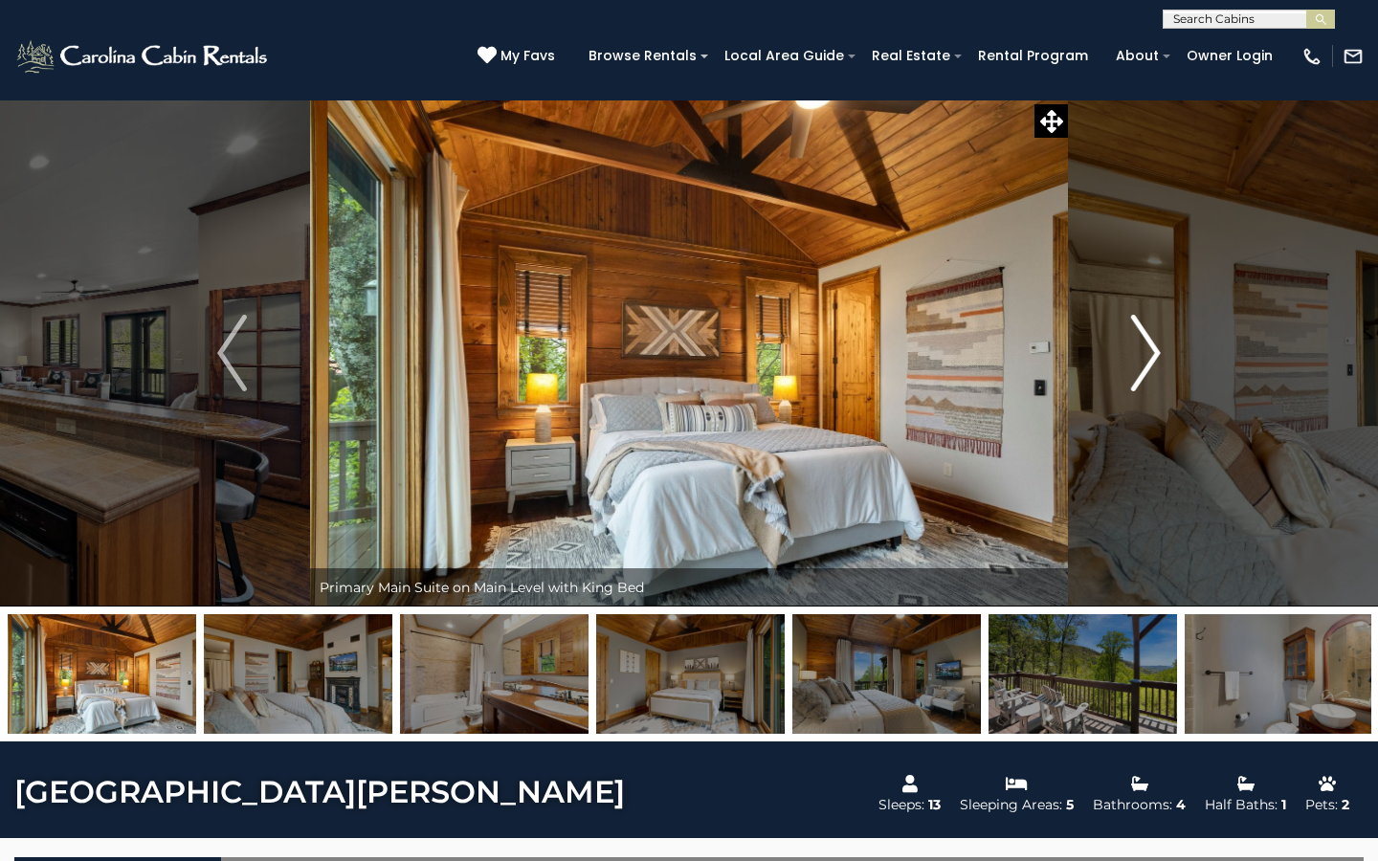
click at [1148, 364] on img "Next" at bounding box center [1145, 353] width 29 height 77
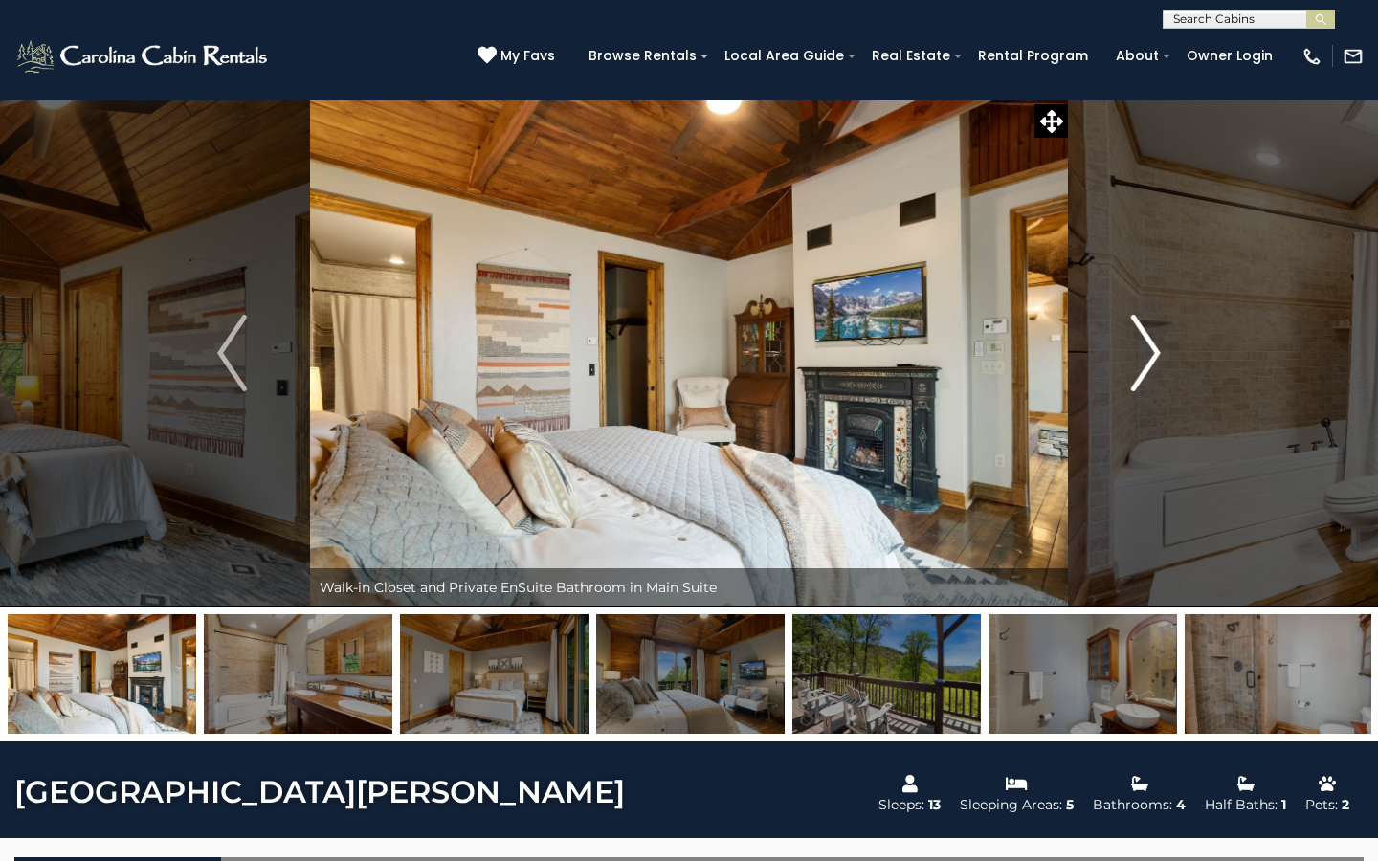
click at [1148, 364] on img "Next" at bounding box center [1145, 353] width 29 height 77
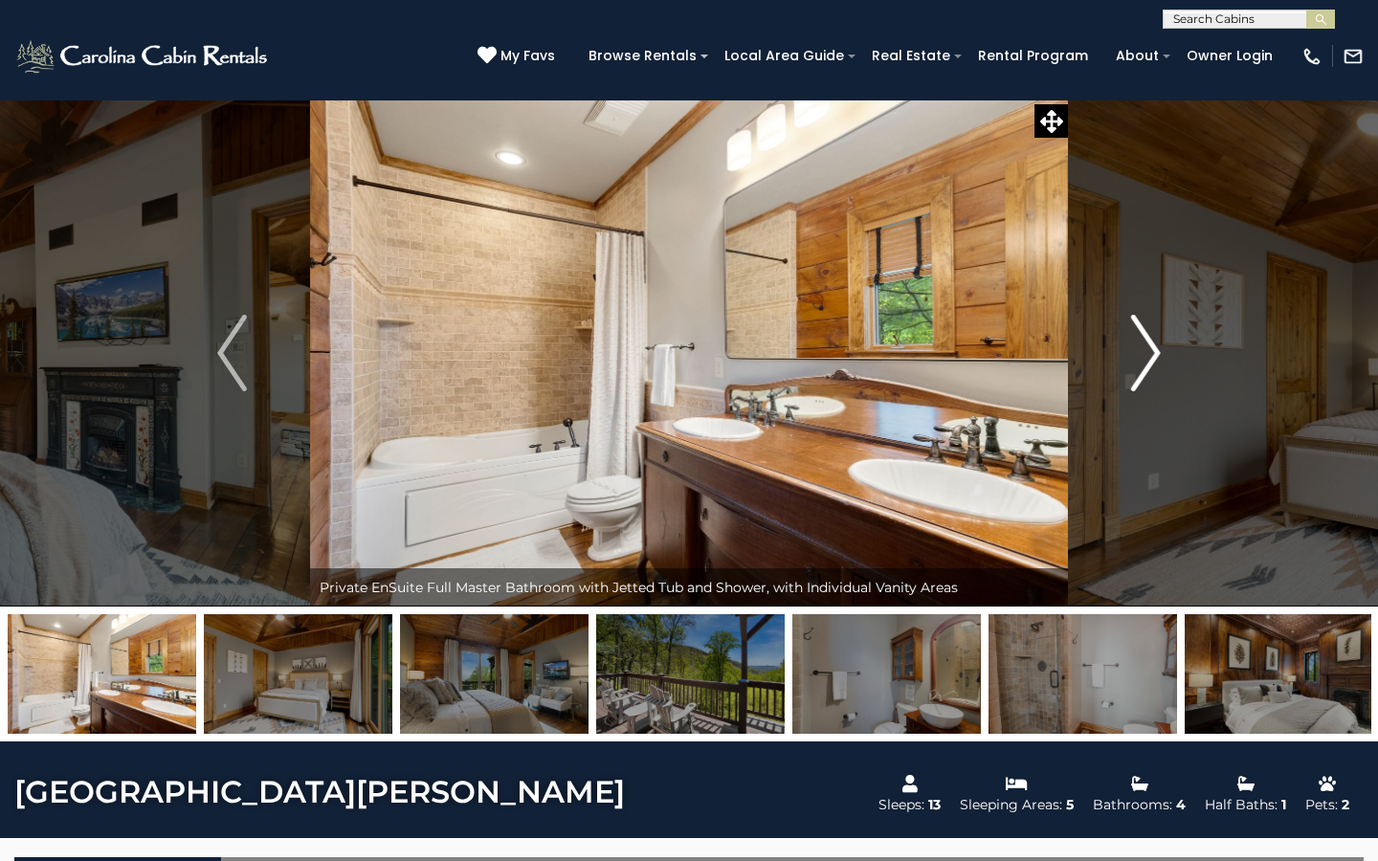
click at [1148, 364] on img "Next" at bounding box center [1145, 353] width 29 height 77
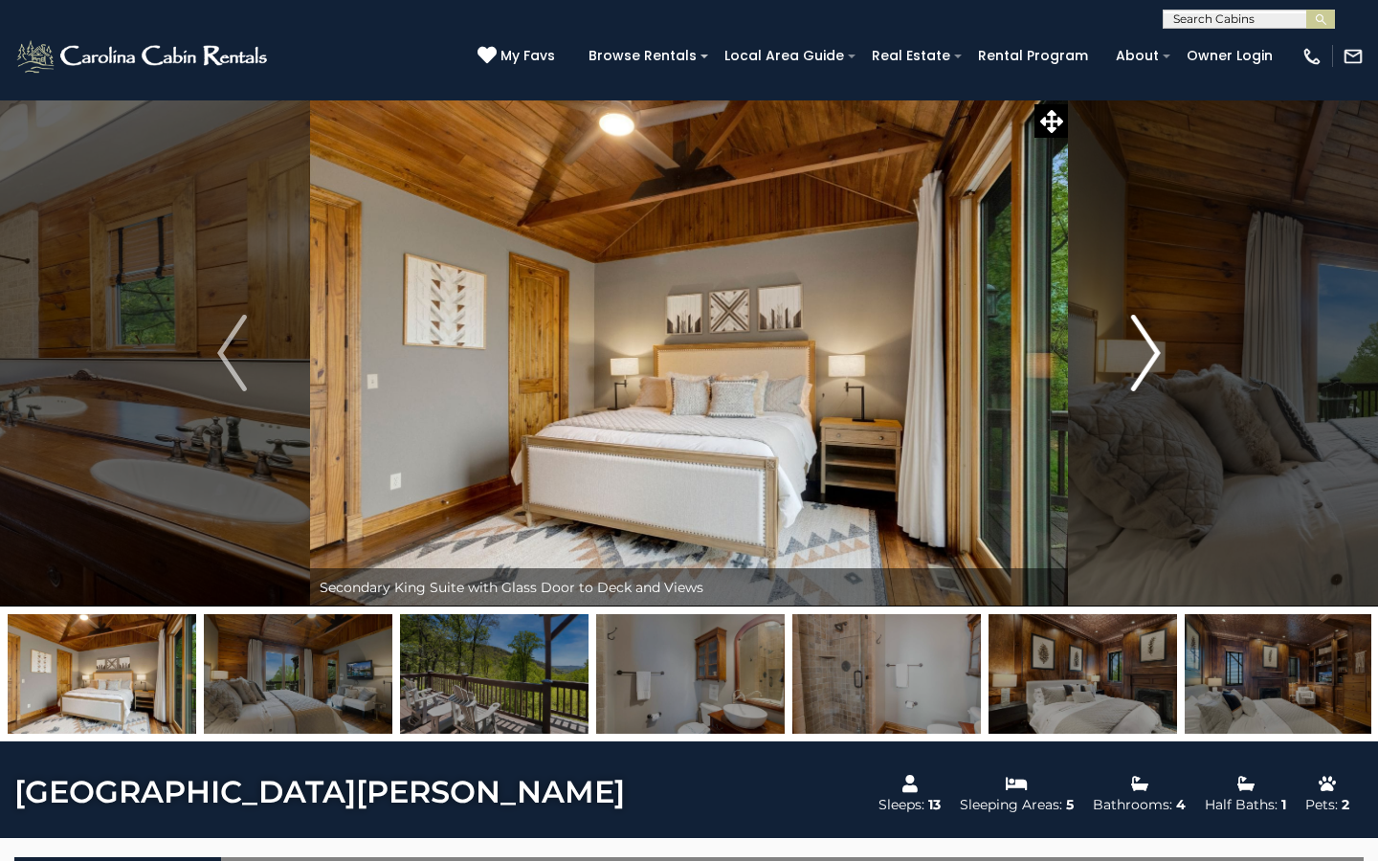
click at [1148, 365] on img "Next" at bounding box center [1145, 353] width 29 height 77
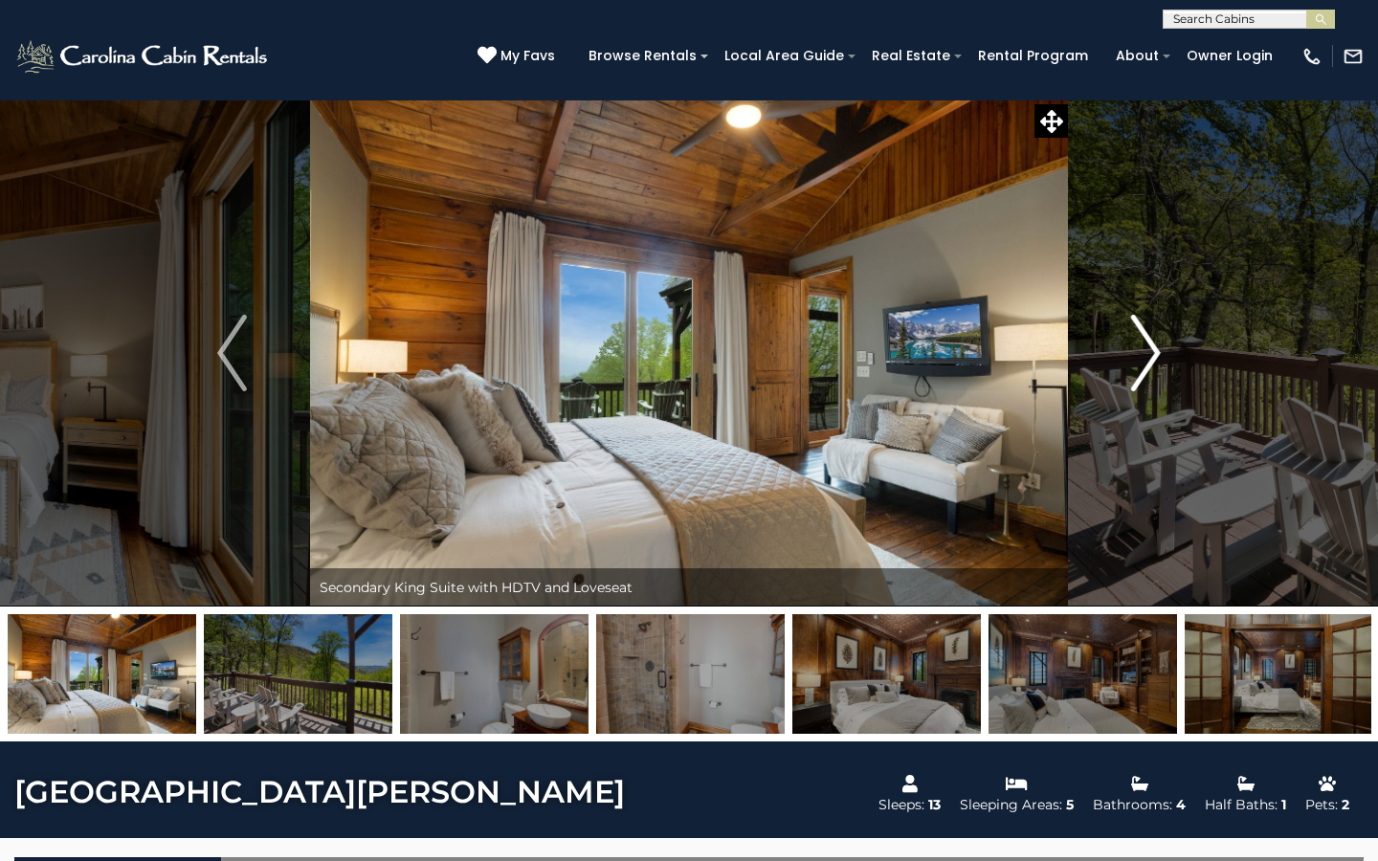
click at [1148, 365] on img "Next" at bounding box center [1145, 353] width 29 height 77
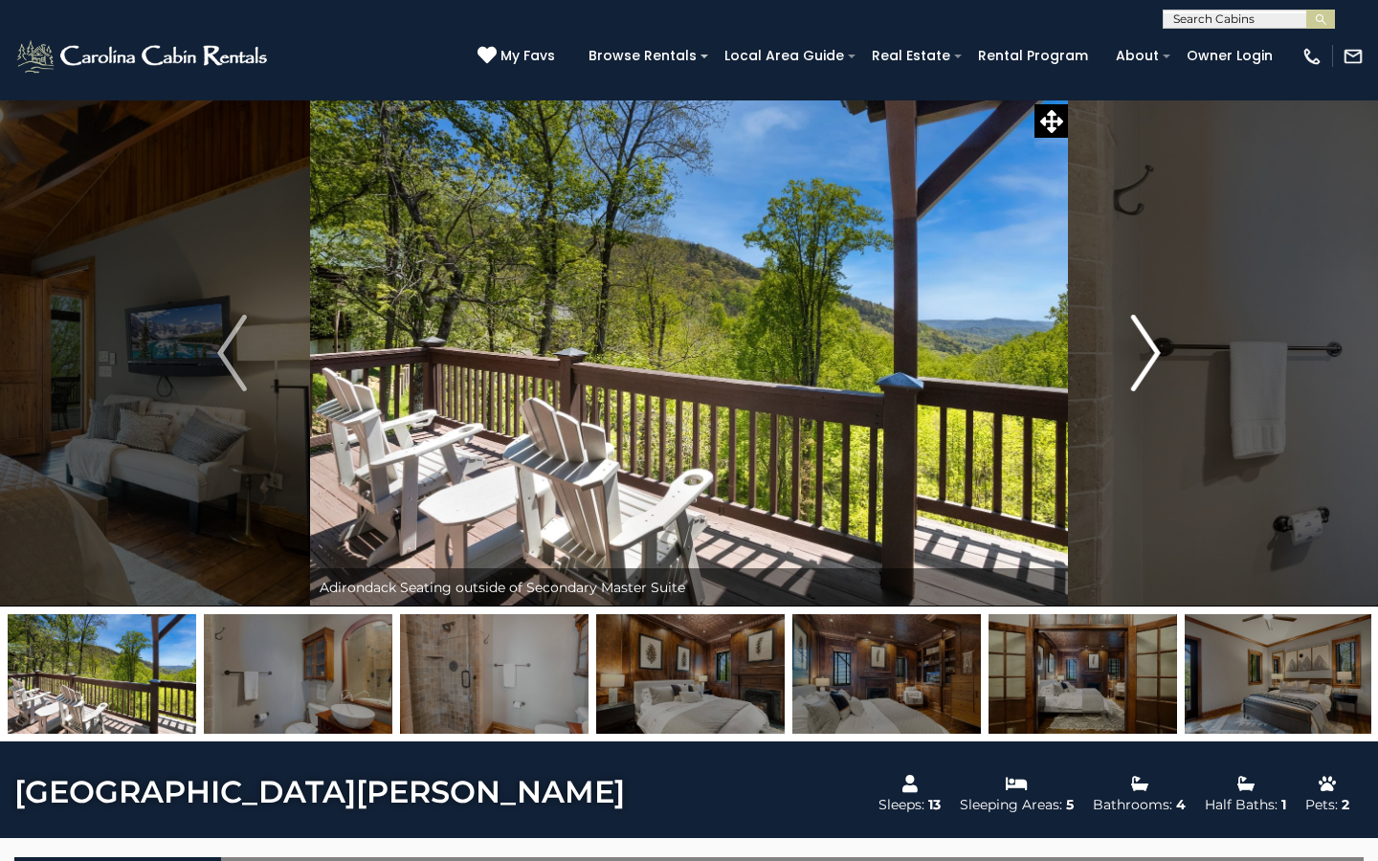
click at [1148, 365] on img "Next" at bounding box center [1145, 353] width 29 height 77
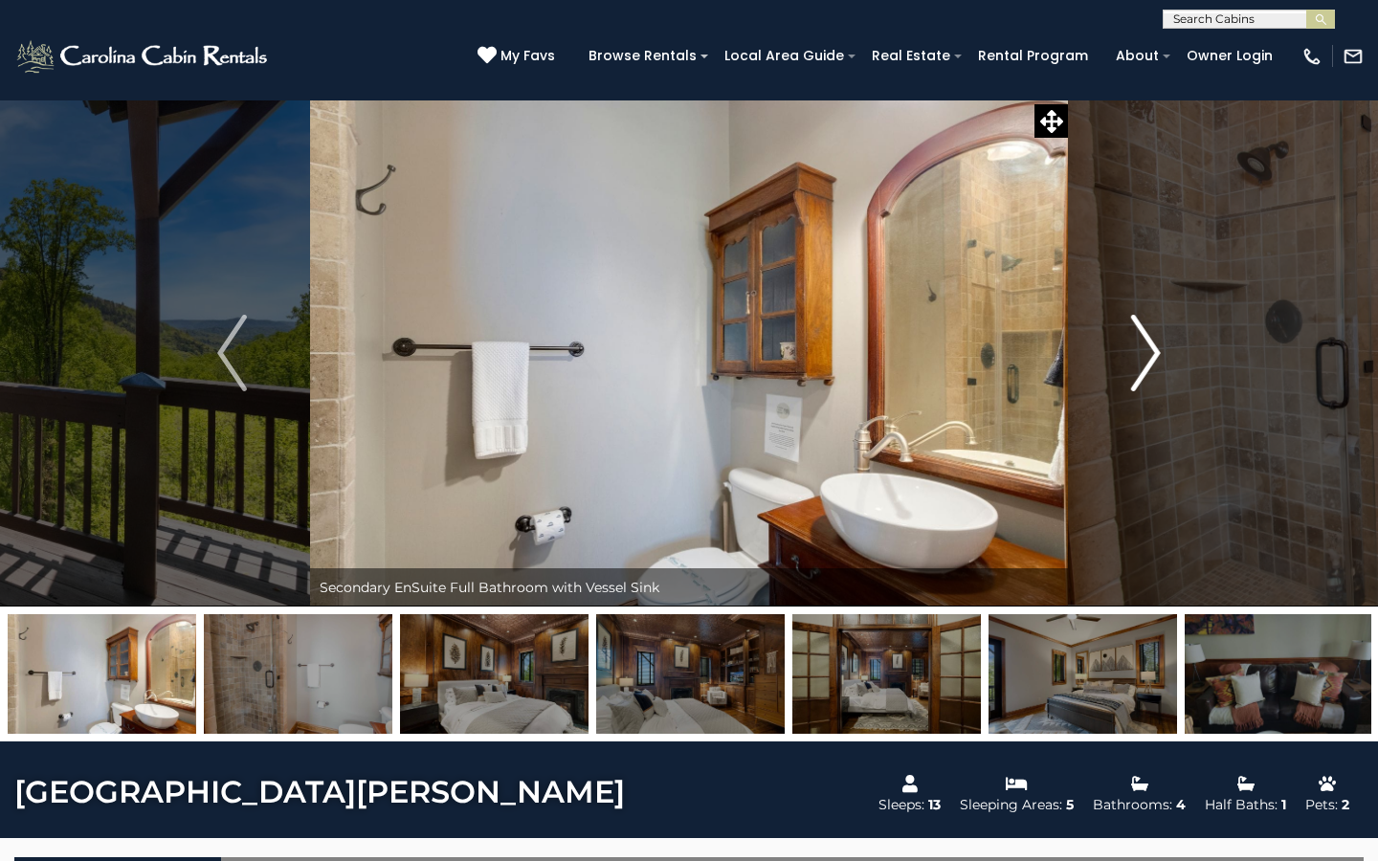
click at [1148, 365] on img "Next" at bounding box center [1145, 353] width 29 height 77
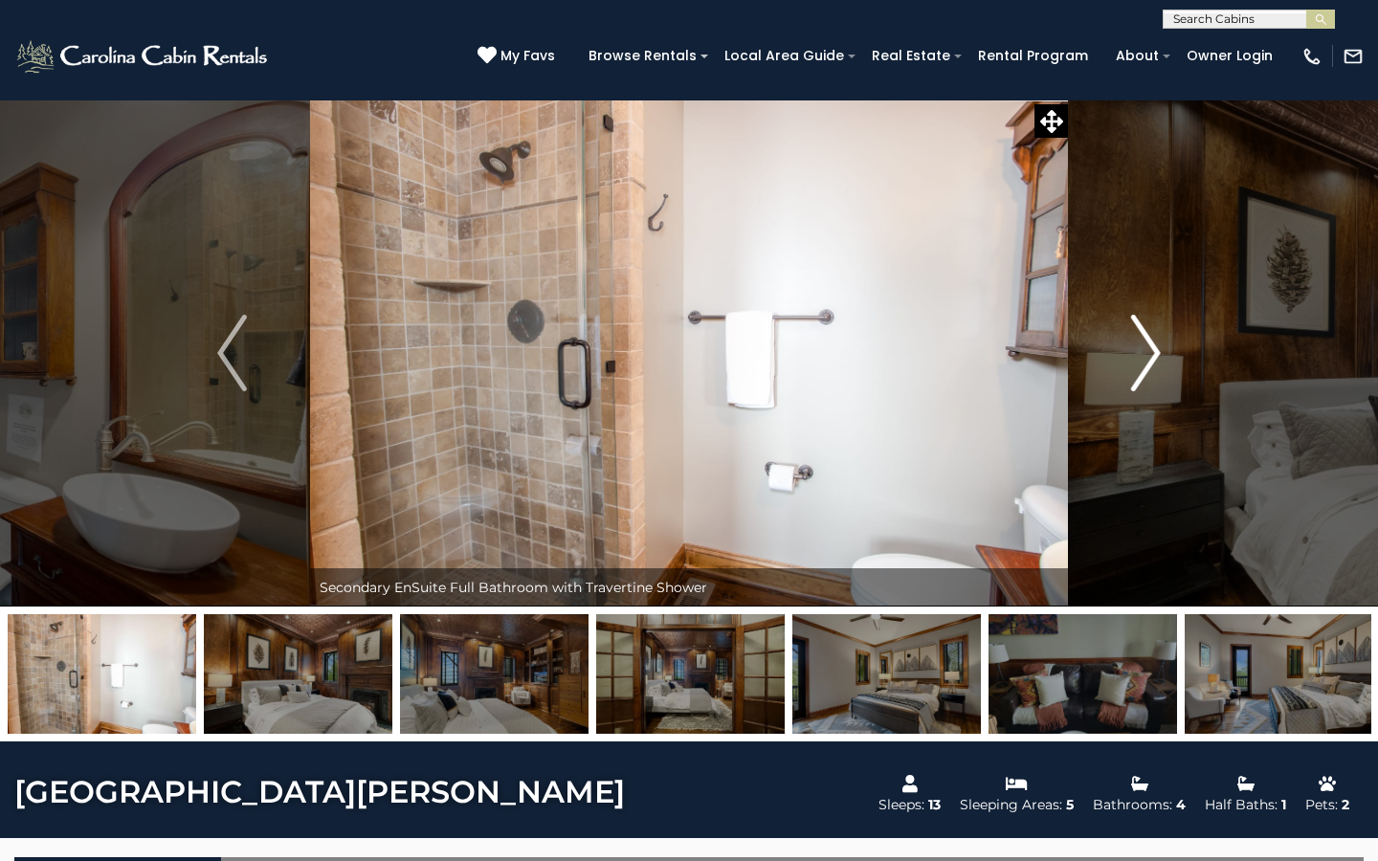
click at [1148, 365] on img "Next" at bounding box center [1145, 353] width 29 height 77
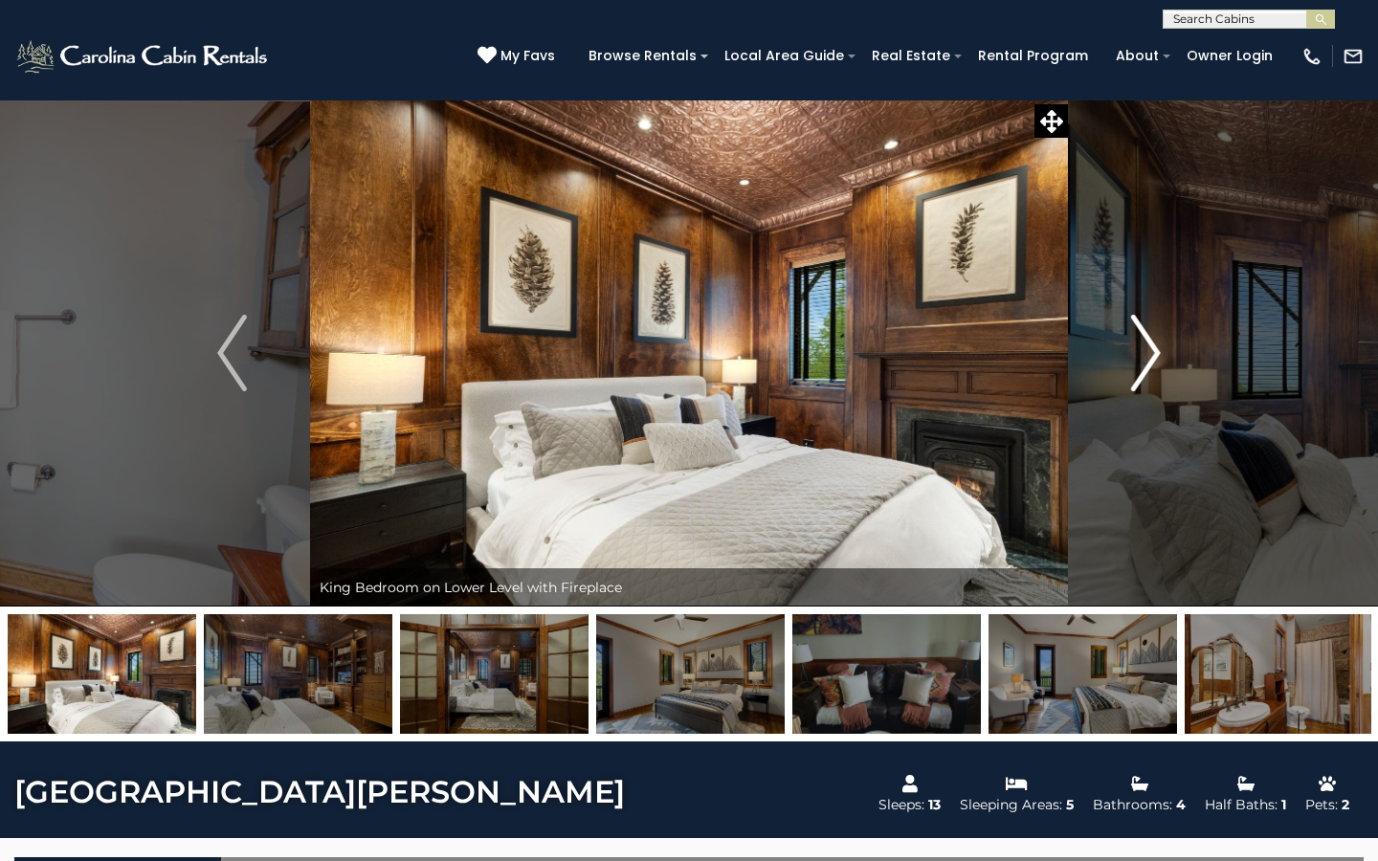
click at [1148, 365] on img "Next" at bounding box center [1145, 353] width 29 height 77
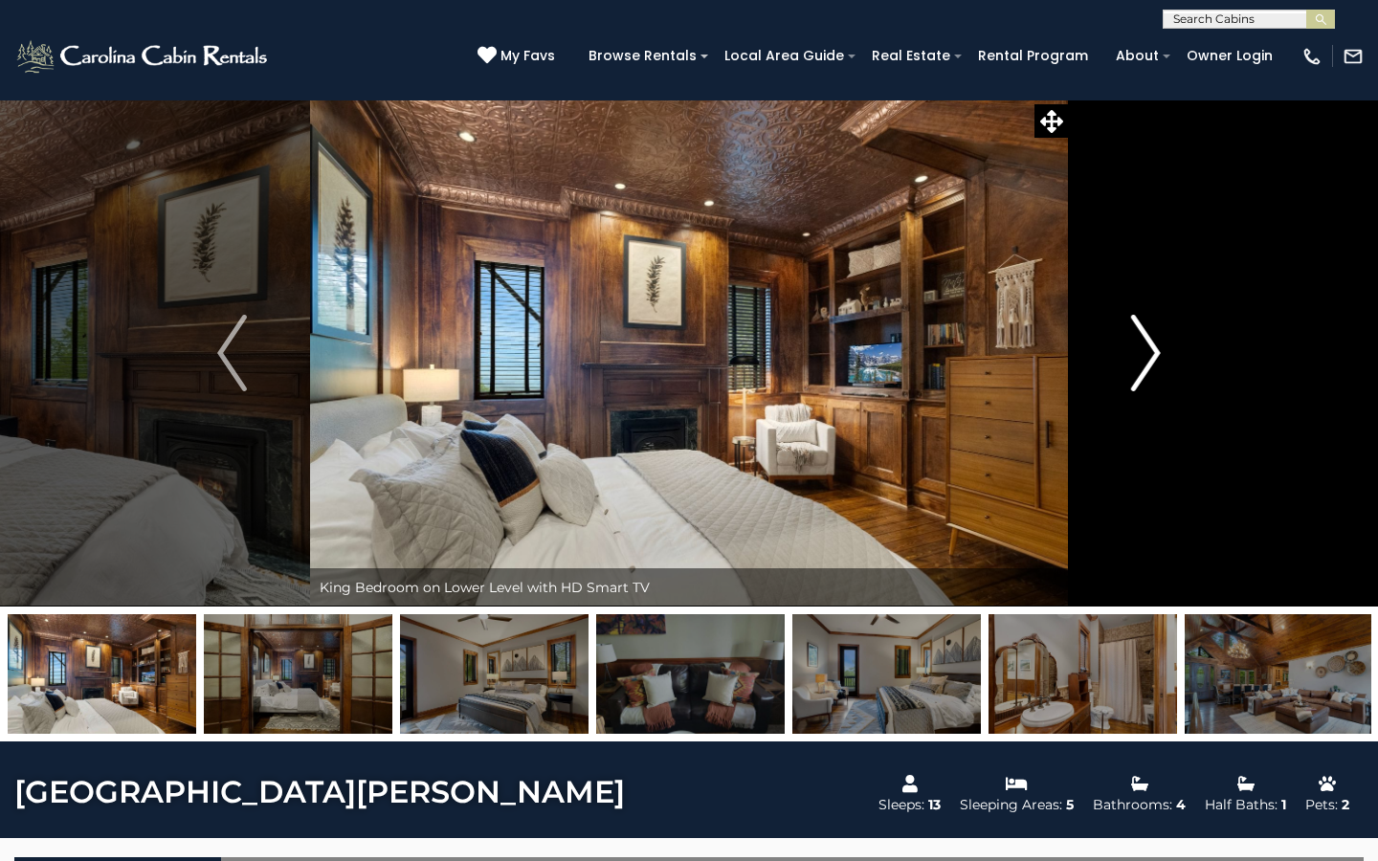
click at [1148, 365] on img "Next" at bounding box center [1145, 353] width 29 height 77
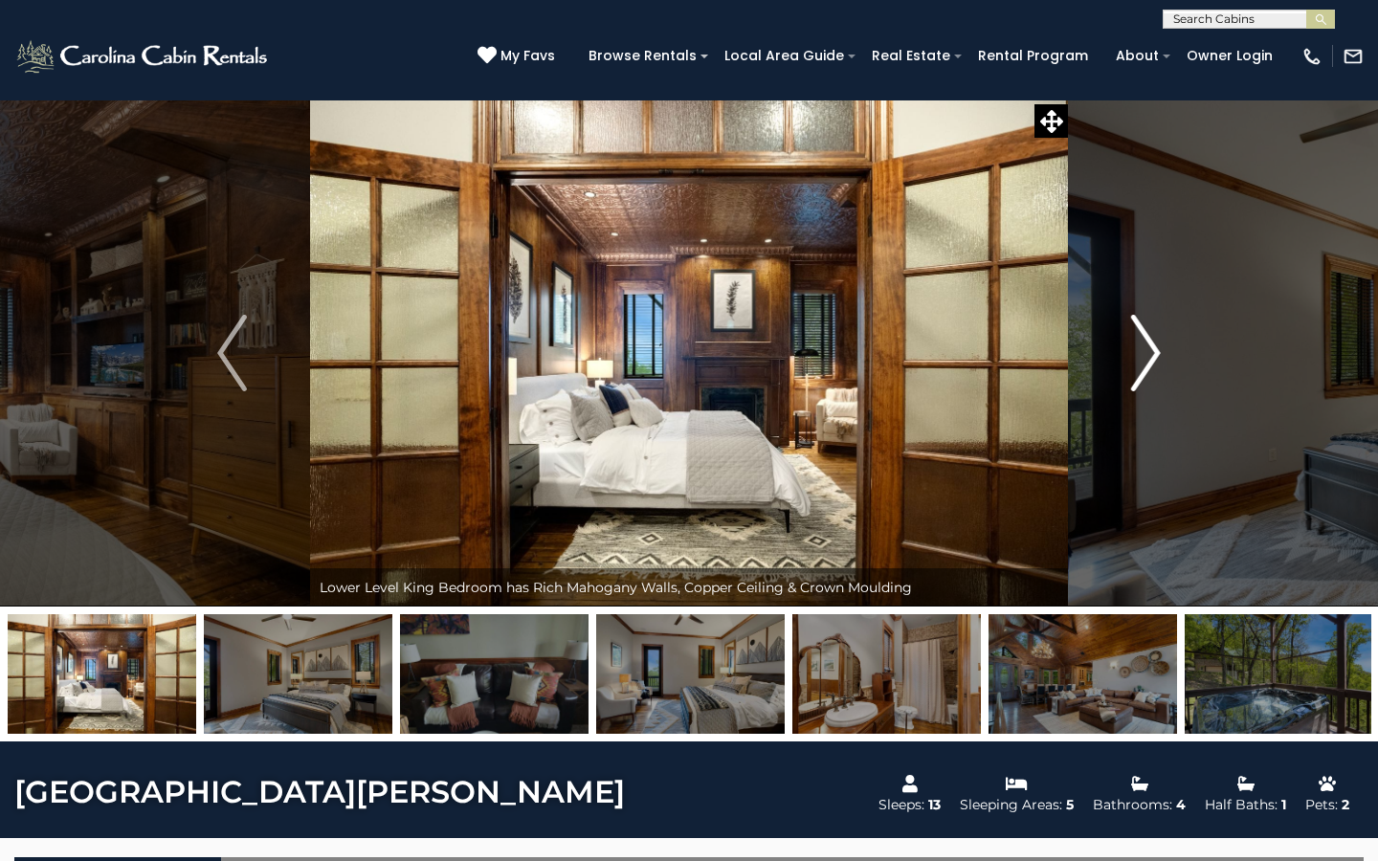
click at [1150, 363] on img "Next" at bounding box center [1145, 353] width 29 height 77
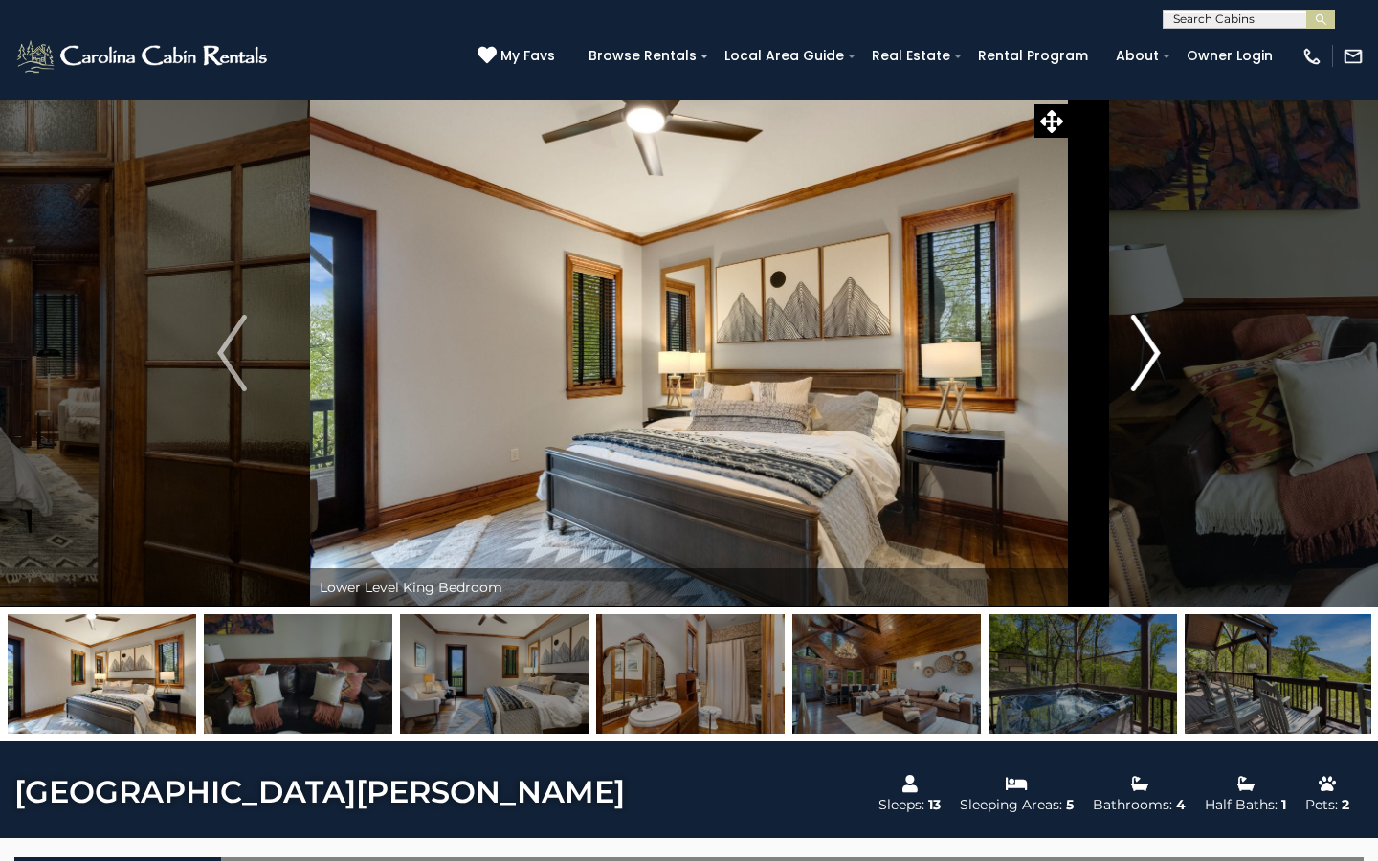
click at [1150, 363] on img "Next" at bounding box center [1145, 353] width 29 height 77
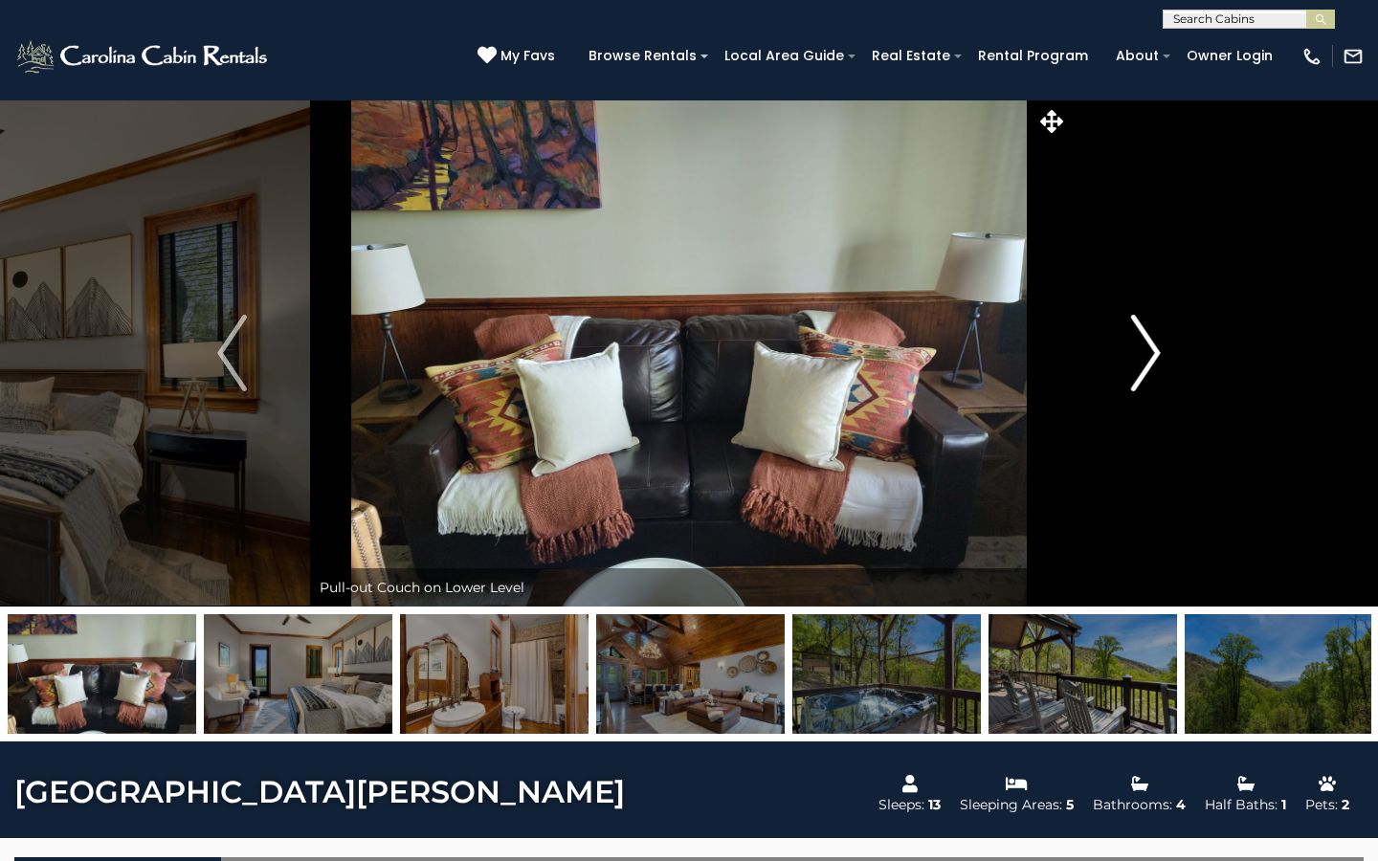
click at [1150, 363] on img "Next" at bounding box center [1145, 353] width 29 height 77
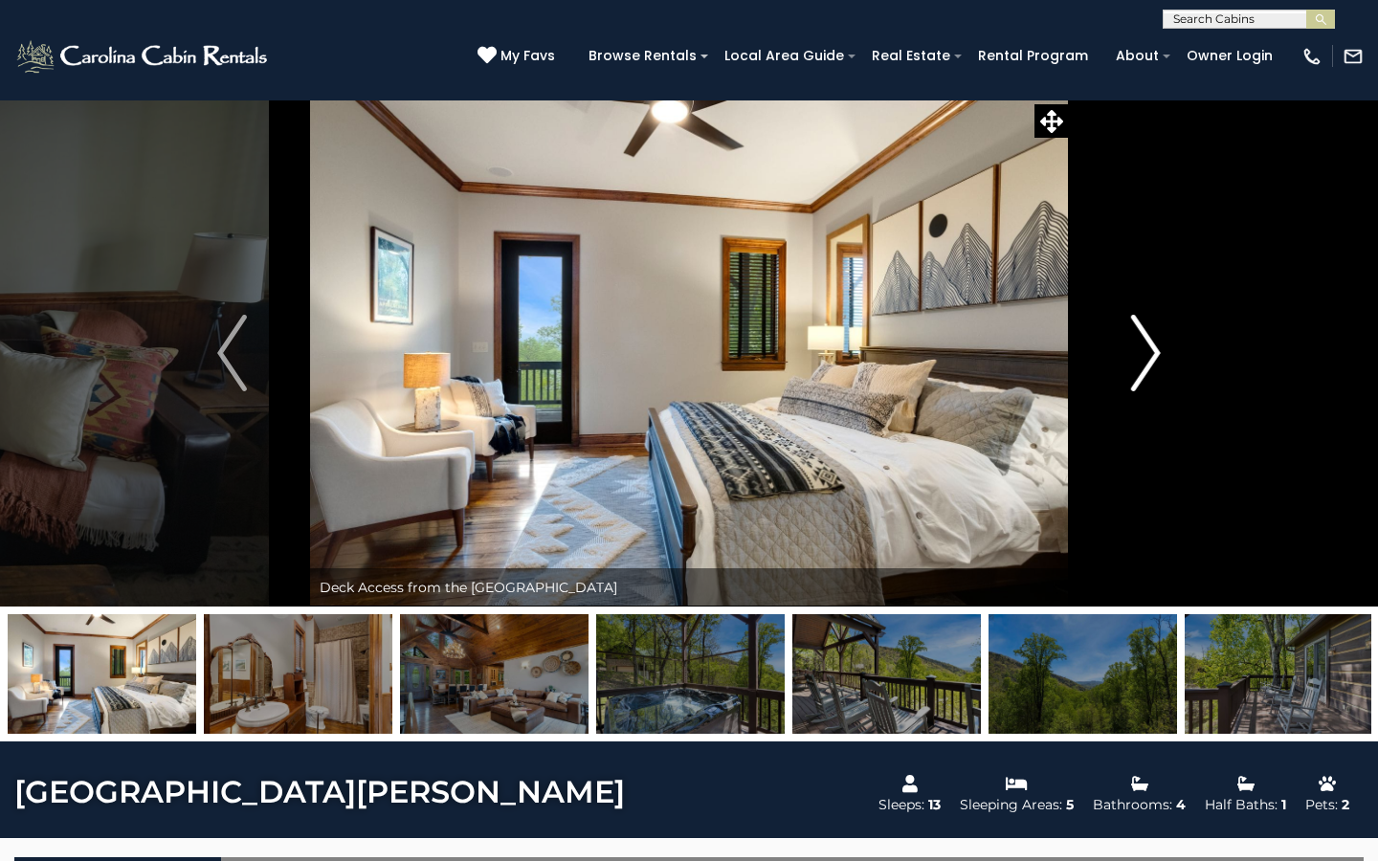
click at [1150, 363] on img "Next" at bounding box center [1145, 353] width 29 height 77
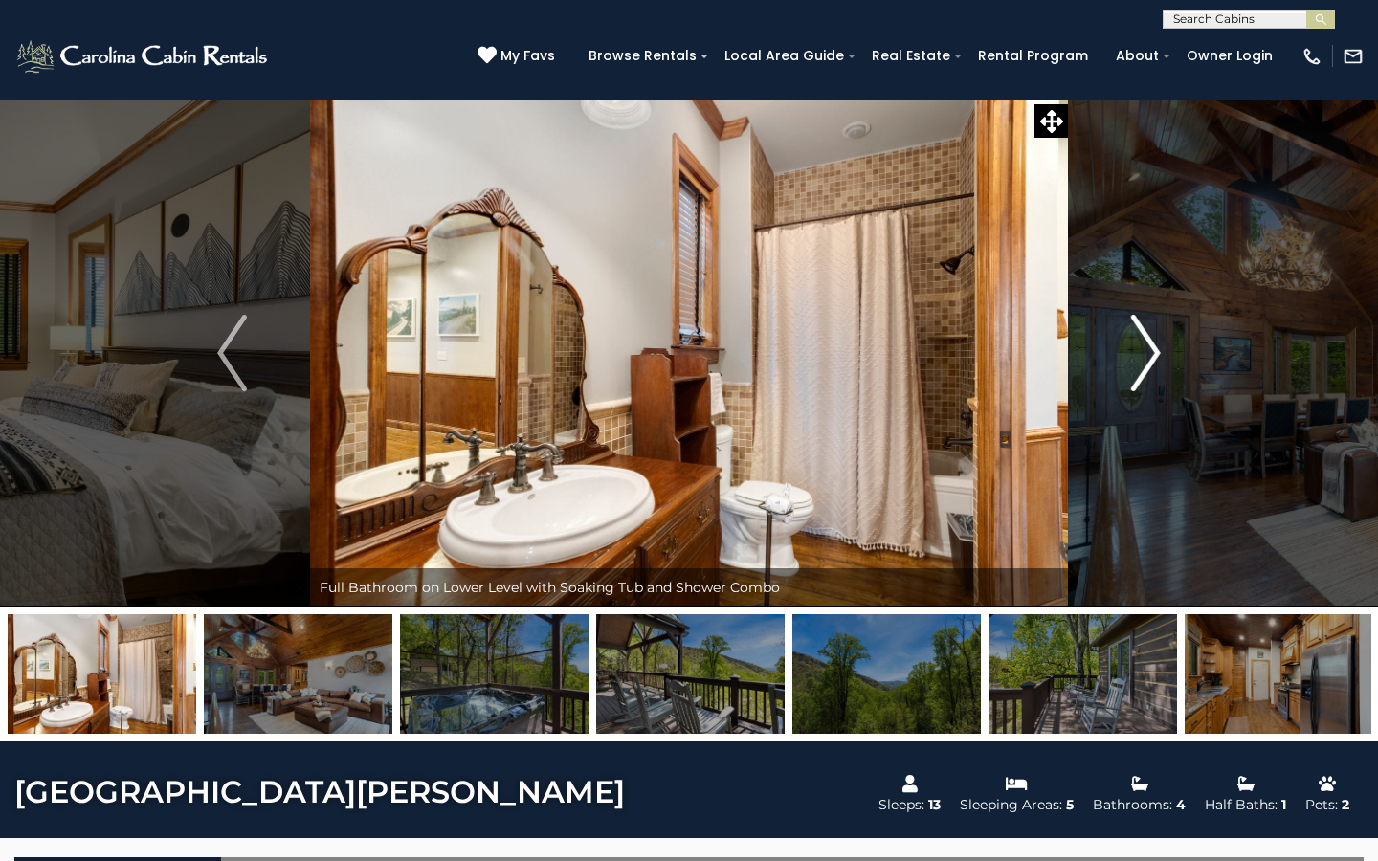
click at [1150, 363] on img "Next" at bounding box center [1145, 353] width 29 height 77
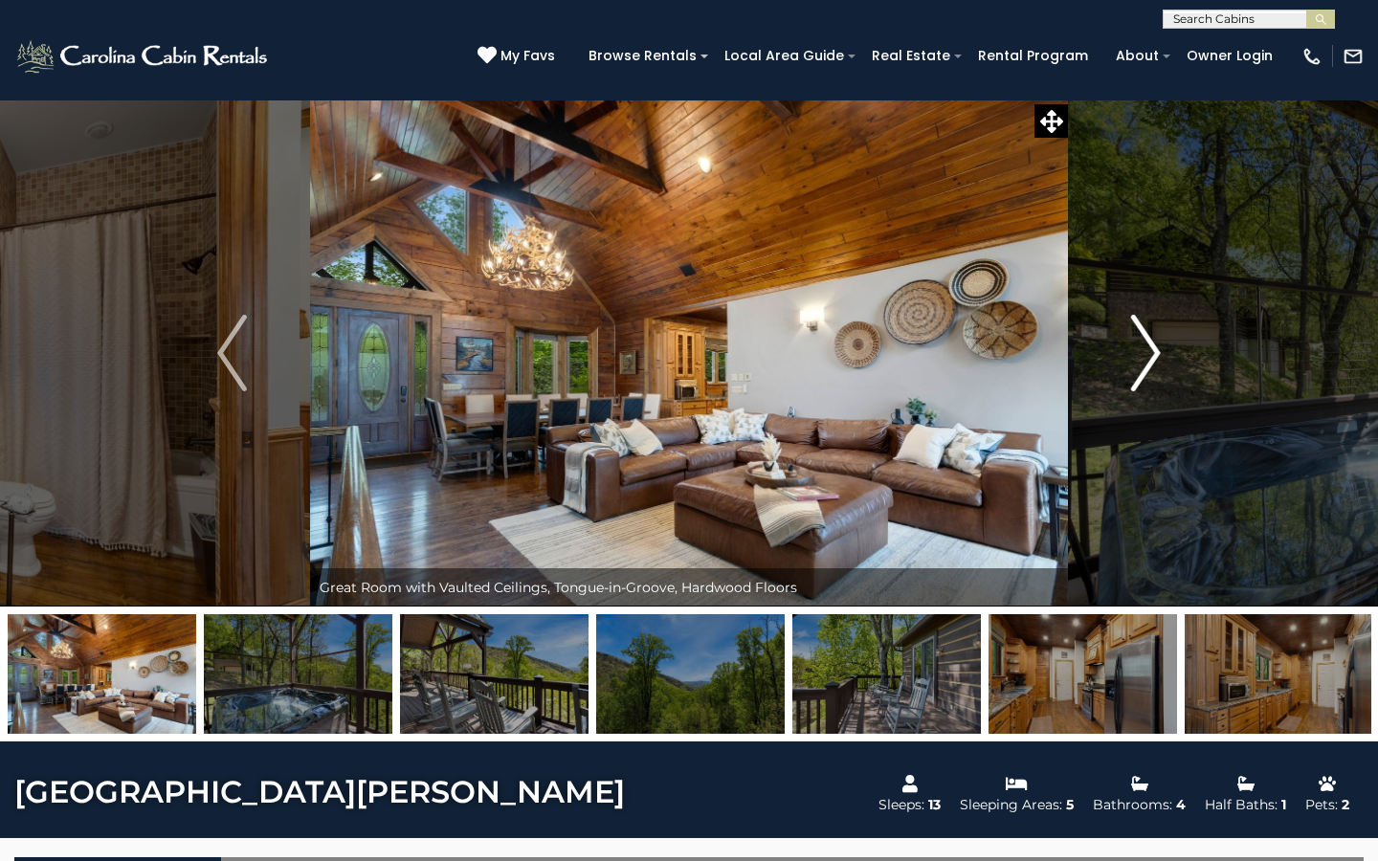
click at [1150, 363] on img "Next" at bounding box center [1145, 353] width 29 height 77
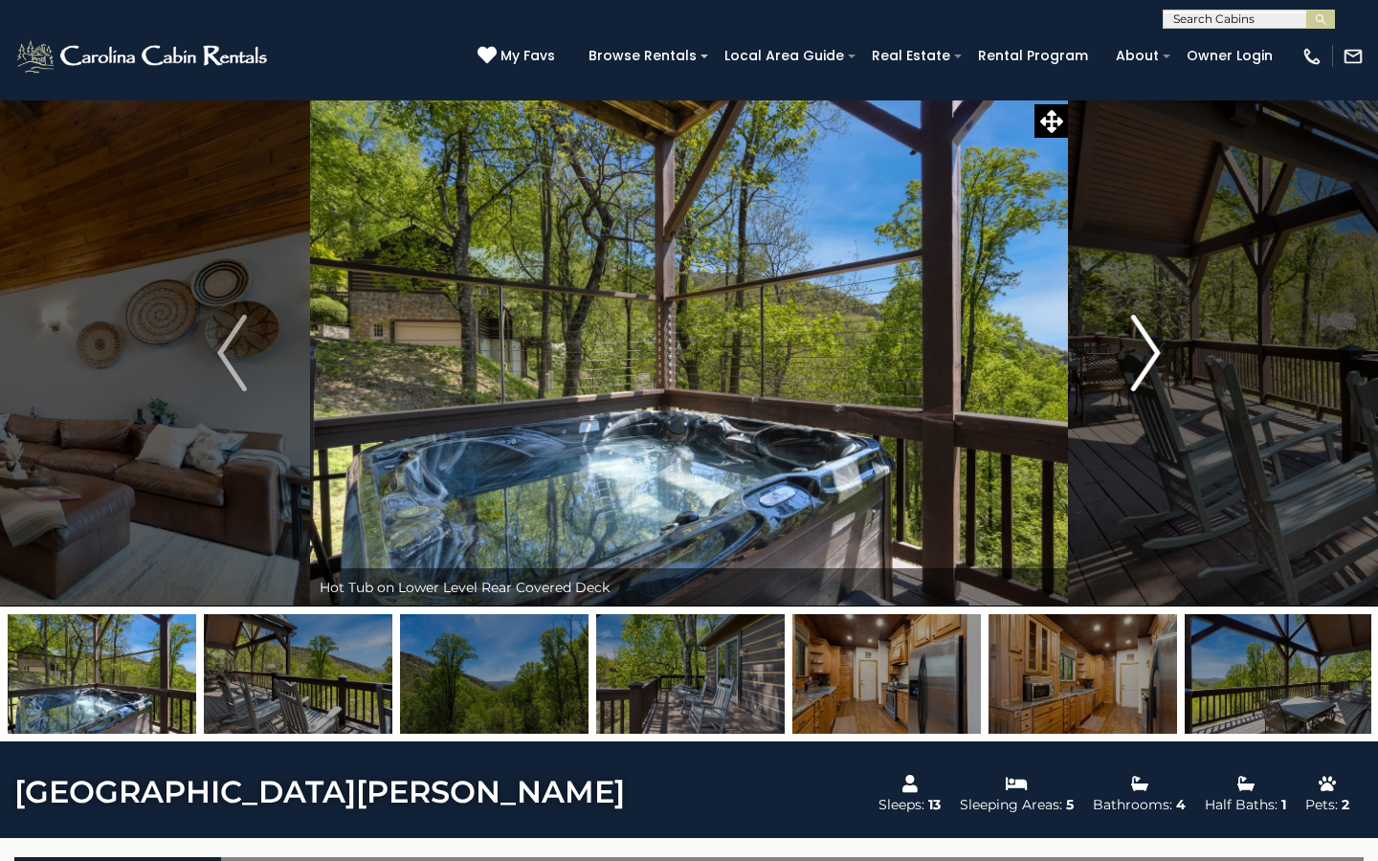
click at [1150, 363] on img "Next" at bounding box center [1145, 353] width 29 height 77
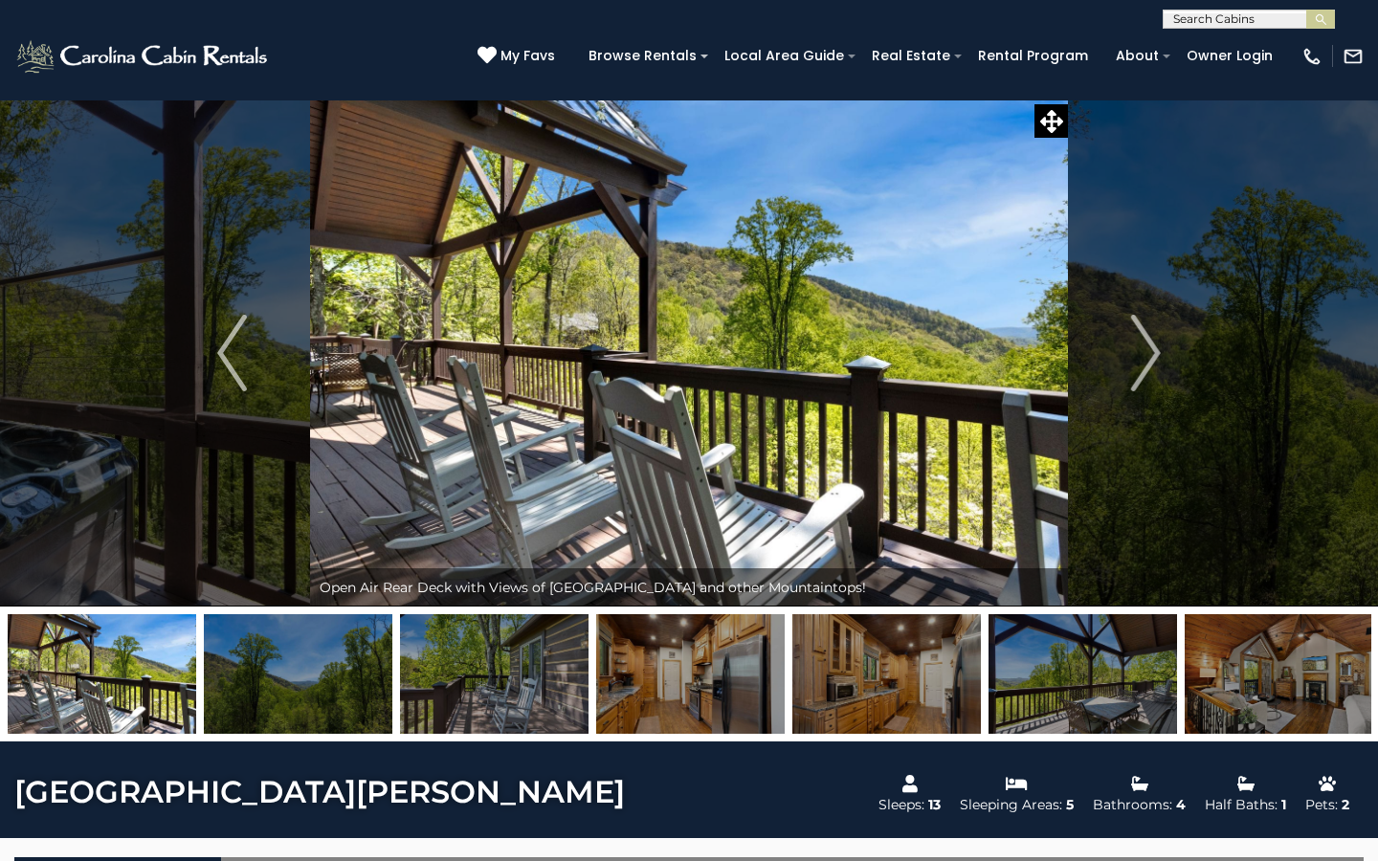
click at [1148, 363] on img "Next" at bounding box center [1145, 353] width 29 height 77
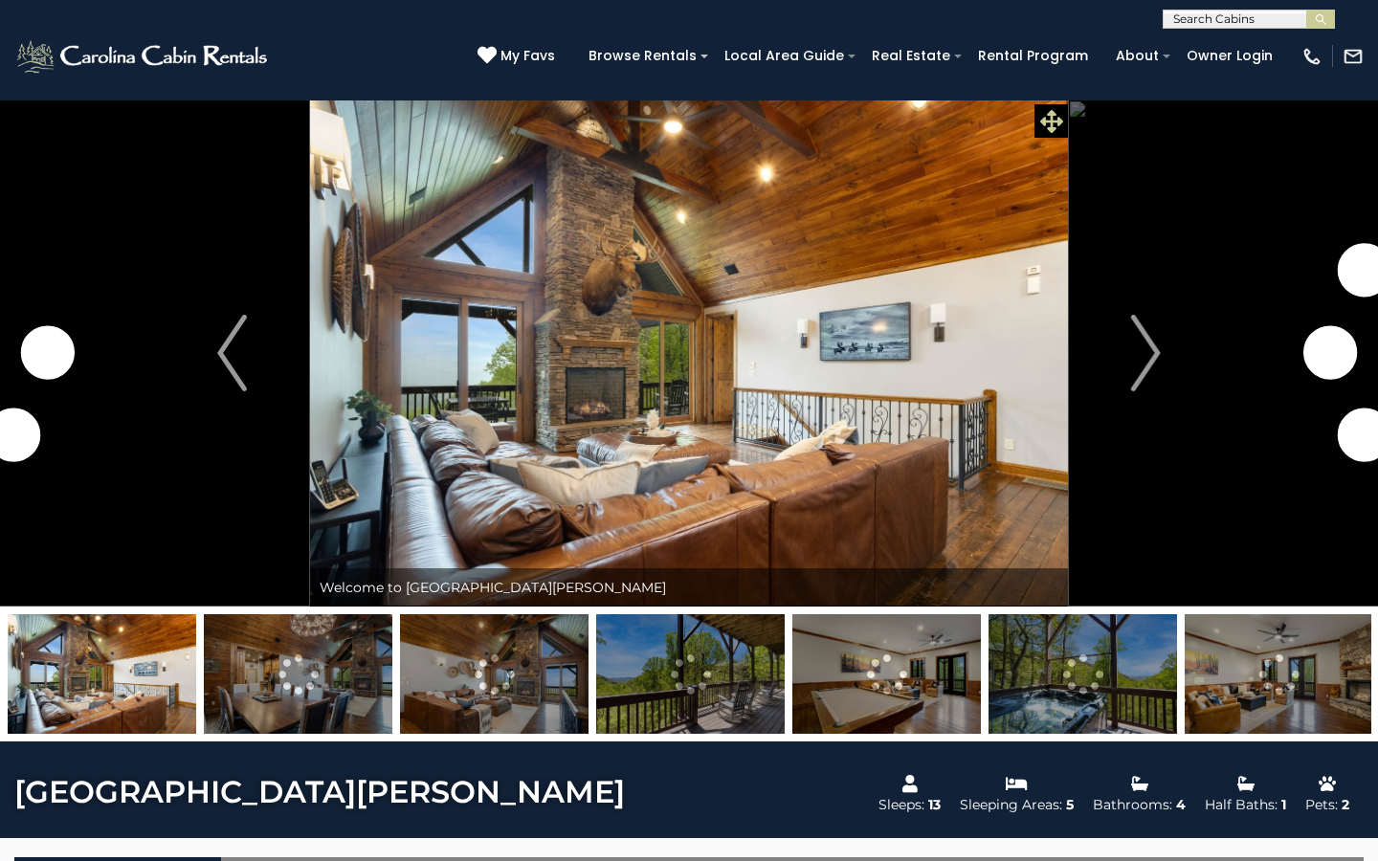
click at [1046, 121] on icon at bounding box center [1051, 121] width 23 height 23
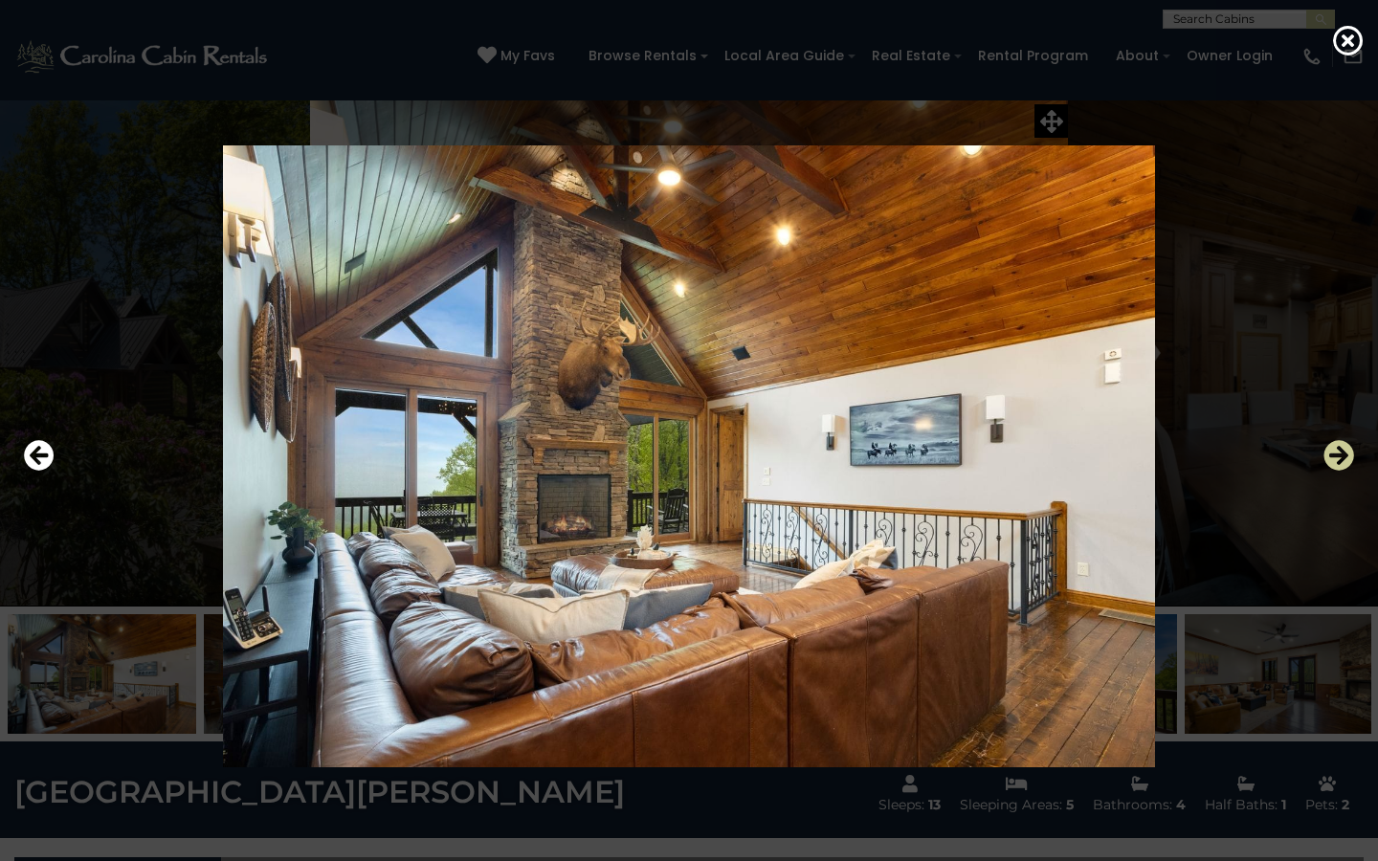
click at [1346, 460] on icon "Next" at bounding box center [1339, 455] width 31 height 31
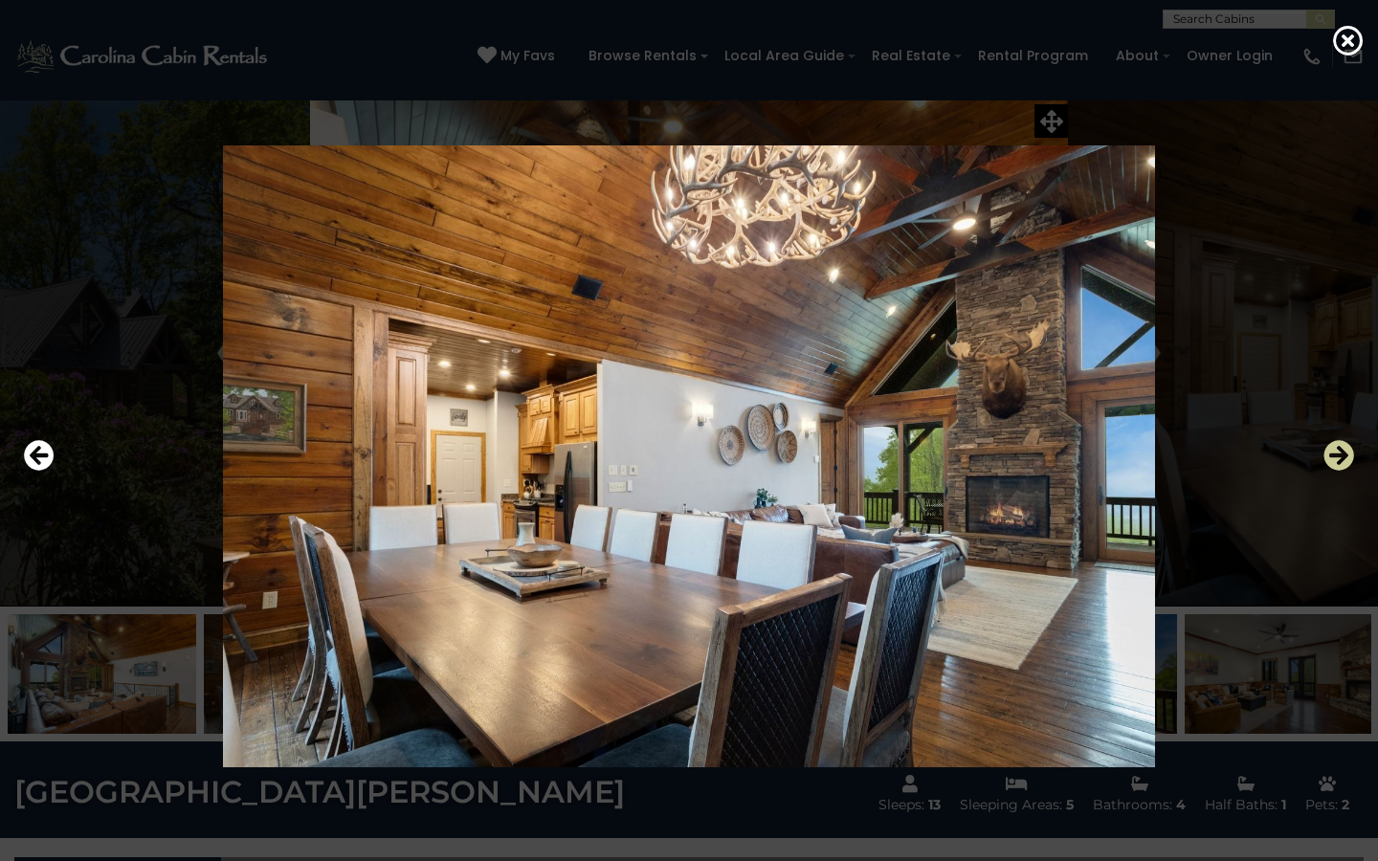
click at [1346, 461] on icon "Next" at bounding box center [1339, 455] width 31 height 31
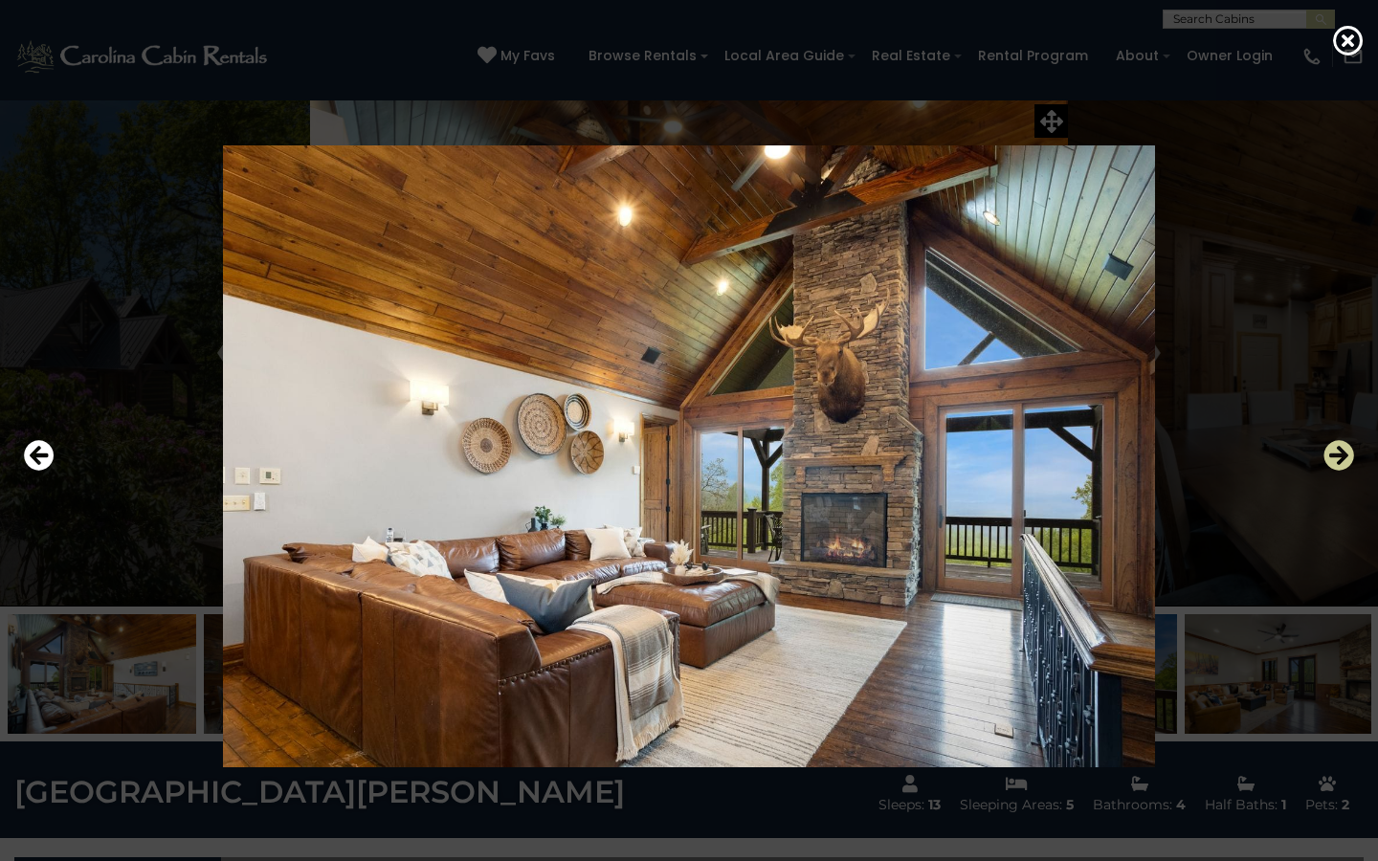
click at [1346, 463] on icon "Next" at bounding box center [1339, 455] width 31 height 31
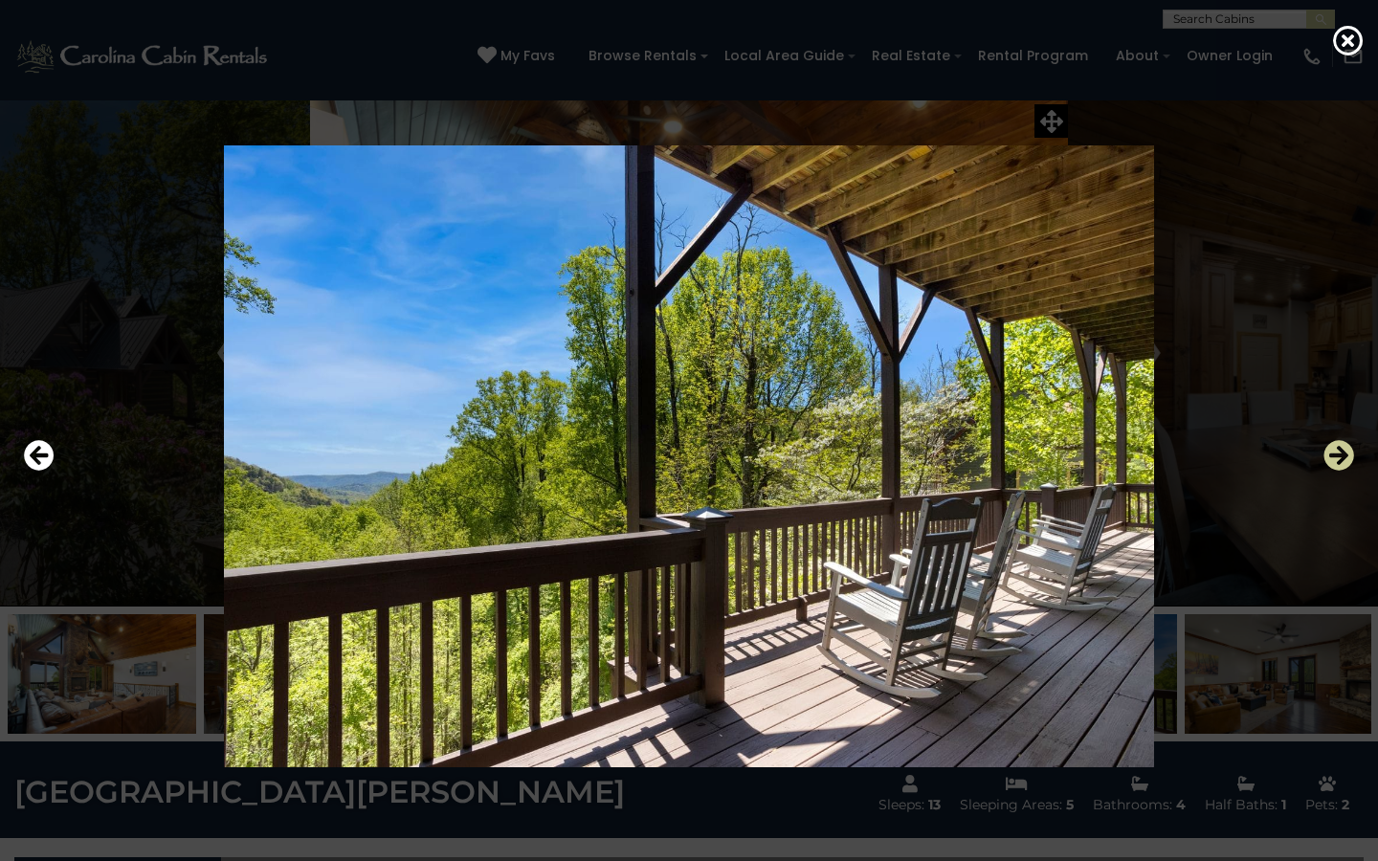
click at [1346, 463] on icon "Next" at bounding box center [1339, 455] width 31 height 31
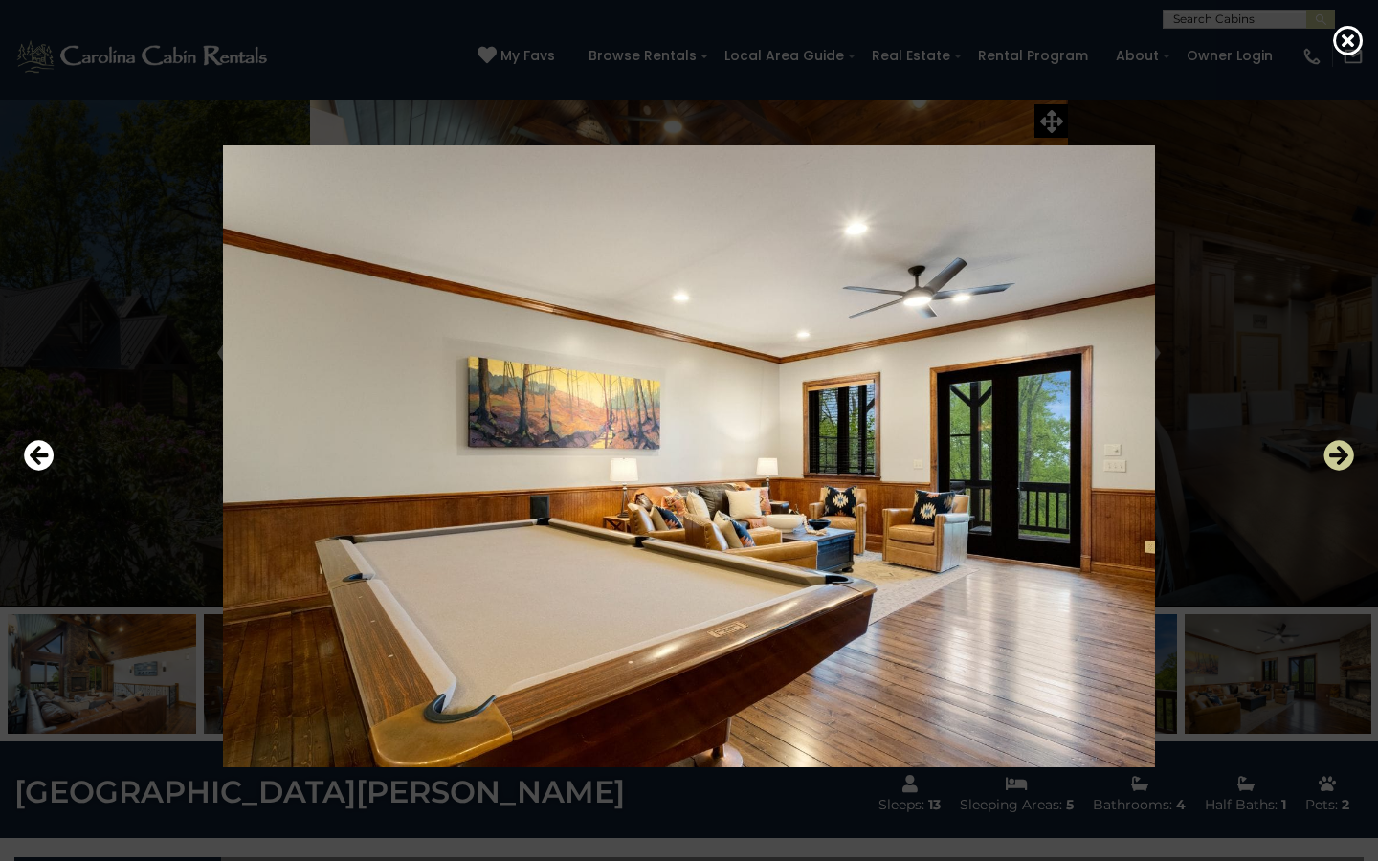
click at [1346, 463] on icon "Next" at bounding box center [1339, 455] width 31 height 31
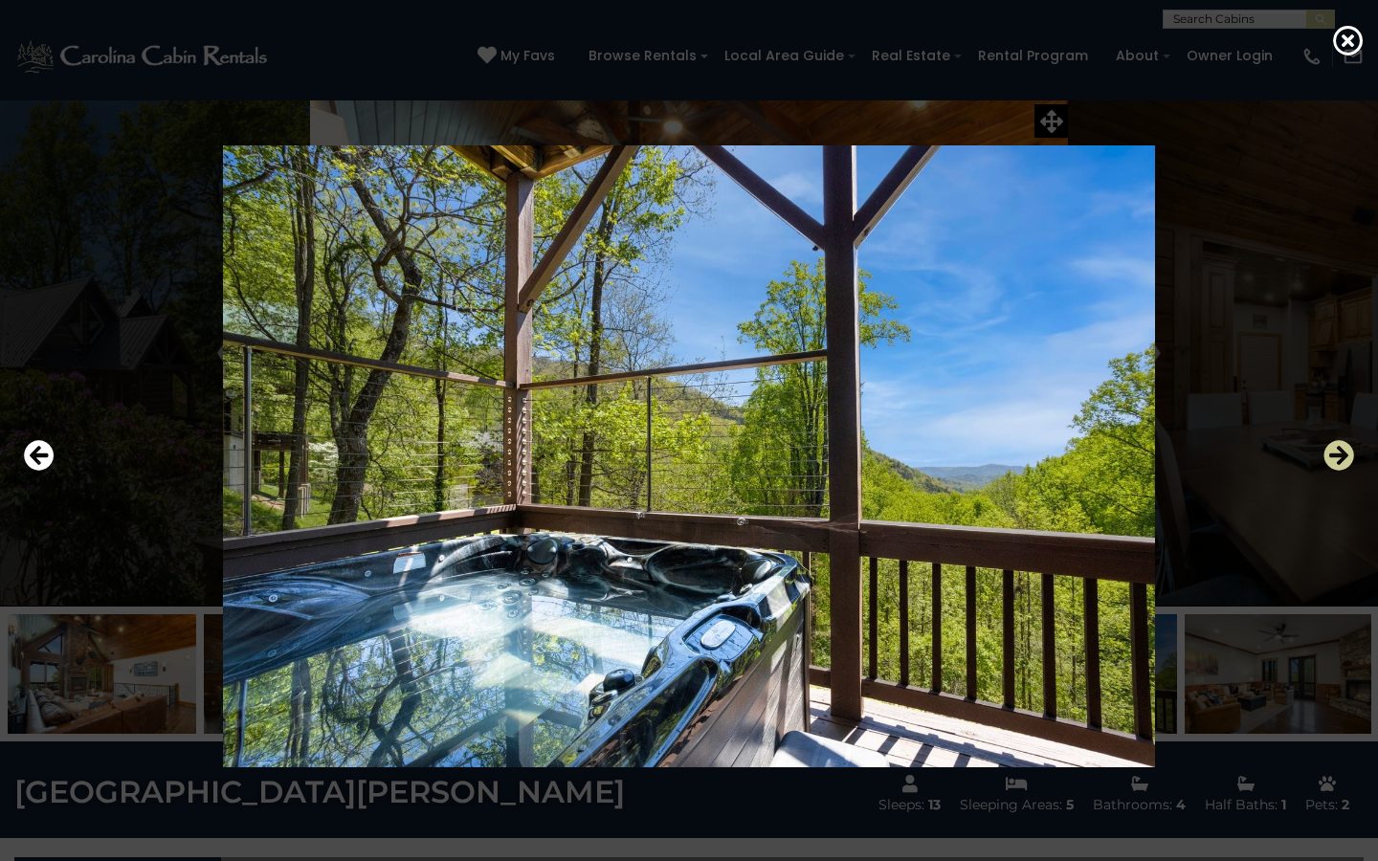
click at [1346, 463] on icon "Next" at bounding box center [1339, 455] width 31 height 31
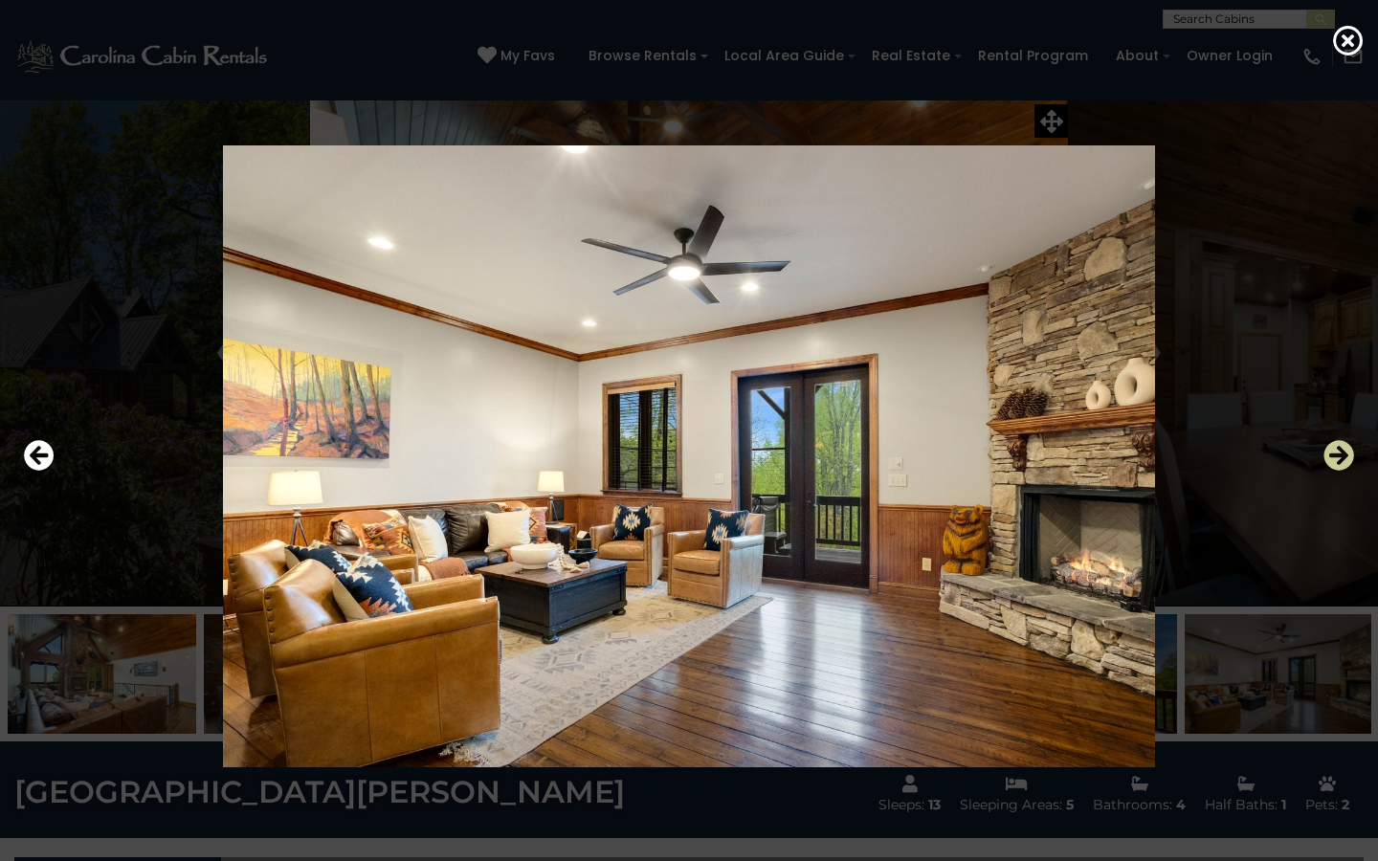
click at [1346, 463] on icon "Next" at bounding box center [1339, 455] width 31 height 31
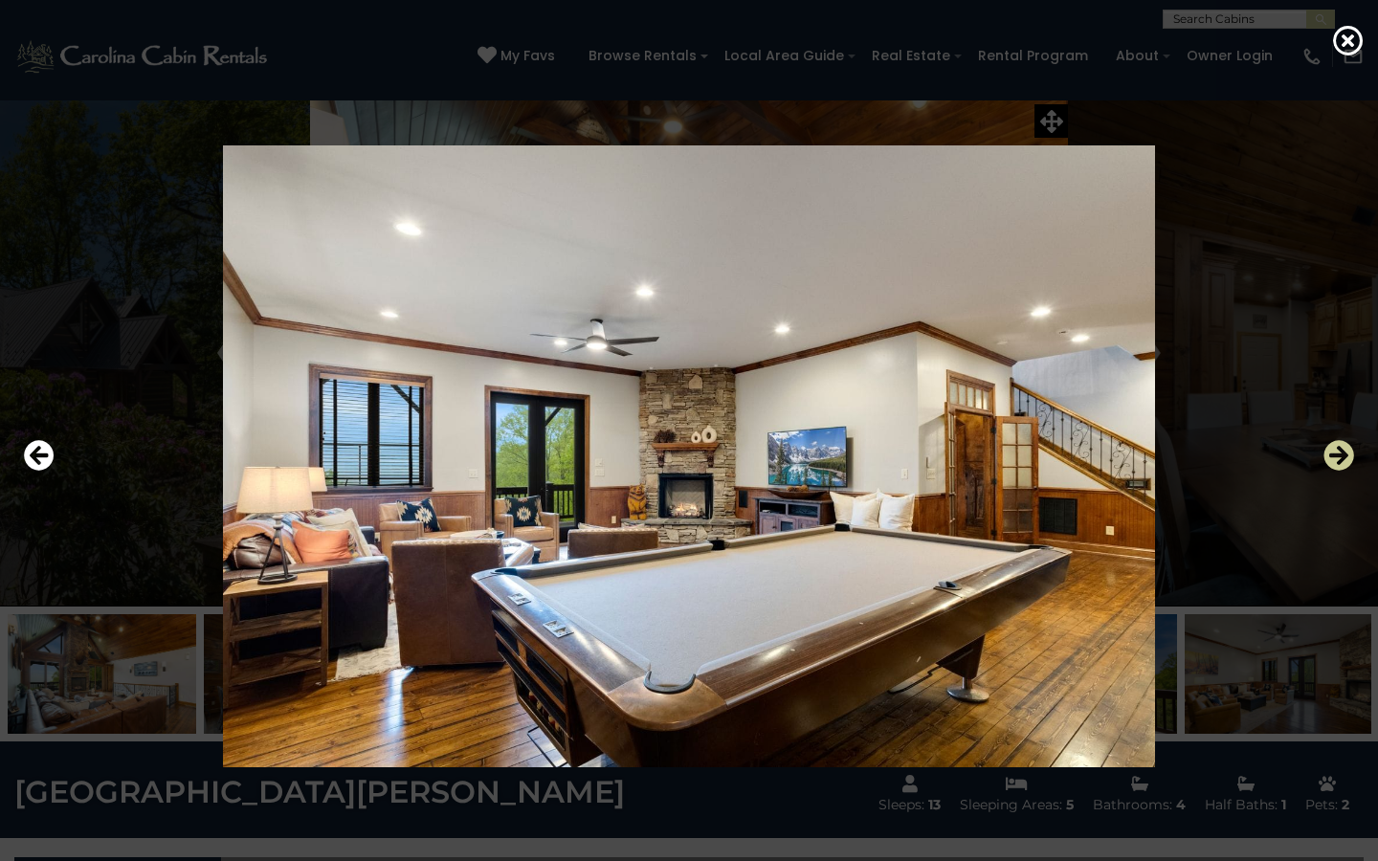
click at [1346, 463] on icon "Next" at bounding box center [1339, 455] width 31 height 31
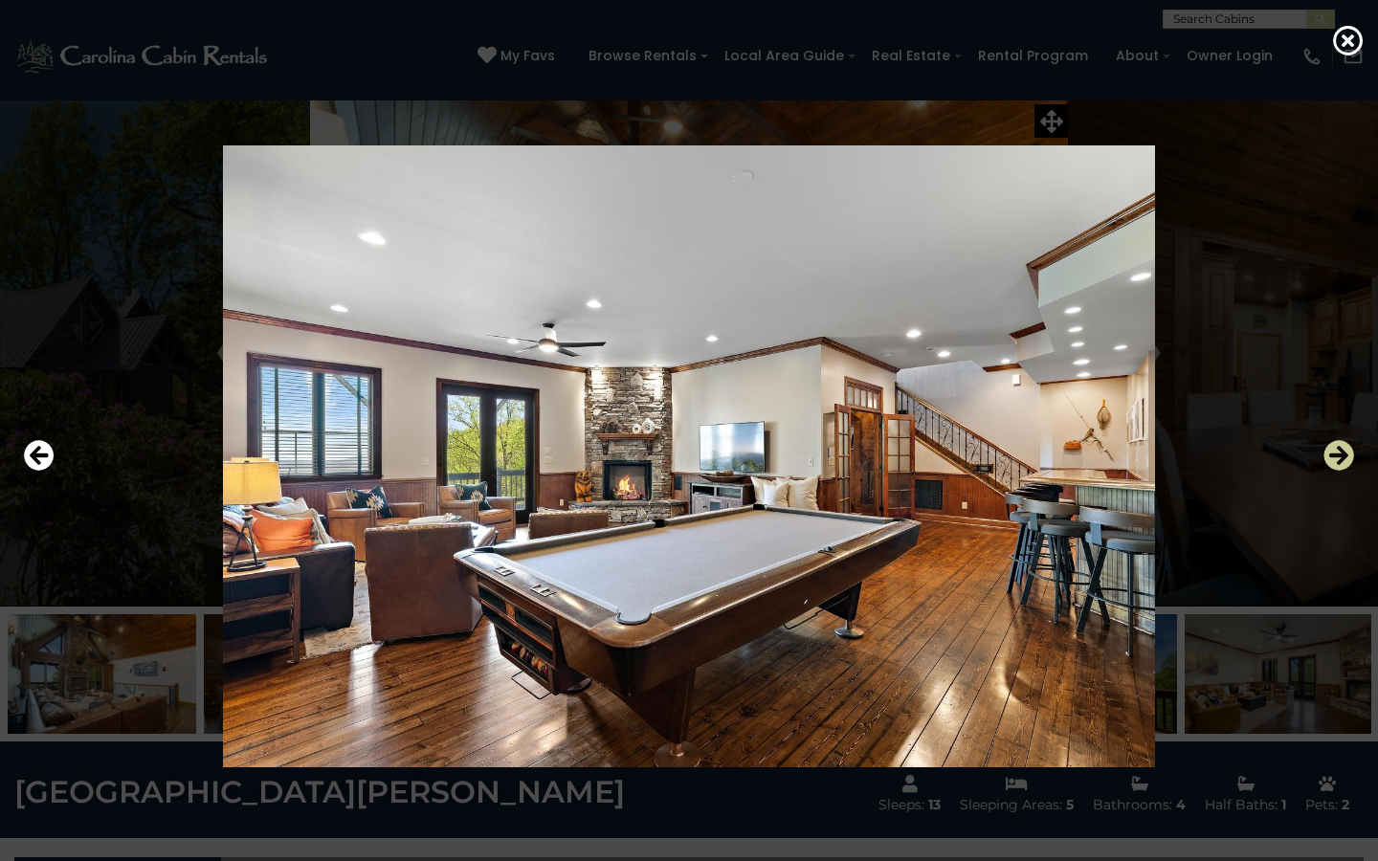
click at [1346, 463] on icon "Next" at bounding box center [1339, 455] width 31 height 31
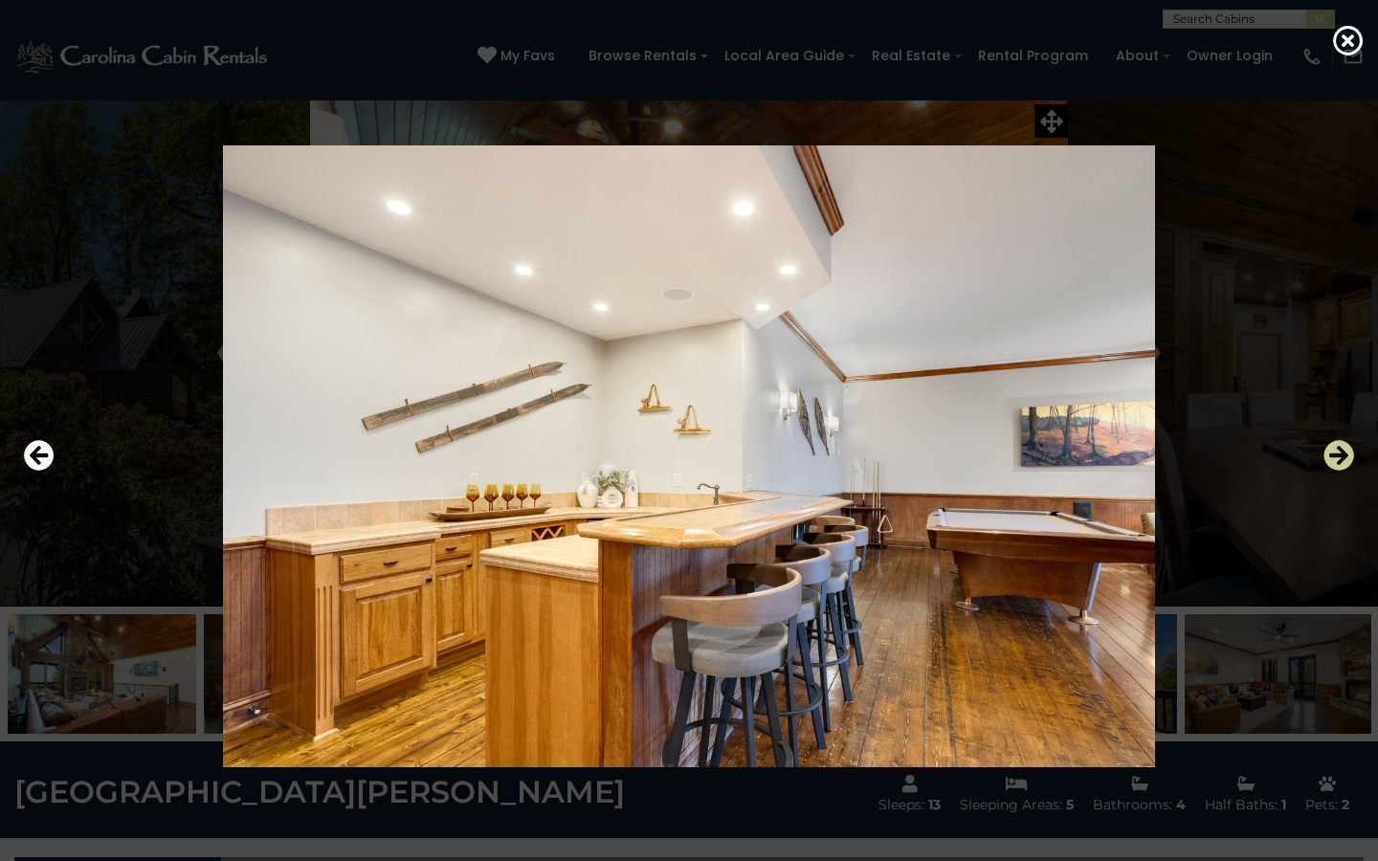
click at [1346, 463] on icon "Next" at bounding box center [1339, 455] width 31 height 31
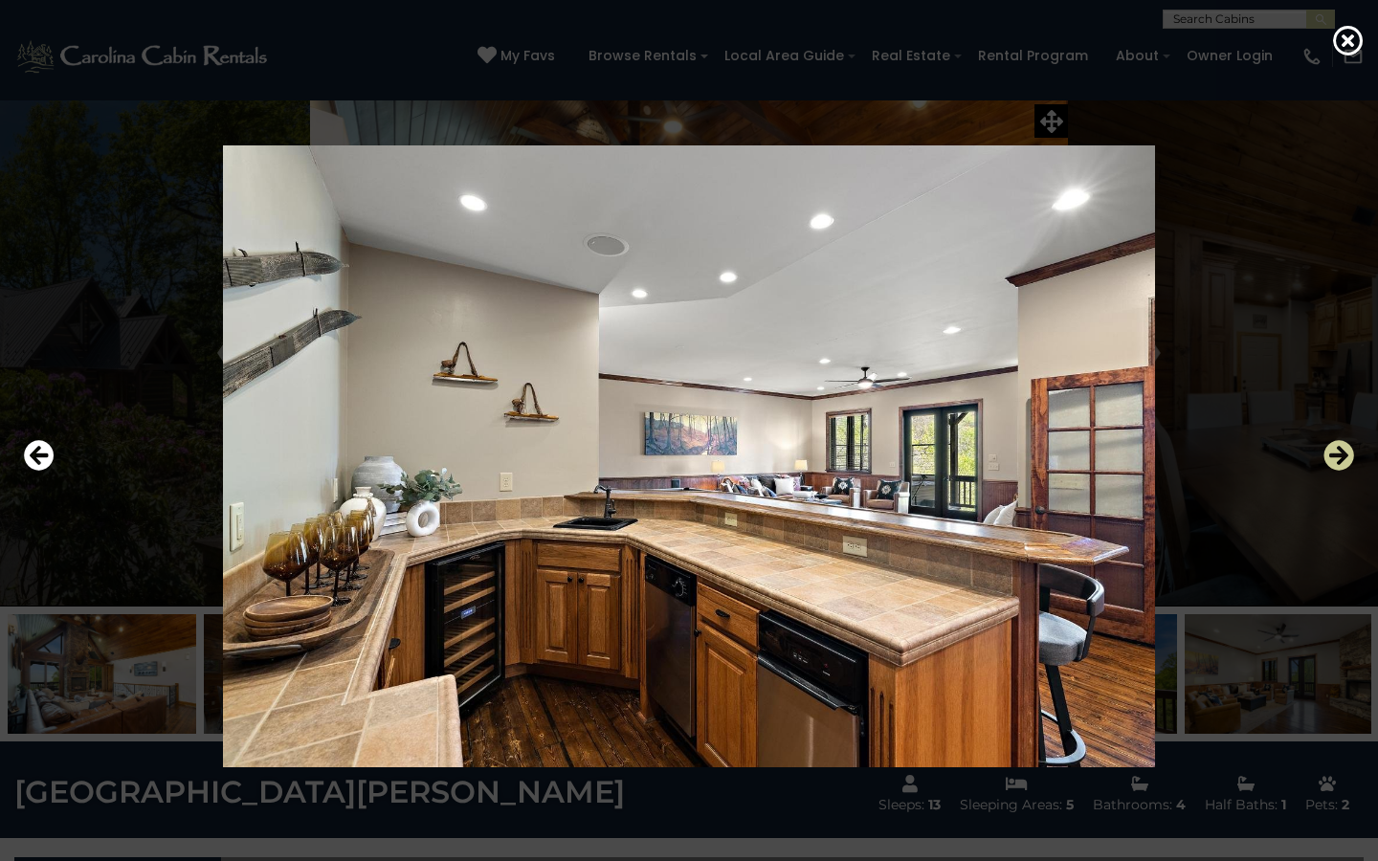
click at [1346, 463] on icon "Next" at bounding box center [1339, 455] width 31 height 31
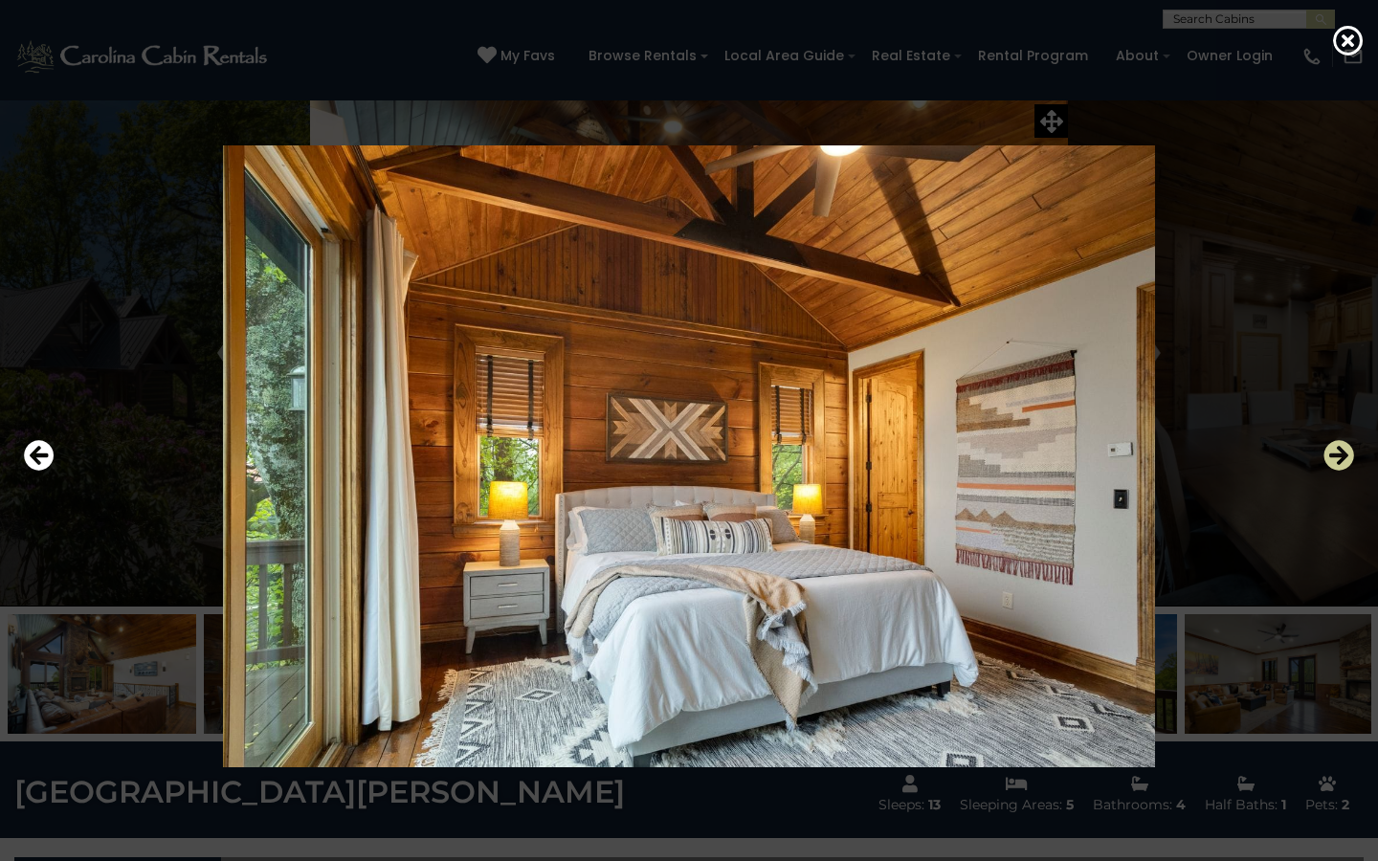
click at [1346, 463] on icon "Next" at bounding box center [1339, 455] width 31 height 31
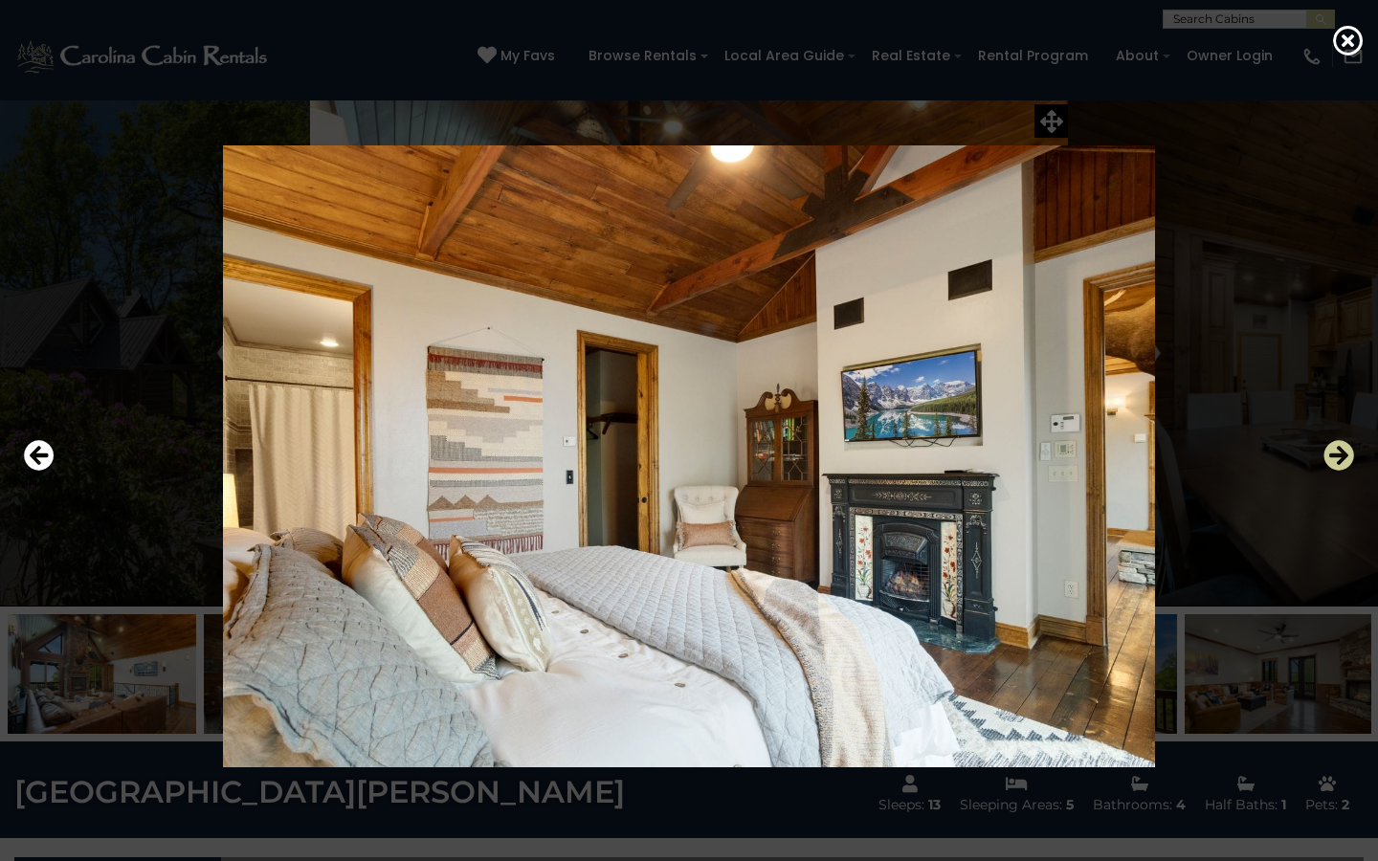
click at [1346, 463] on icon "Next" at bounding box center [1339, 455] width 31 height 31
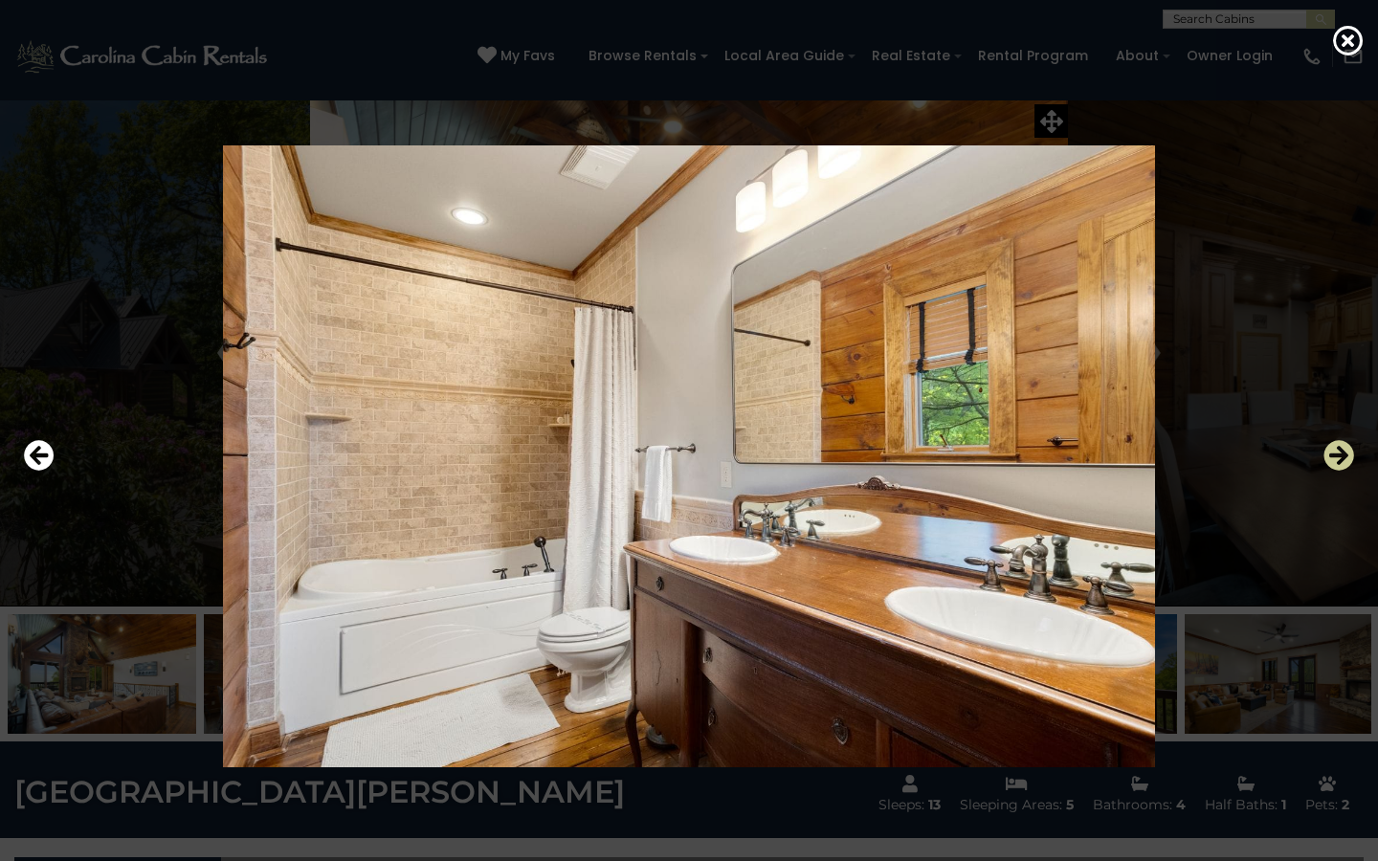
click at [1346, 463] on icon "Next" at bounding box center [1339, 455] width 31 height 31
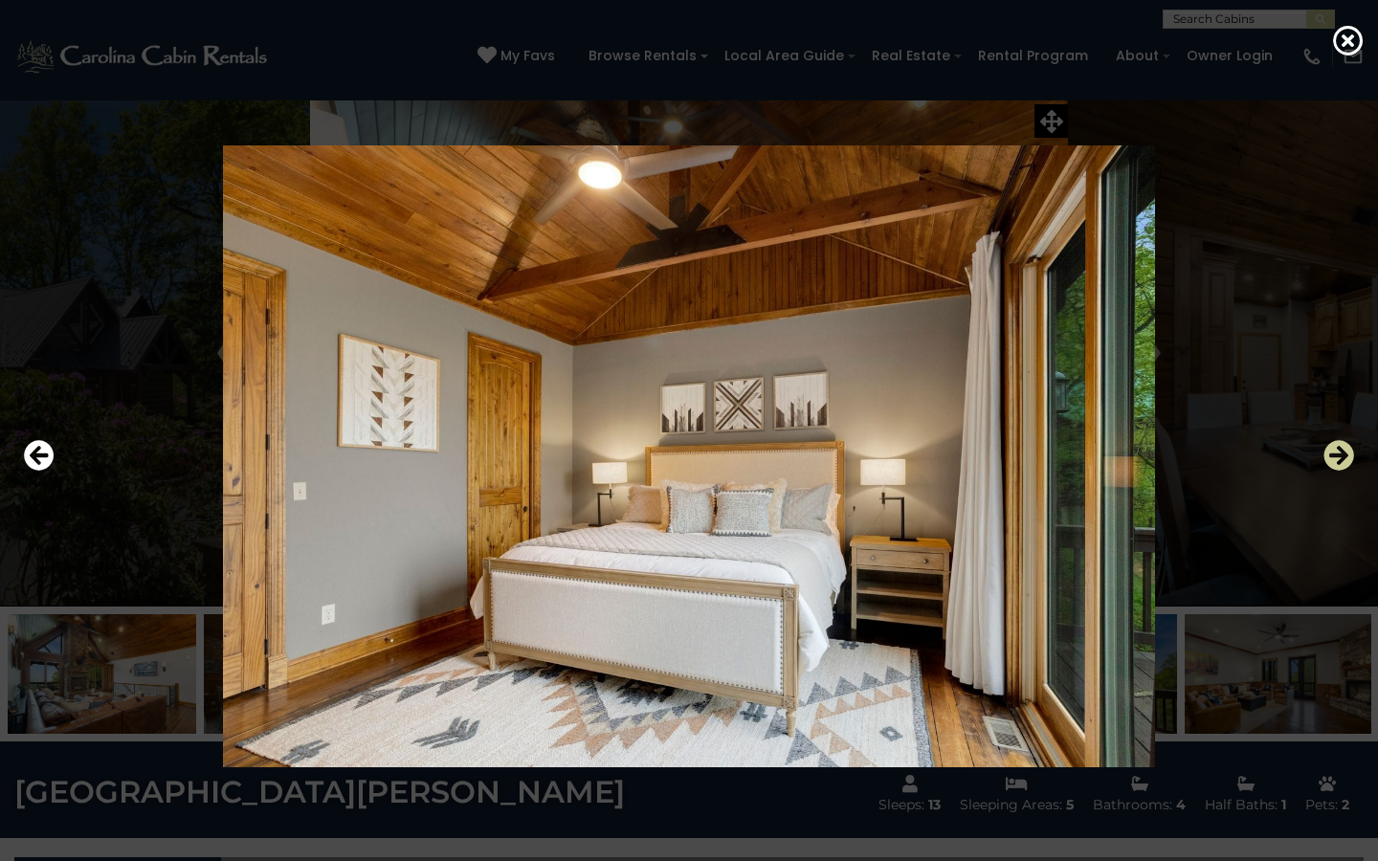
click at [1346, 463] on icon "Next" at bounding box center [1339, 455] width 31 height 31
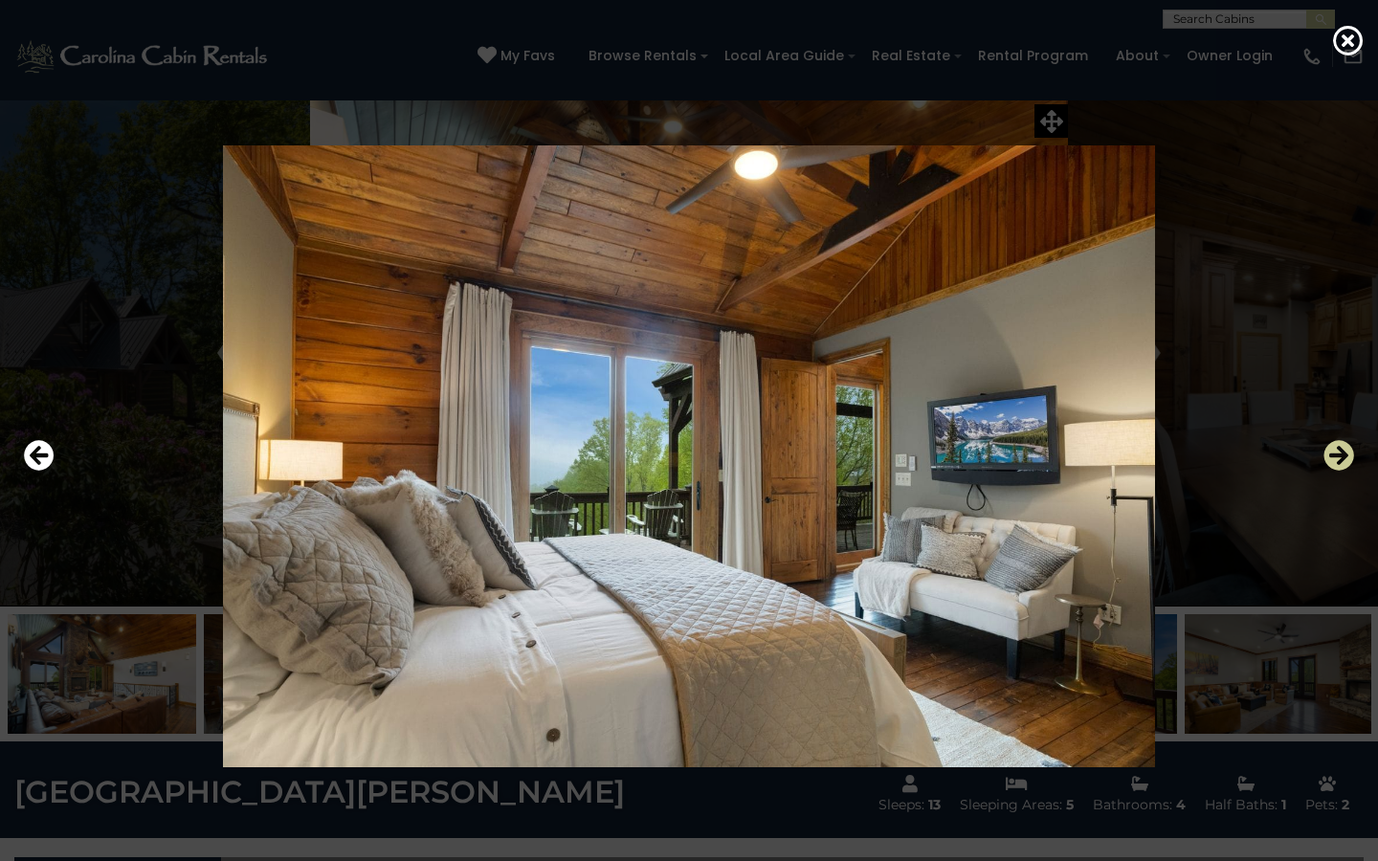
click at [1346, 463] on icon "Next" at bounding box center [1339, 455] width 31 height 31
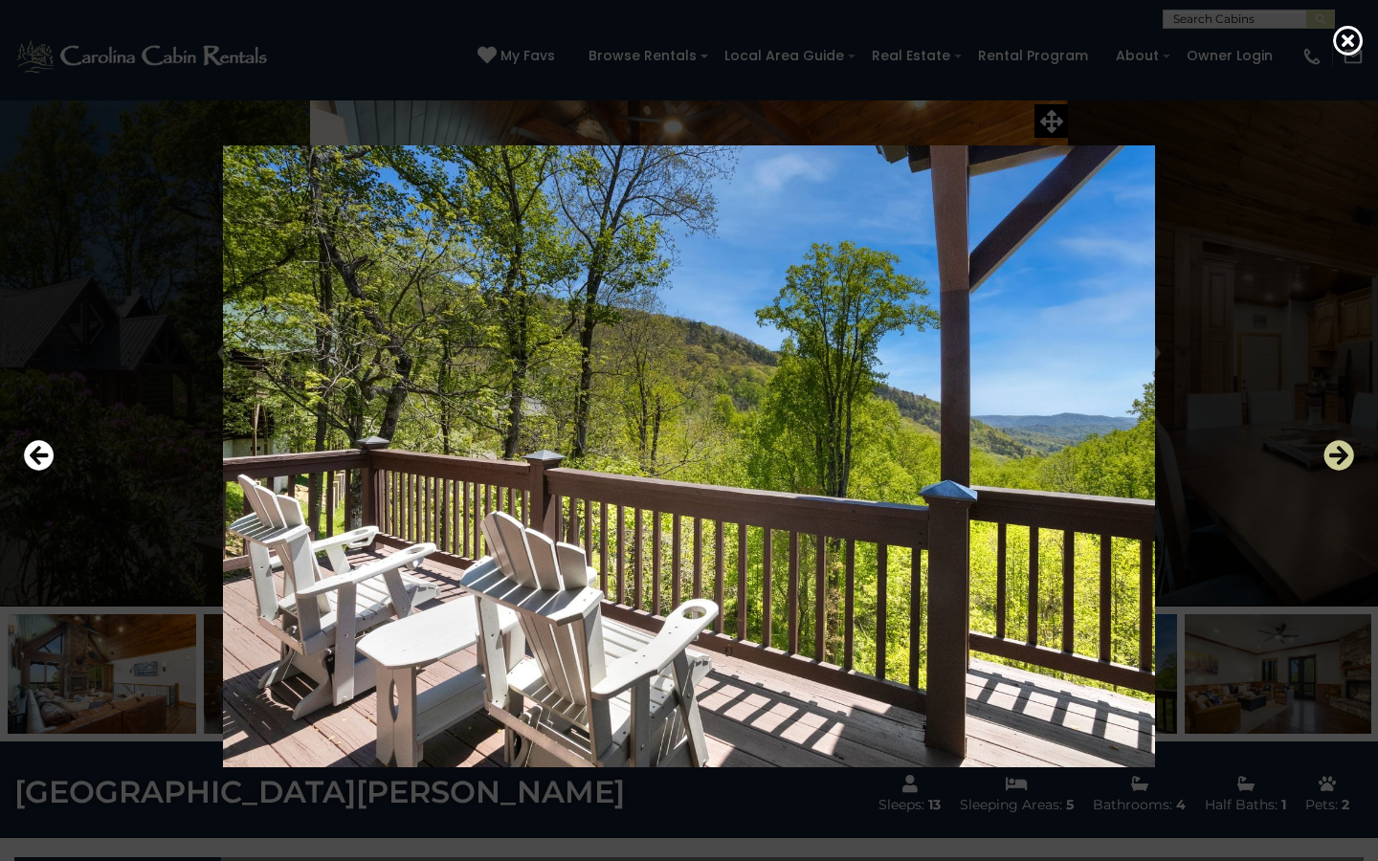
click at [1346, 463] on icon "Next" at bounding box center [1339, 455] width 31 height 31
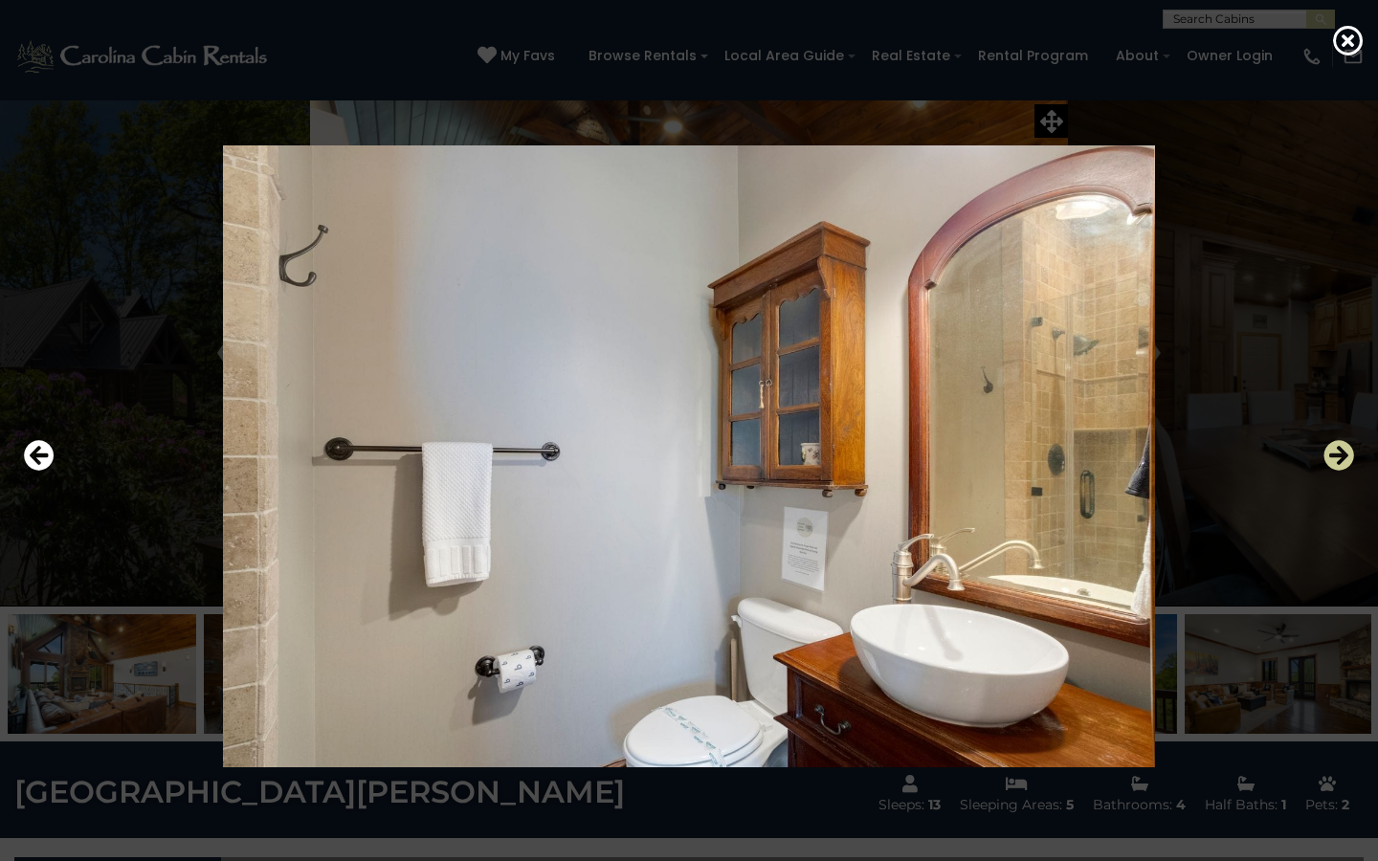
click at [1346, 463] on icon "Next" at bounding box center [1339, 455] width 31 height 31
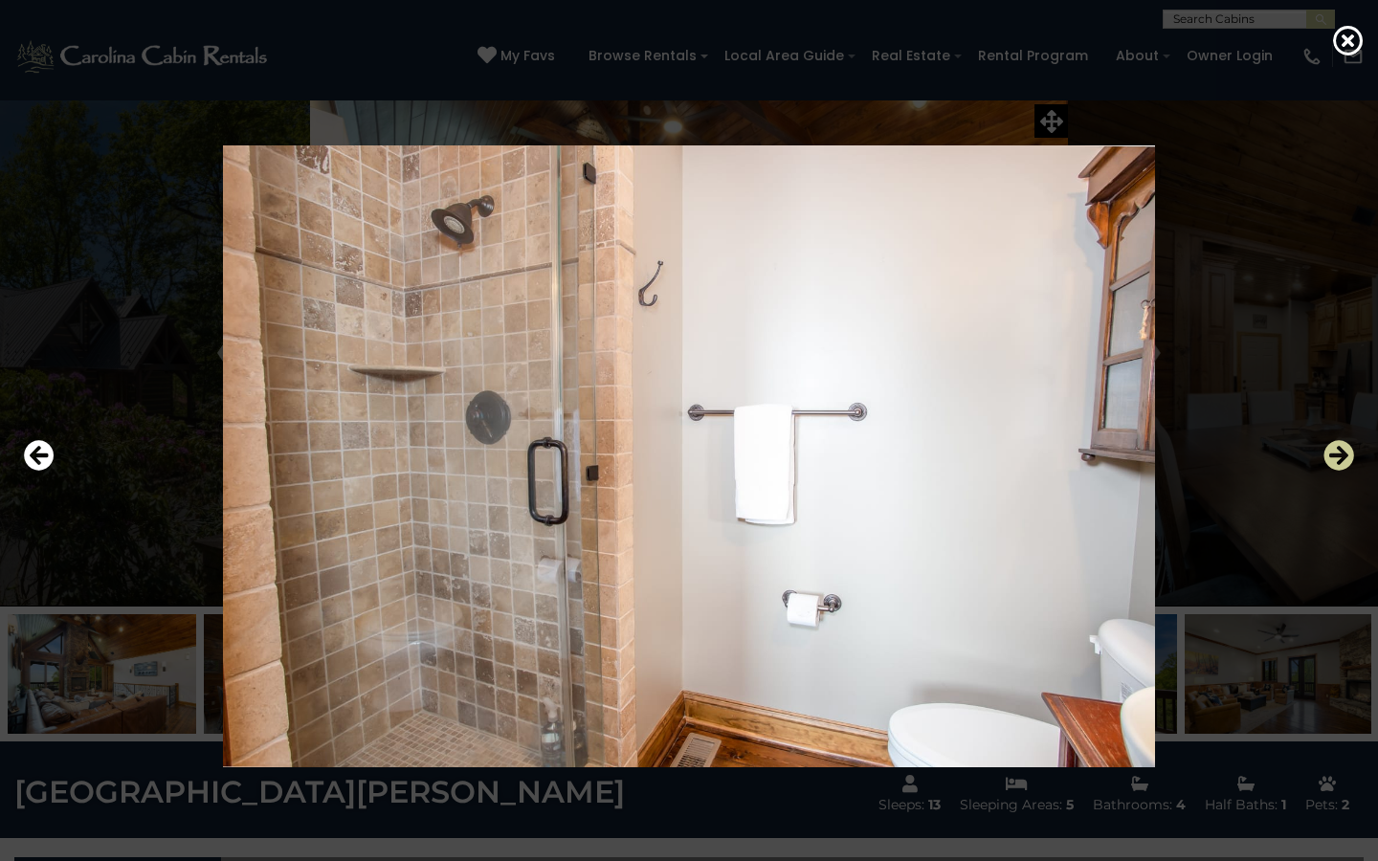
click at [1346, 463] on icon "Next" at bounding box center [1339, 455] width 31 height 31
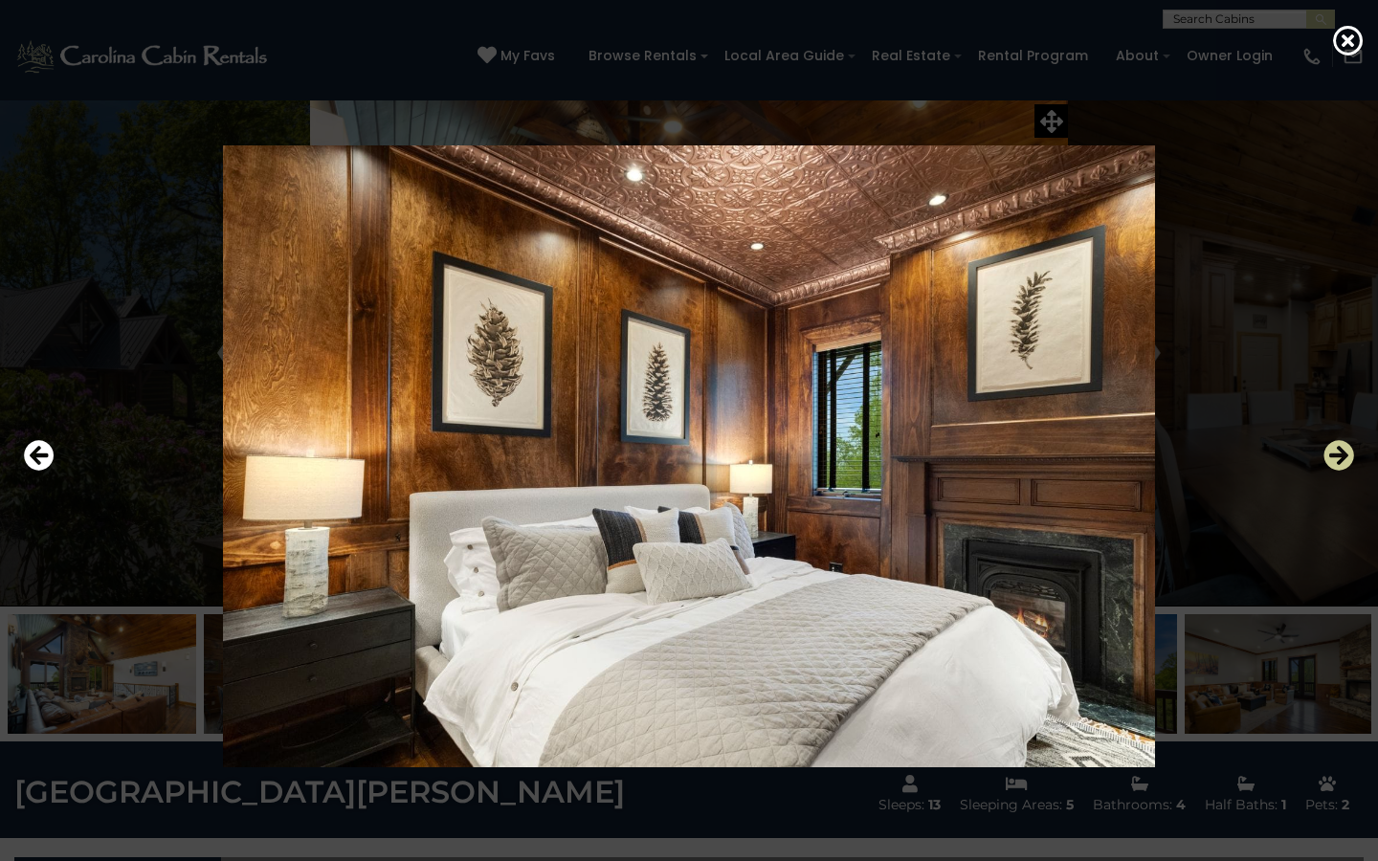
click at [1346, 463] on icon "Next" at bounding box center [1339, 455] width 31 height 31
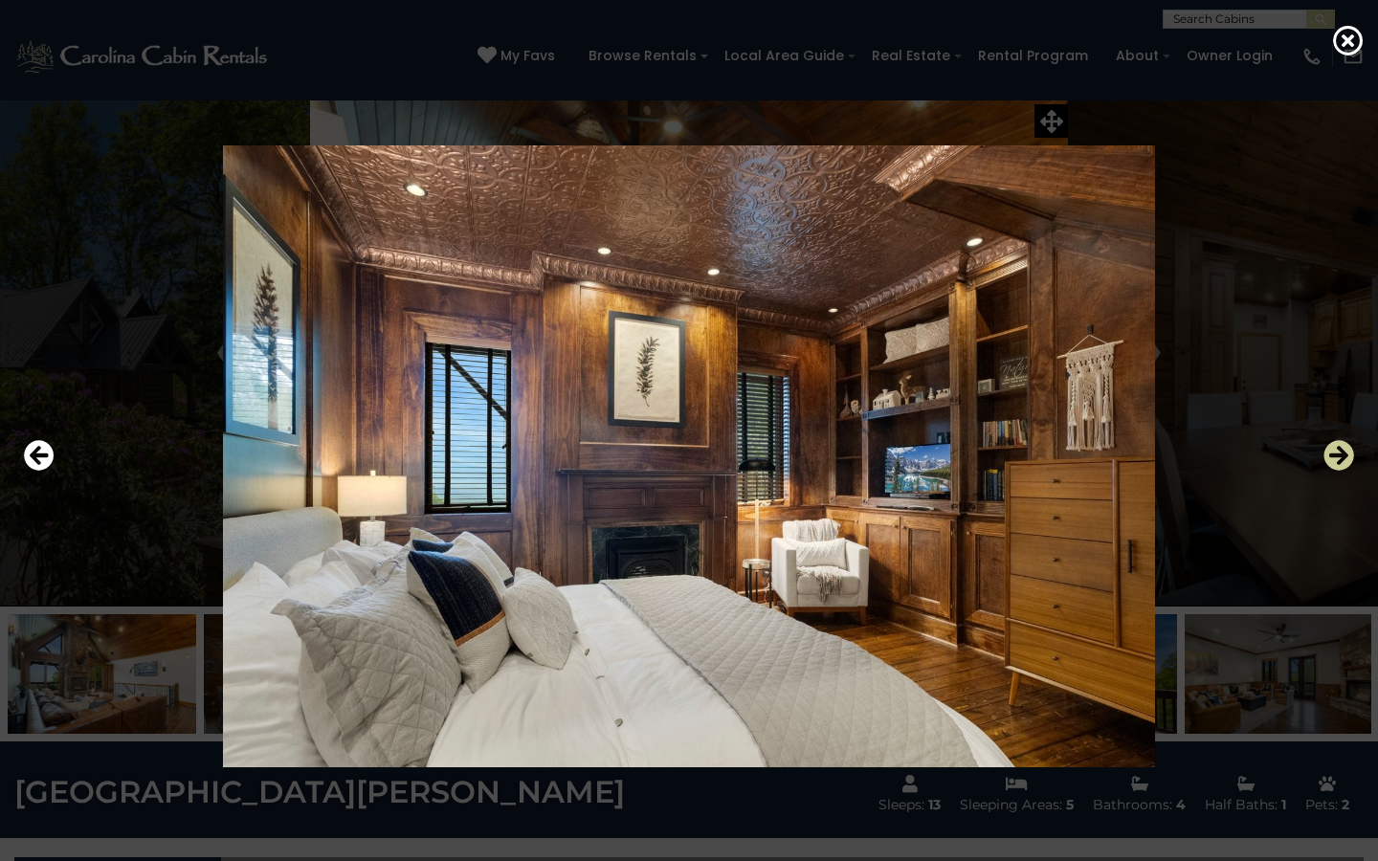
click at [1346, 463] on icon "Next" at bounding box center [1339, 455] width 31 height 31
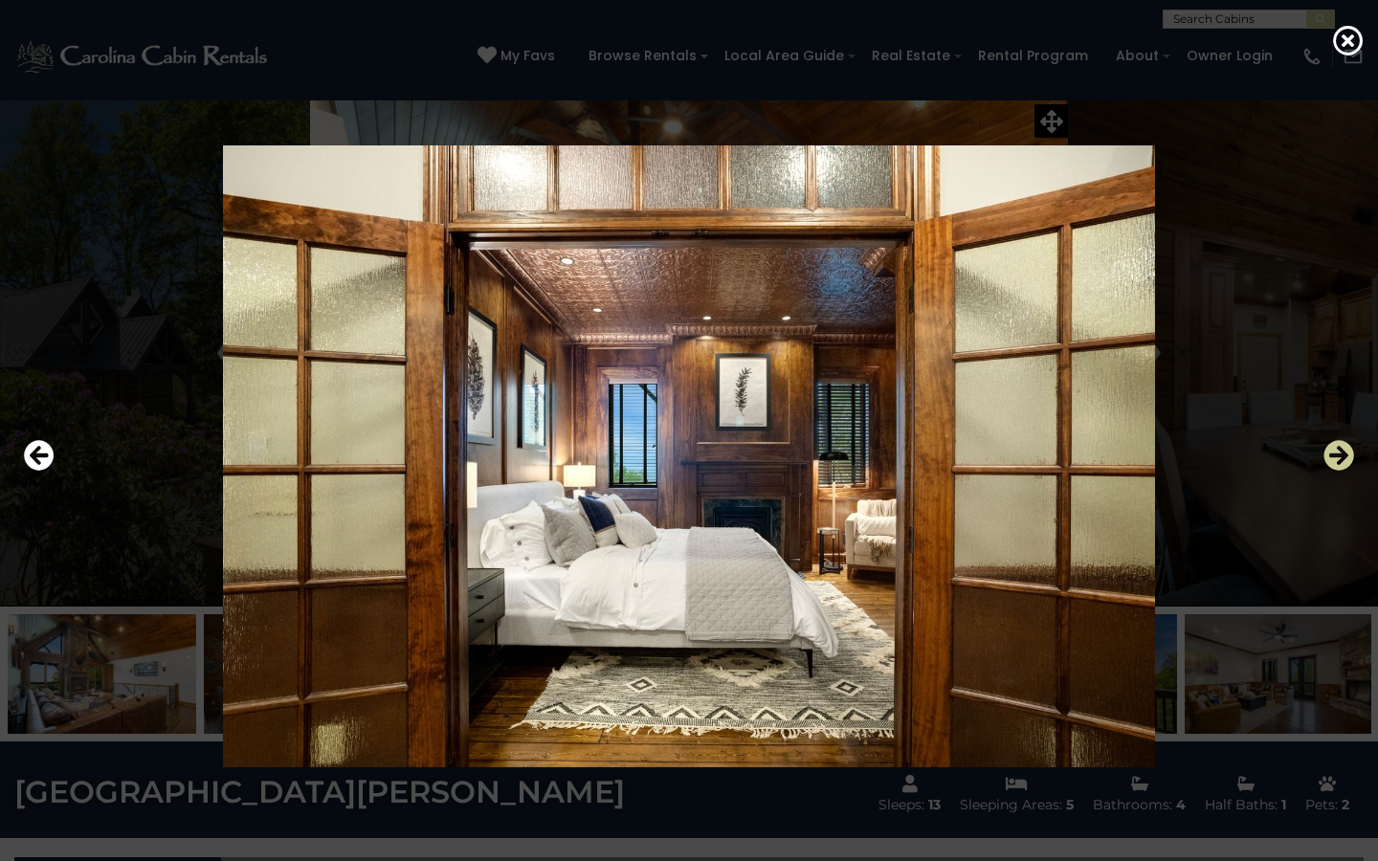
click at [1346, 463] on icon "Next" at bounding box center [1339, 455] width 31 height 31
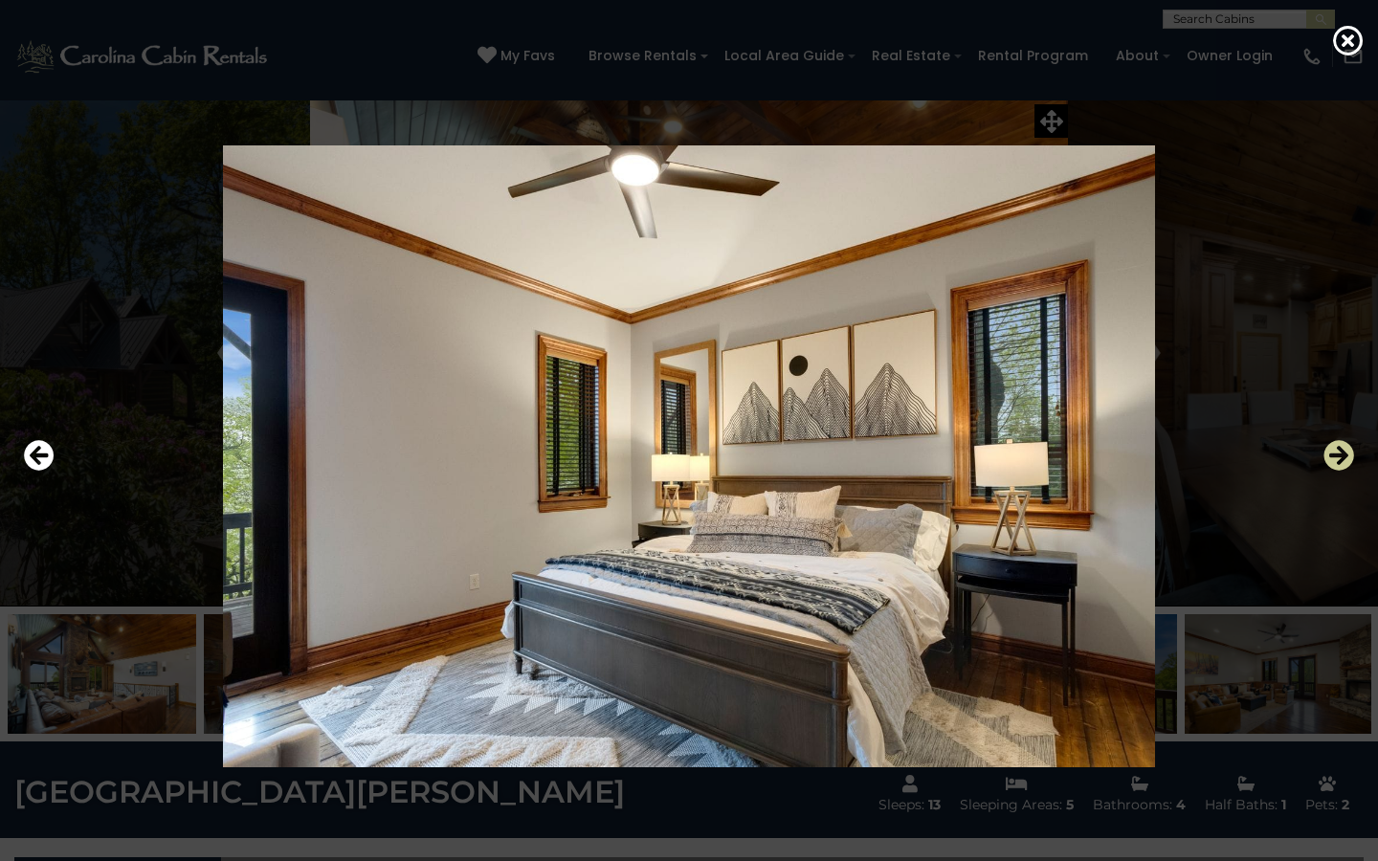
click at [1346, 463] on icon "Next" at bounding box center [1339, 455] width 31 height 31
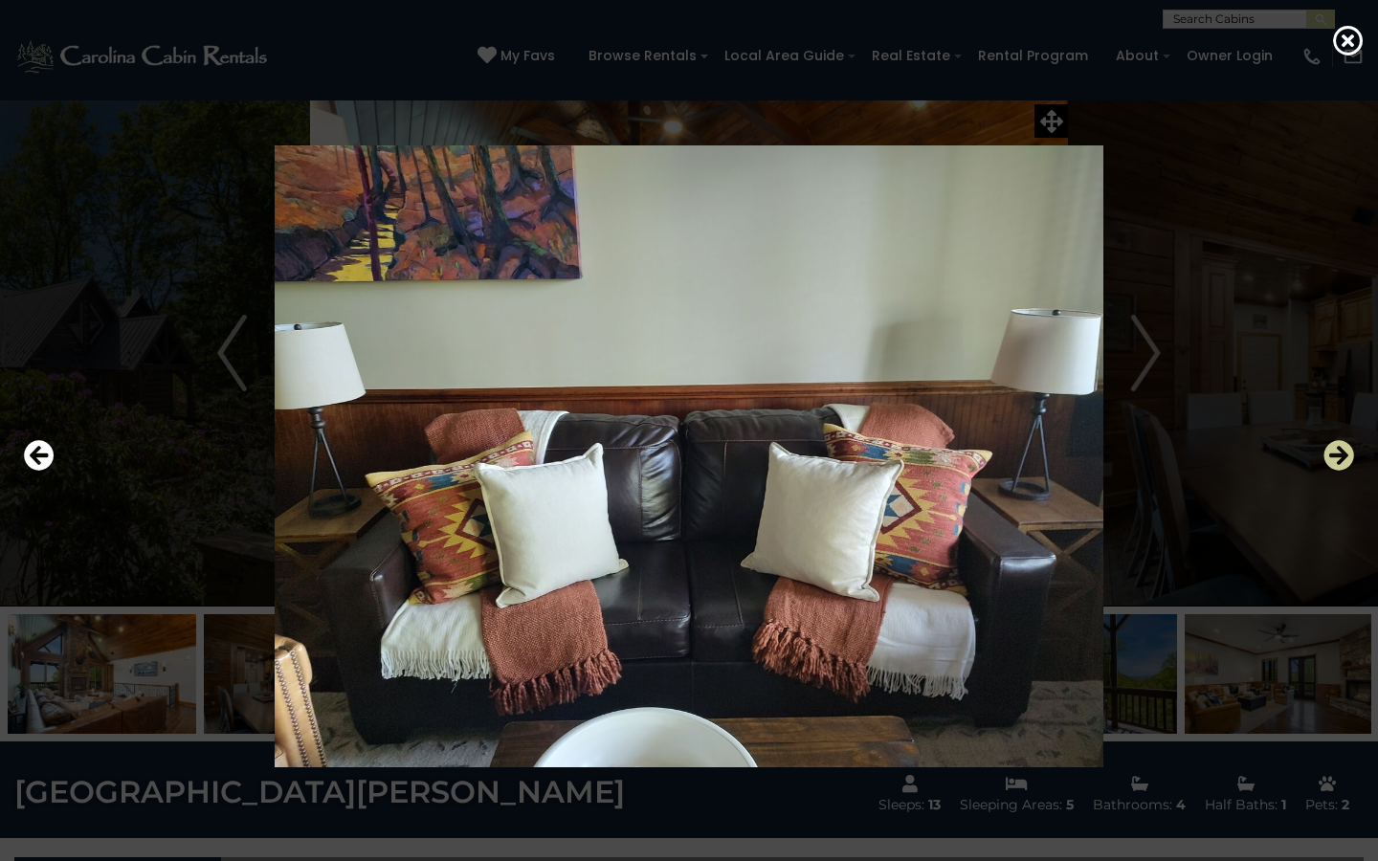
click at [1346, 463] on icon "Next" at bounding box center [1339, 455] width 31 height 31
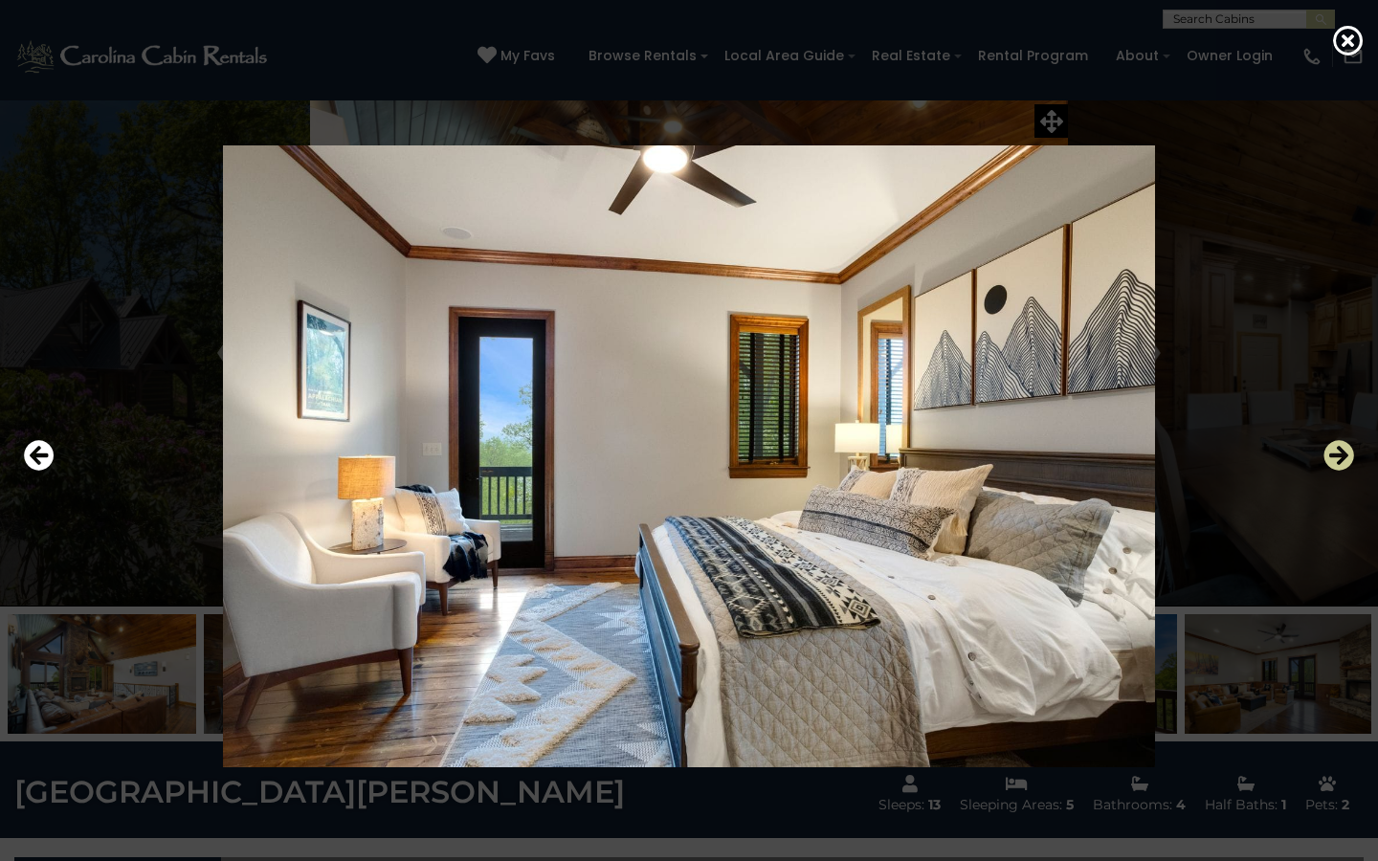
click at [1346, 463] on icon "Next" at bounding box center [1339, 455] width 31 height 31
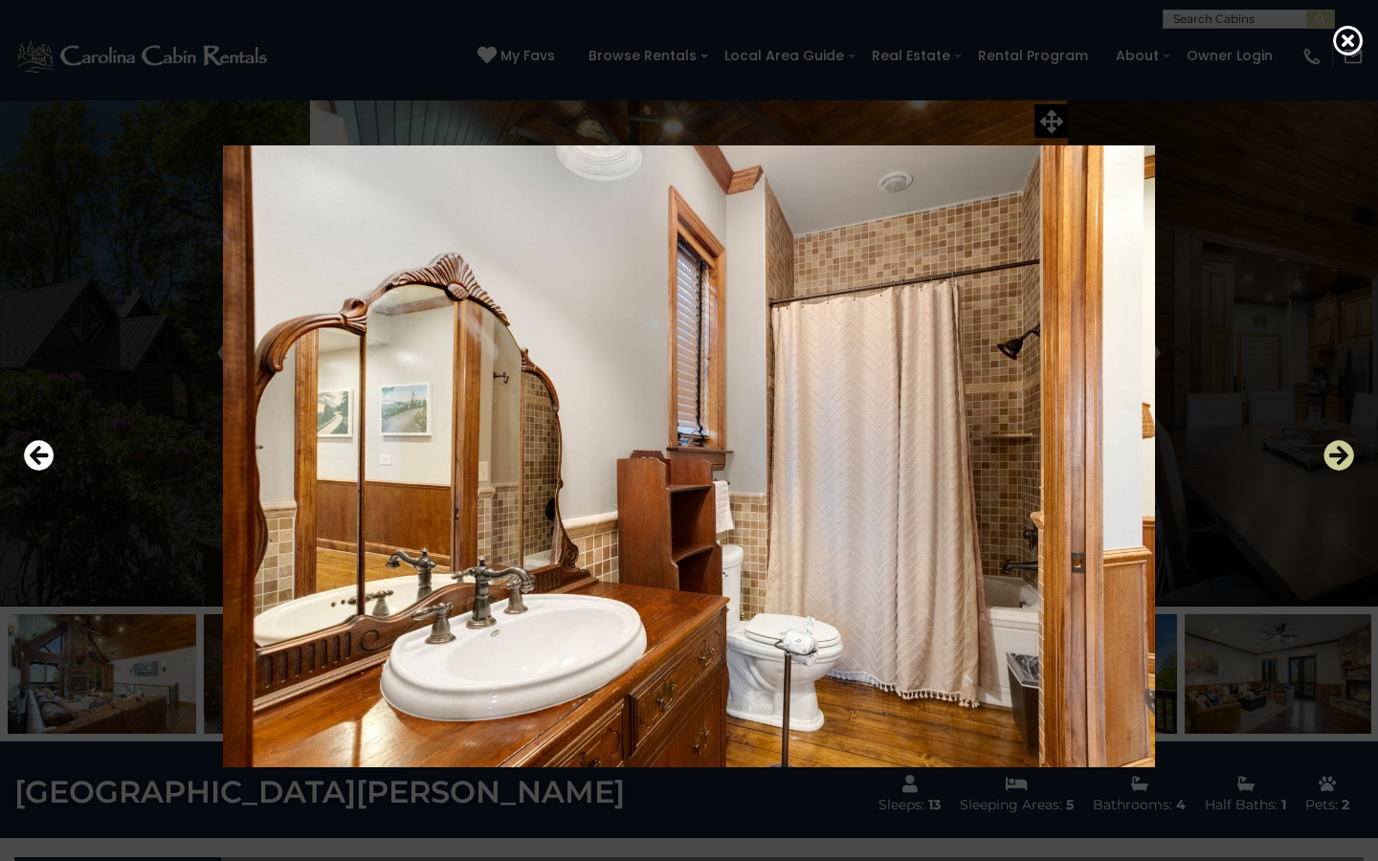
click at [1346, 463] on icon "Next" at bounding box center [1339, 455] width 31 height 31
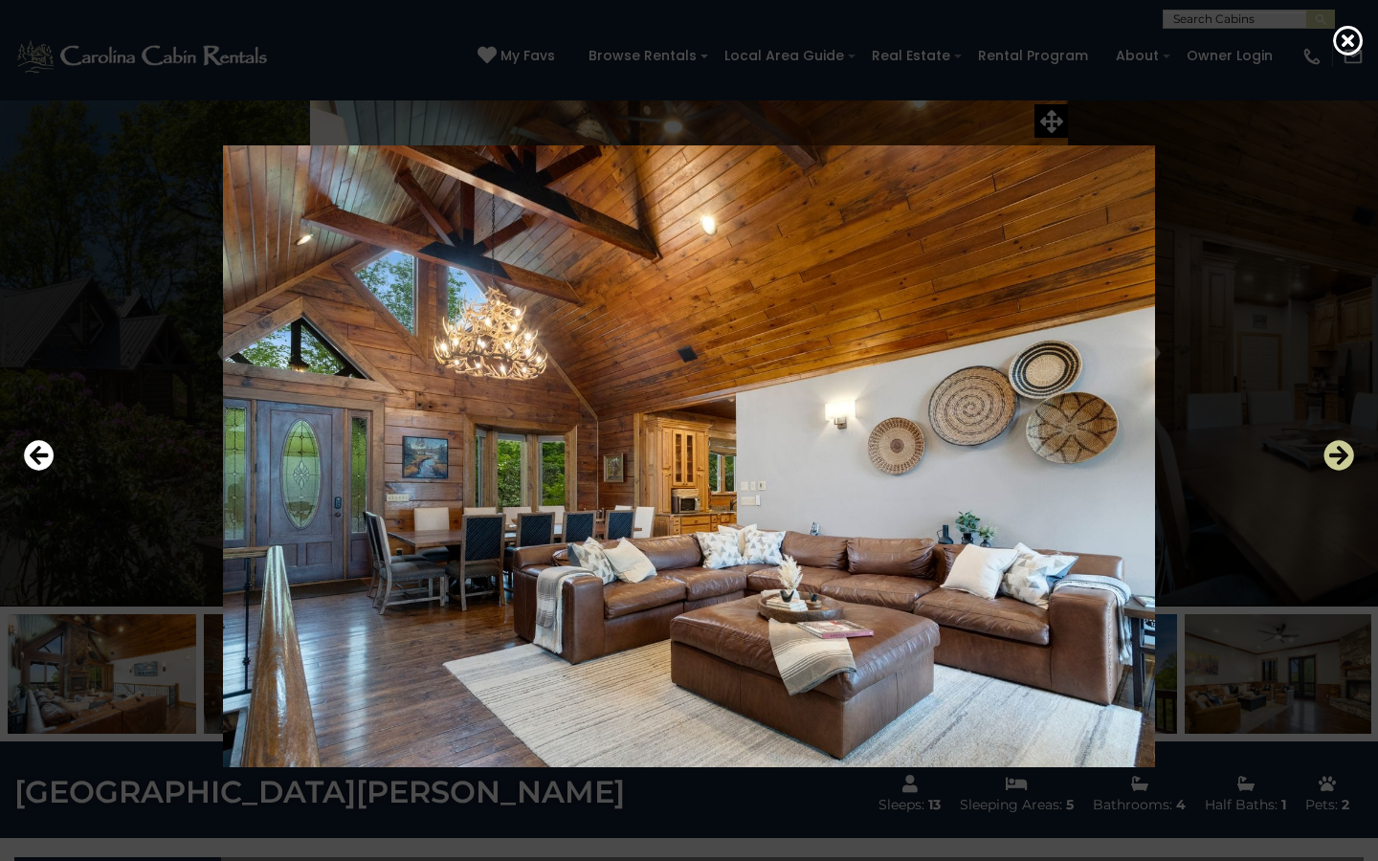
click at [1346, 463] on icon "Next" at bounding box center [1339, 455] width 31 height 31
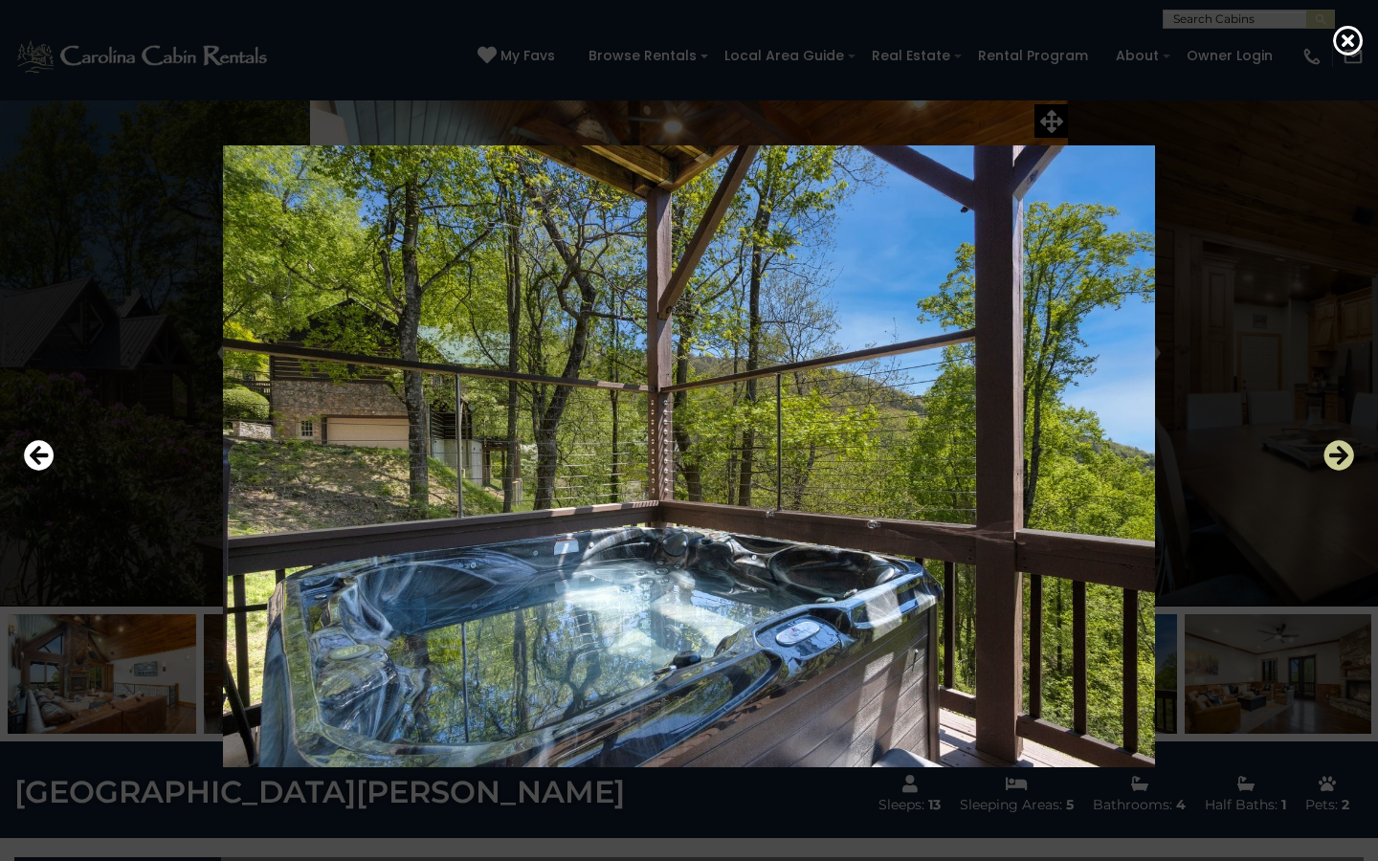
click at [1346, 463] on icon "Next" at bounding box center [1339, 455] width 31 height 31
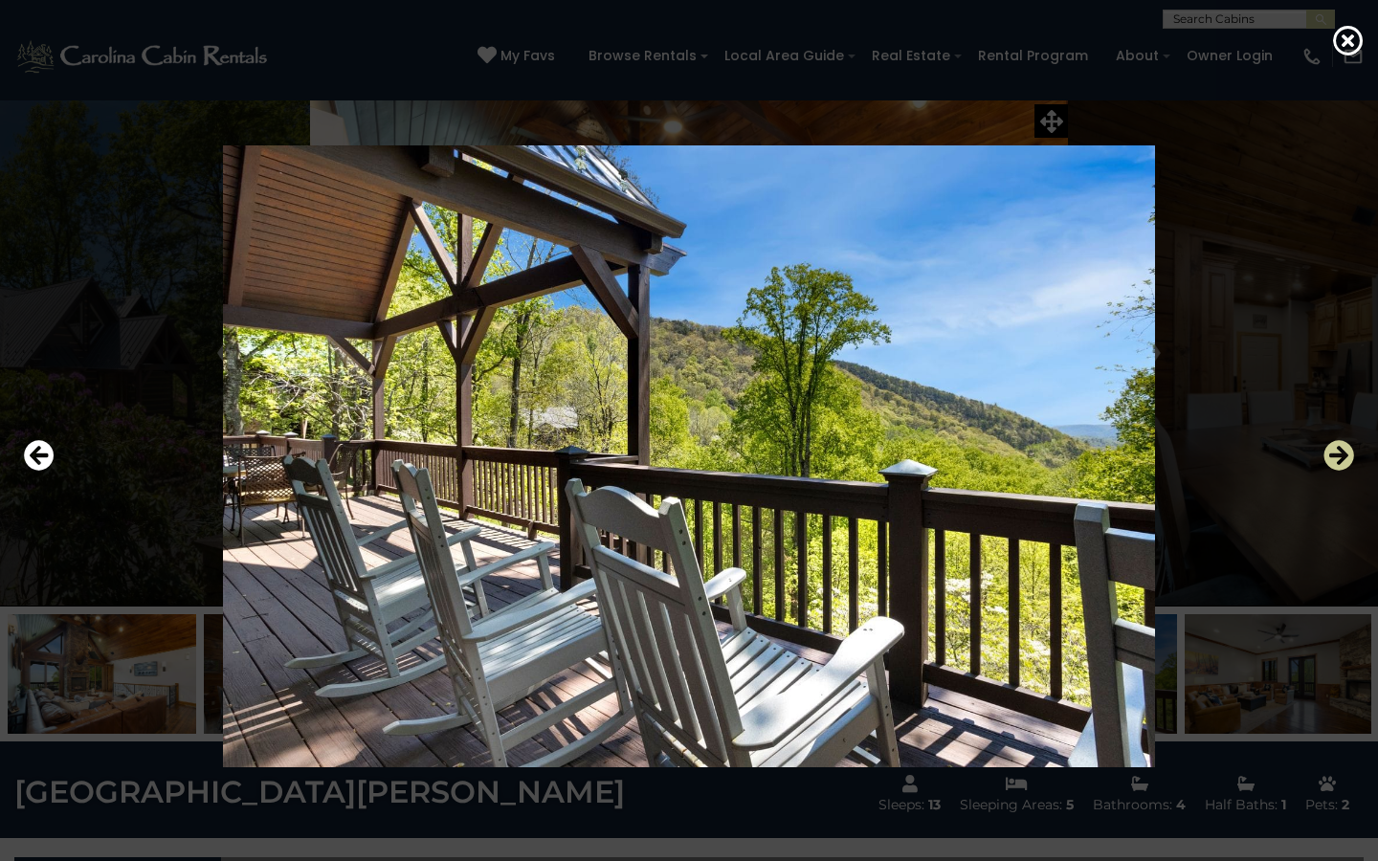
click at [1346, 463] on icon "Next" at bounding box center [1339, 455] width 31 height 31
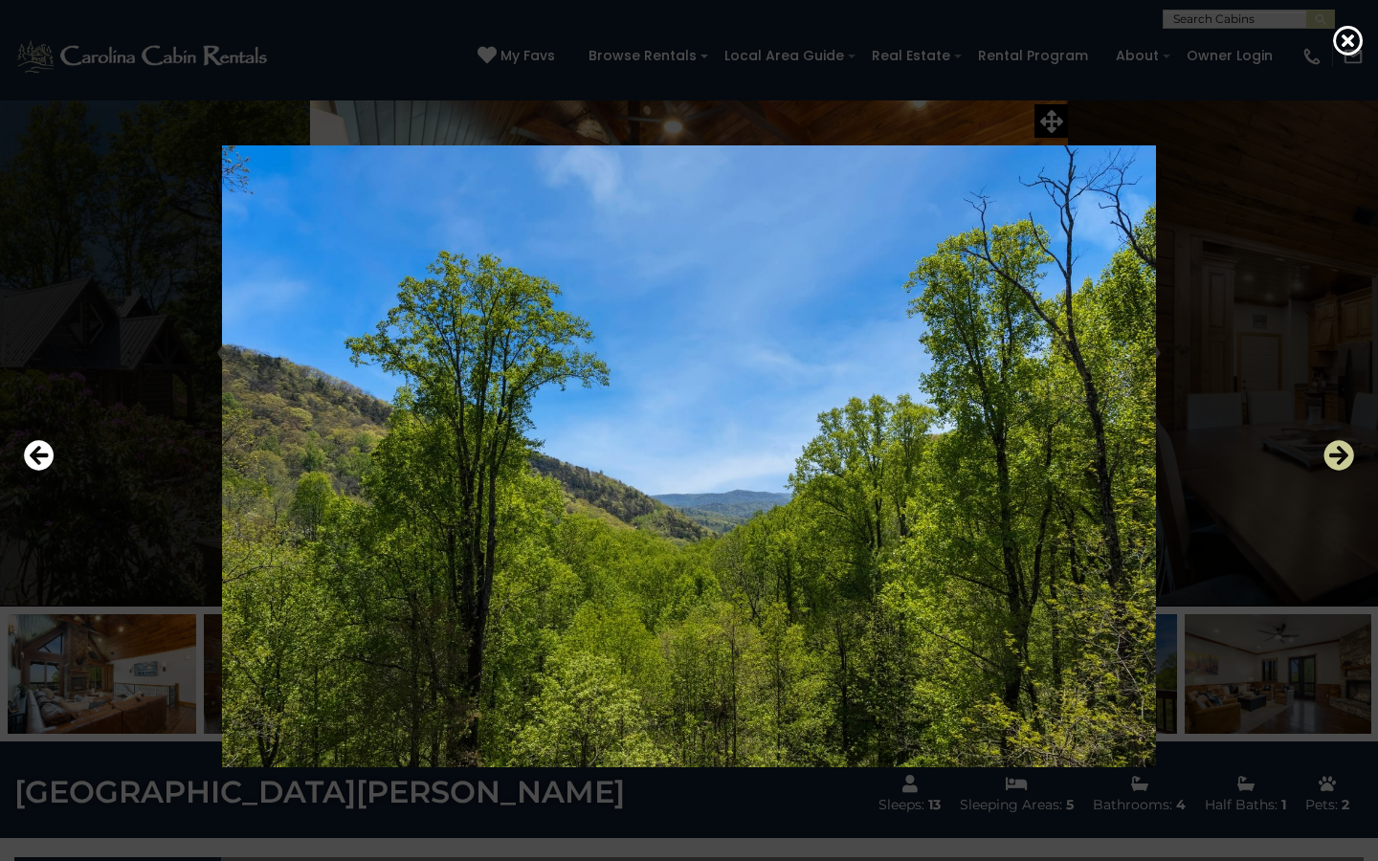
click at [1346, 463] on icon "Next" at bounding box center [1339, 455] width 31 height 31
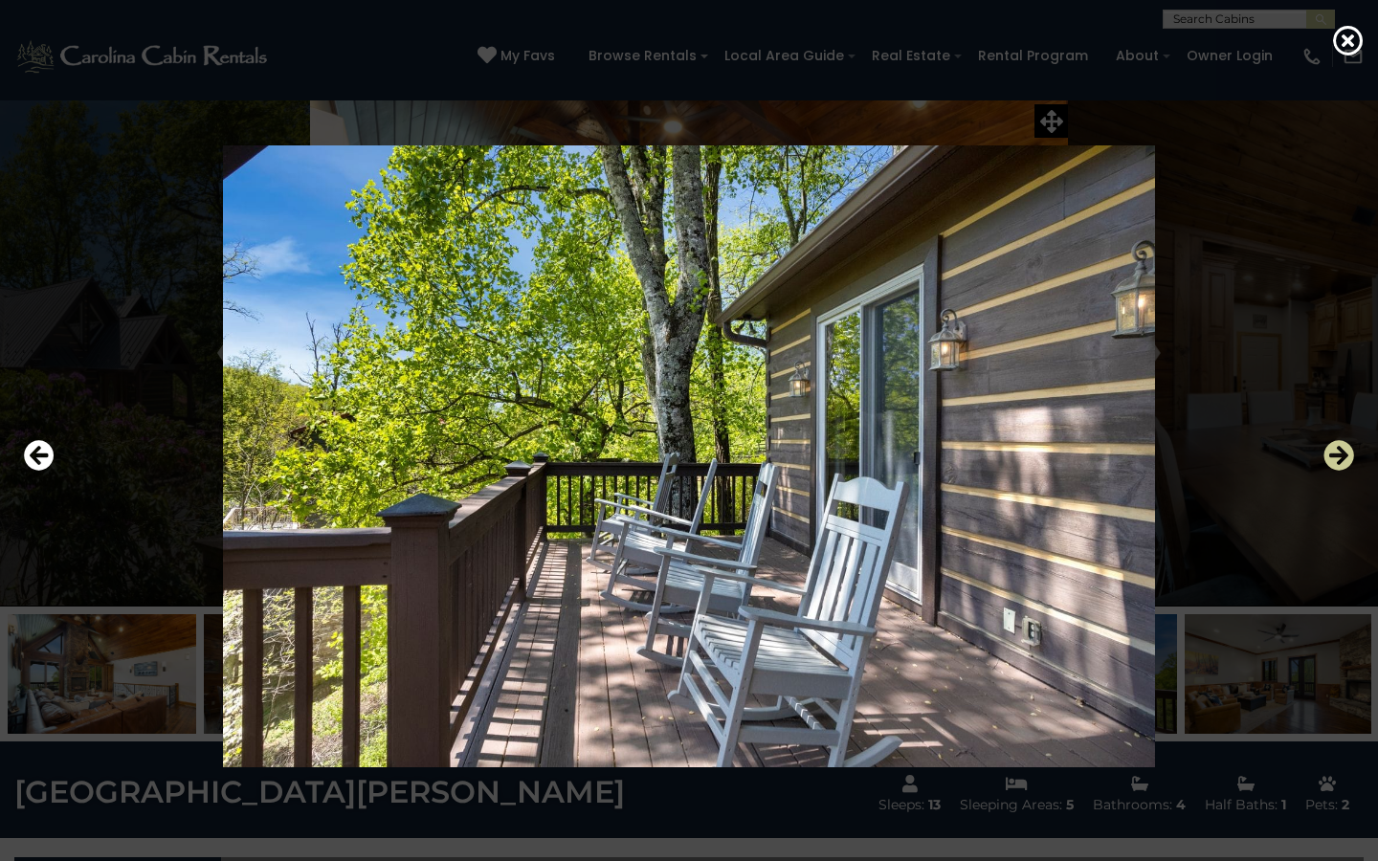
click at [1346, 463] on icon "Next" at bounding box center [1339, 455] width 31 height 31
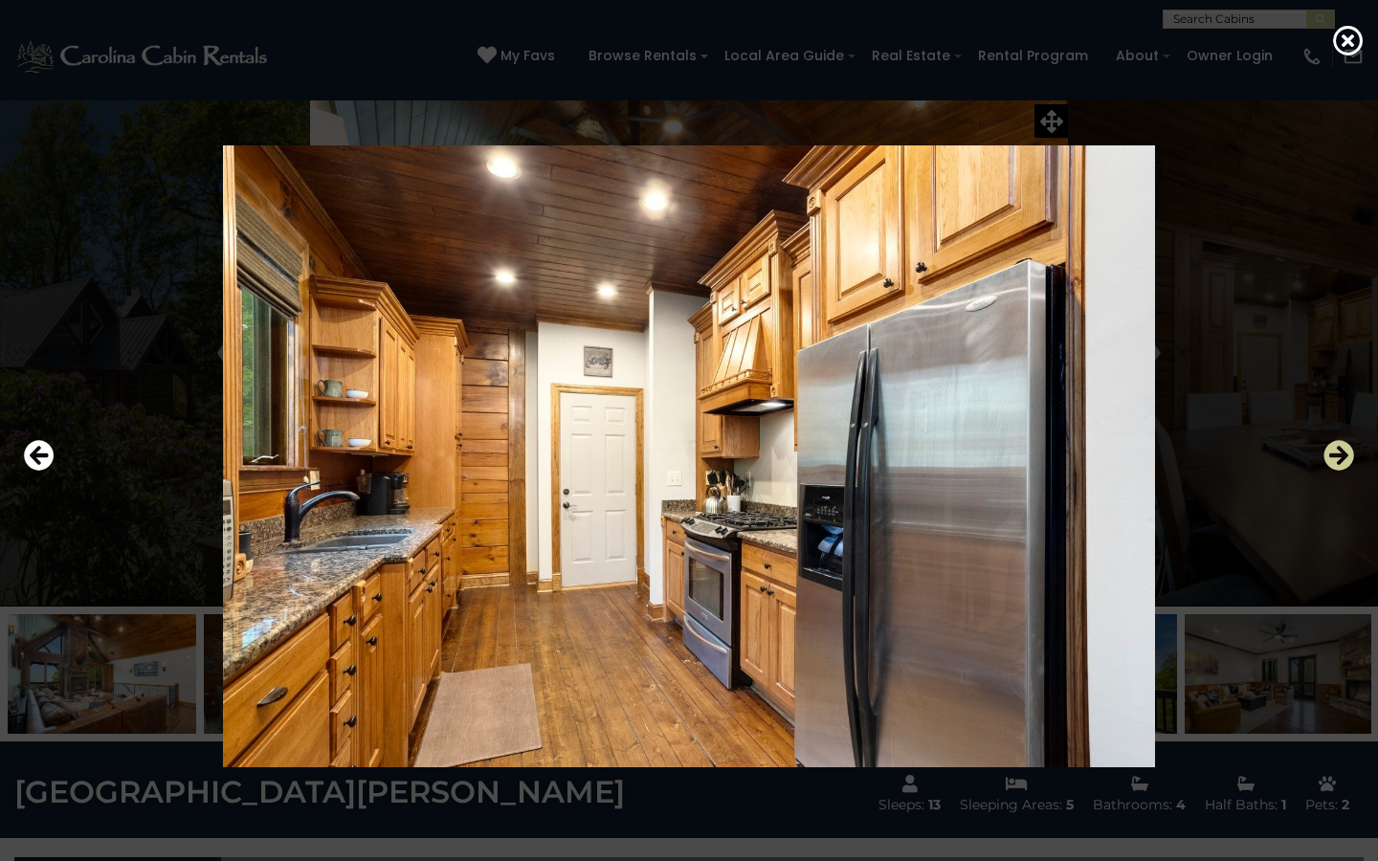
click at [1346, 463] on icon "Next" at bounding box center [1339, 455] width 31 height 31
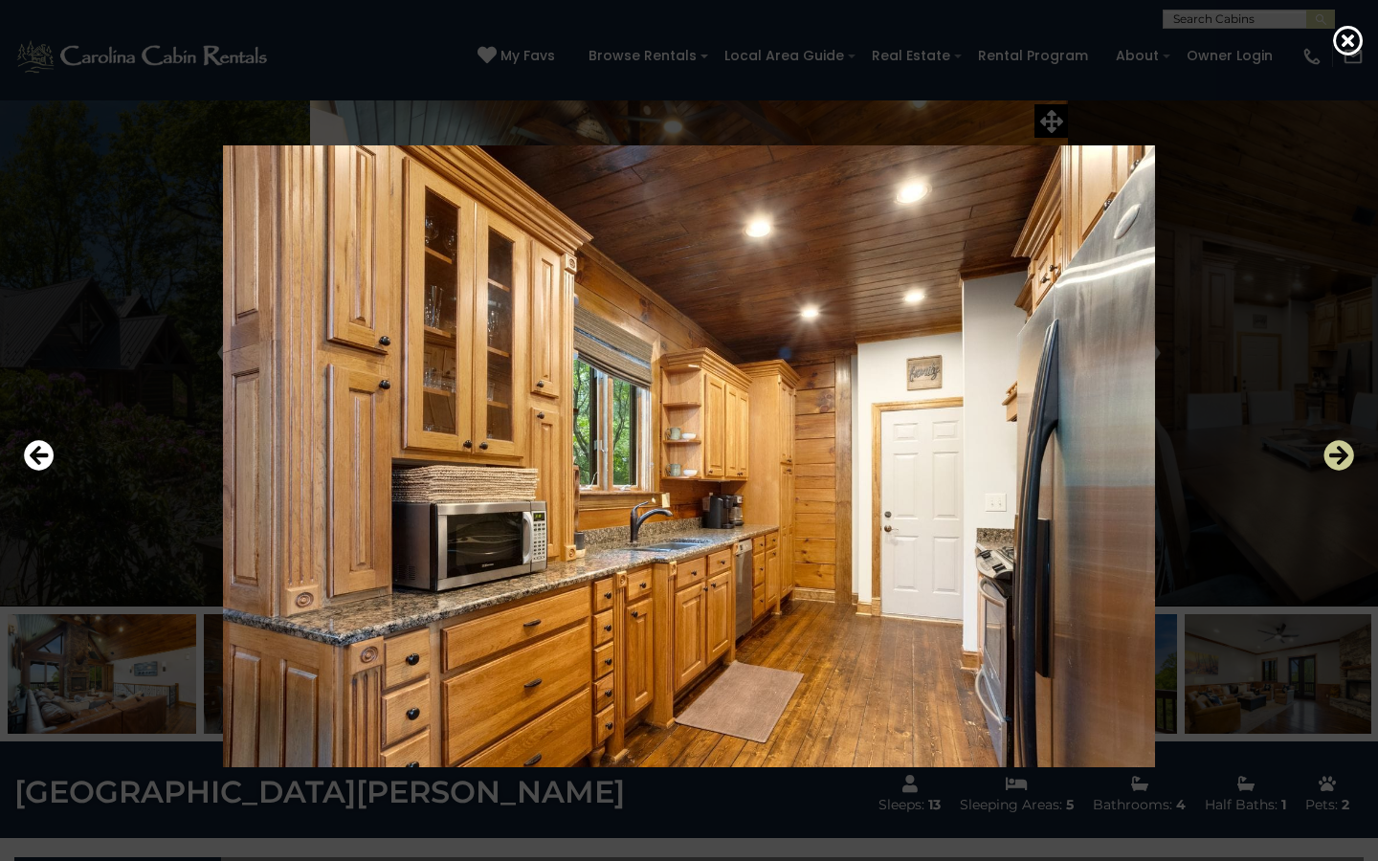
click at [1346, 463] on icon "Next" at bounding box center [1339, 455] width 31 height 31
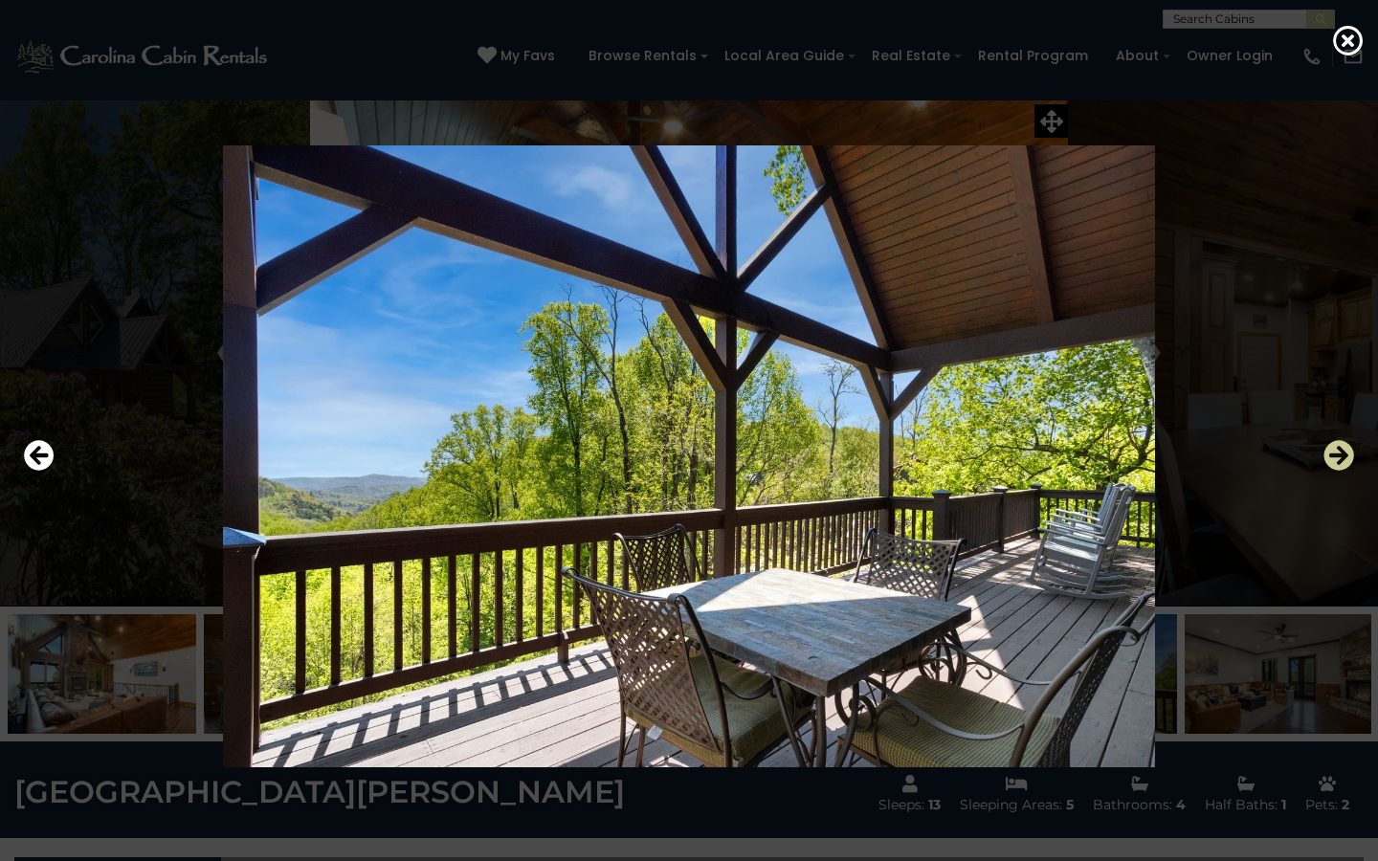
click at [1346, 463] on icon "Next" at bounding box center [1339, 455] width 31 height 31
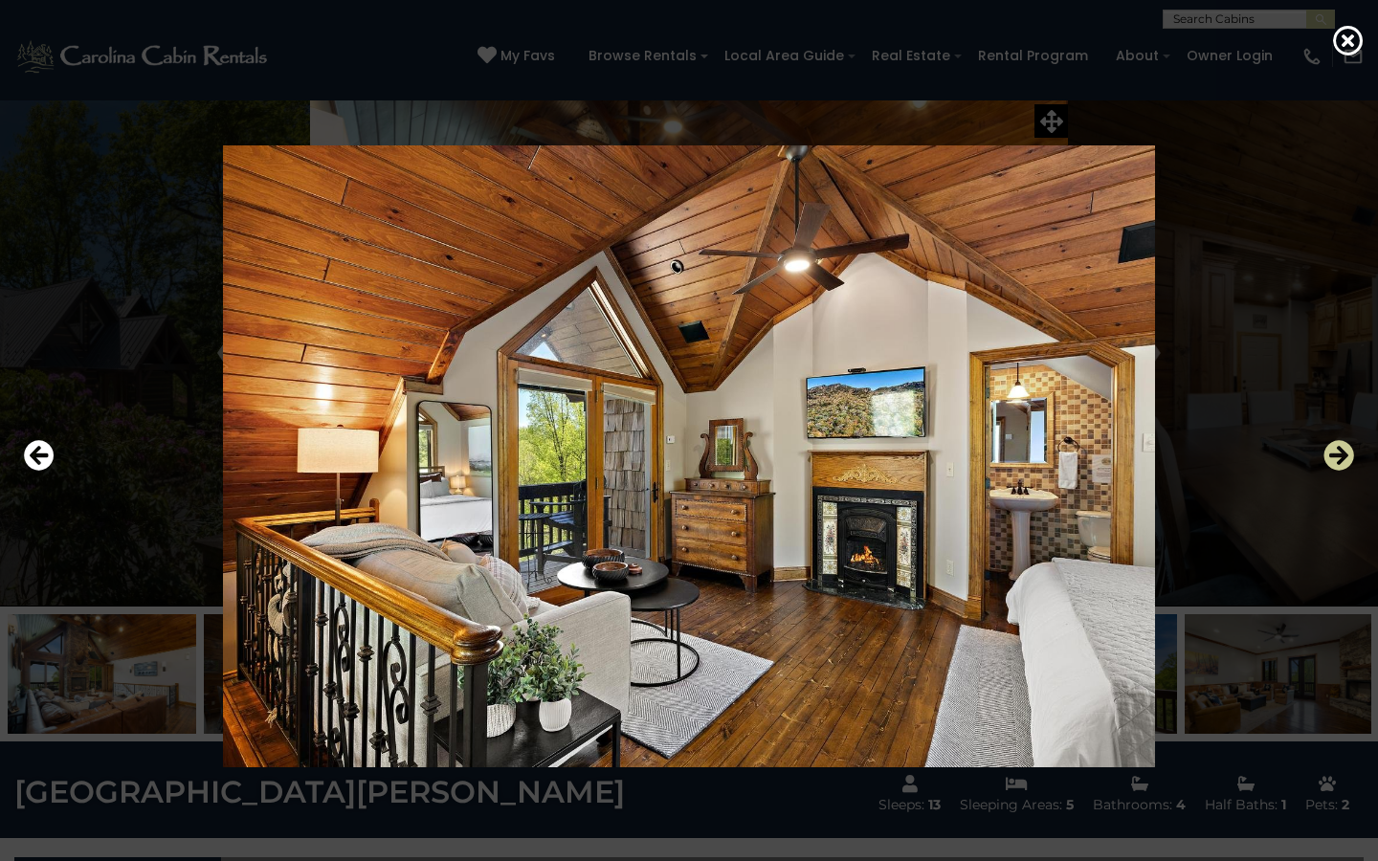
click at [1346, 463] on icon "Next" at bounding box center [1339, 455] width 31 height 31
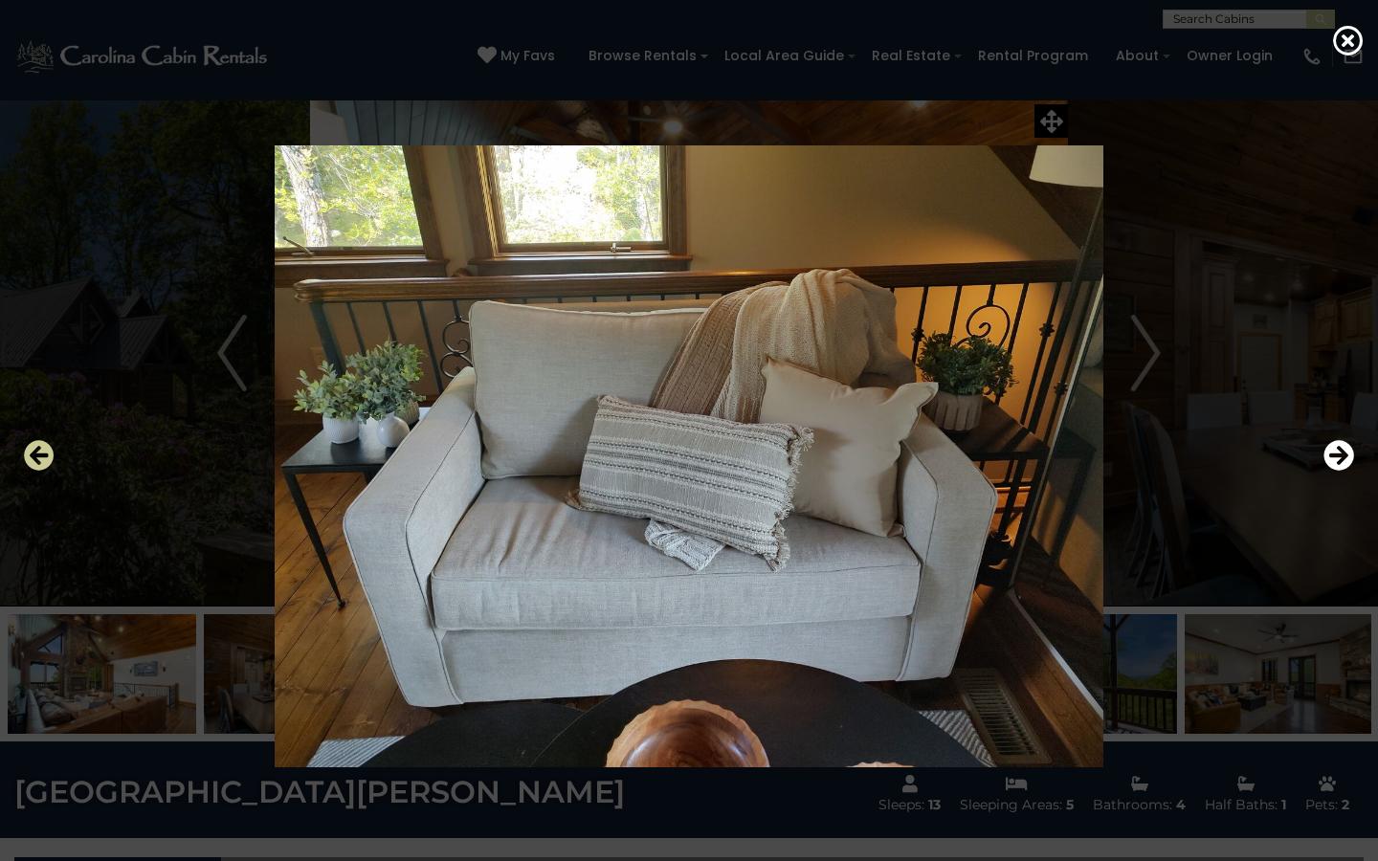
click at [30, 449] on icon "Previous" at bounding box center [39, 455] width 31 height 31
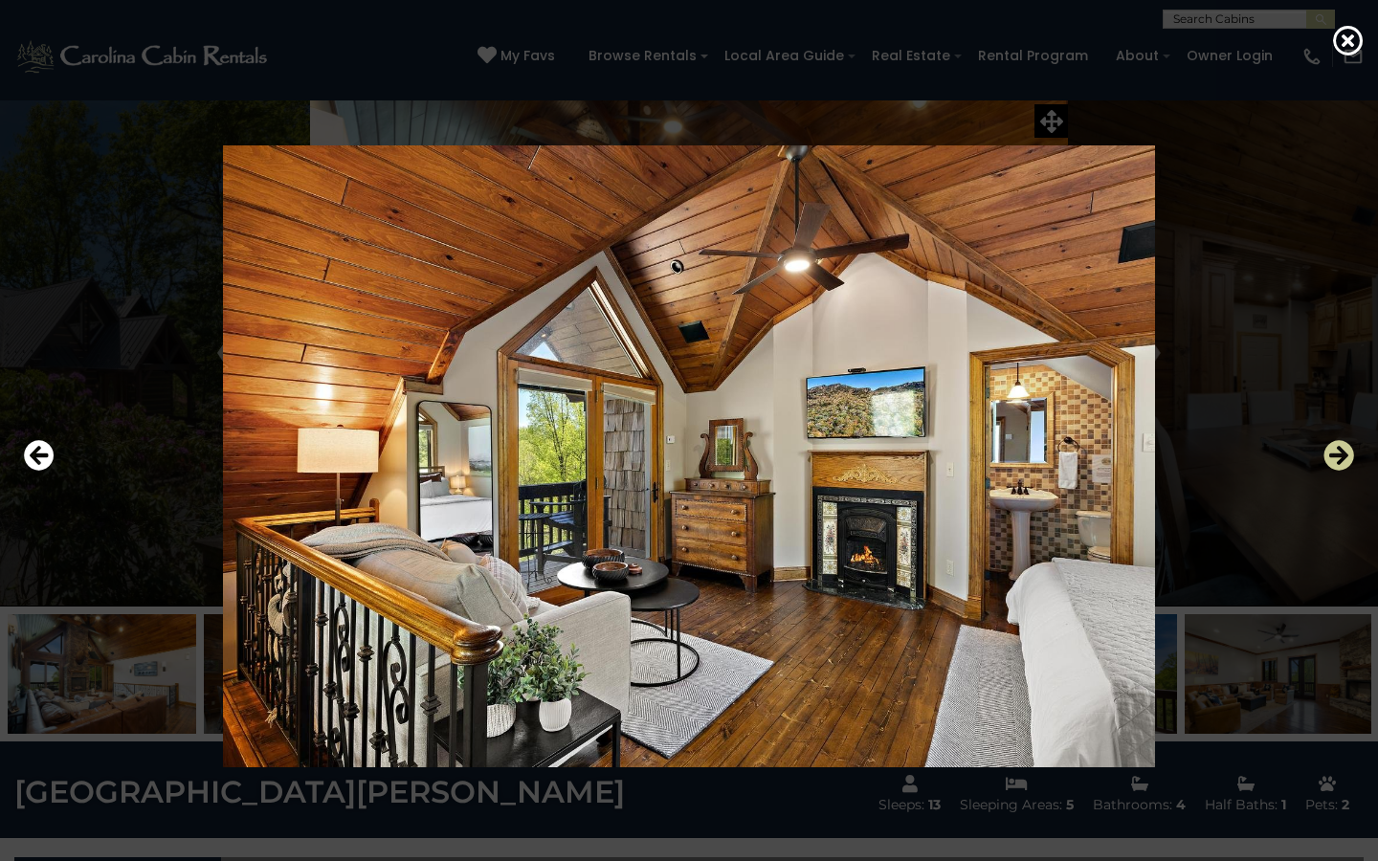
click at [1333, 453] on icon "Next" at bounding box center [1339, 455] width 31 height 31
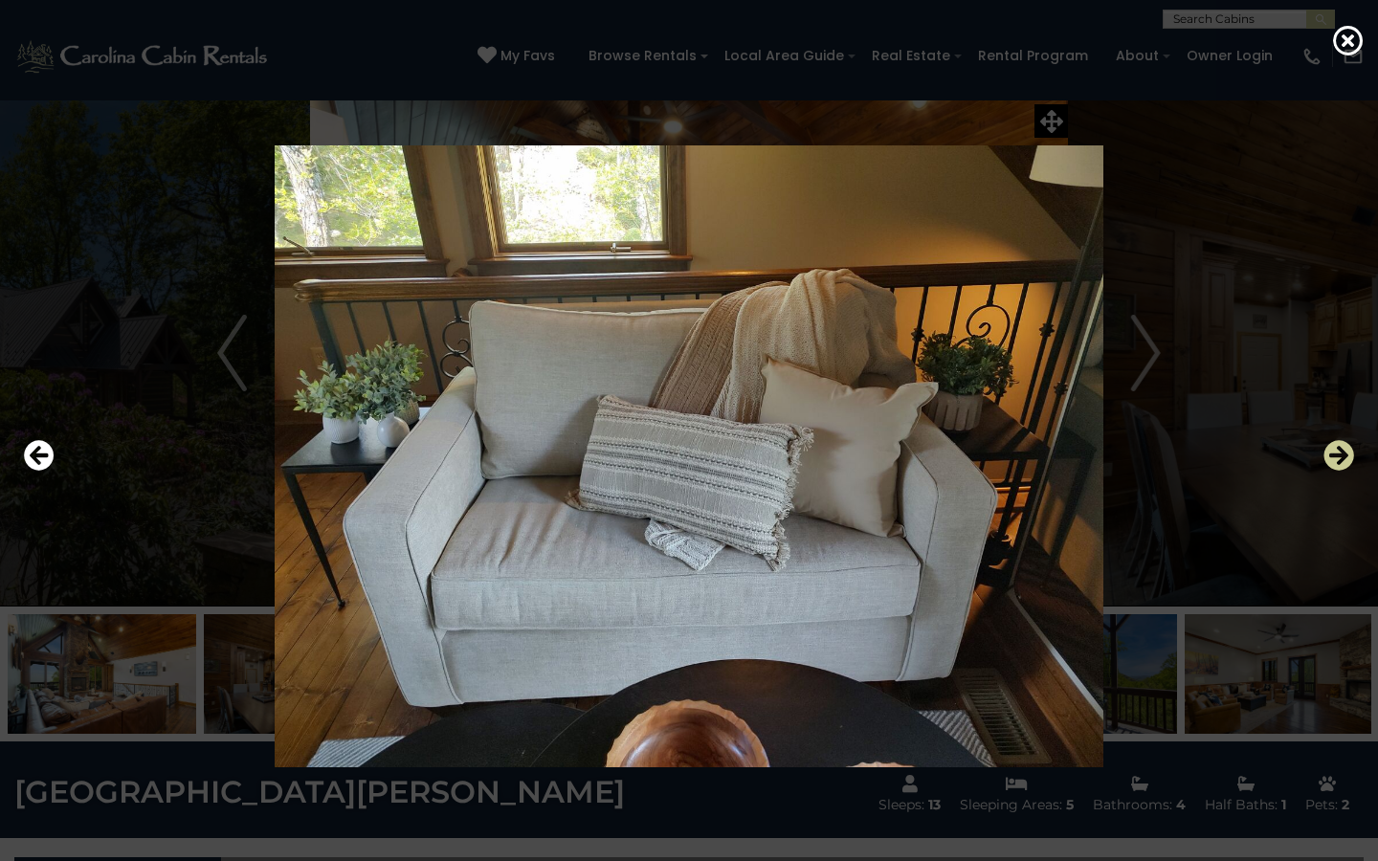
click at [1333, 453] on icon "Next" at bounding box center [1339, 455] width 31 height 31
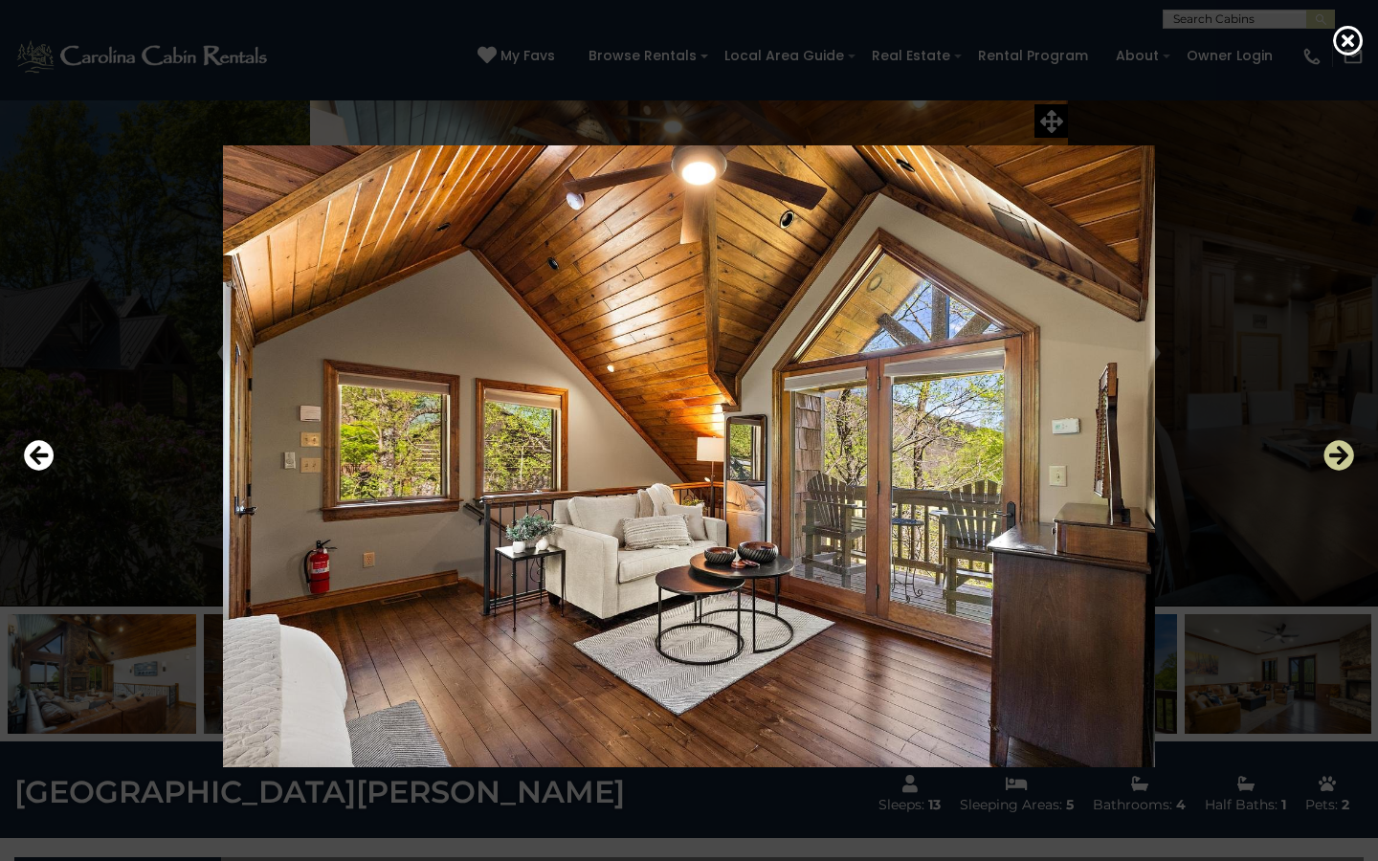
click at [1333, 454] on icon "Next" at bounding box center [1339, 455] width 31 height 31
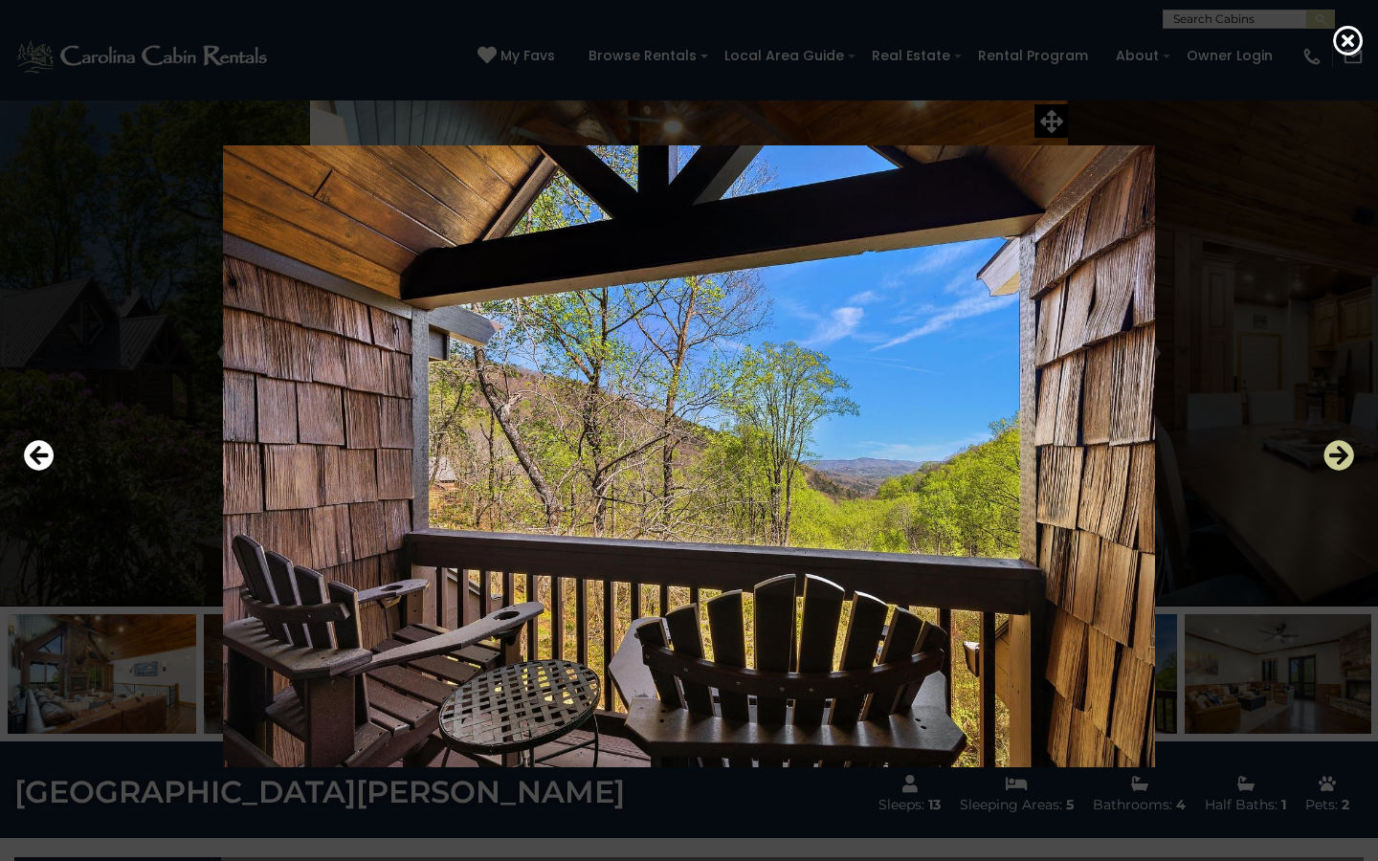
click at [1333, 452] on icon "Next" at bounding box center [1339, 455] width 31 height 31
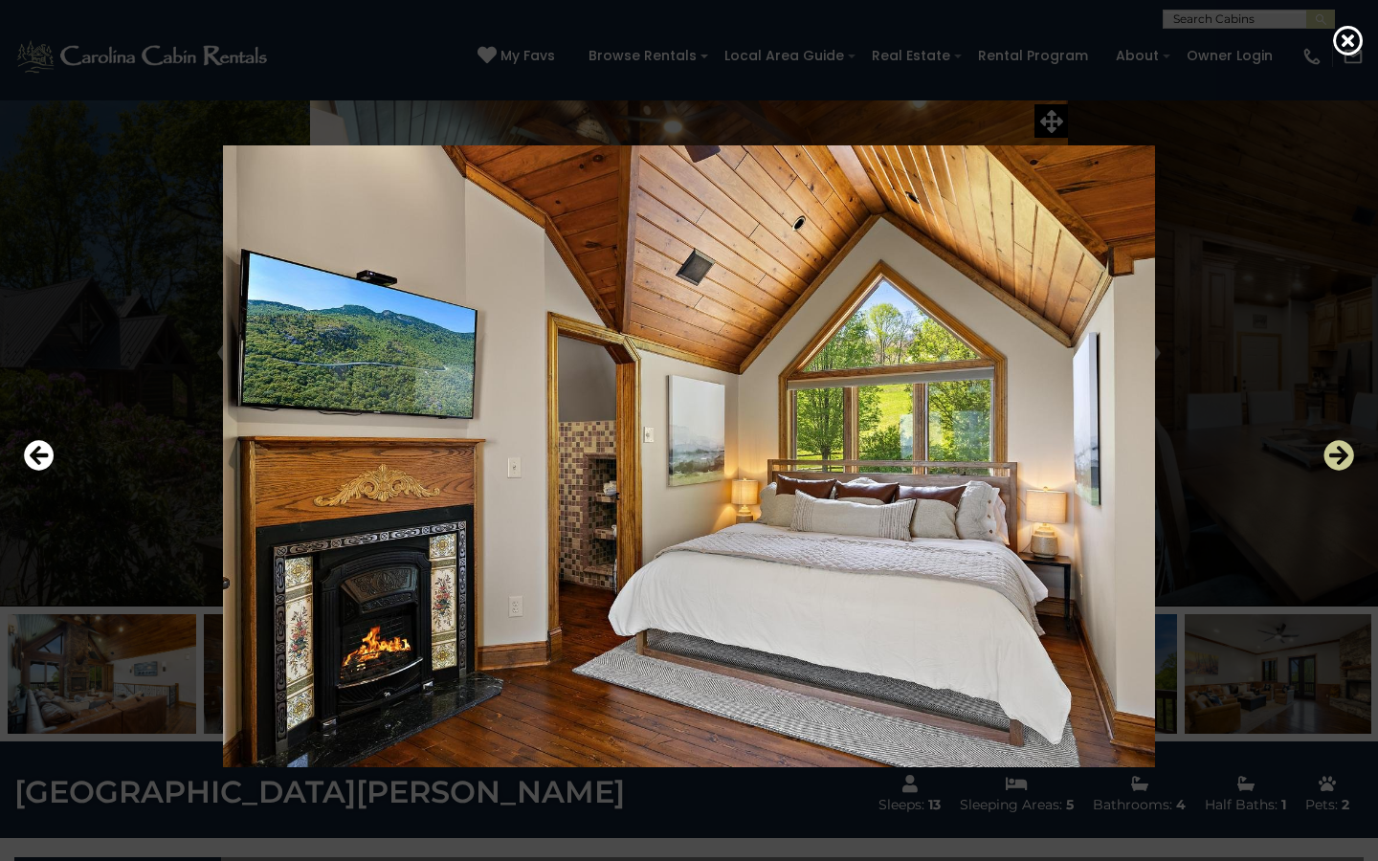
click at [1333, 452] on icon "Next" at bounding box center [1339, 455] width 31 height 31
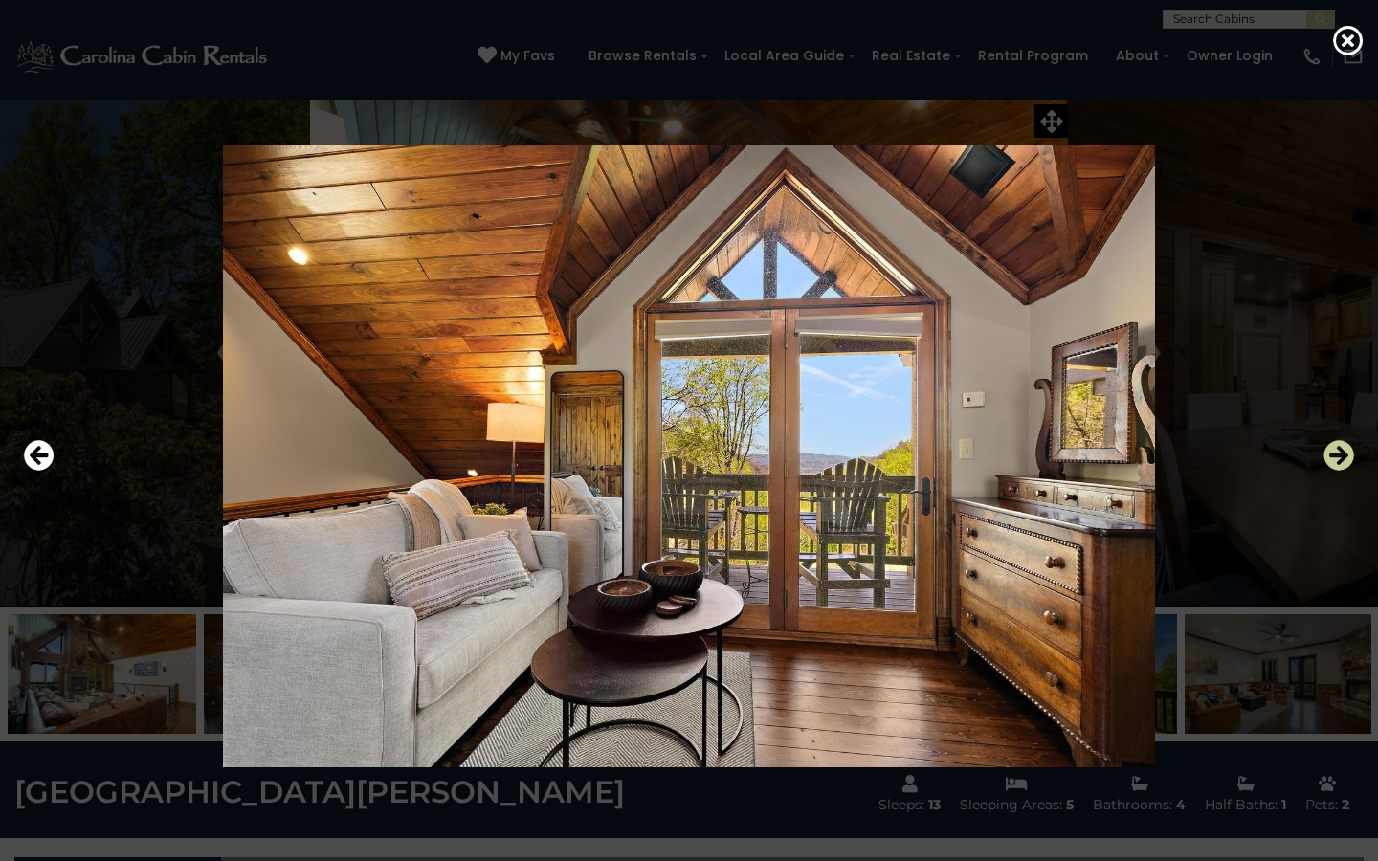
click at [1333, 452] on icon "Next" at bounding box center [1339, 455] width 31 height 31
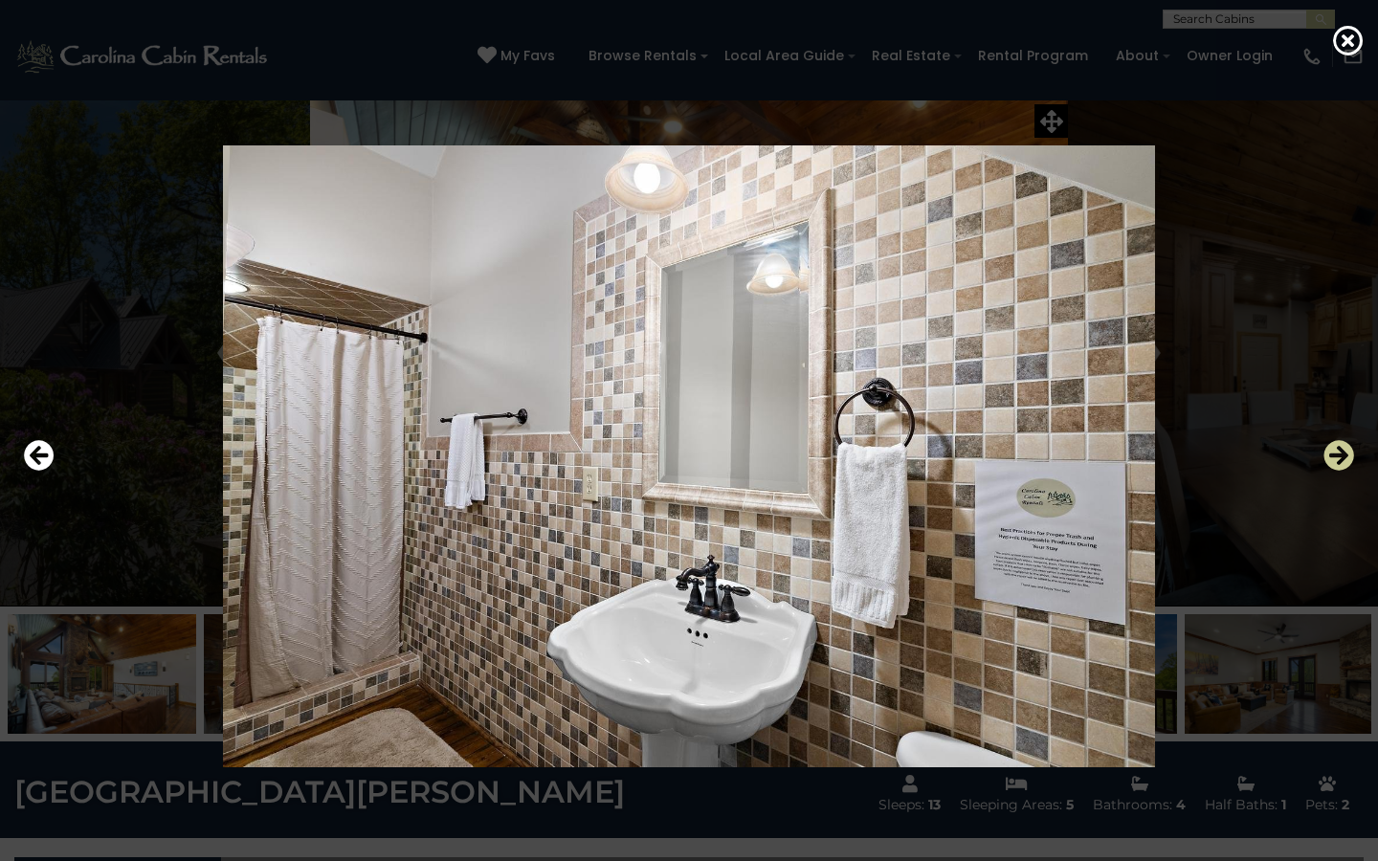
click at [1333, 452] on icon "Next" at bounding box center [1339, 455] width 31 height 31
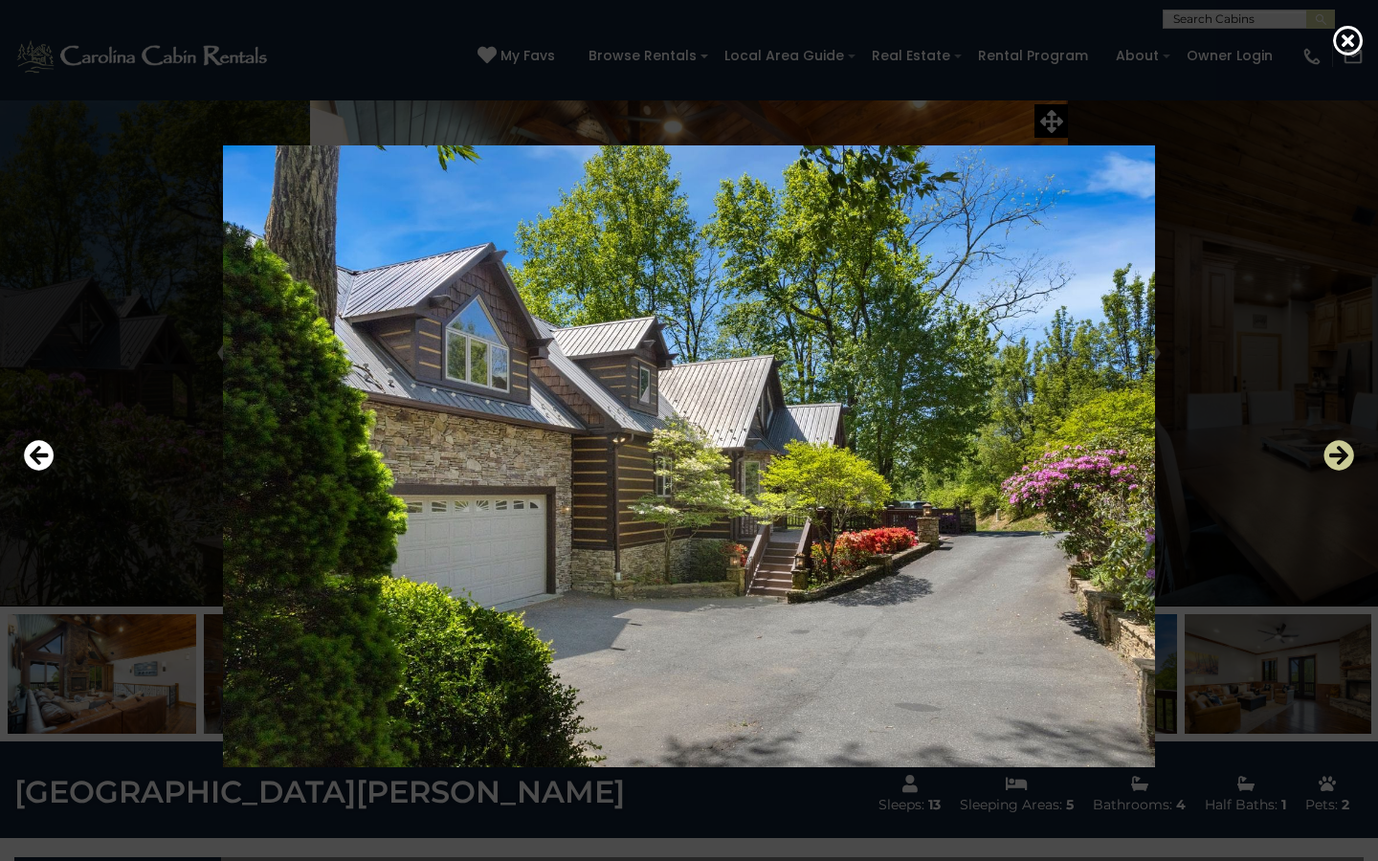
click at [1333, 452] on icon "Next" at bounding box center [1339, 455] width 31 height 31
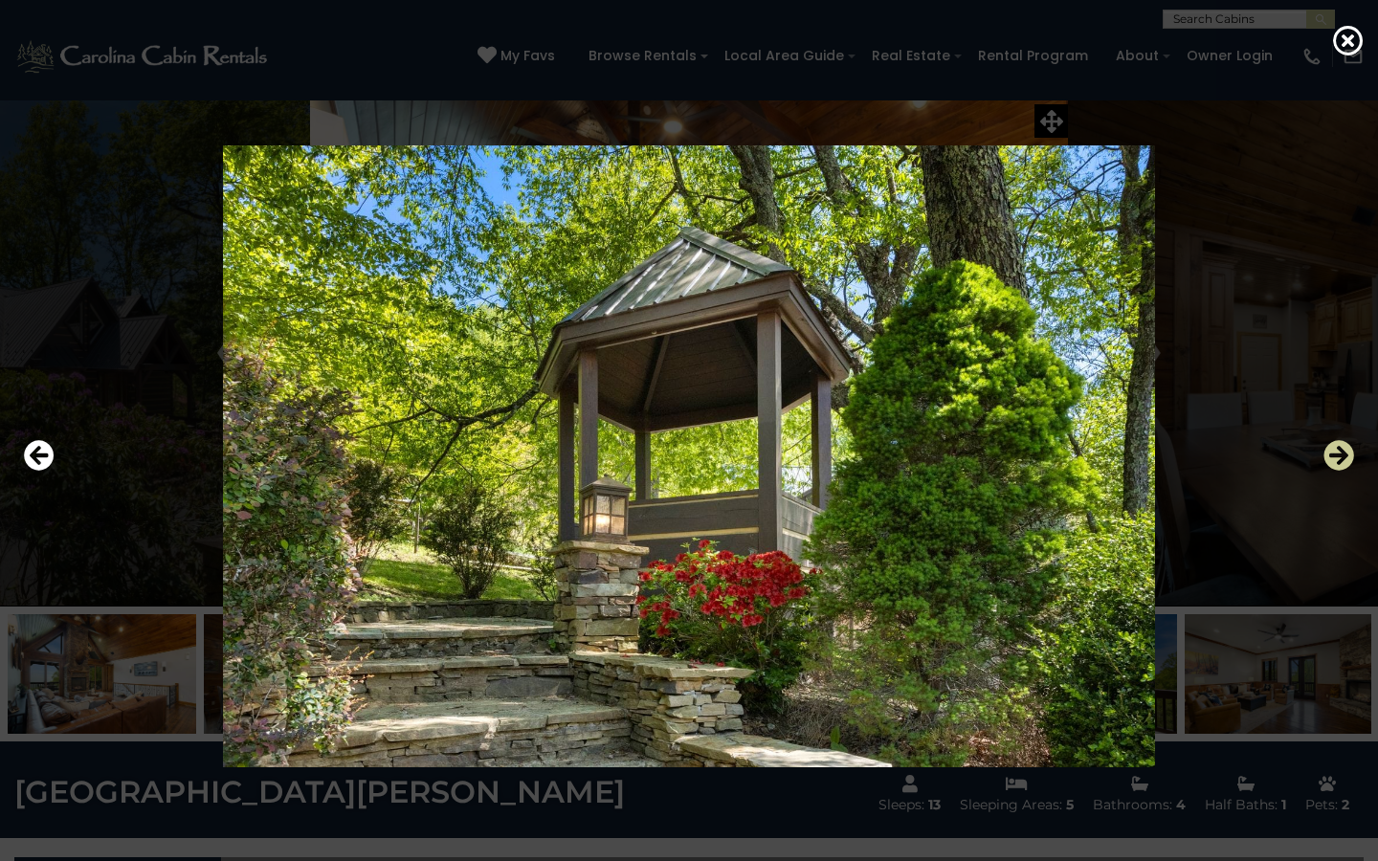
click at [1333, 452] on icon "Next" at bounding box center [1339, 455] width 31 height 31
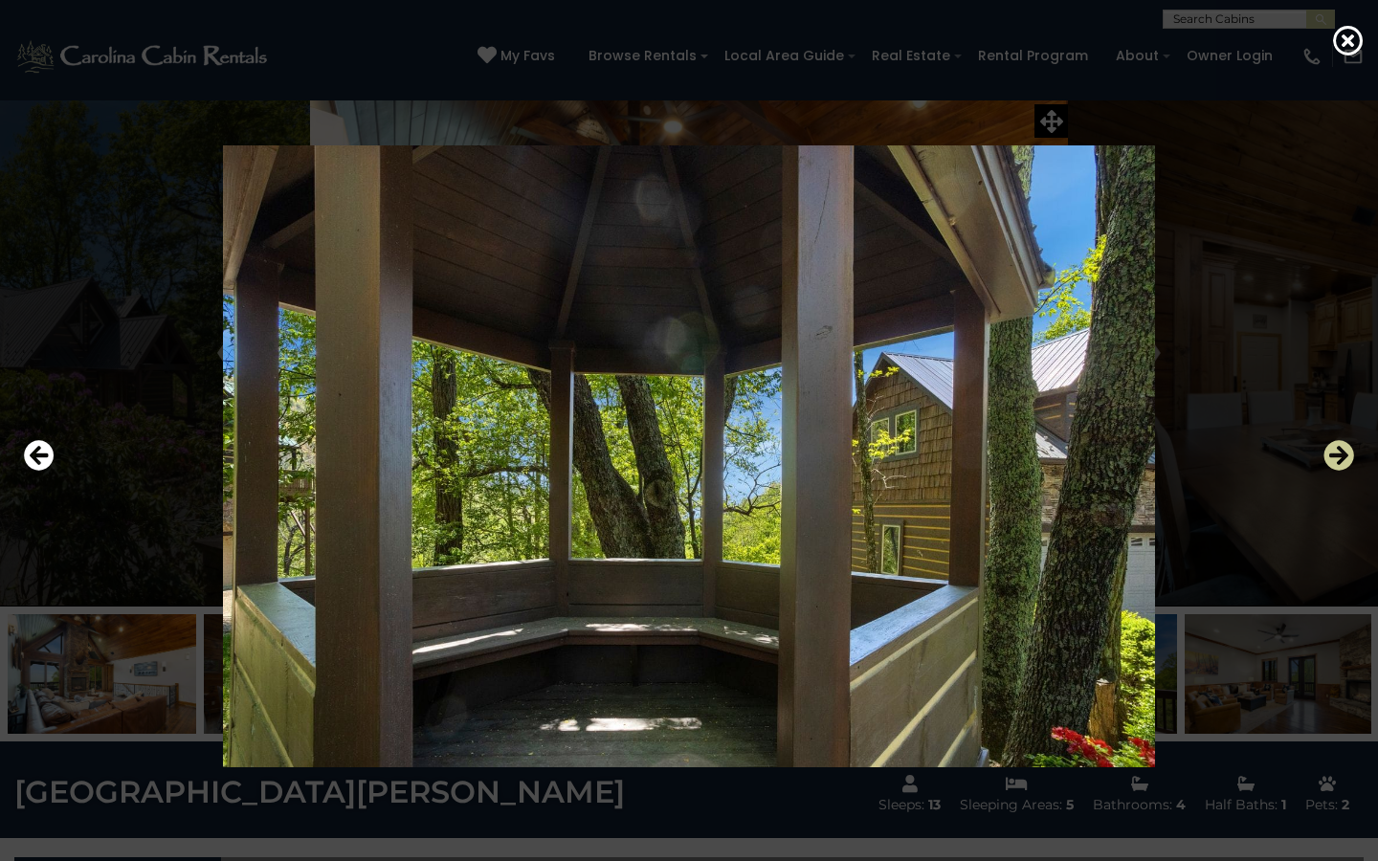
click at [1333, 452] on icon "Next" at bounding box center [1339, 455] width 31 height 31
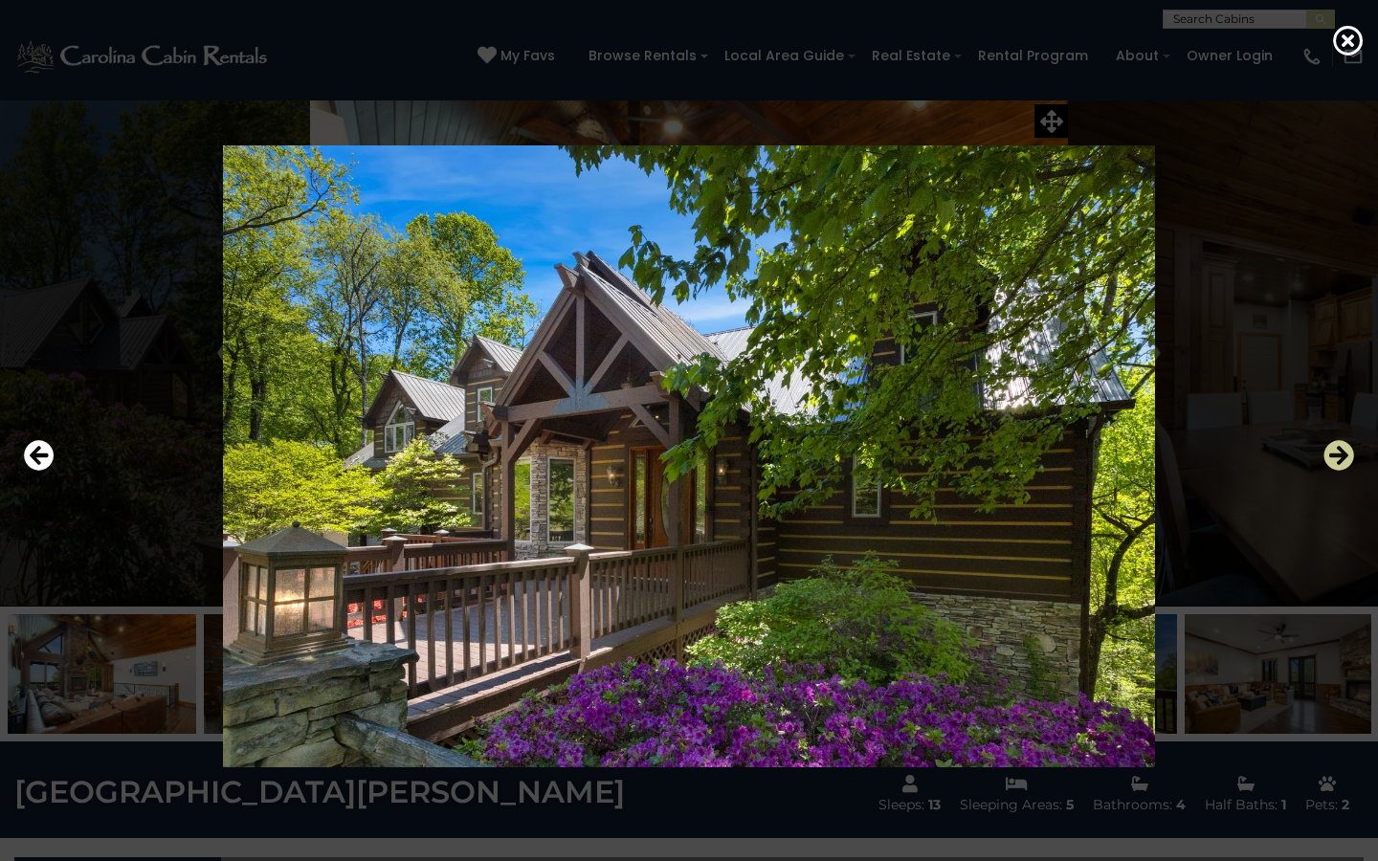
click at [1333, 452] on icon "Next" at bounding box center [1339, 455] width 31 height 31
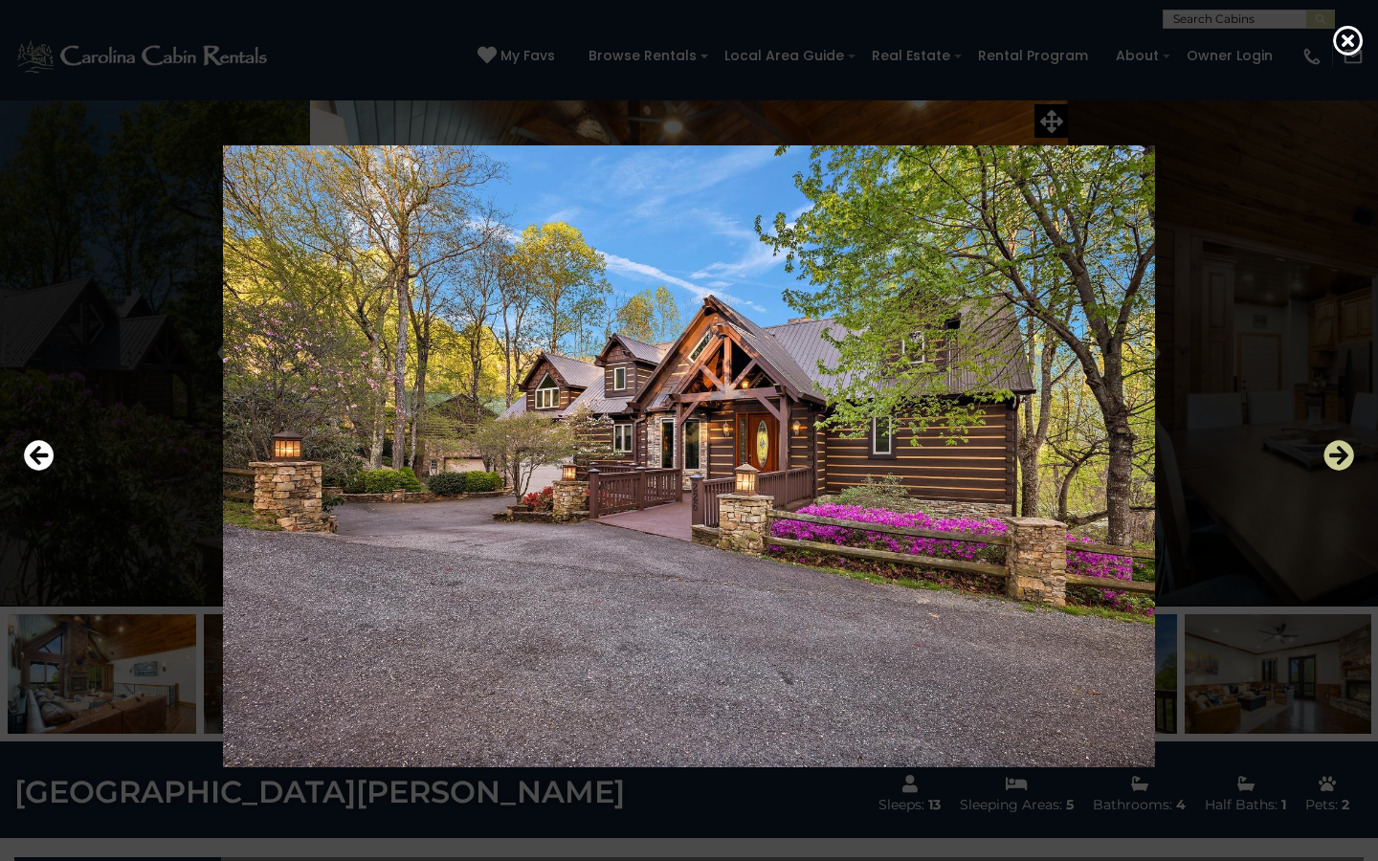
click at [1333, 452] on icon "Next" at bounding box center [1339, 455] width 31 height 31
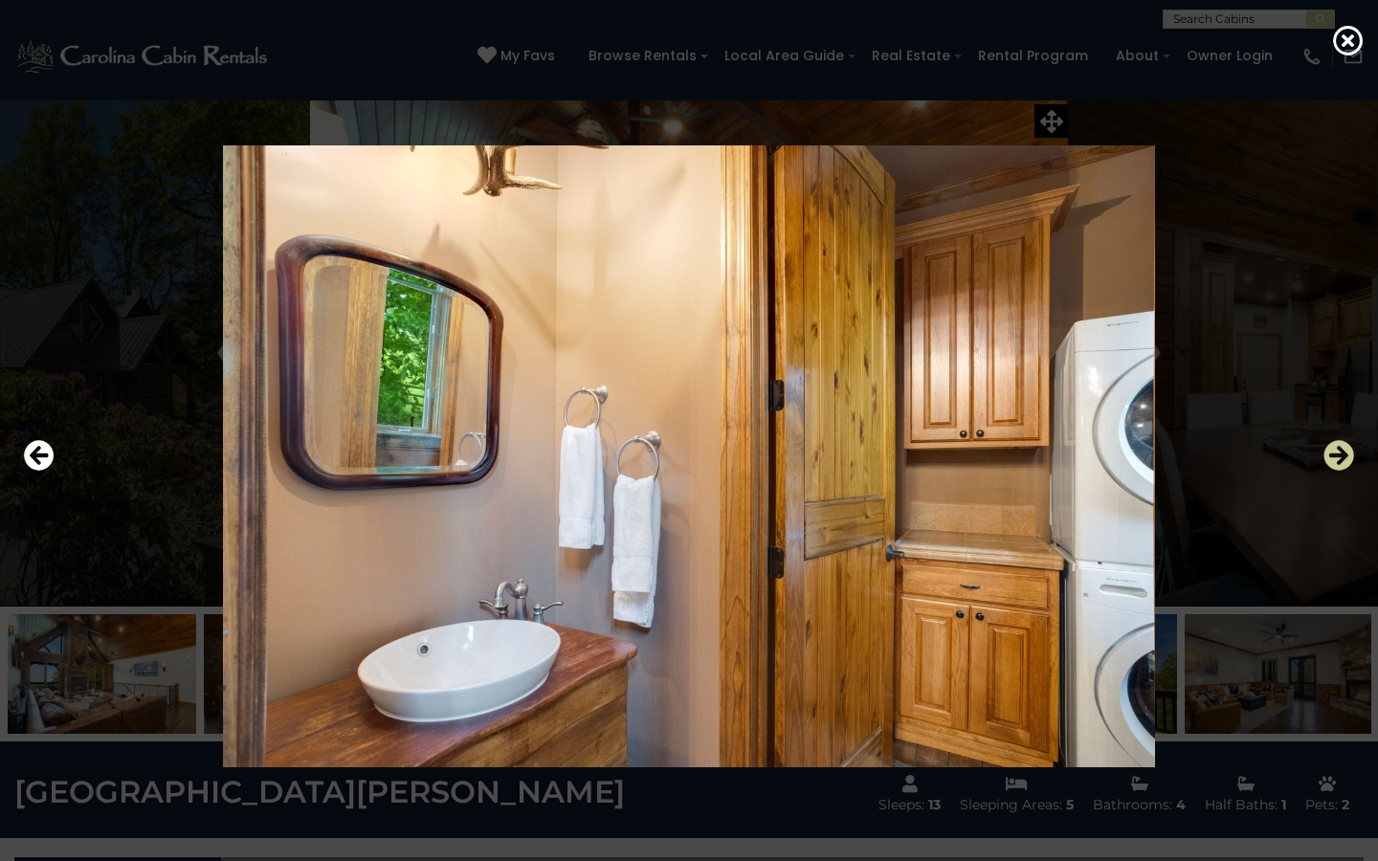
click at [1333, 452] on icon "Next" at bounding box center [1339, 455] width 31 height 31
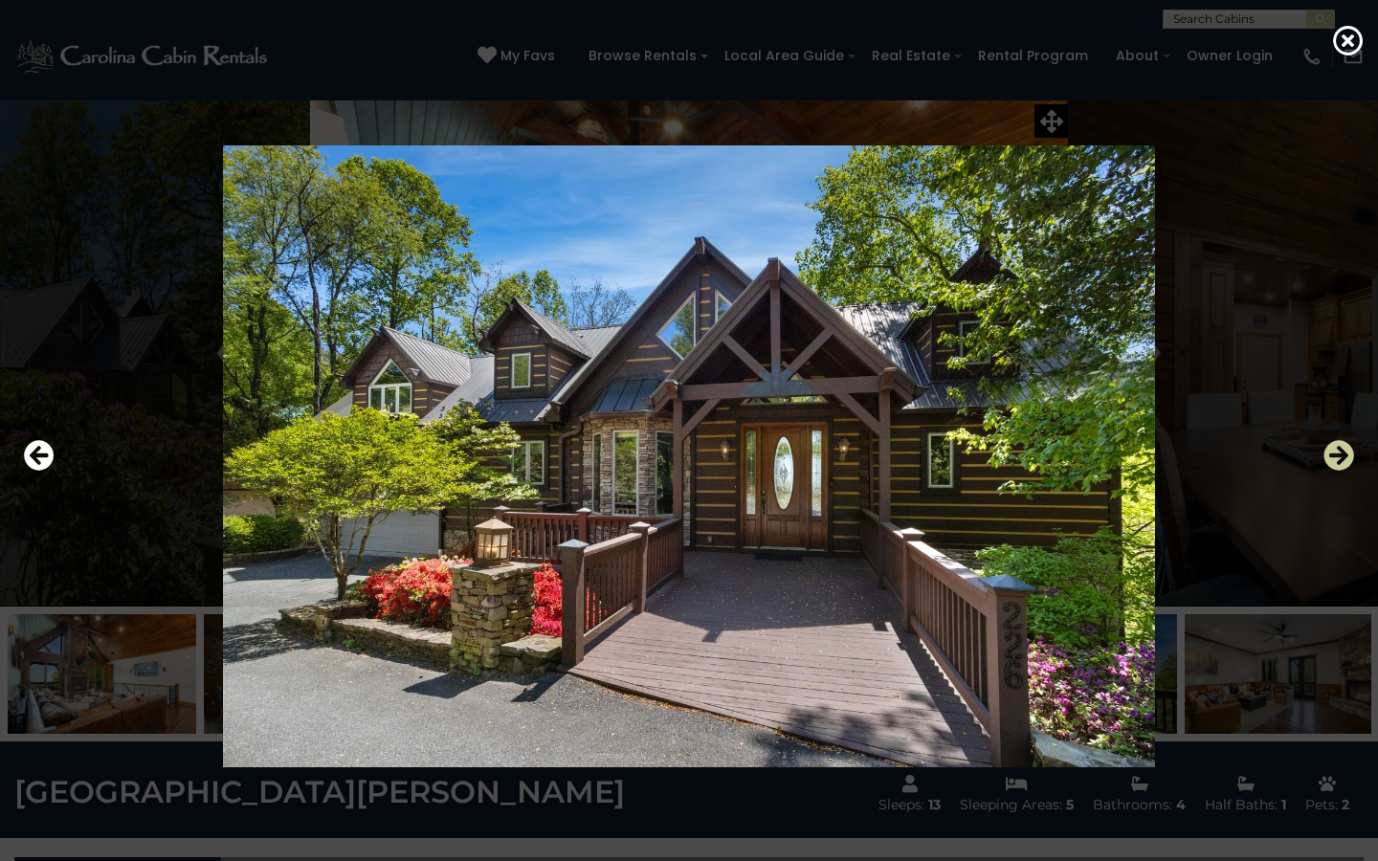
click at [1333, 452] on icon "Next" at bounding box center [1339, 455] width 31 height 31
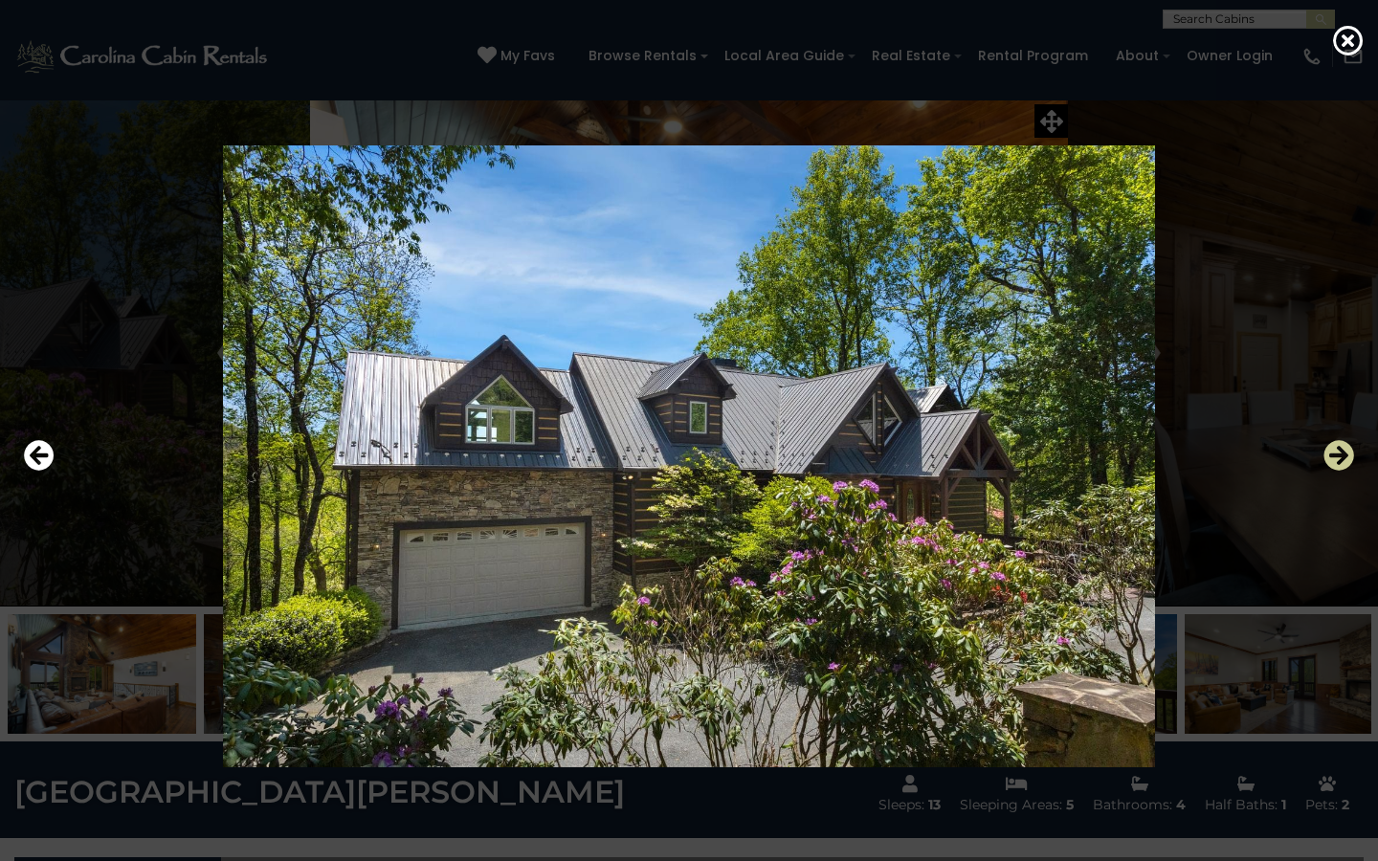
click at [1333, 452] on icon "Next" at bounding box center [1339, 455] width 31 height 31
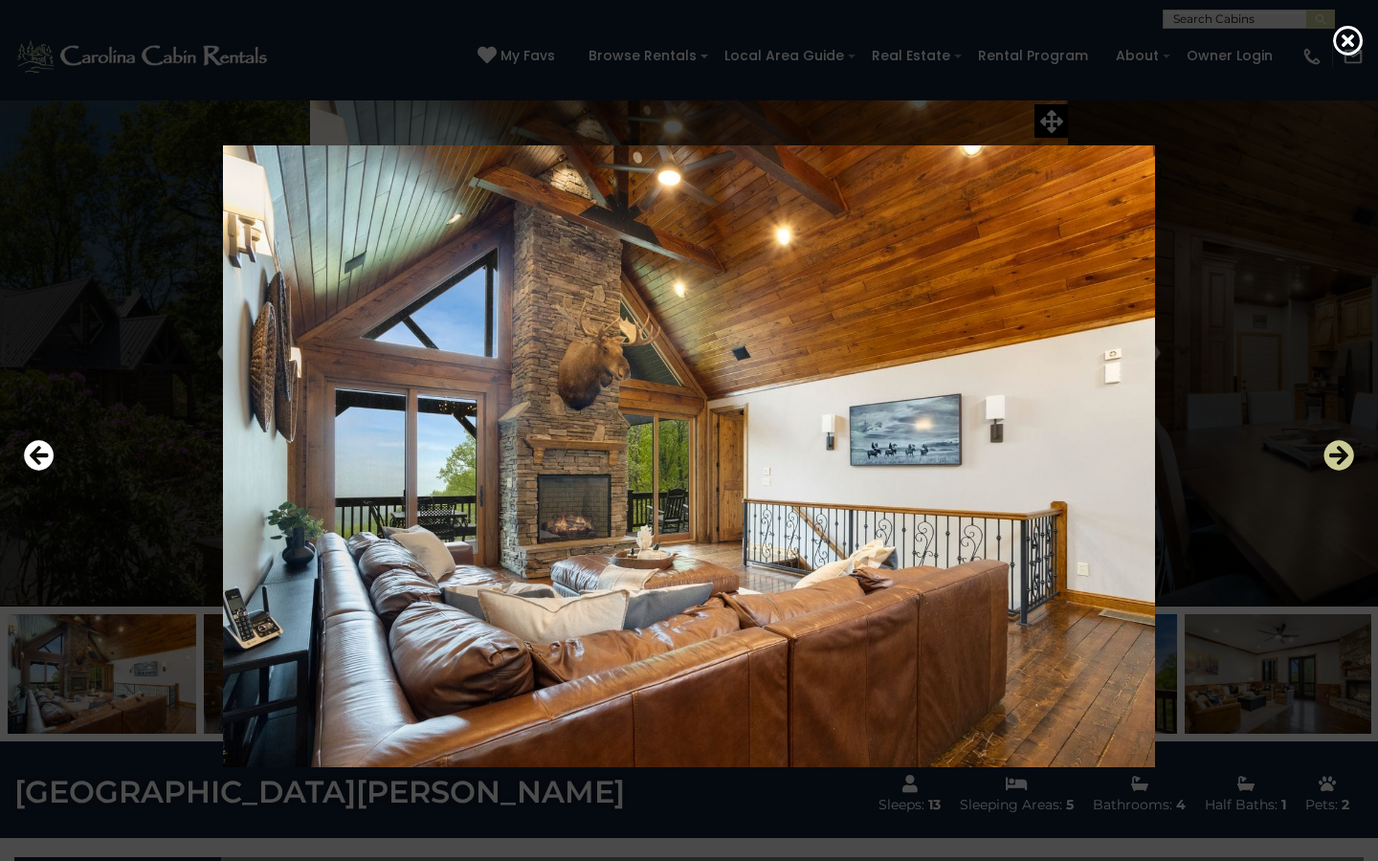
click at [1333, 452] on icon "Next" at bounding box center [1339, 455] width 31 height 31
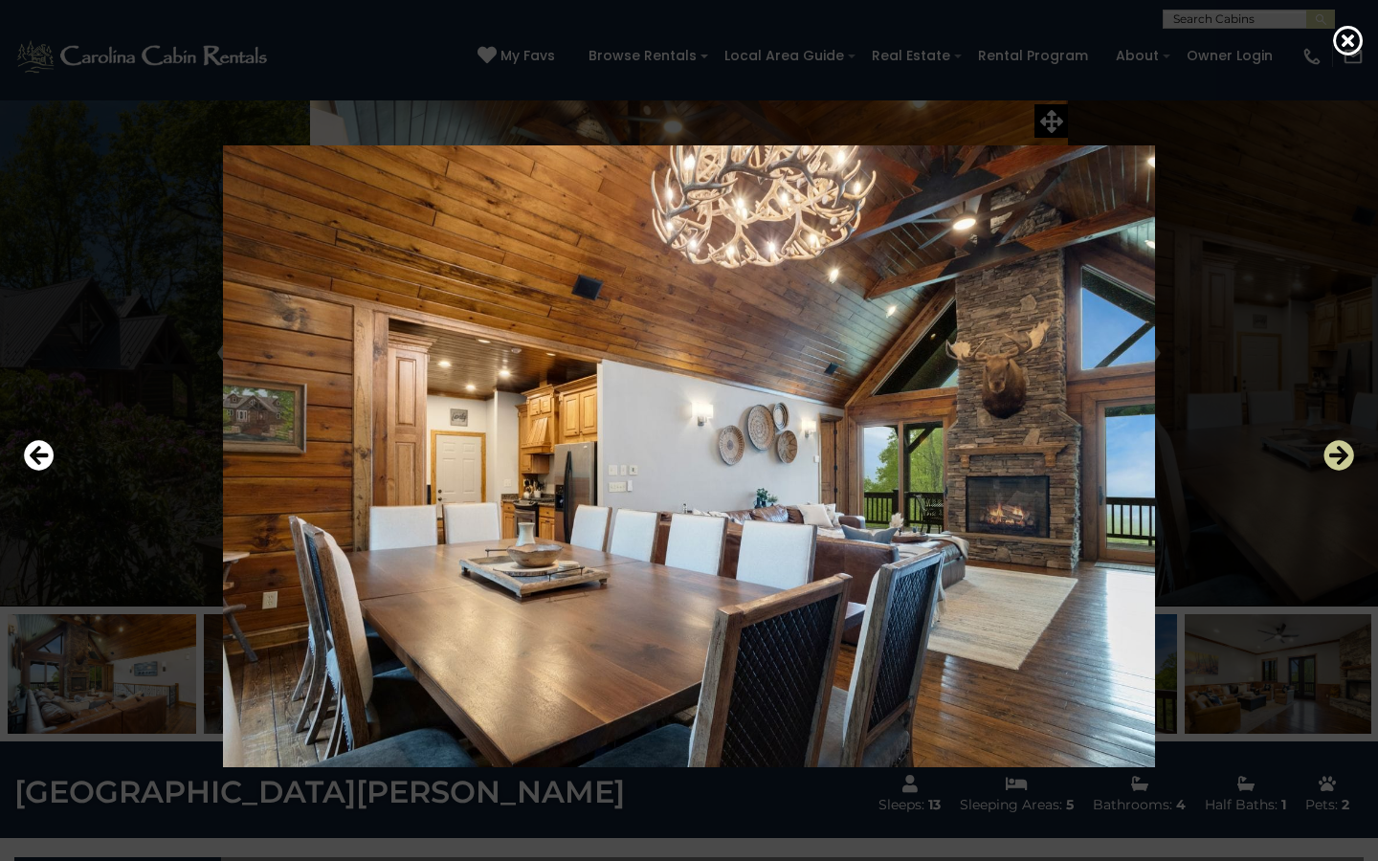
click at [1333, 452] on icon "Next" at bounding box center [1339, 455] width 31 height 31
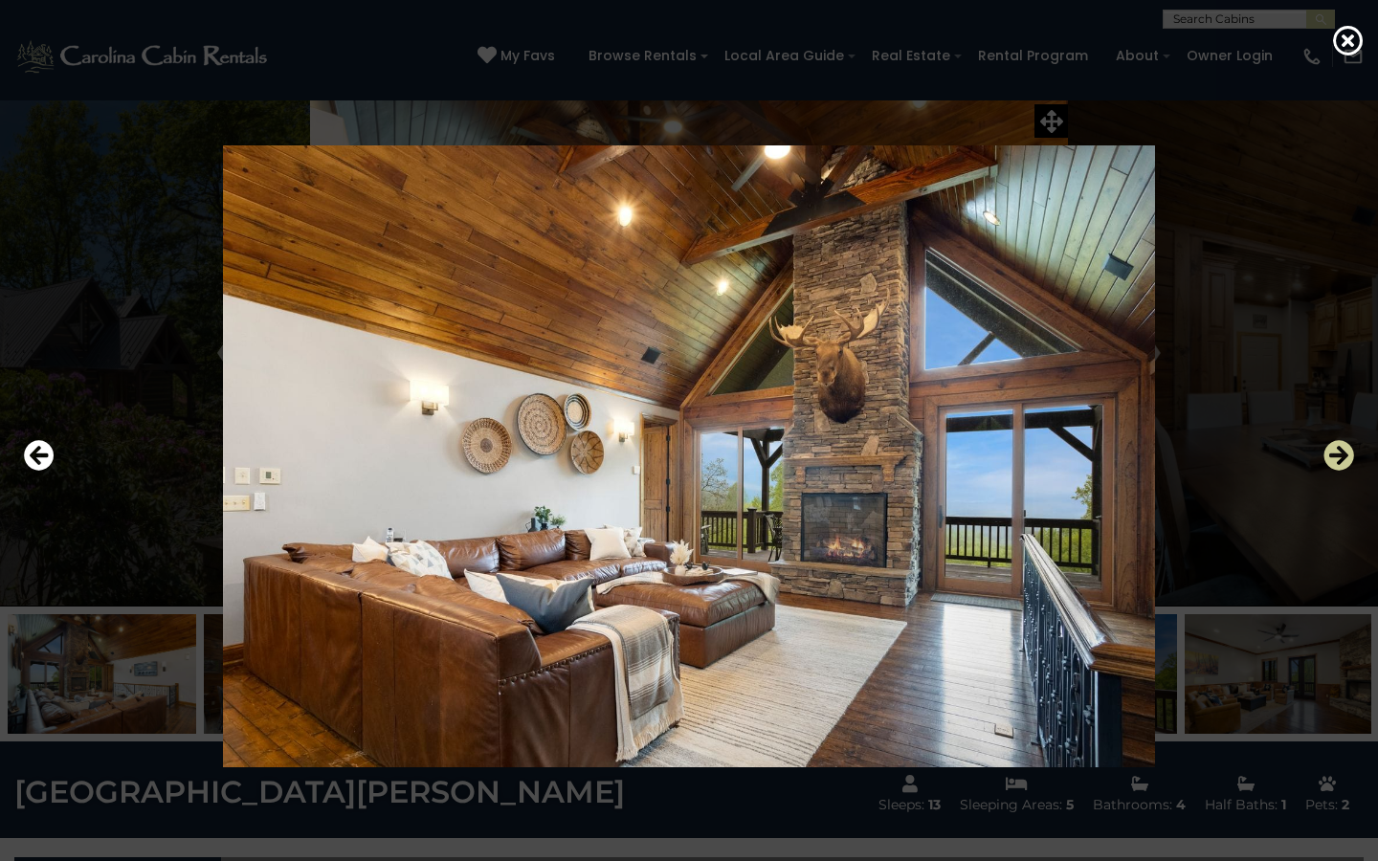
click at [1334, 458] on icon "Next" at bounding box center [1339, 455] width 31 height 31
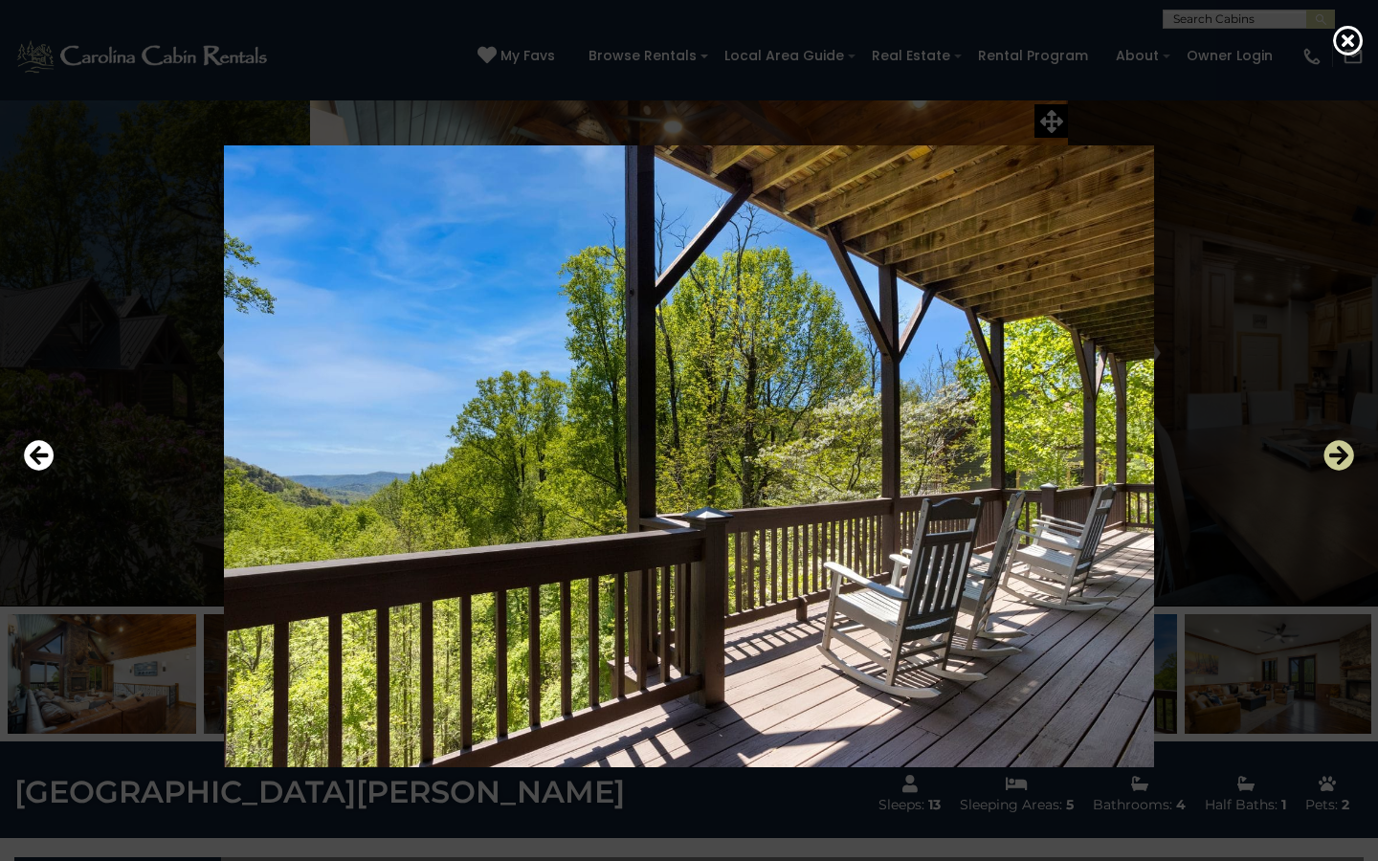
click at [1335, 458] on icon "Next" at bounding box center [1339, 455] width 31 height 31
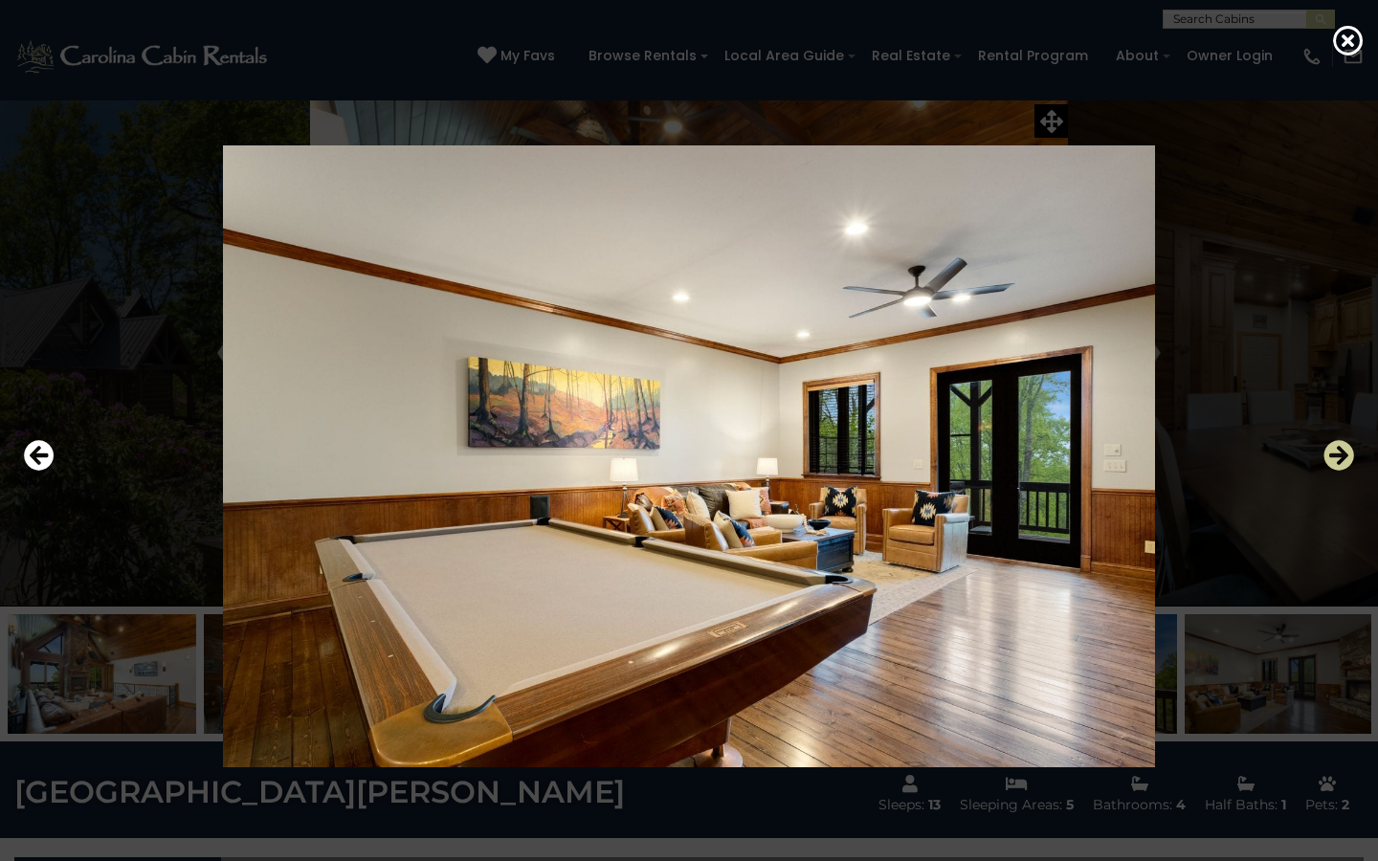
click at [1336, 458] on icon "Next" at bounding box center [1339, 455] width 31 height 31
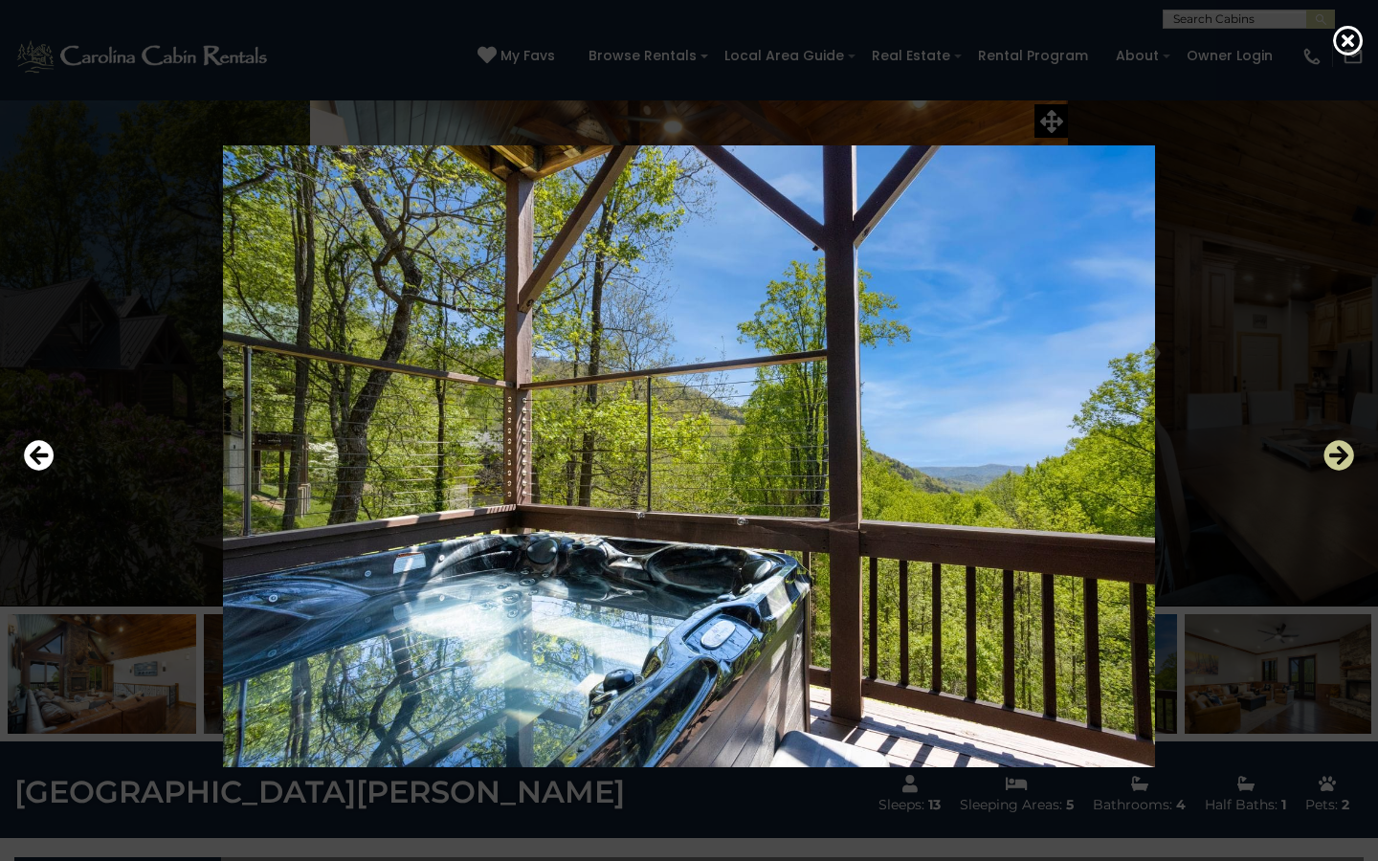
click at [1336, 458] on icon "Next" at bounding box center [1339, 455] width 31 height 31
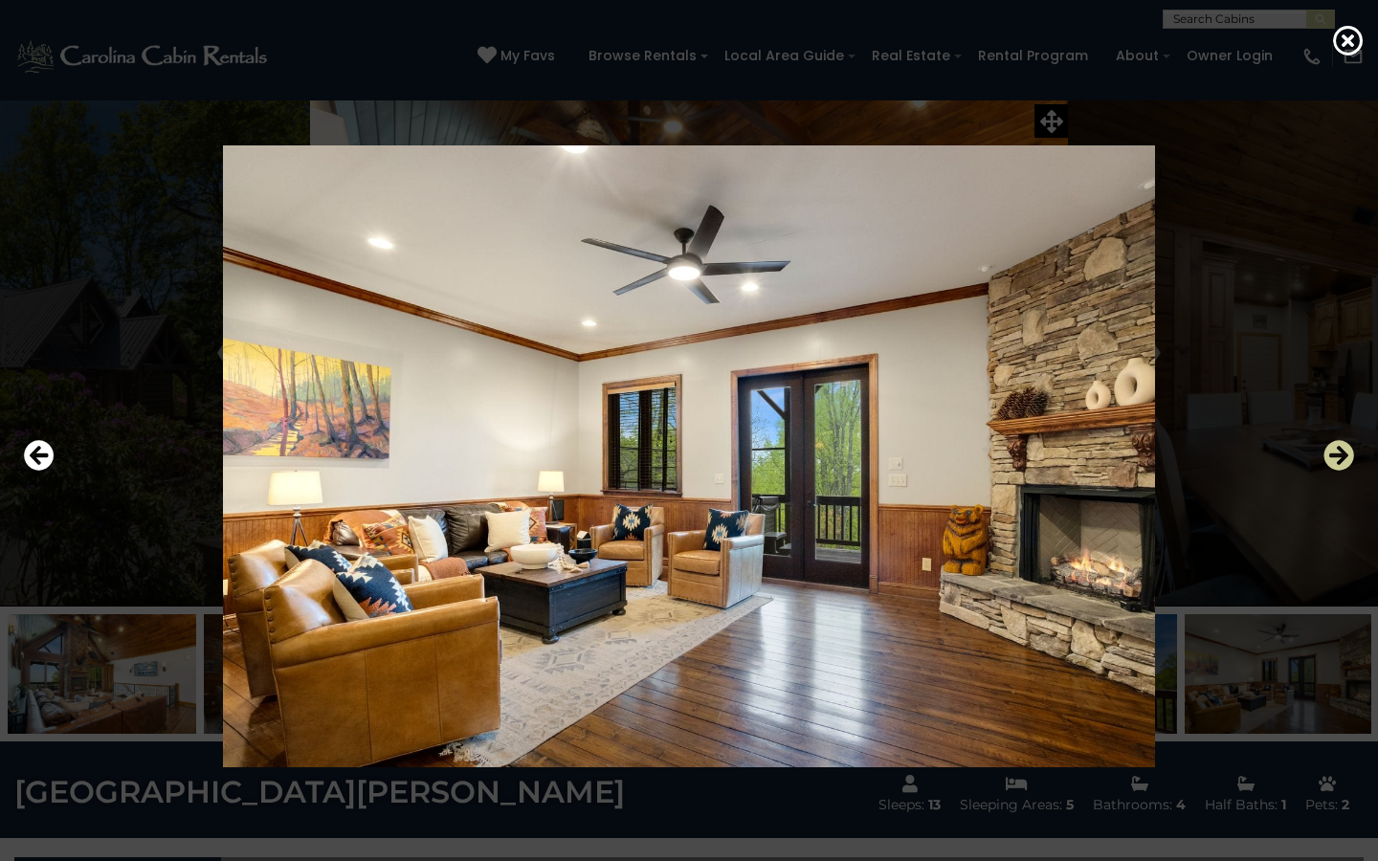
click at [1336, 458] on icon "Next" at bounding box center [1339, 455] width 31 height 31
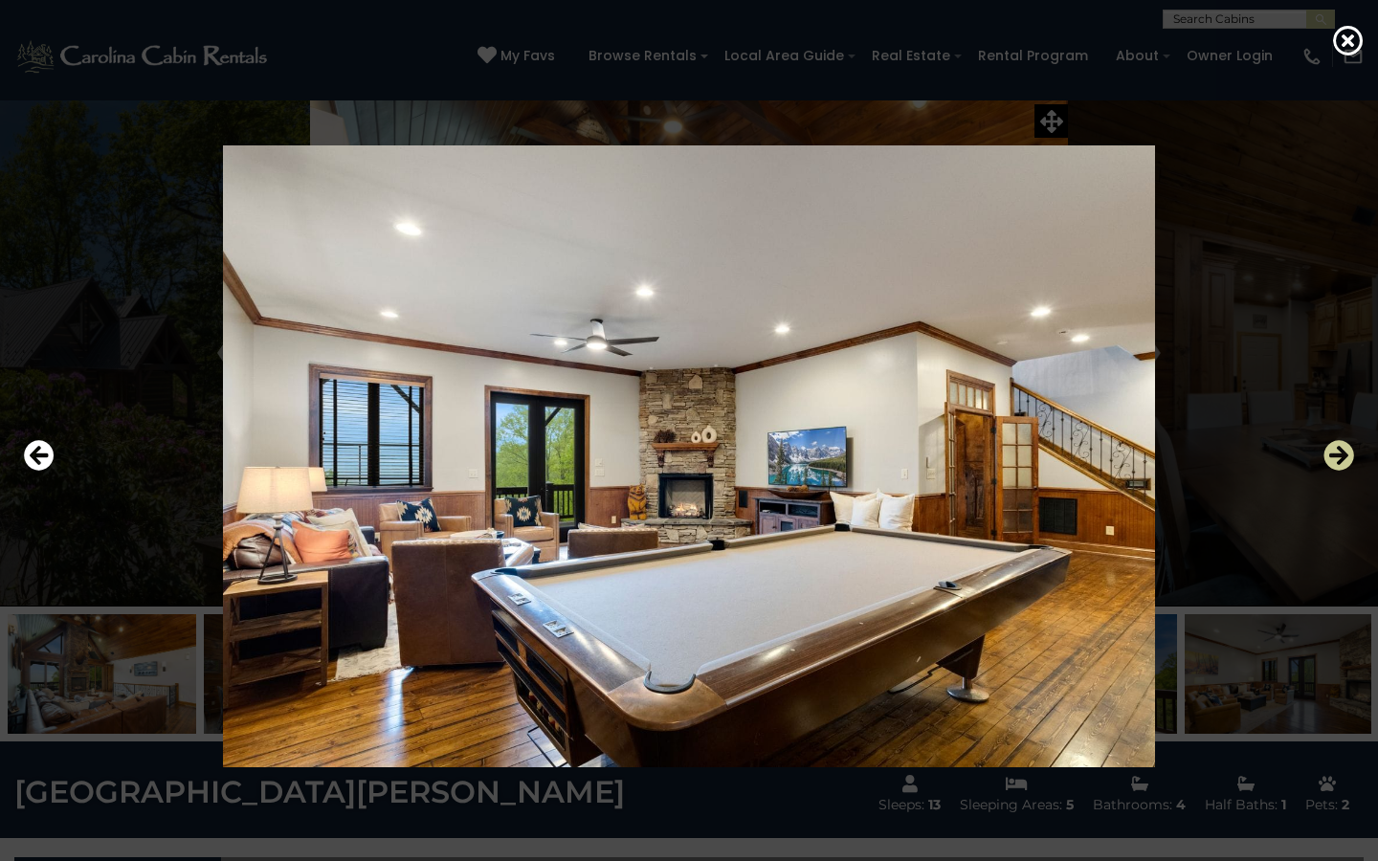
click at [1336, 458] on icon "Next" at bounding box center [1339, 455] width 31 height 31
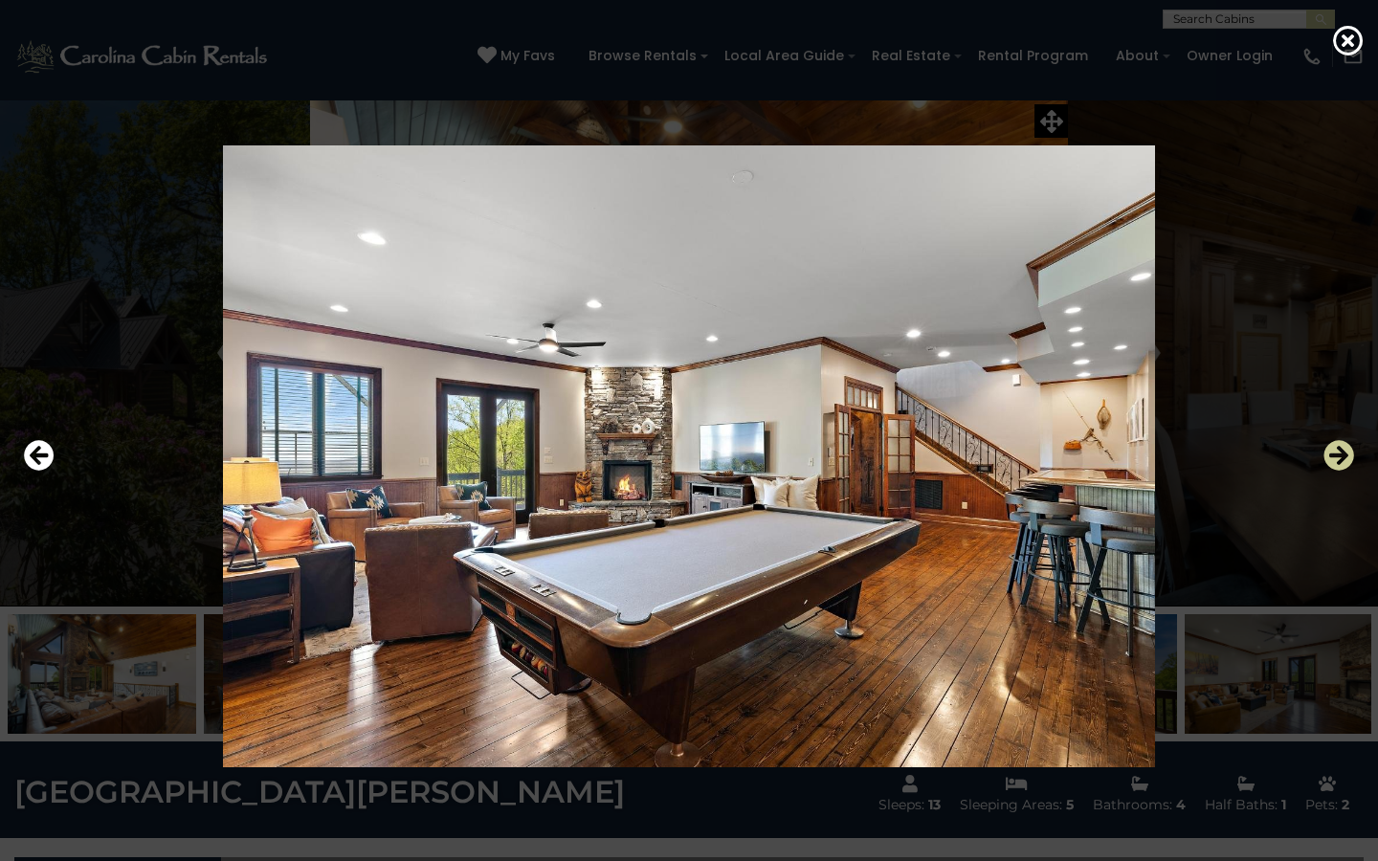
click at [1336, 458] on icon "Next" at bounding box center [1339, 455] width 31 height 31
